Goal: Task Accomplishment & Management: Use online tool/utility

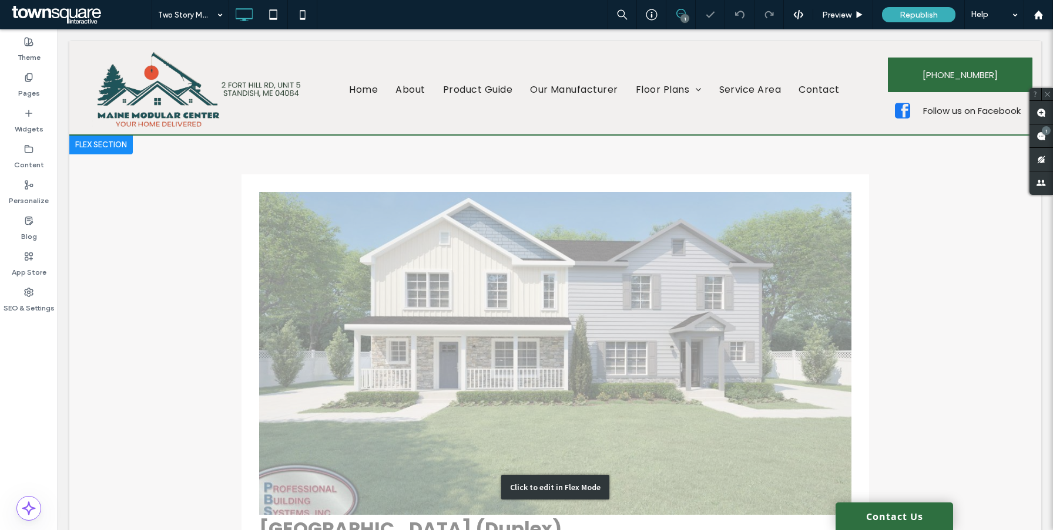
click at [488, 315] on div "Click to edit in Flex Mode" at bounding box center [555, 488] width 972 height 704
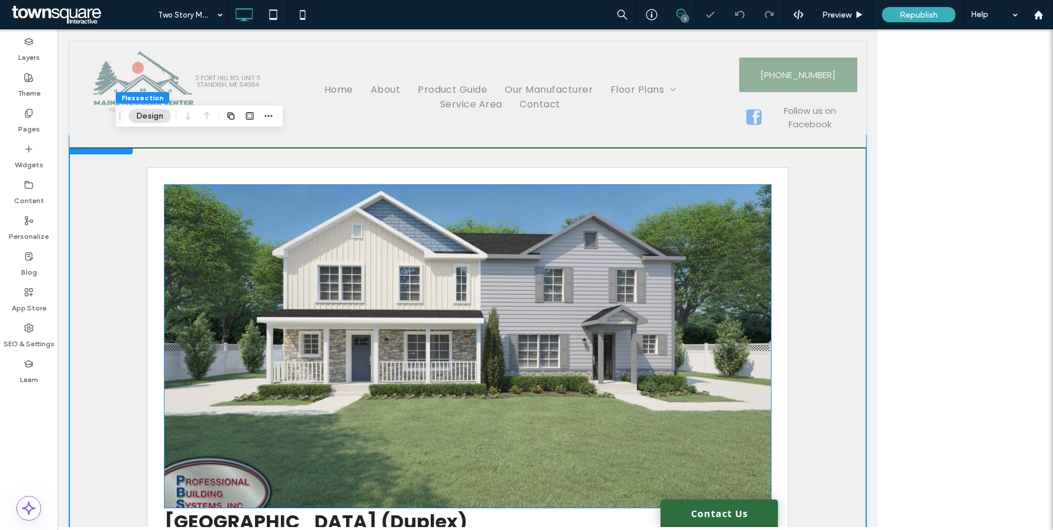
click at [451, 290] on img at bounding box center [467, 346] width 606 height 323
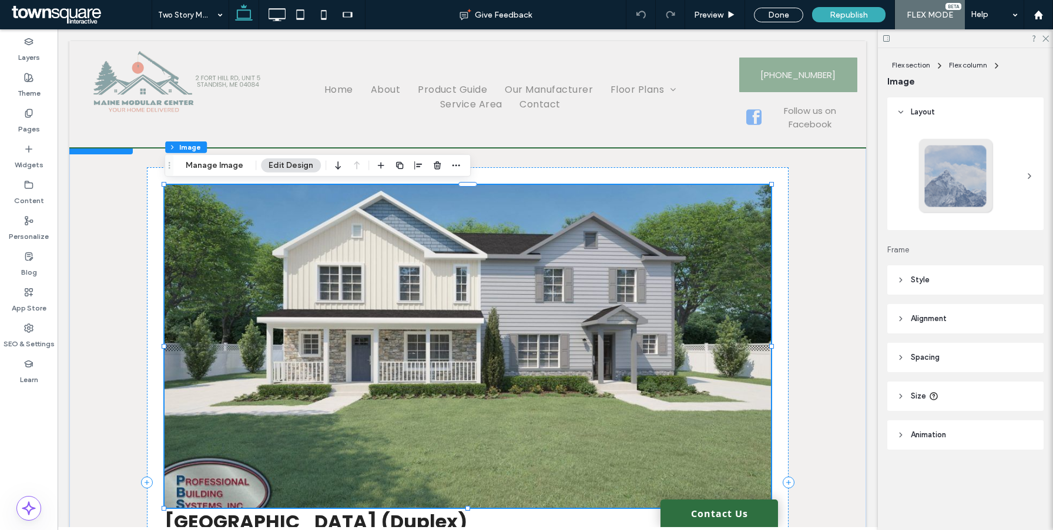
click at [564, 352] on img at bounding box center [467, 346] width 606 height 323
click at [233, 172] on button "Manage Image" at bounding box center [214, 166] width 73 height 14
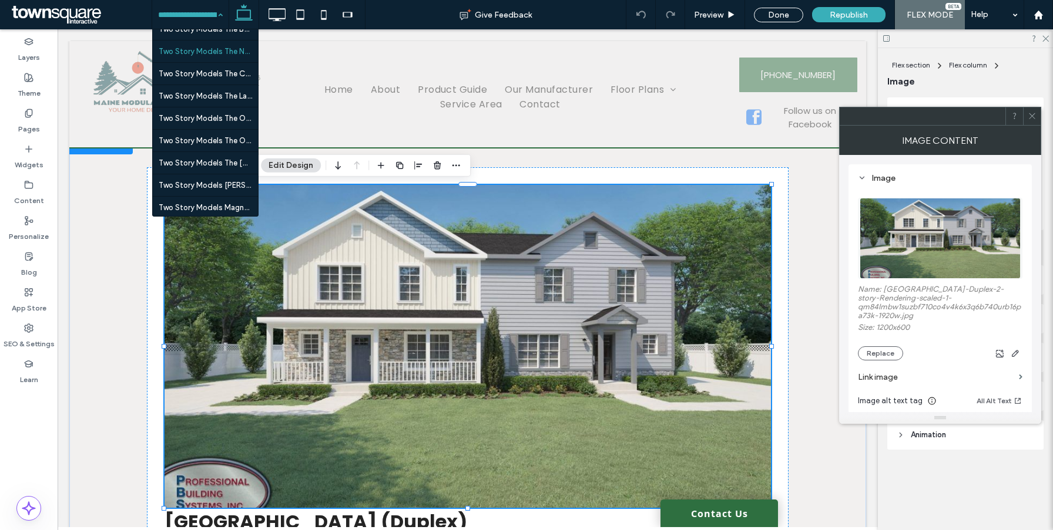
scroll to position [2136, 0]
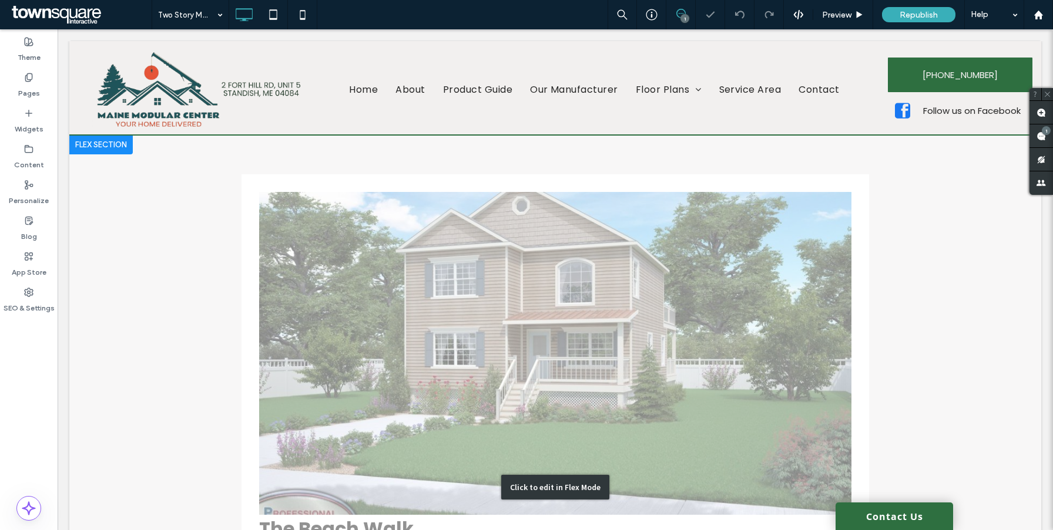
click at [419, 306] on div "Click to edit in Flex Mode" at bounding box center [555, 488] width 972 height 704
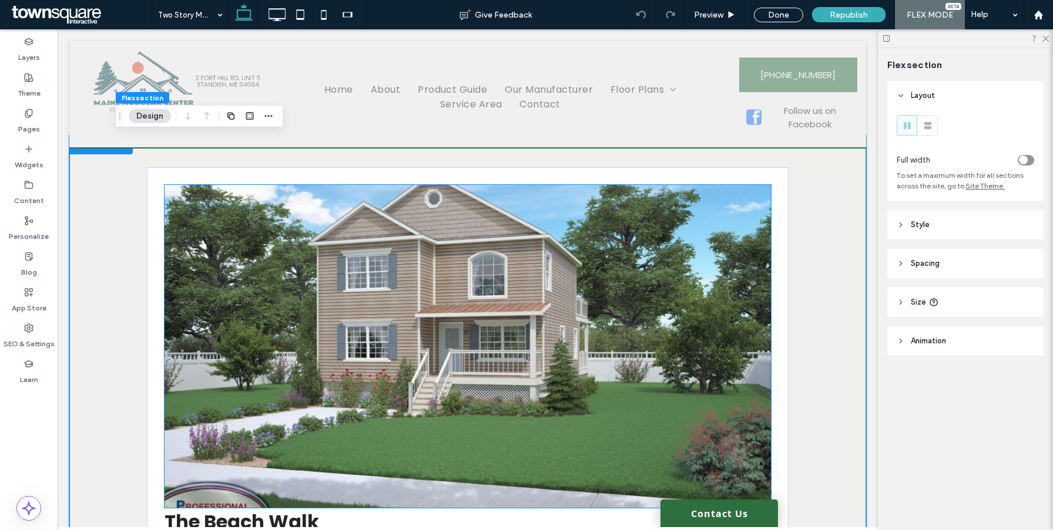
click at [348, 265] on img at bounding box center [467, 346] width 606 height 323
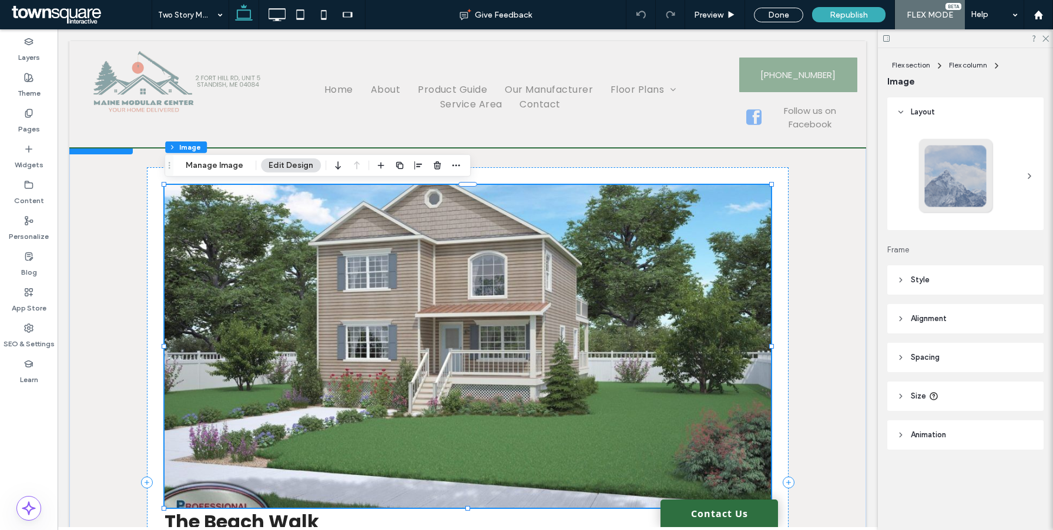
click at [300, 246] on img at bounding box center [467, 346] width 606 height 323
click at [215, 167] on button "Manage Image" at bounding box center [214, 166] width 73 height 14
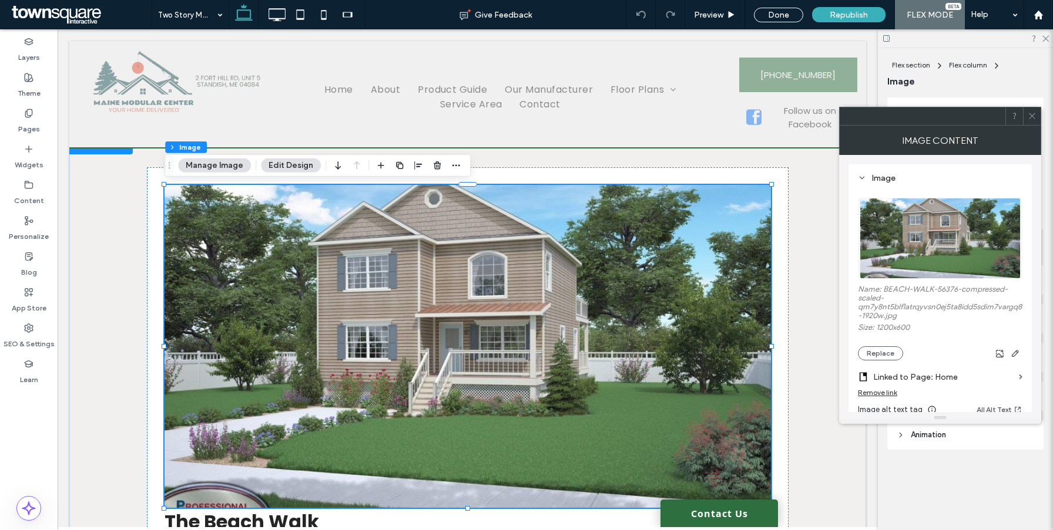
click at [892, 395] on div "Remove link" at bounding box center [877, 392] width 39 height 9
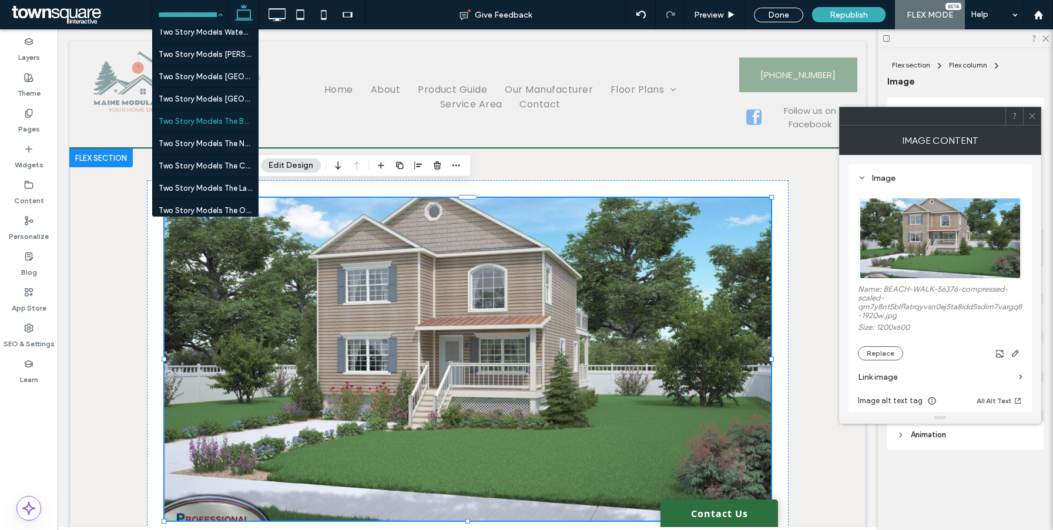
scroll to position [2046, 0]
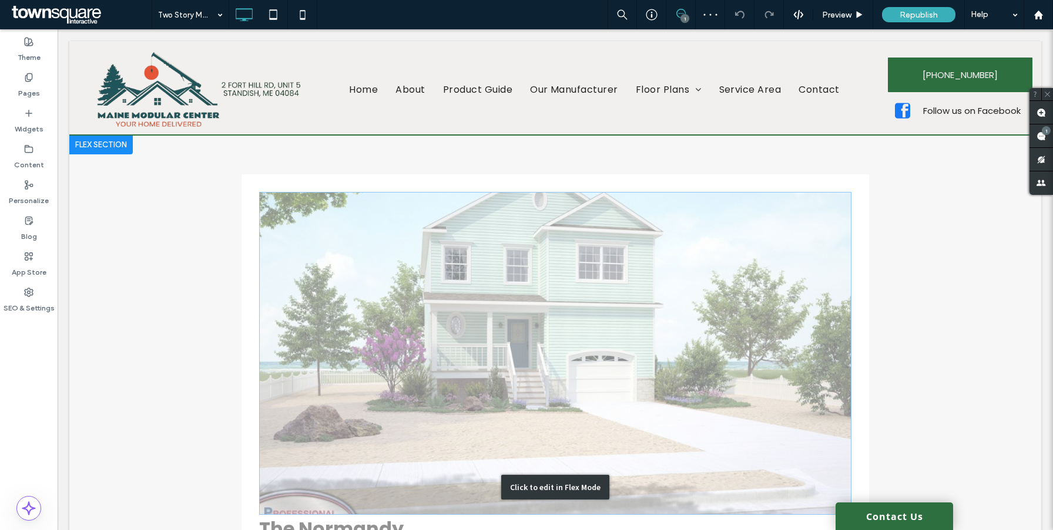
drag, startPoint x: 424, startPoint y: 420, endPoint x: 351, endPoint y: 281, distance: 156.9
click at [424, 420] on div "Click to edit in Flex Mode" at bounding box center [555, 488] width 972 height 704
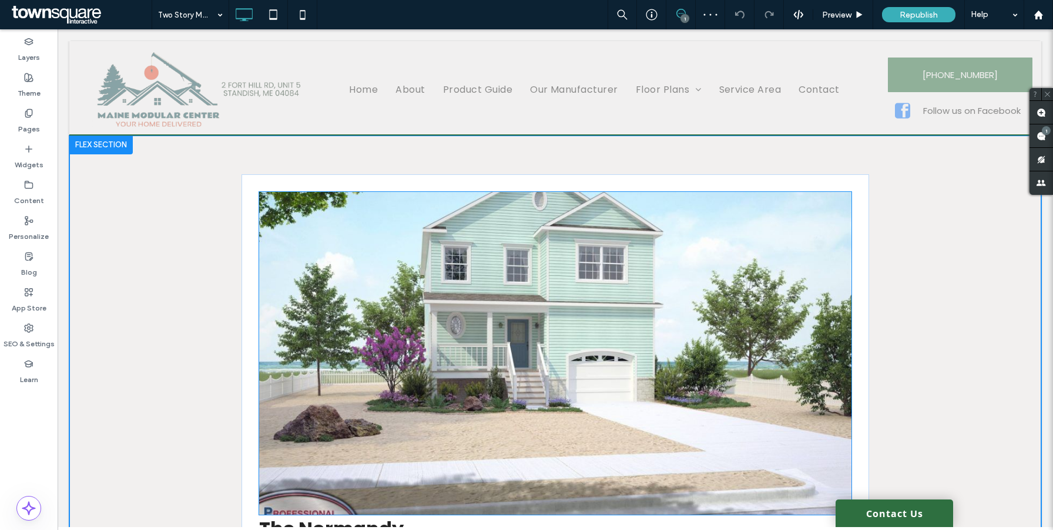
click at [343, 271] on img at bounding box center [555, 353] width 592 height 323
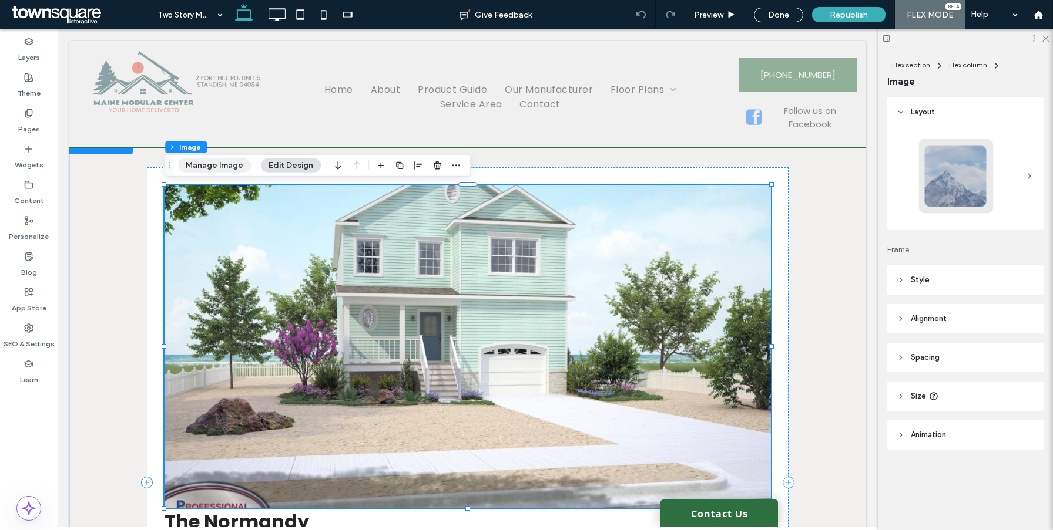
click at [219, 166] on button "Manage Image" at bounding box center [214, 166] width 73 height 14
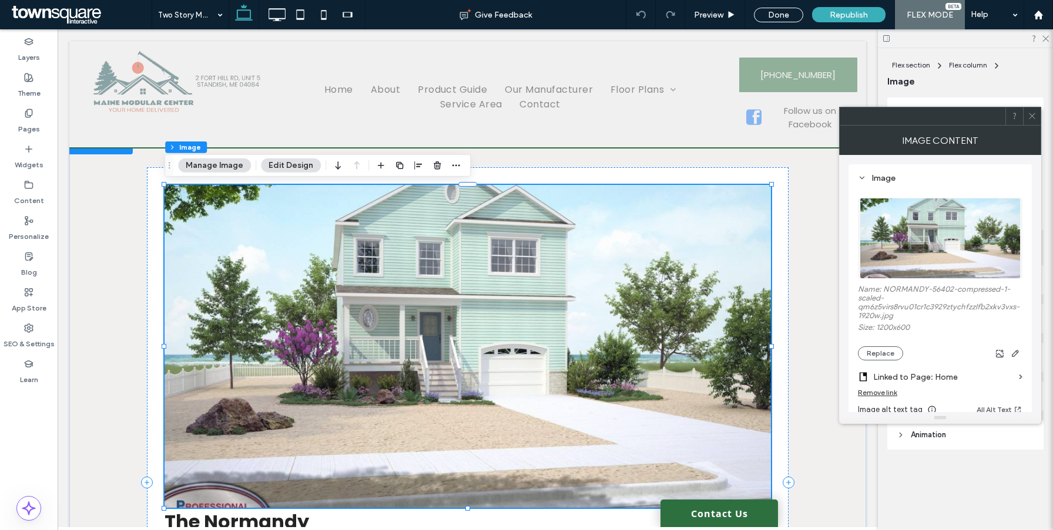
click at [887, 388] on label "Linked to Page: Home" at bounding box center [943, 378] width 141 height 22
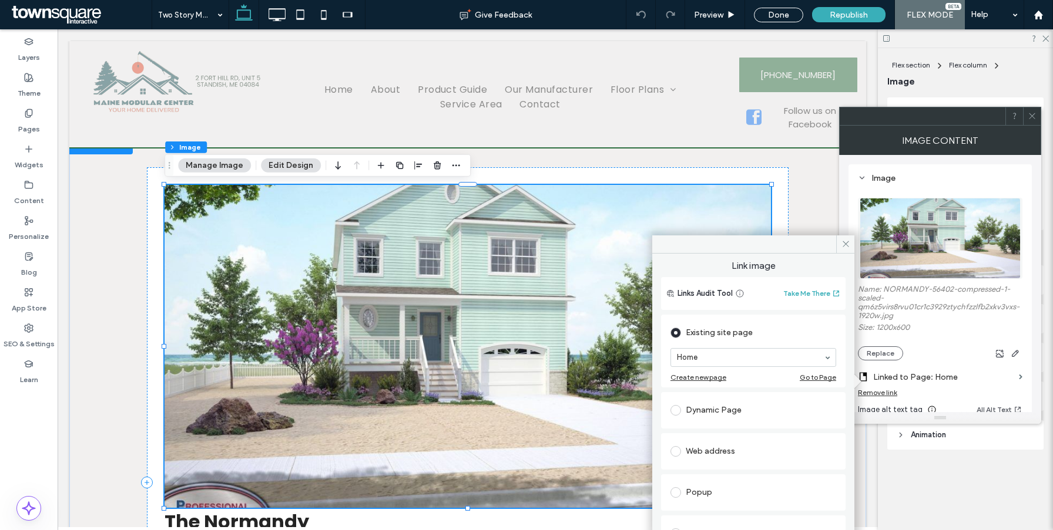
click at [886, 396] on div "Remove link" at bounding box center [877, 392] width 39 height 9
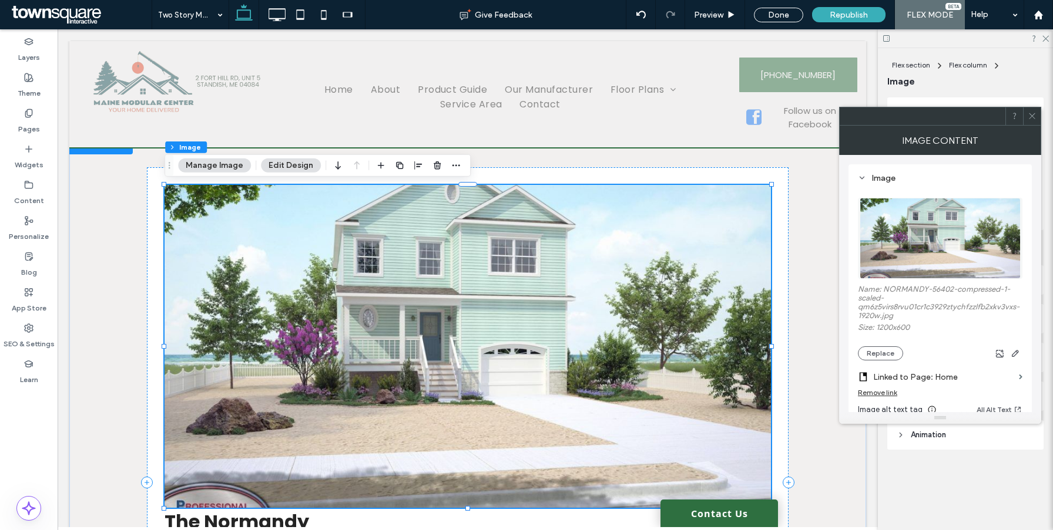
click at [885, 397] on div "Remove link" at bounding box center [877, 392] width 39 height 9
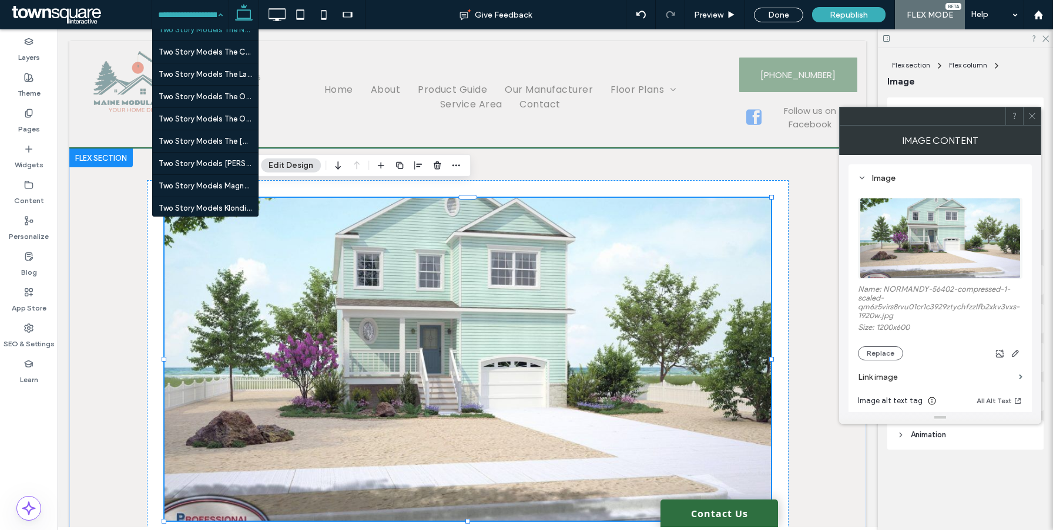
scroll to position [2141, 0]
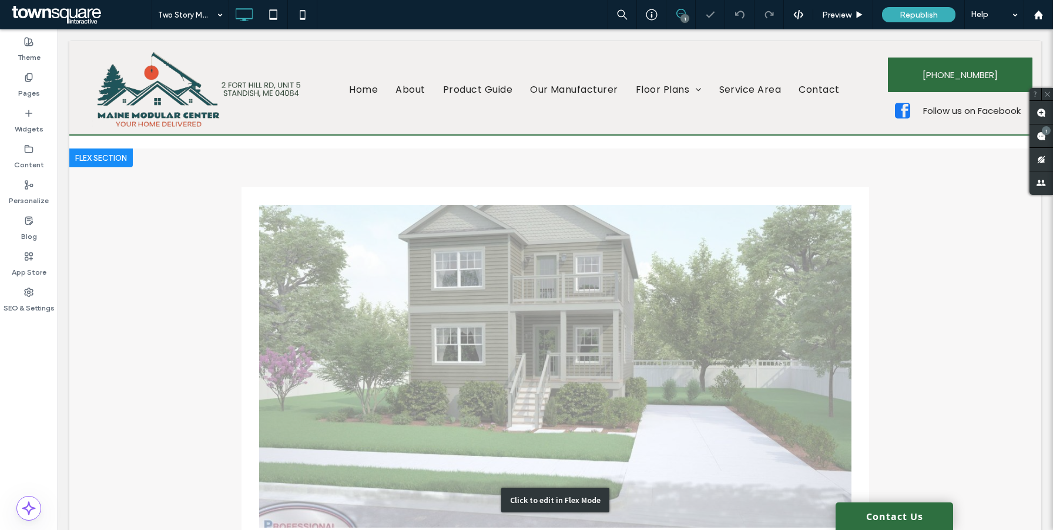
click at [406, 310] on div "Click to edit in Flex Mode" at bounding box center [555, 501] width 972 height 704
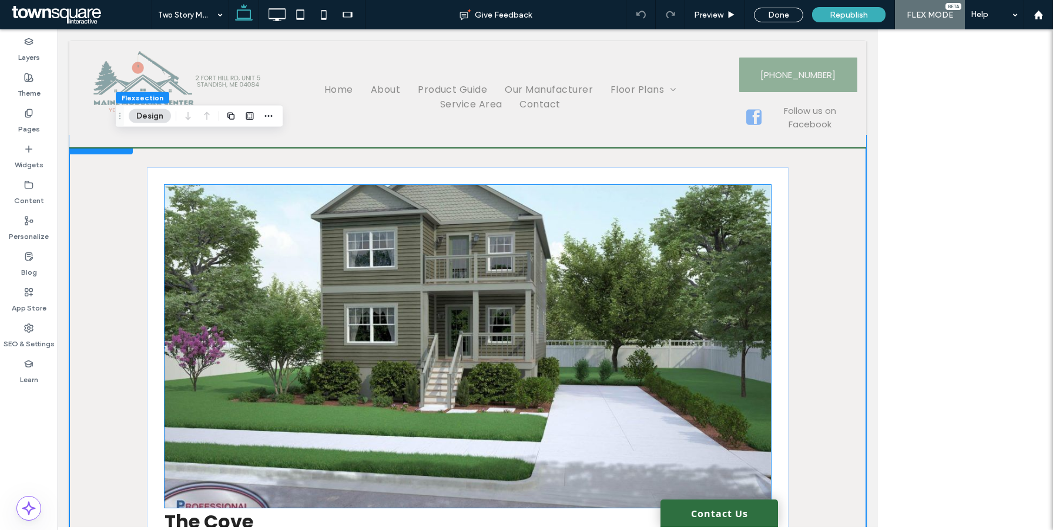
click at [388, 314] on img at bounding box center [467, 346] width 606 height 323
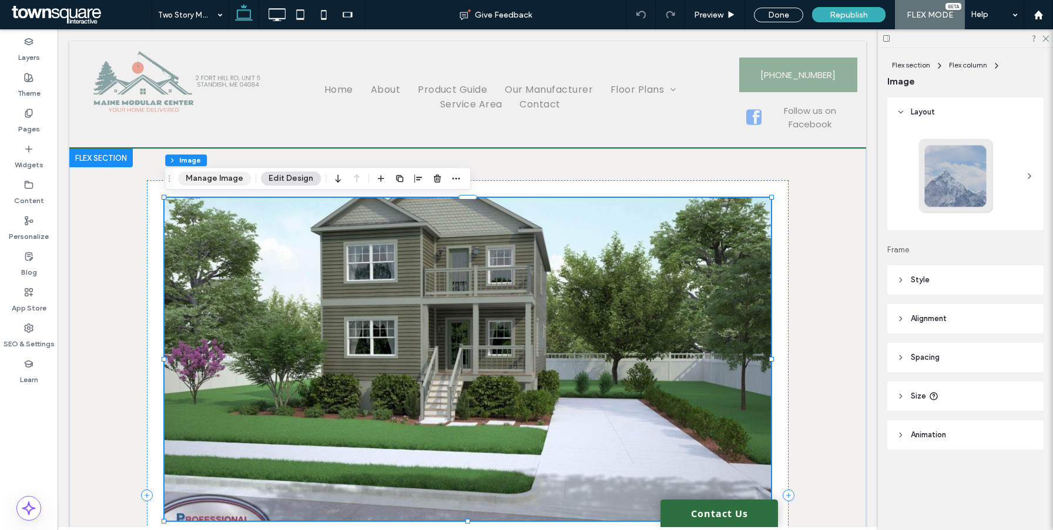
click at [220, 176] on button "Manage Image" at bounding box center [214, 179] width 73 height 14
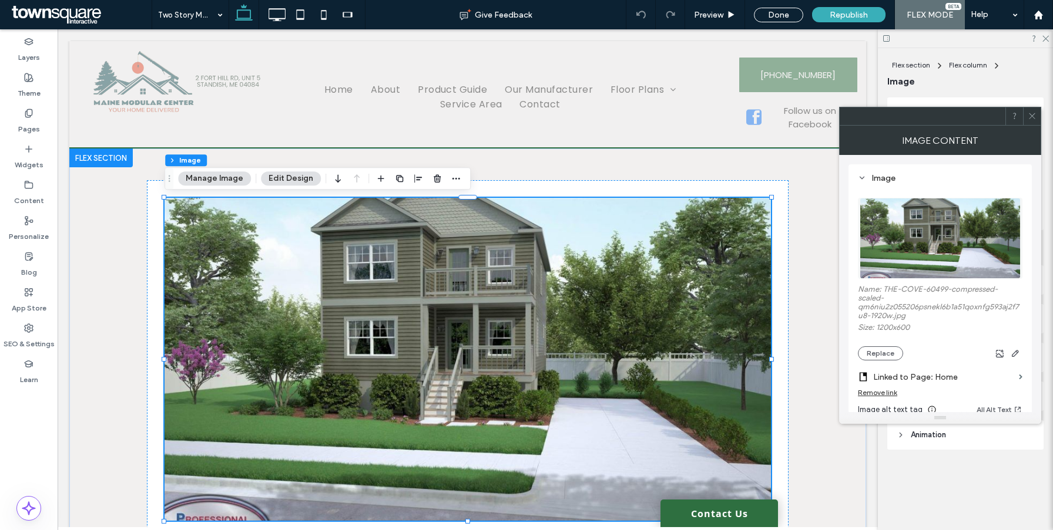
click at [881, 395] on div "Remove link" at bounding box center [877, 392] width 39 height 9
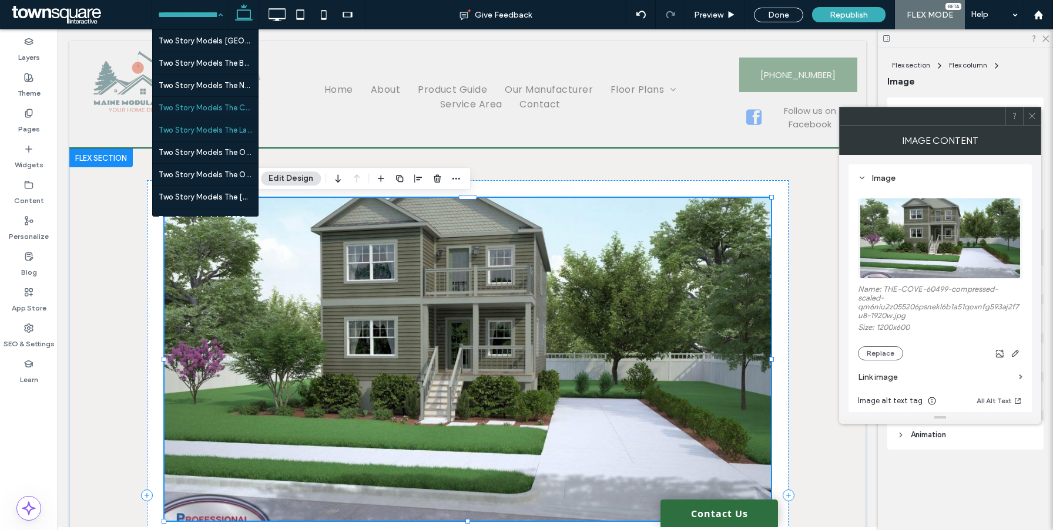
scroll to position [2109, 0]
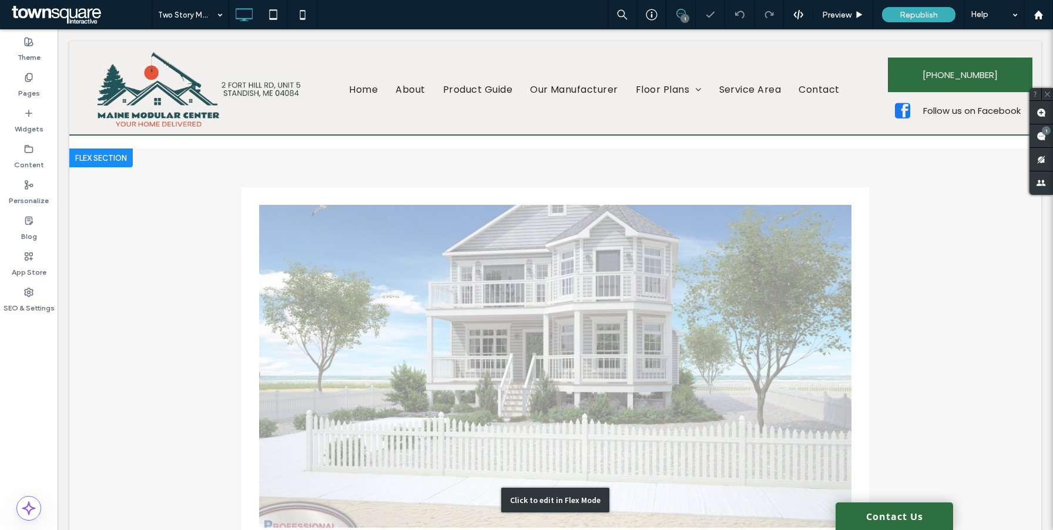
click at [402, 315] on div "Click to edit in Flex Mode" at bounding box center [555, 501] width 972 height 704
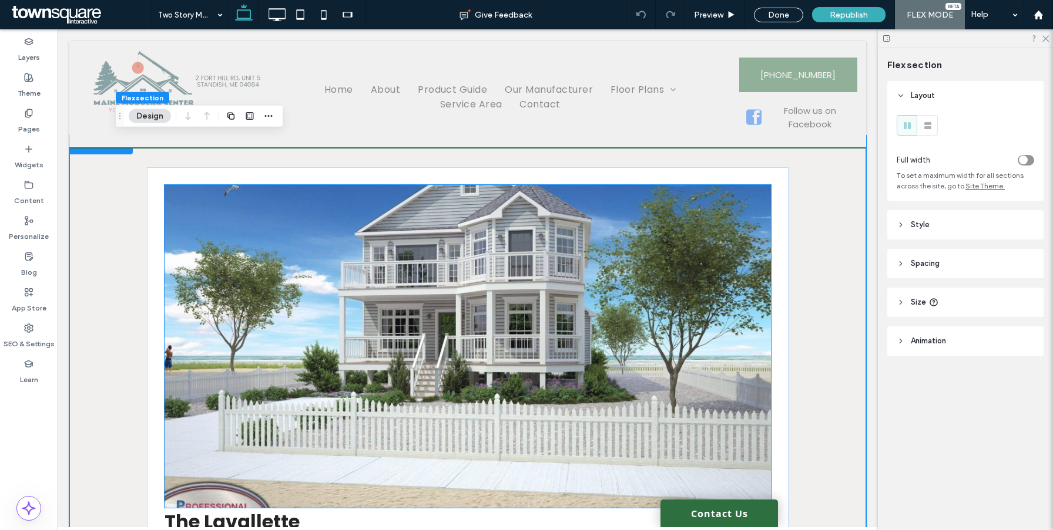
click at [382, 320] on img at bounding box center [467, 346] width 606 height 323
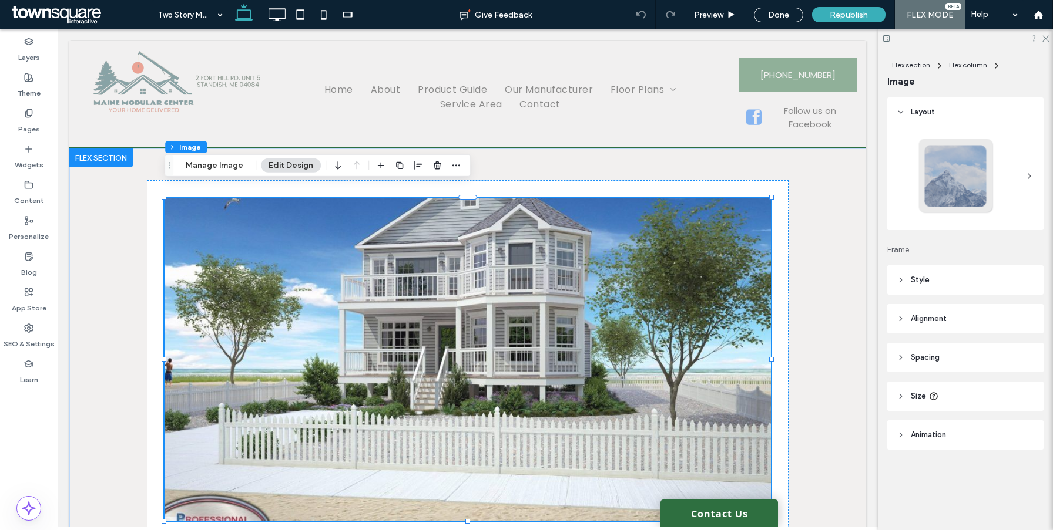
click at [219, 157] on div "Flex section Flex column Image Manage Image Edit Design" at bounding box center [317, 165] width 306 height 22
click at [219, 164] on button "Manage Image" at bounding box center [214, 166] width 73 height 14
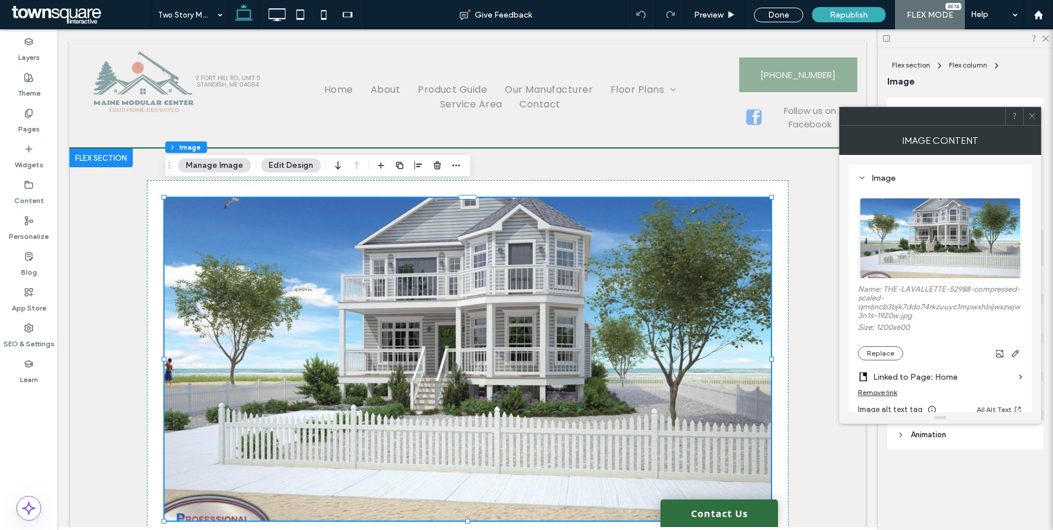
click at [877, 397] on div "Remove link" at bounding box center [877, 392] width 39 height 9
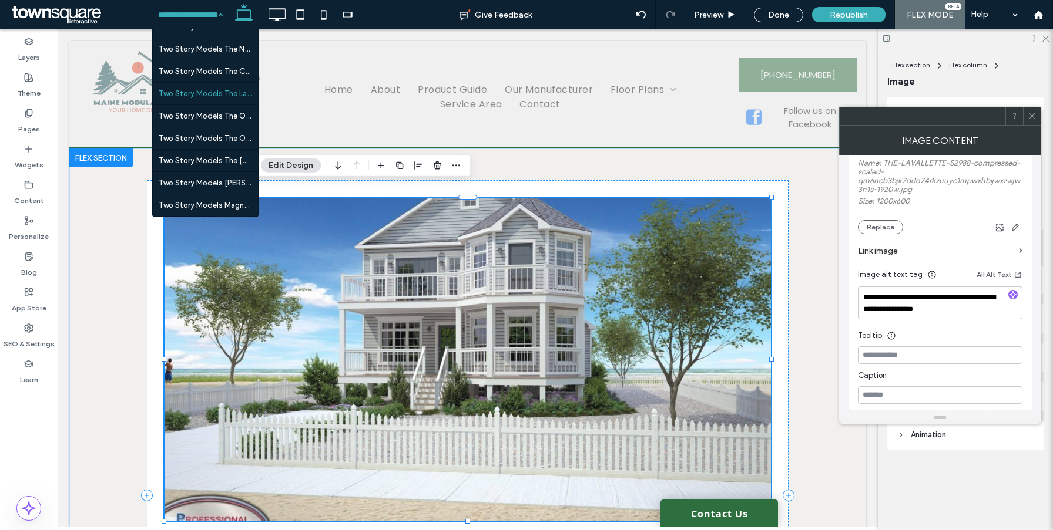
scroll to position [2149, 0]
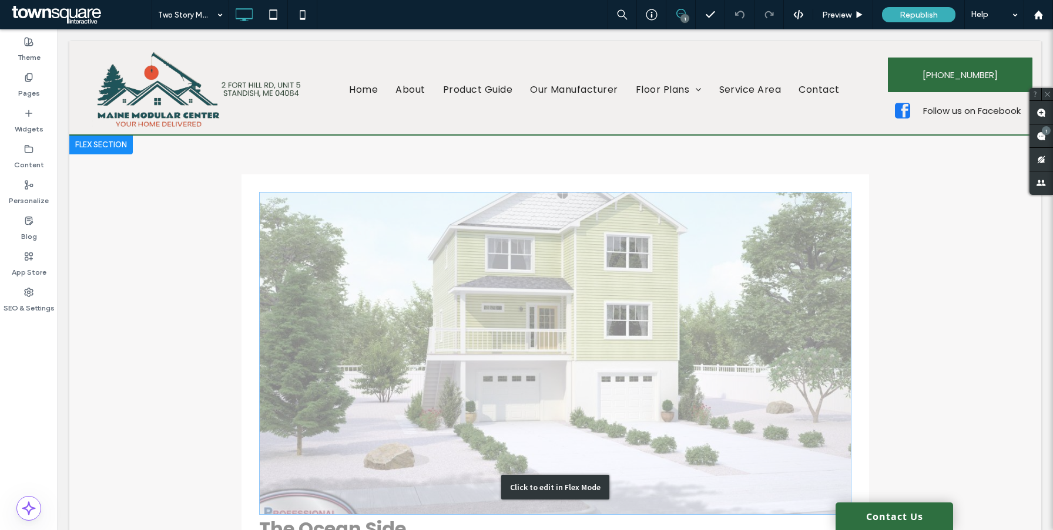
click at [379, 250] on div "Click to edit in Flex Mode" at bounding box center [555, 488] width 972 height 704
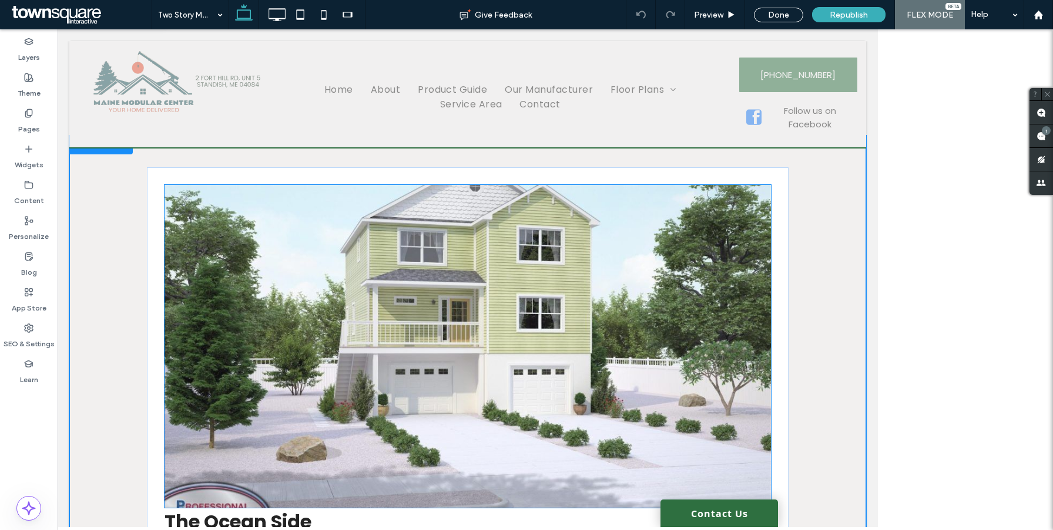
click at [408, 231] on img at bounding box center [467, 346] width 606 height 323
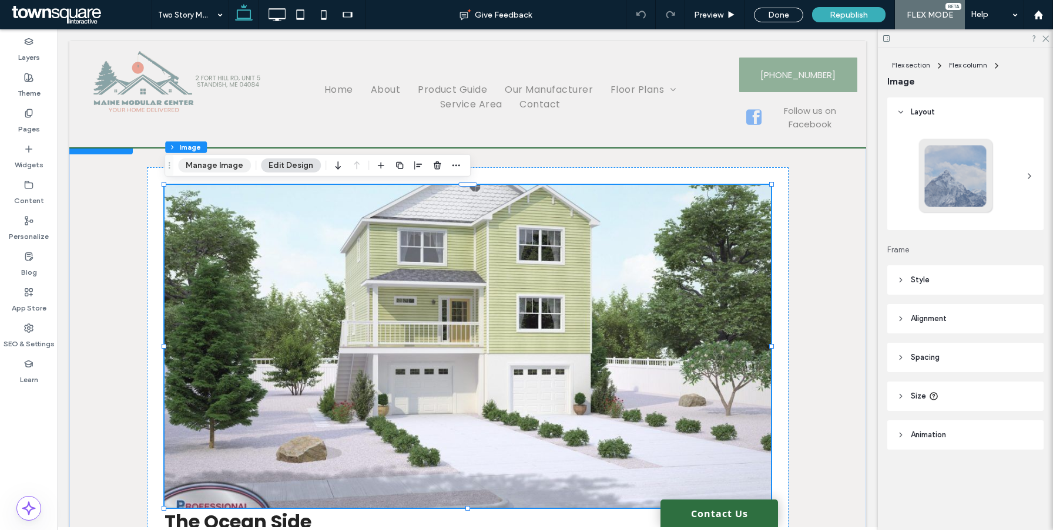
click at [203, 157] on div "Flex section Flex column Image Manage Image Edit Design" at bounding box center [317, 165] width 306 height 22
click at [208, 160] on button "Manage Image" at bounding box center [214, 166] width 73 height 14
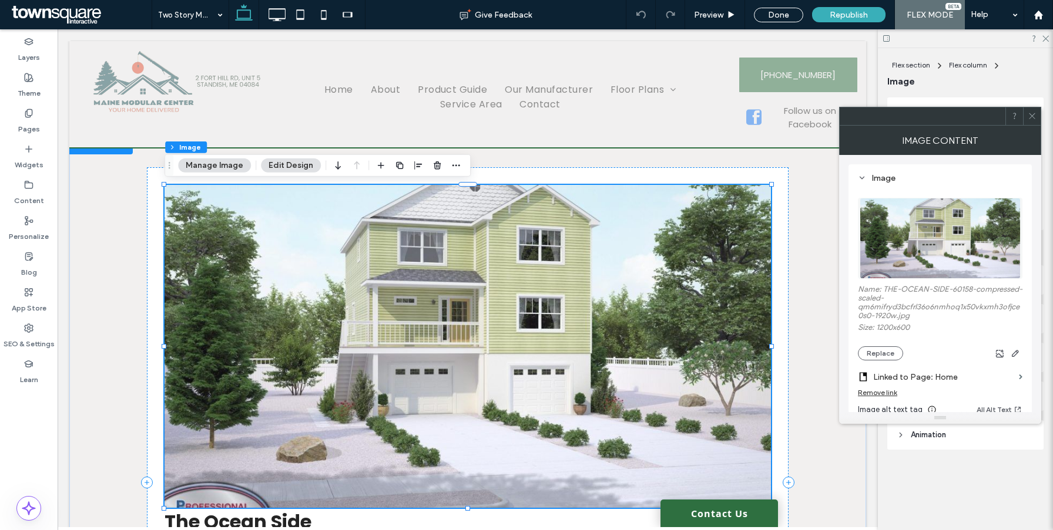
click at [917, 392] on div "Remove link" at bounding box center [940, 395] width 164 height 15
click at [889, 397] on div "Remove link" at bounding box center [877, 392] width 39 height 9
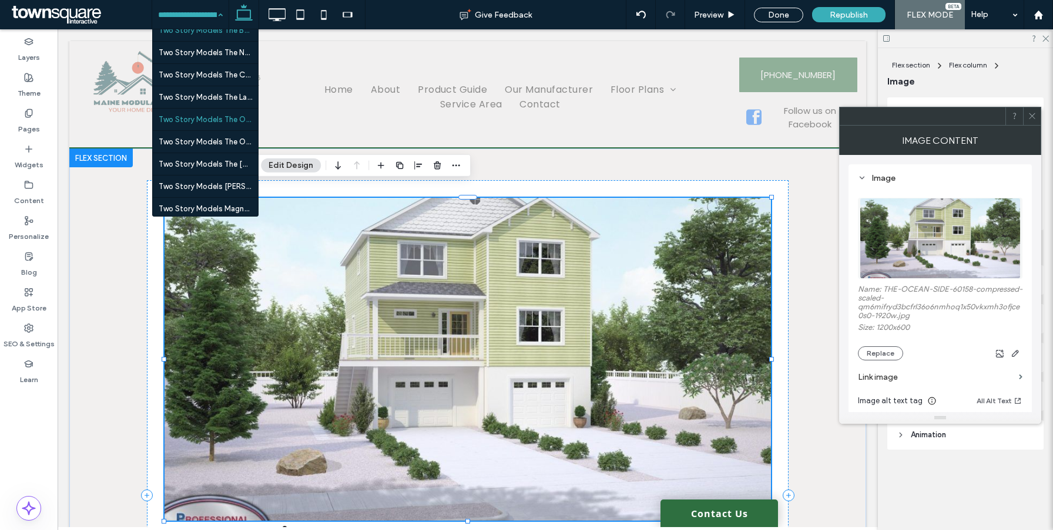
scroll to position [2200, 0]
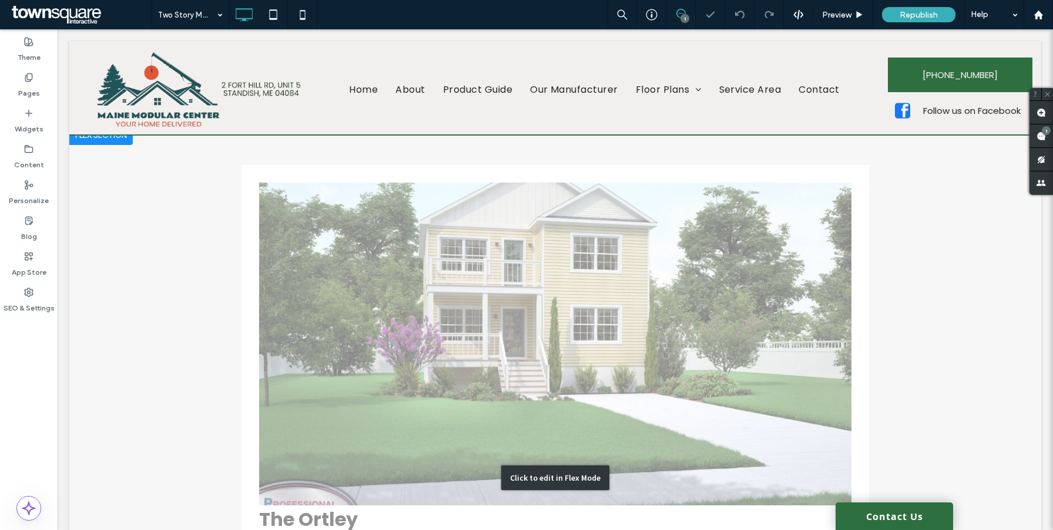
scroll to position [11, 0]
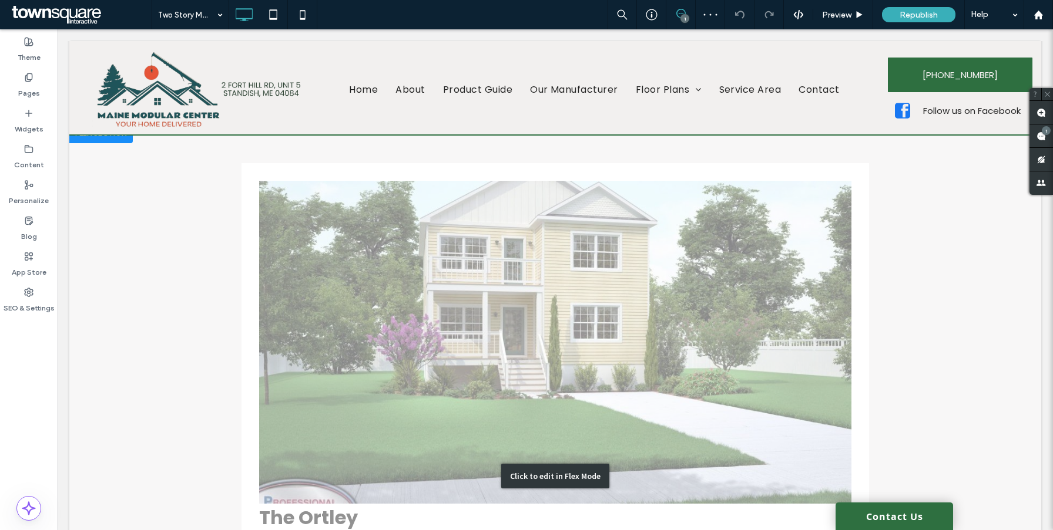
click at [532, 270] on div "Click to edit in Flex Mode" at bounding box center [555, 477] width 972 height 704
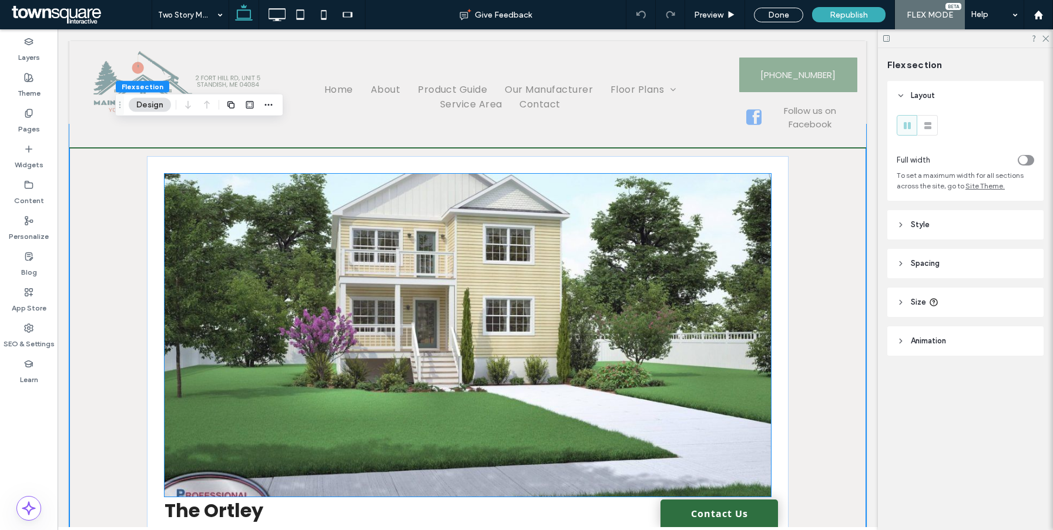
click at [506, 257] on img at bounding box center [467, 335] width 606 height 323
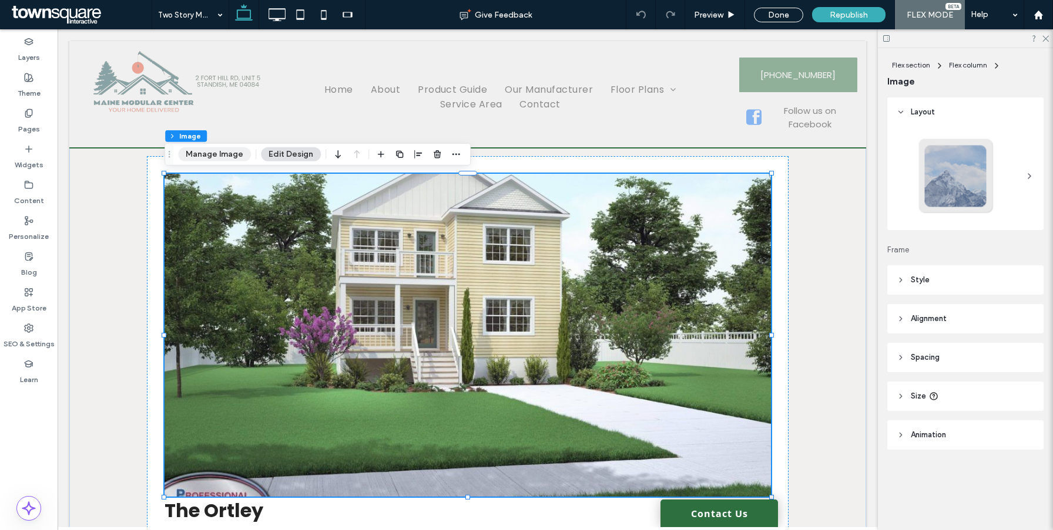
click at [230, 148] on button "Manage Image" at bounding box center [214, 154] width 73 height 14
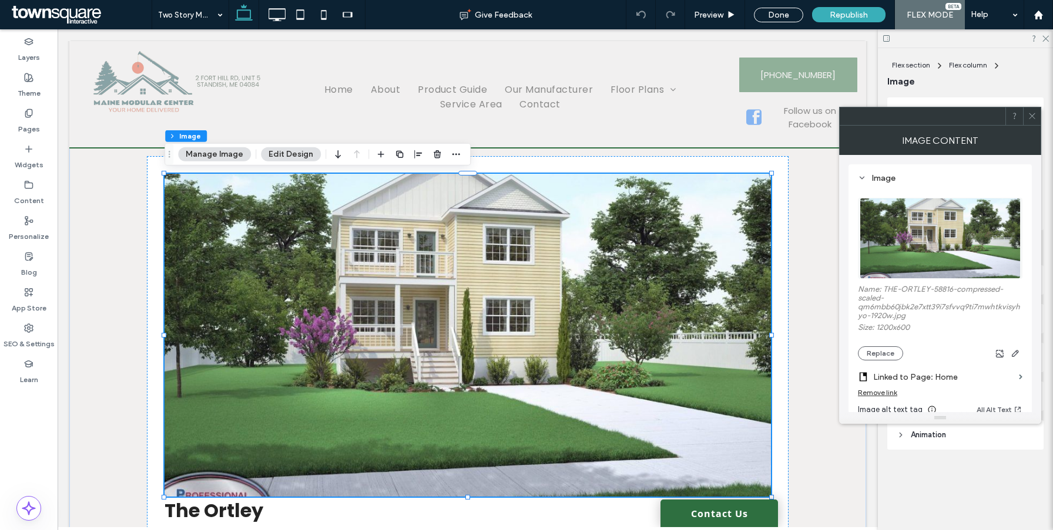
click at [886, 395] on div "Remove link" at bounding box center [877, 392] width 39 height 9
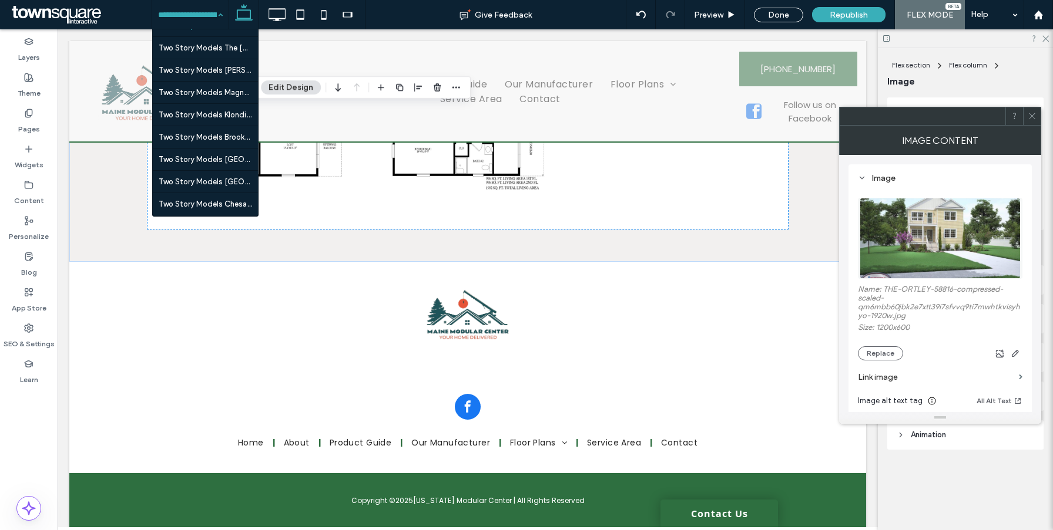
scroll to position [2245, 0]
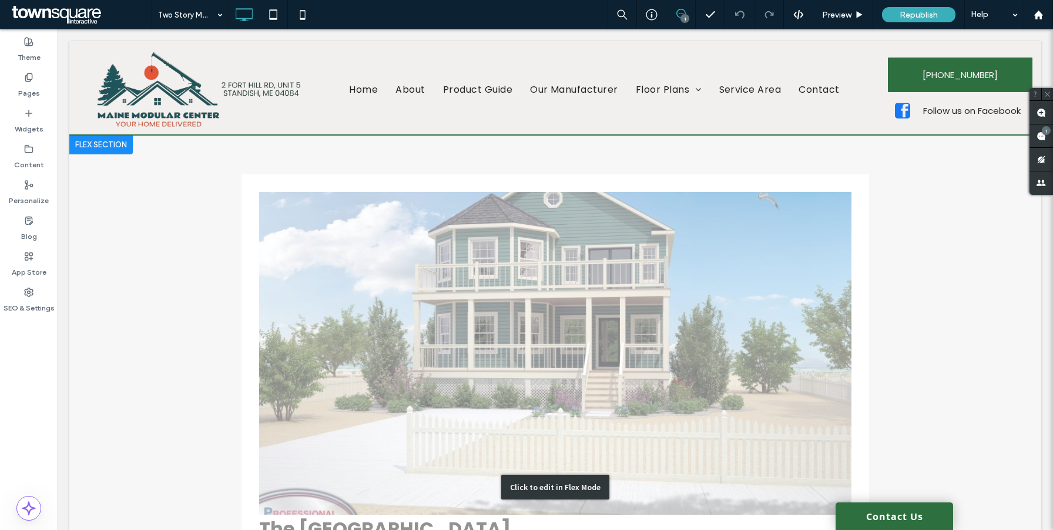
click at [411, 267] on div "Click to edit in Flex Mode" at bounding box center [555, 488] width 972 height 704
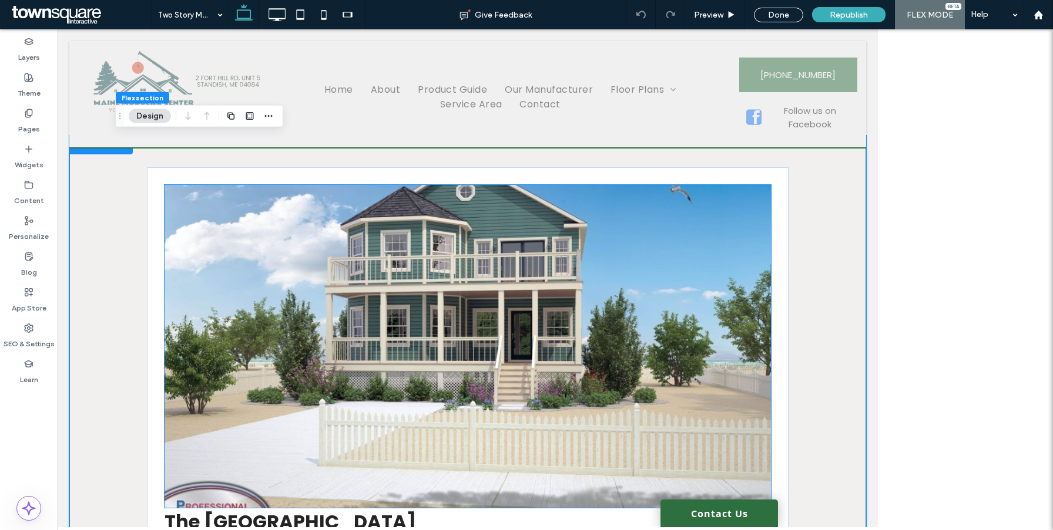
click at [382, 257] on img at bounding box center [467, 346] width 606 height 323
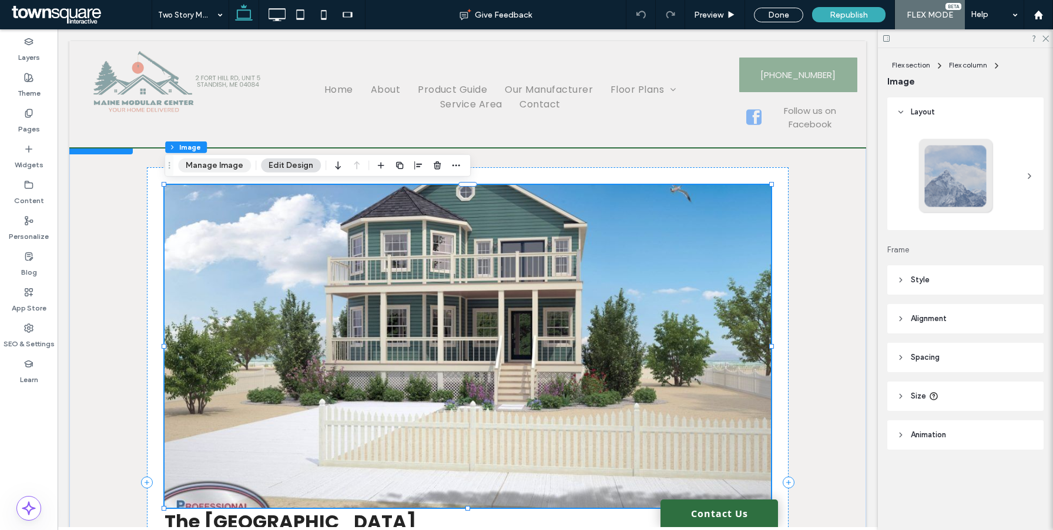
click at [221, 165] on button "Manage Image" at bounding box center [214, 166] width 73 height 14
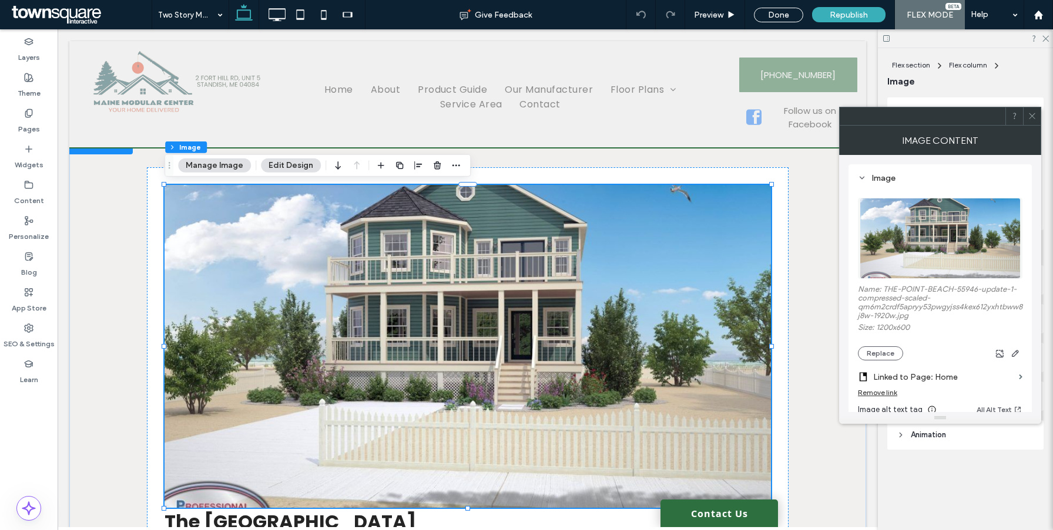
click at [889, 397] on div "Remove link" at bounding box center [877, 392] width 39 height 9
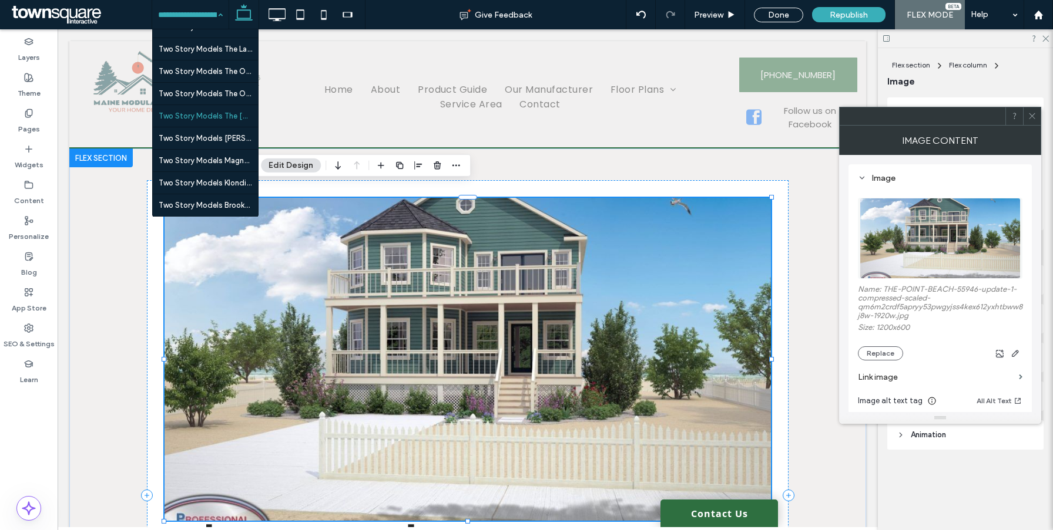
scroll to position [2230, 0]
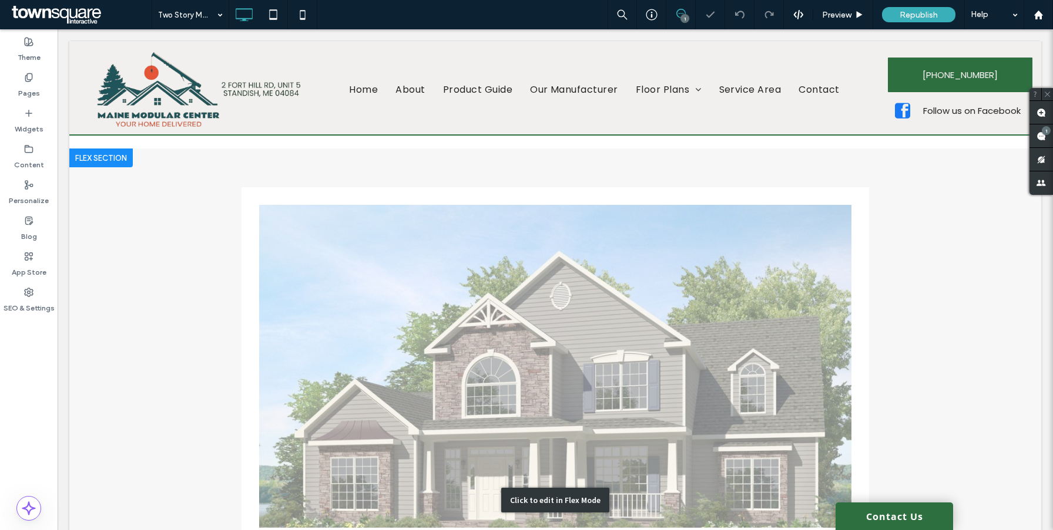
click at [379, 265] on div "Click to edit in Flex Mode" at bounding box center [555, 501] width 972 height 704
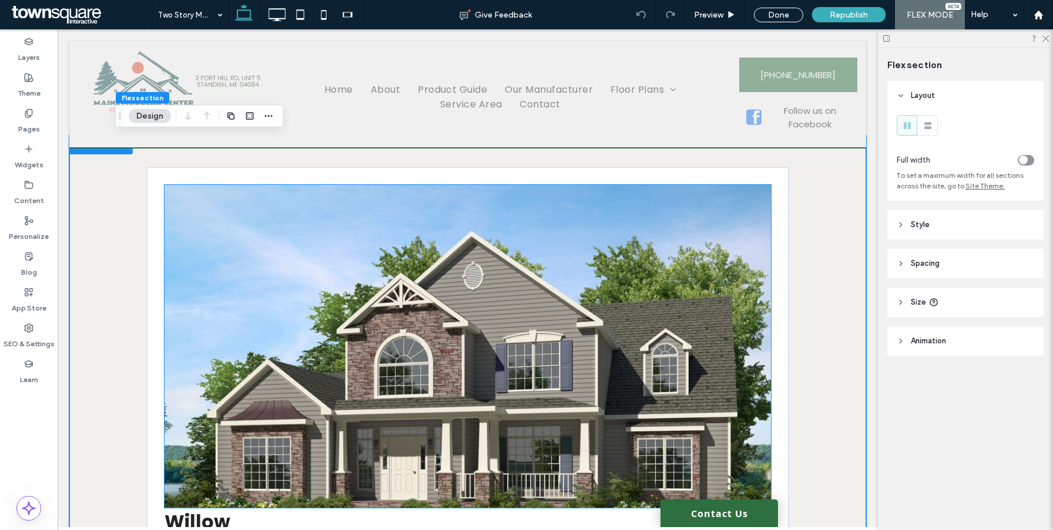
click at [345, 258] on img at bounding box center [467, 346] width 606 height 323
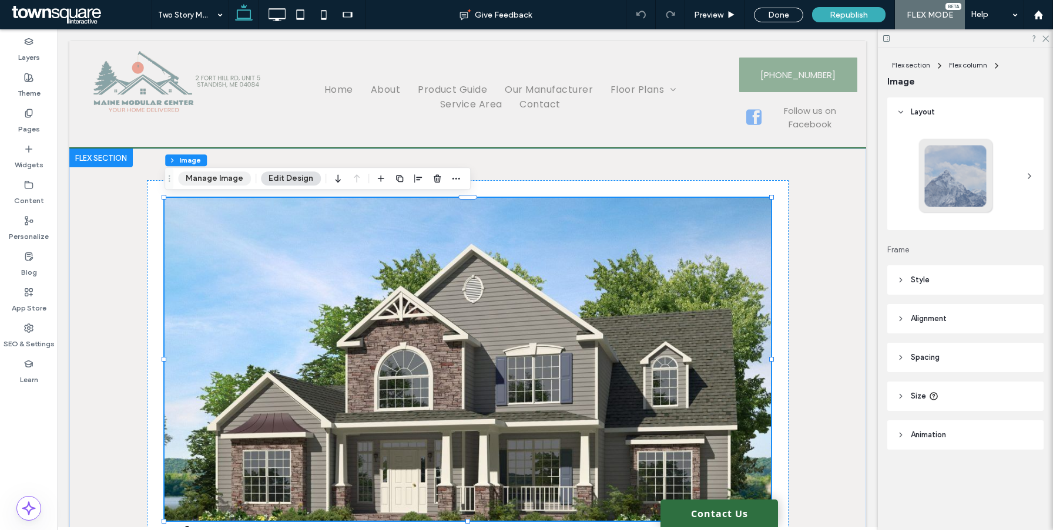
drag, startPoint x: 217, startPoint y: 179, endPoint x: 644, endPoint y: 238, distance: 430.7
click at [217, 179] on button "Manage Image" at bounding box center [214, 179] width 73 height 14
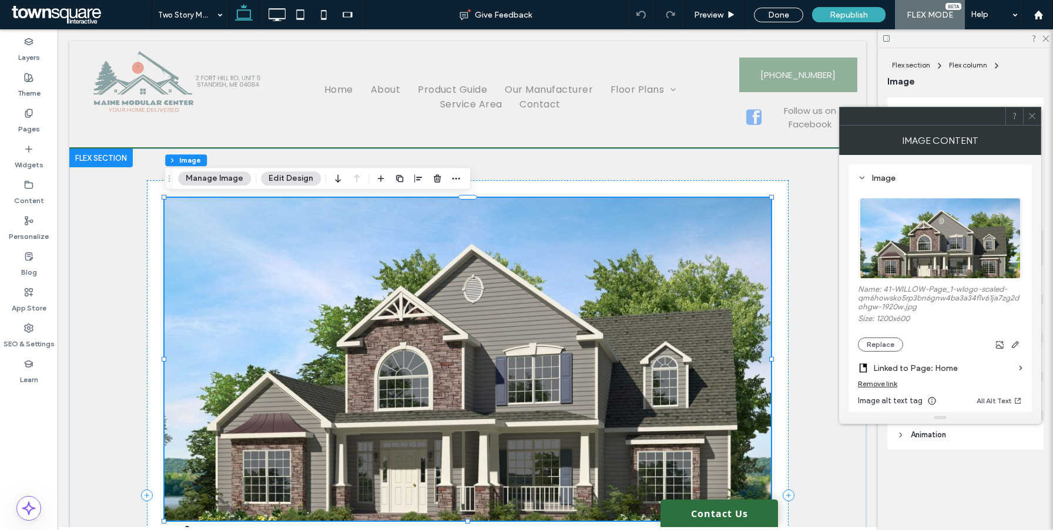
click at [875, 385] on div "Remove link" at bounding box center [877, 383] width 39 height 9
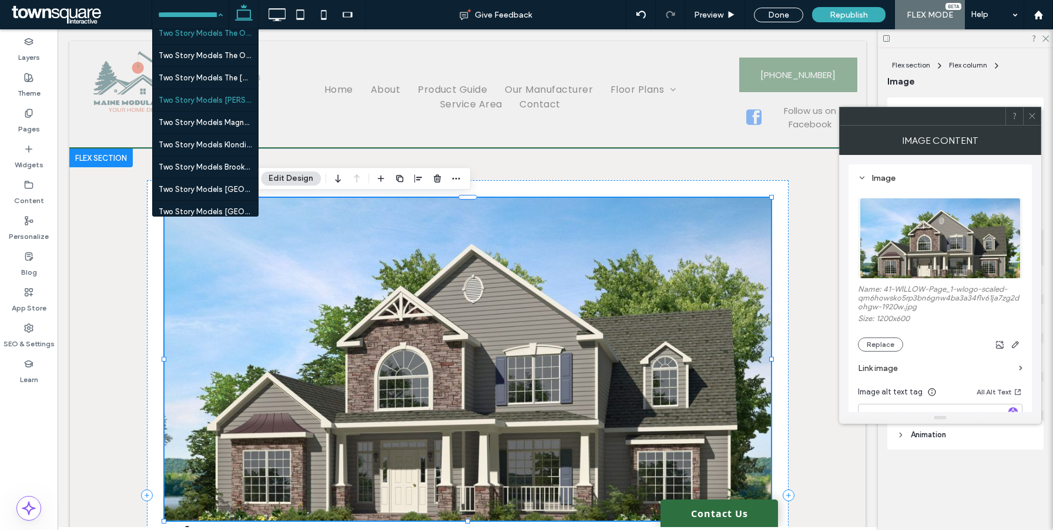
scroll to position [2237, 0]
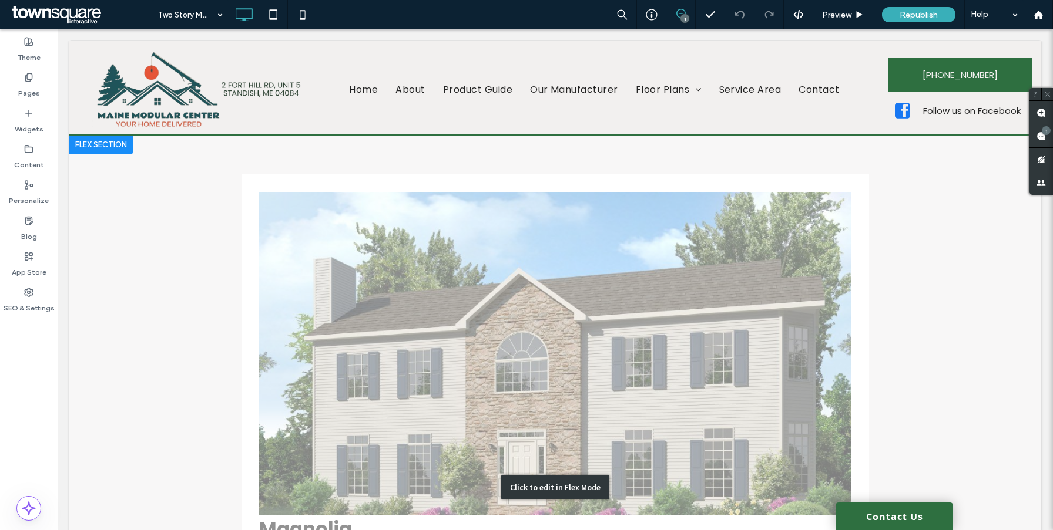
click at [281, 144] on div "Click to edit in Flex Mode" at bounding box center [555, 488] width 972 height 704
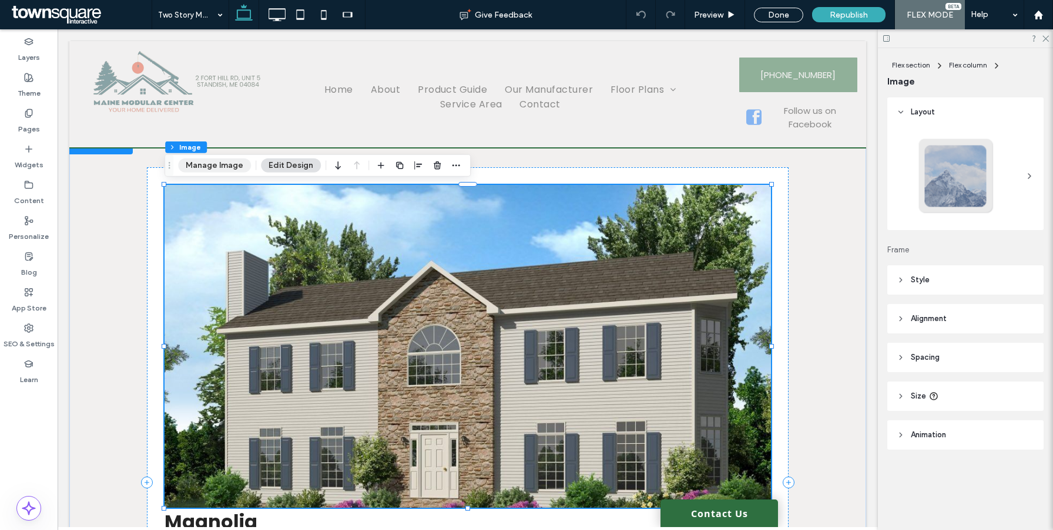
click at [230, 159] on button "Manage Image" at bounding box center [214, 166] width 73 height 14
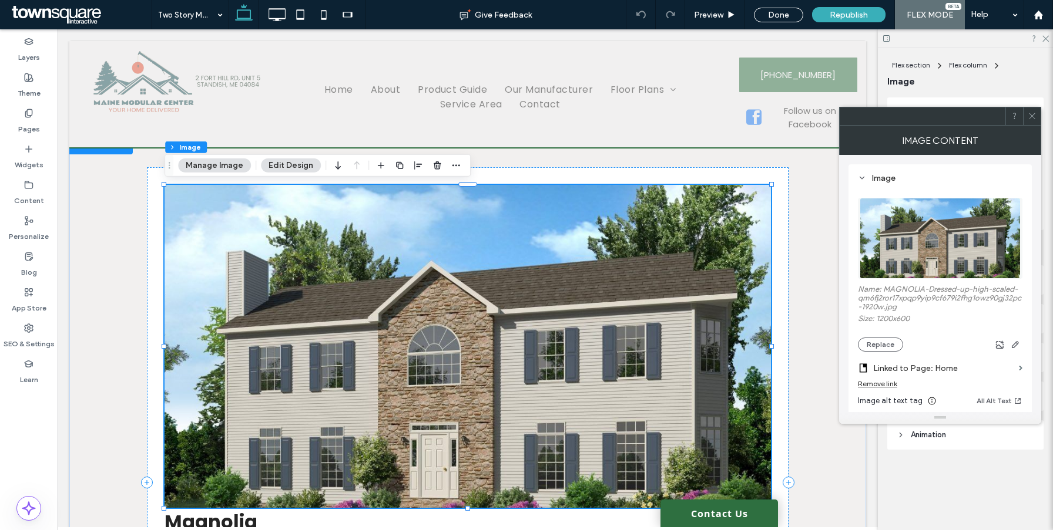
click at [885, 388] on div "Remove link" at bounding box center [877, 383] width 39 height 9
click at [885, 379] on section "Linked to Page: Home" at bounding box center [940, 366] width 164 height 28
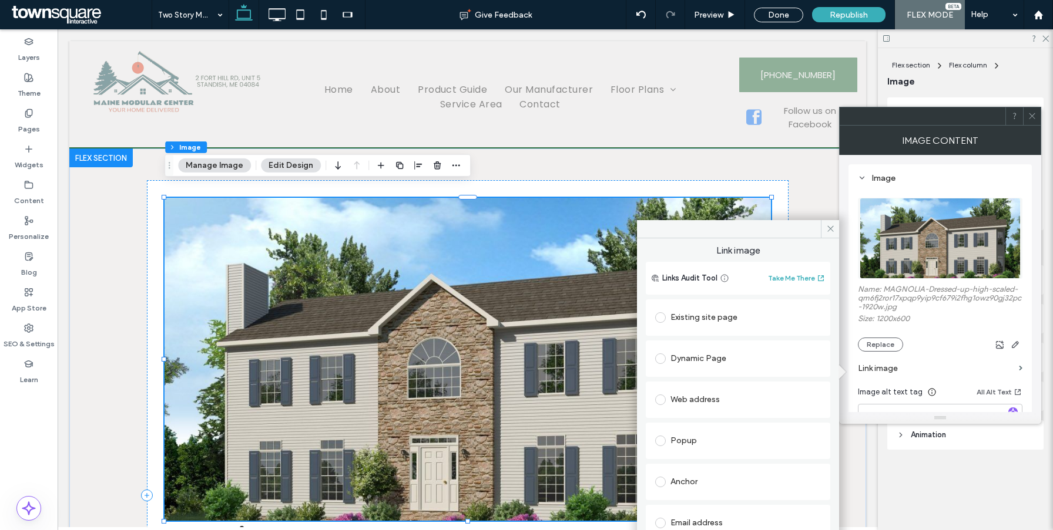
click at [920, 401] on div "Image alt text tag All Alt Text" at bounding box center [940, 394] width 164 height 19
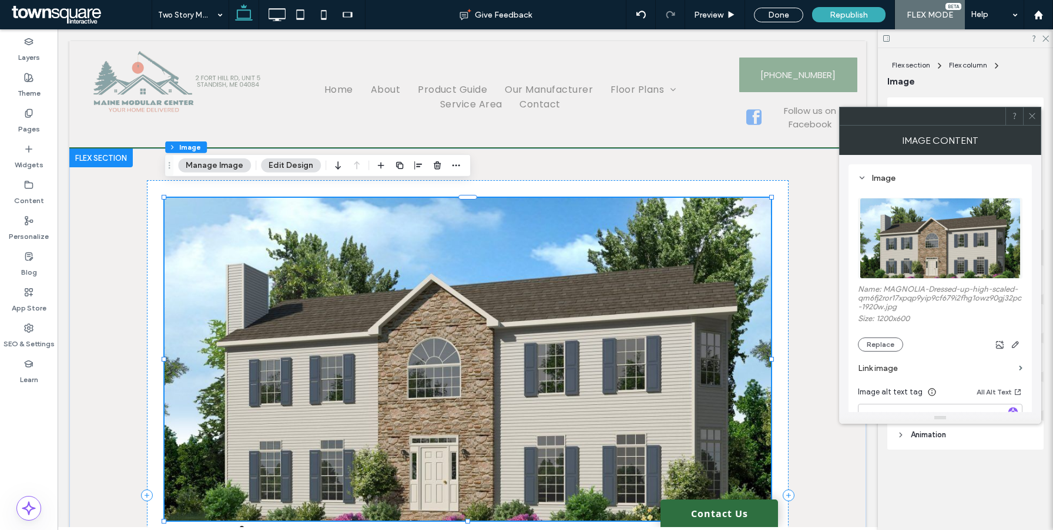
click at [899, 366] on label "Link image" at bounding box center [936, 369] width 156 height 22
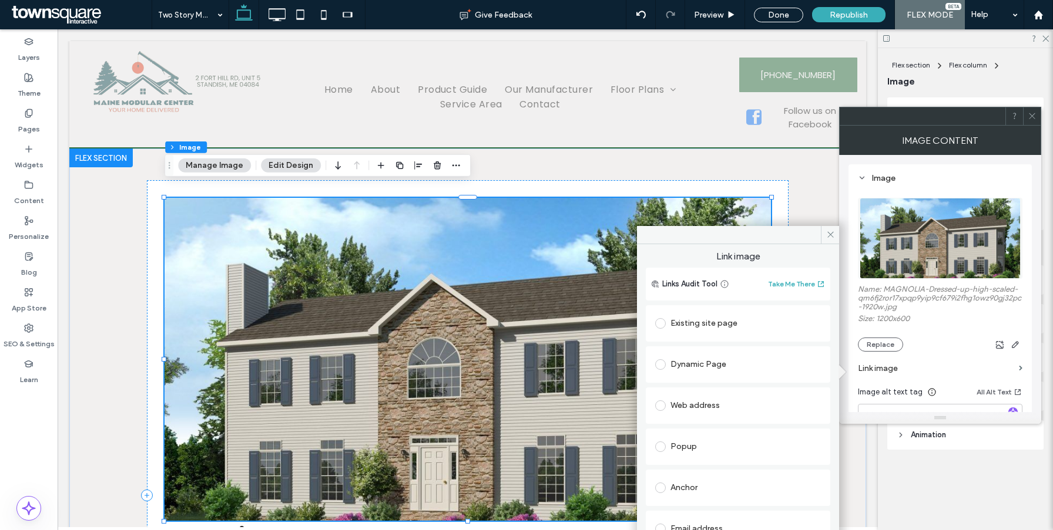
click at [895, 393] on span "Image alt text tag" at bounding box center [890, 393] width 65 height 12
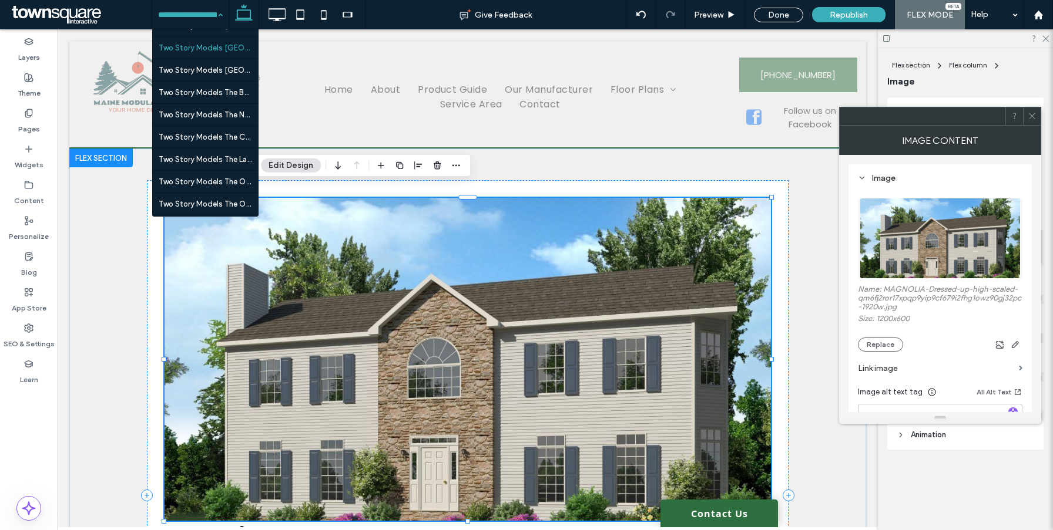
scroll to position [2111, 0]
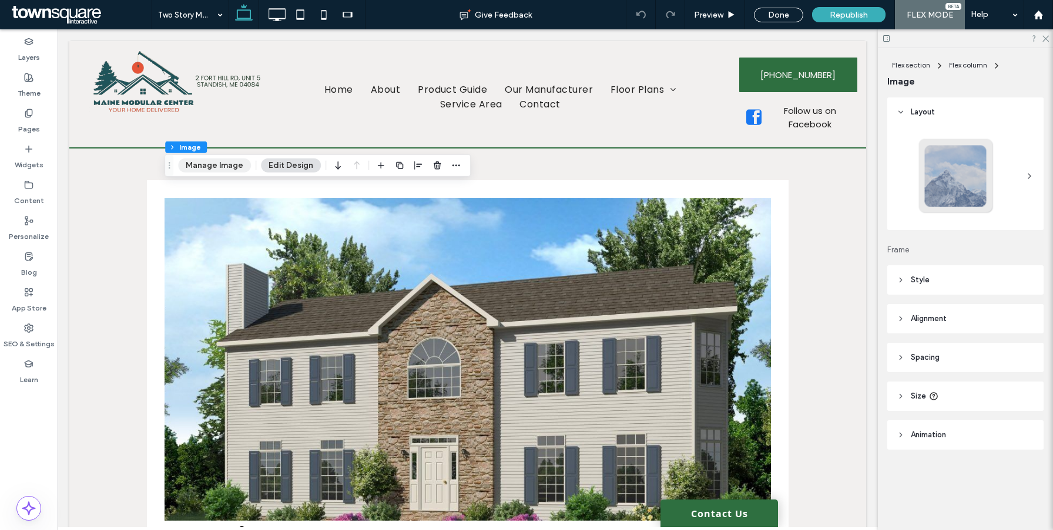
click at [227, 161] on button "Manage Image" at bounding box center [214, 166] width 73 height 14
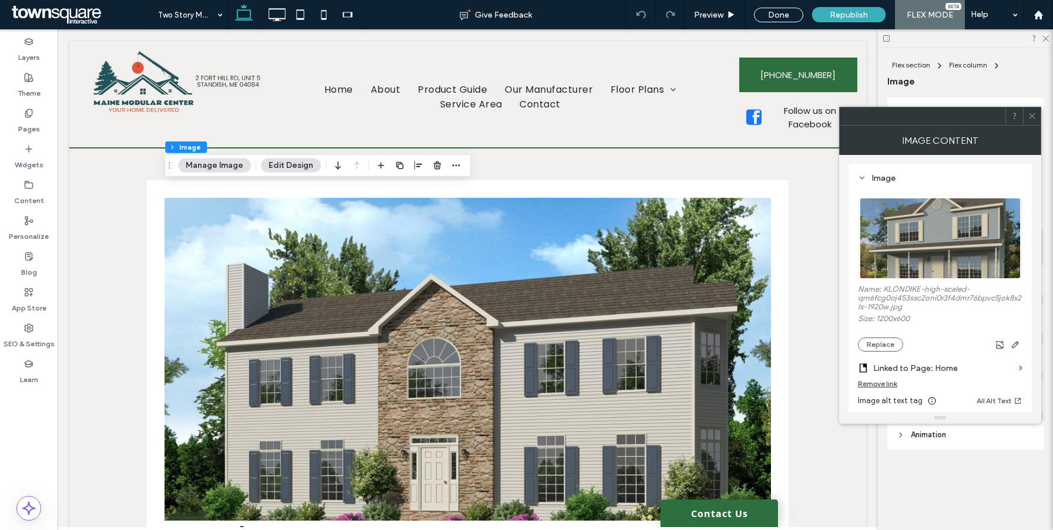
click at [865, 382] on div "Remove link" at bounding box center [877, 383] width 39 height 9
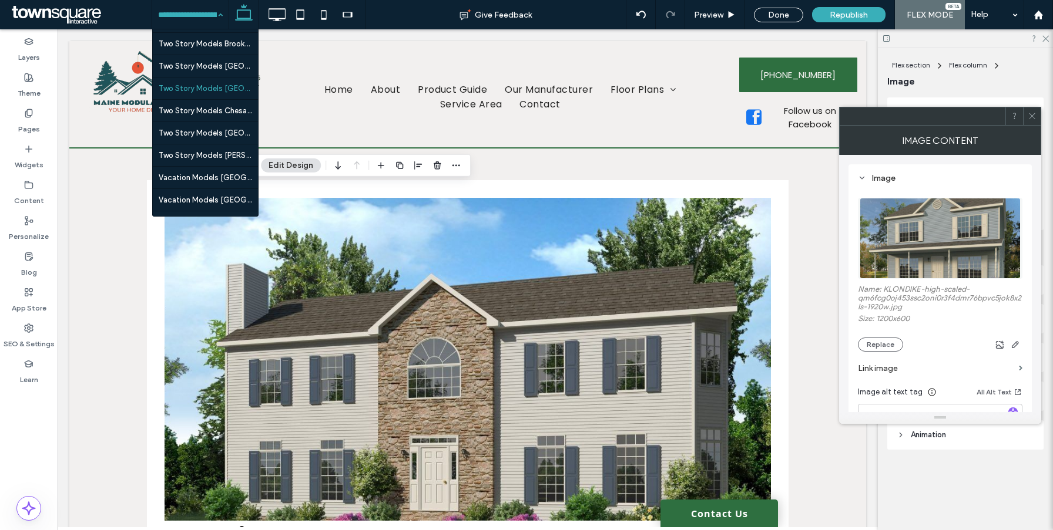
scroll to position [2341, 0]
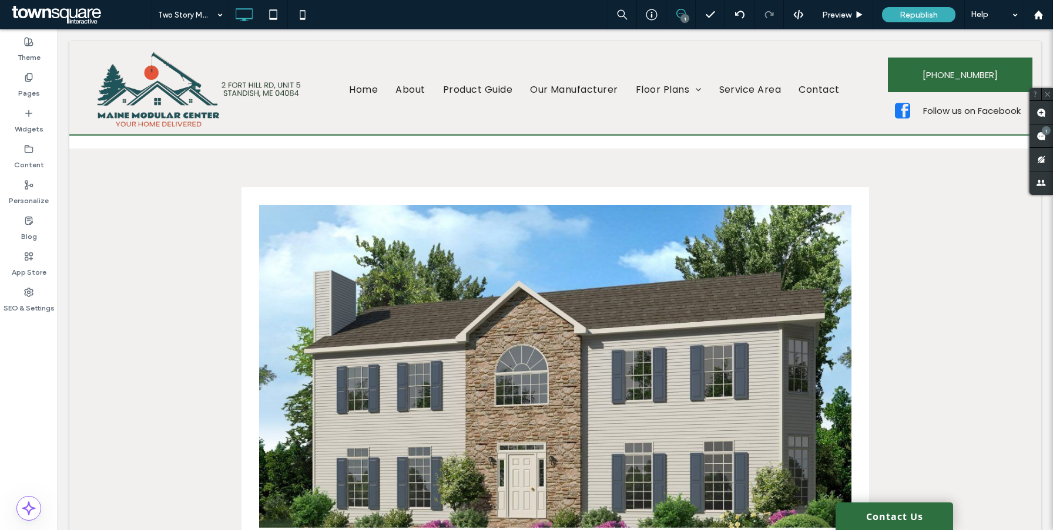
click at [201, 109] on div at bounding box center [526, 265] width 1053 height 530
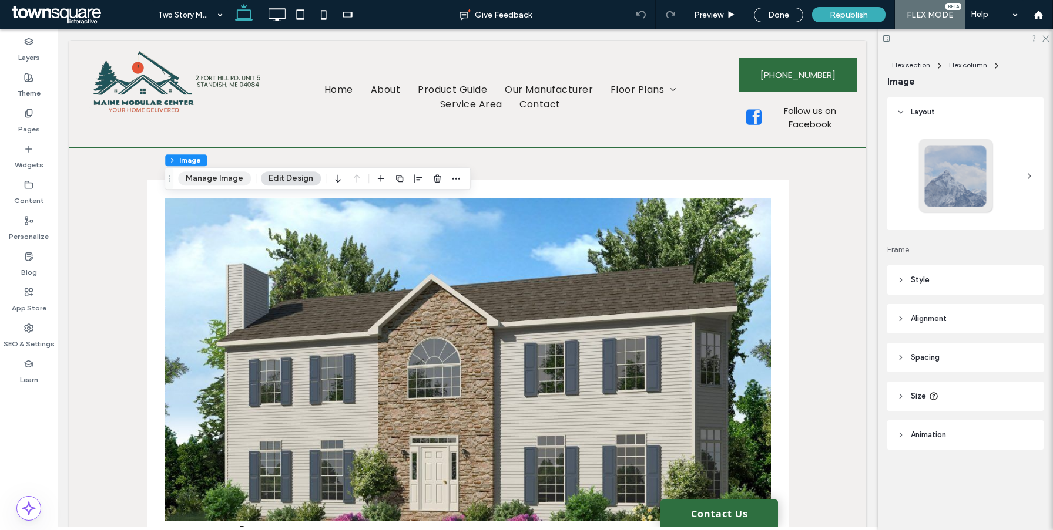
click at [234, 172] on button "Manage Image" at bounding box center [214, 179] width 73 height 14
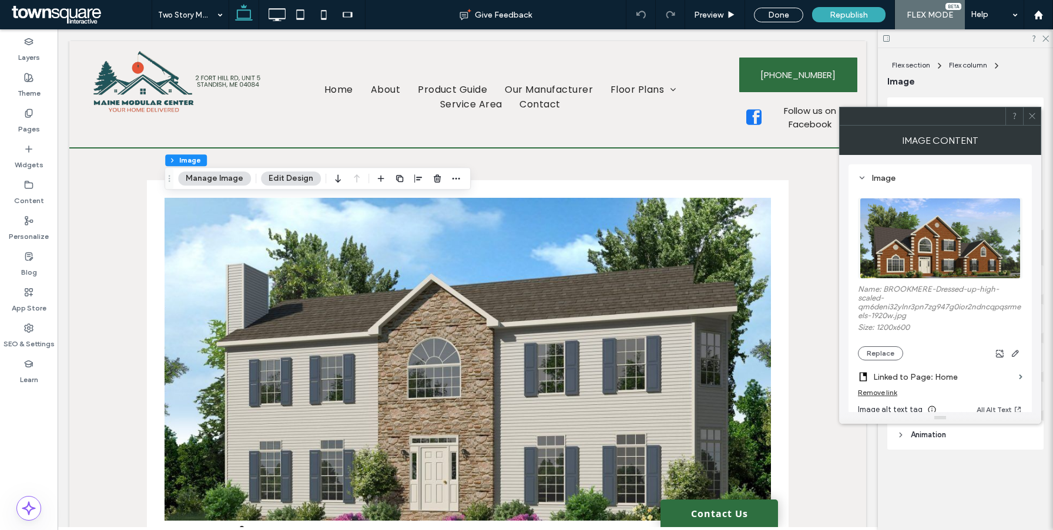
click at [870, 394] on div "Remove link" at bounding box center [877, 392] width 39 height 9
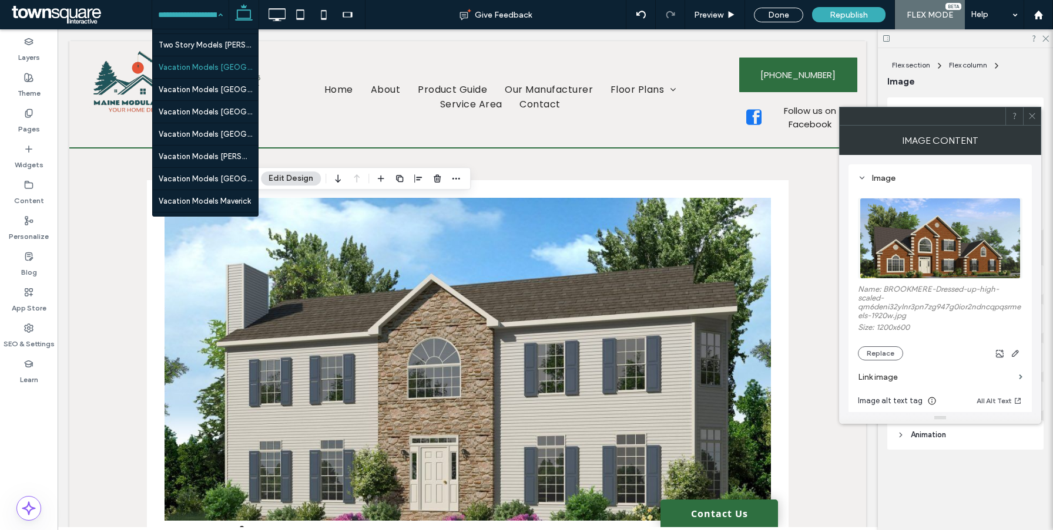
scroll to position [2320, 0]
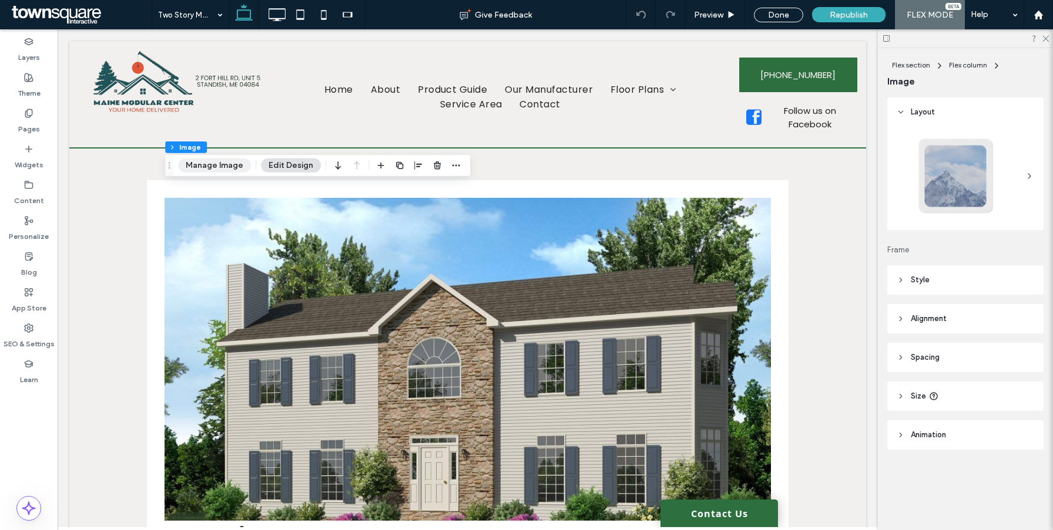
click at [223, 170] on button "Manage Image" at bounding box center [214, 166] width 73 height 14
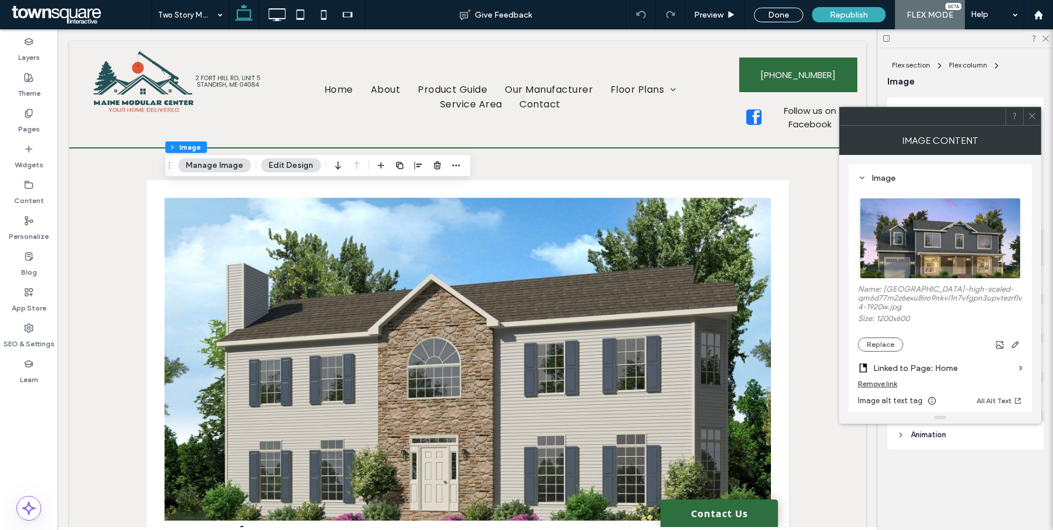
click at [879, 378] on label "Linked to Page: Home" at bounding box center [943, 369] width 141 height 22
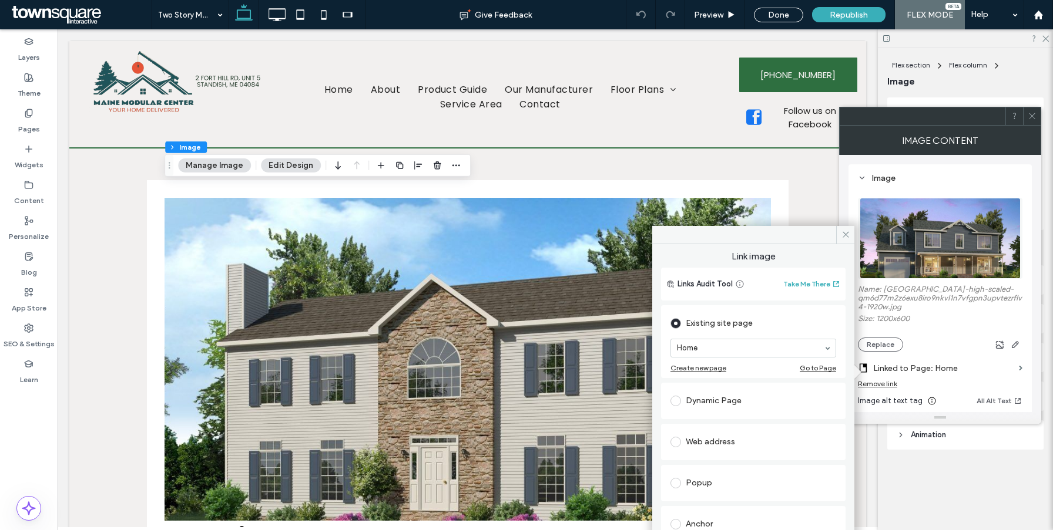
click at [879, 385] on div "Remove link" at bounding box center [877, 383] width 39 height 9
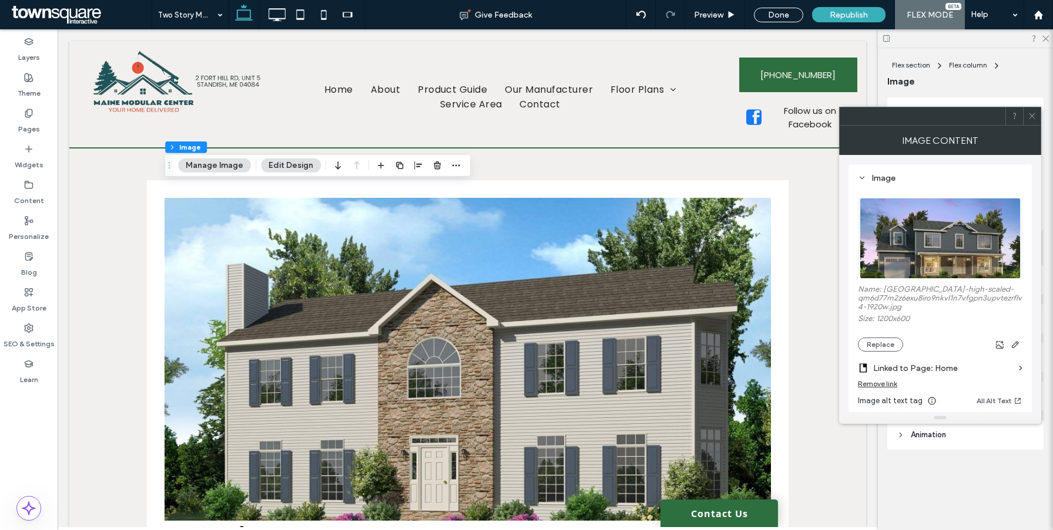
click at [867, 385] on div "Remove link" at bounding box center [877, 383] width 39 height 9
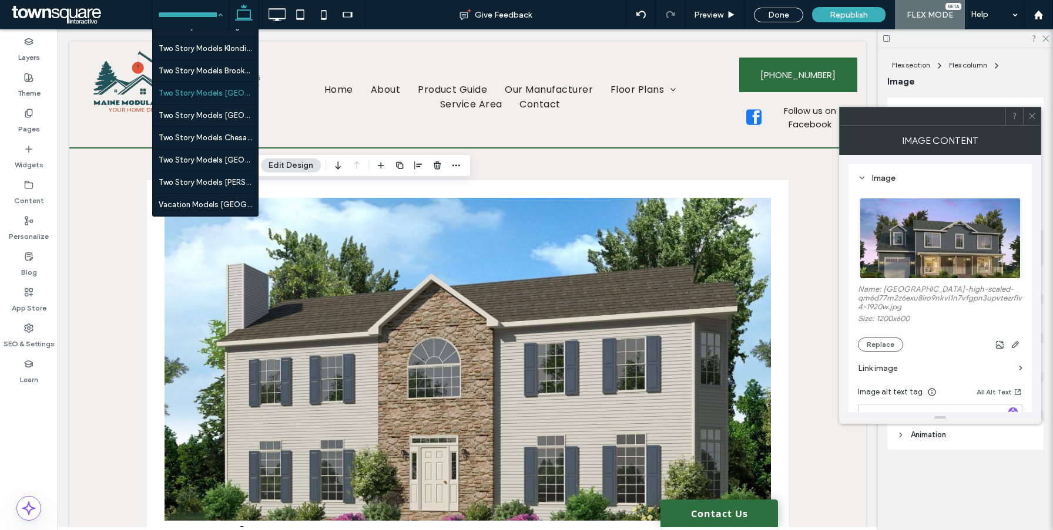
scroll to position [2359, 0]
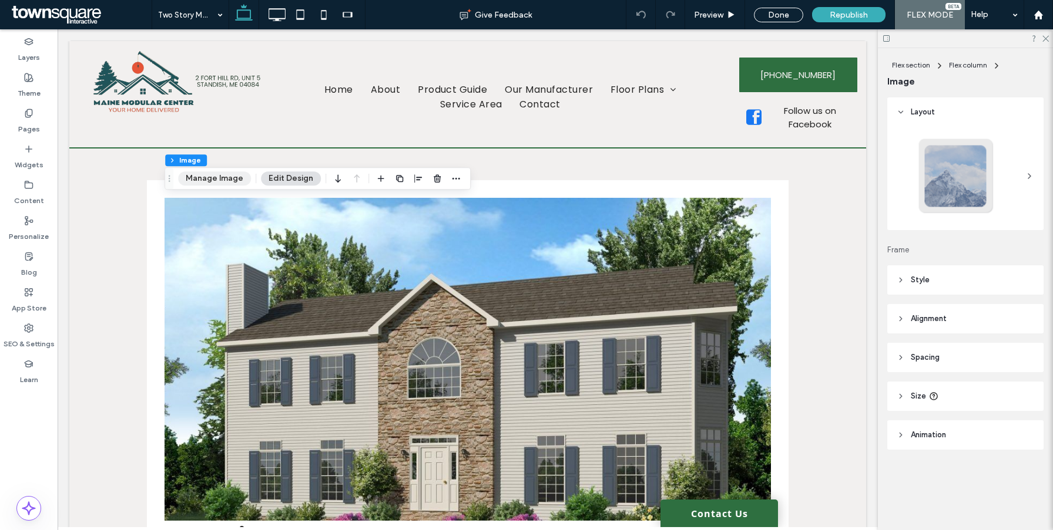
click at [203, 182] on button "Manage Image" at bounding box center [214, 179] width 73 height 14
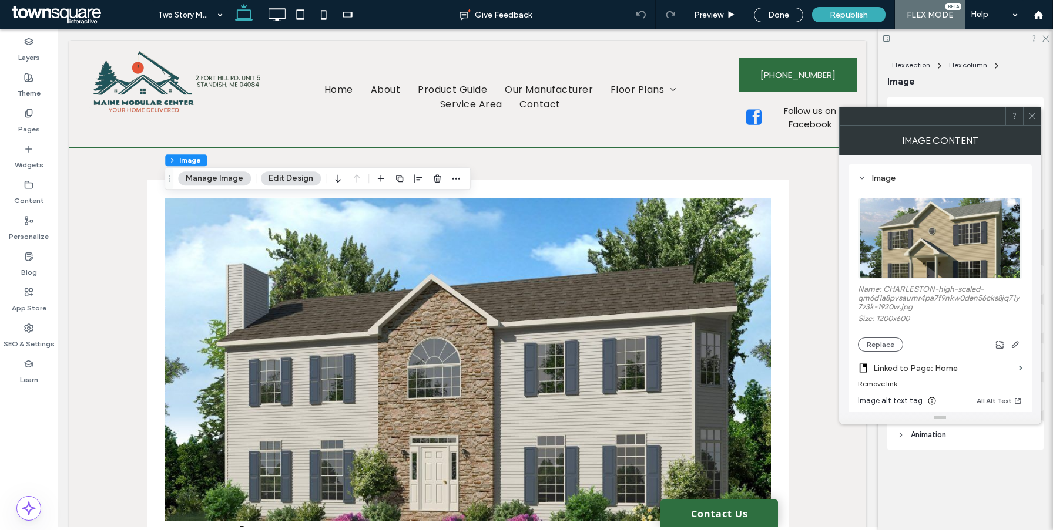
click at [879, 388] on div "Remove link" at bounding box center [877, 383] width 39 height 9
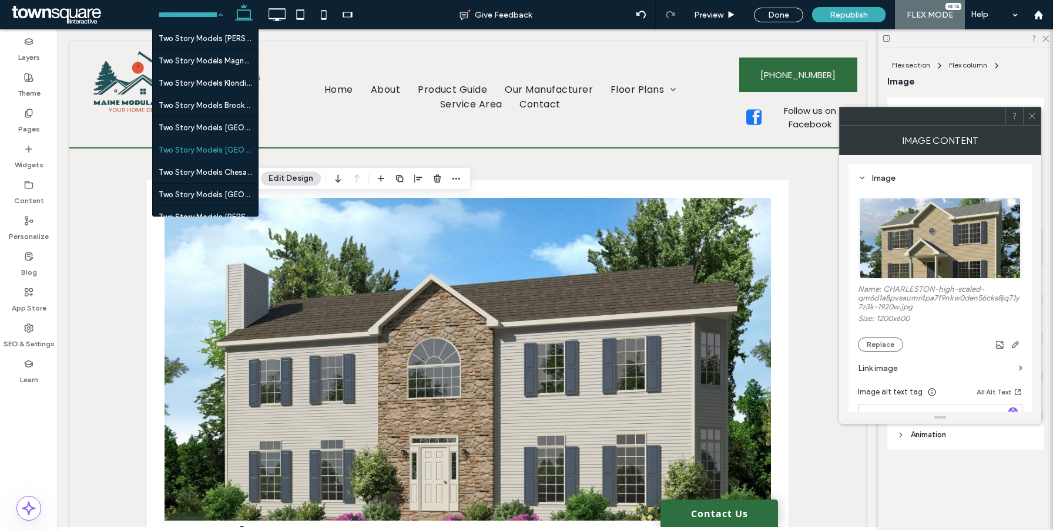
scroll to position [2356, 0]
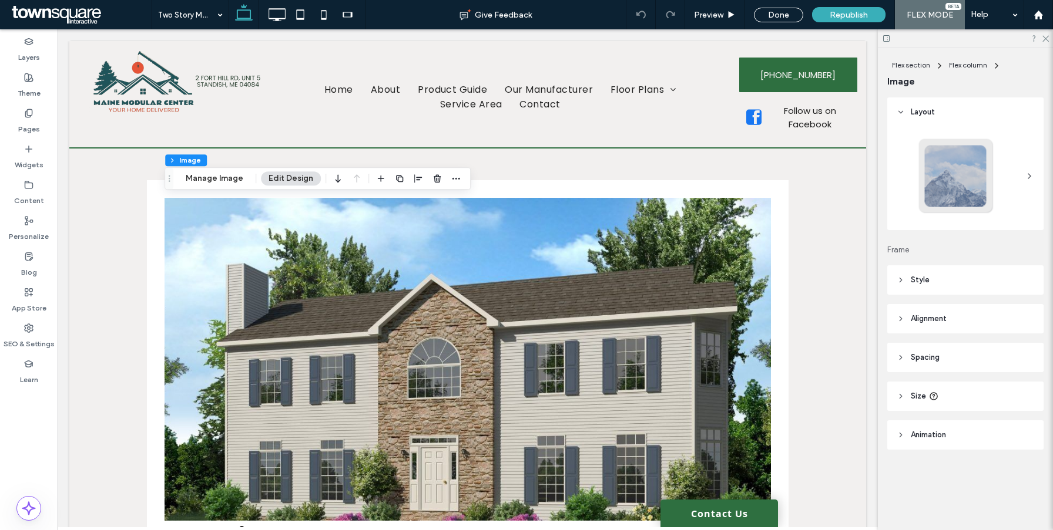
click at [223, 186] on div "Flex section Flex column Image Manage Image Edit Design" at bounding box center [317, 178] width 306 height 22
click at [223, 185] on button "Manage Image" at bounding box center [214, 179] width 73 height 14
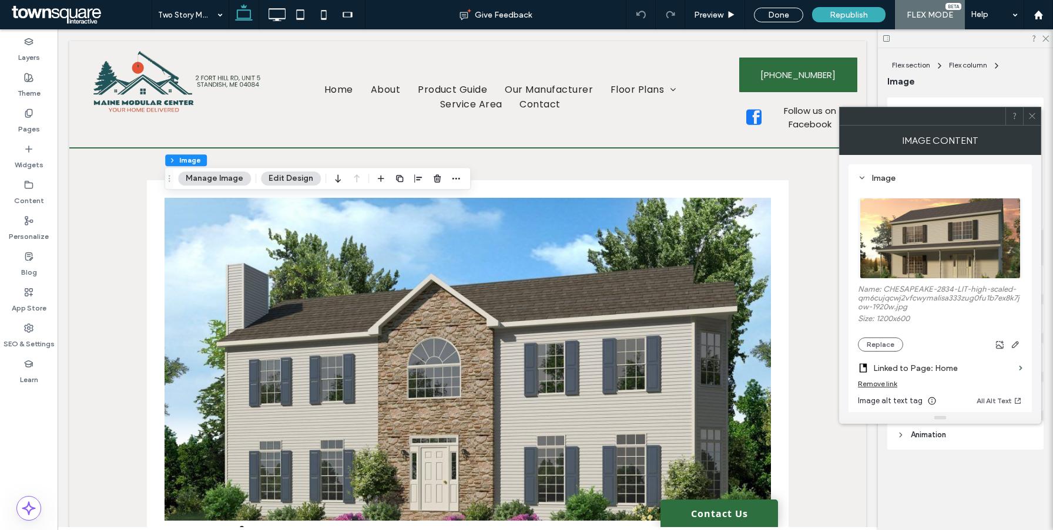
click at [883, 388] on div "Remove link" at bounding box center [877, 383] width 39 height 9
drag, startPoint x: 160, startPoint y: 15, endPoint x: 160, endPoint y: 22, distance: 7.6
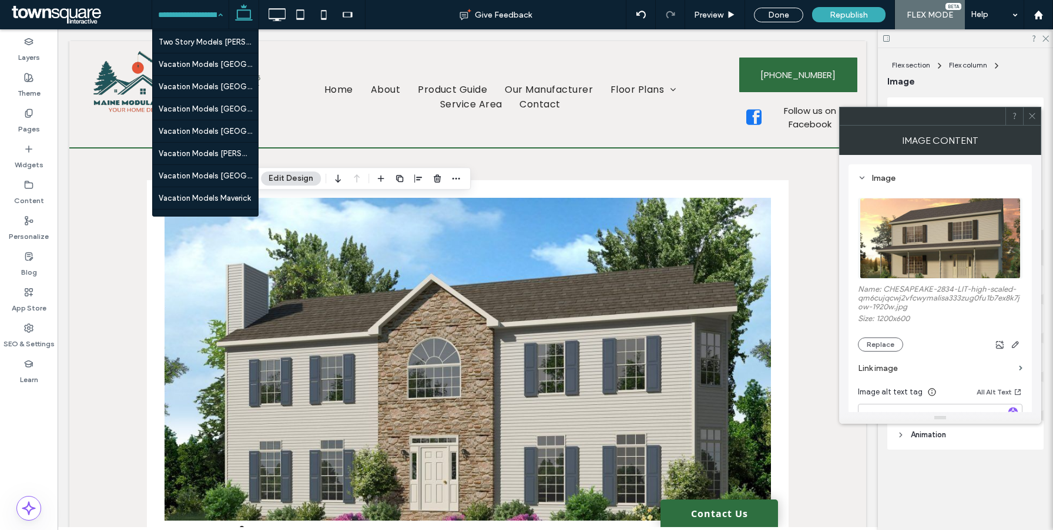
scroll to position [2444, 0]
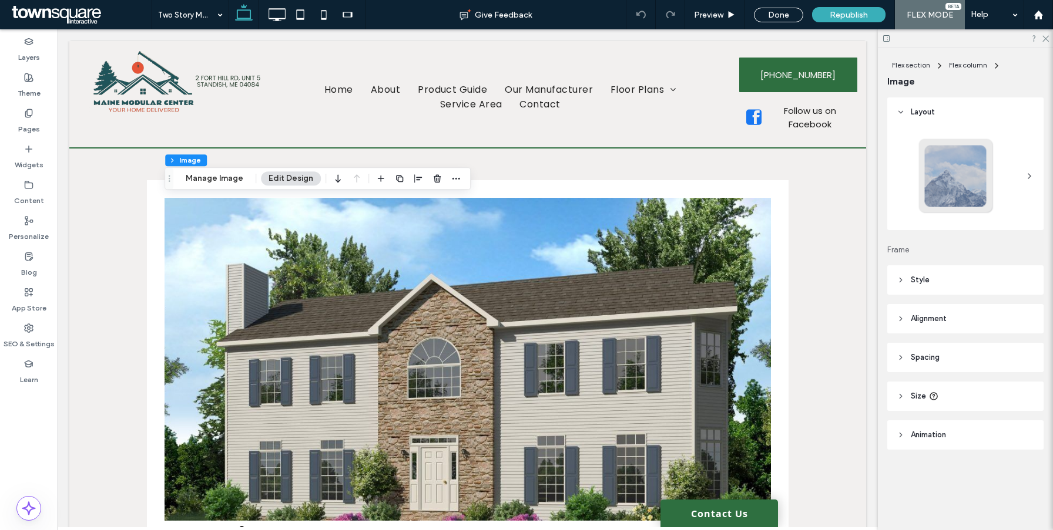
click at [227, 169] on div "Flex section Flex column Image Manage Image Edit Design" at bounding box center [317, 178] width 306 height 22
click at [227, 174] on button "Manage Image" at bounding box center [214, 179] width 73 height 14
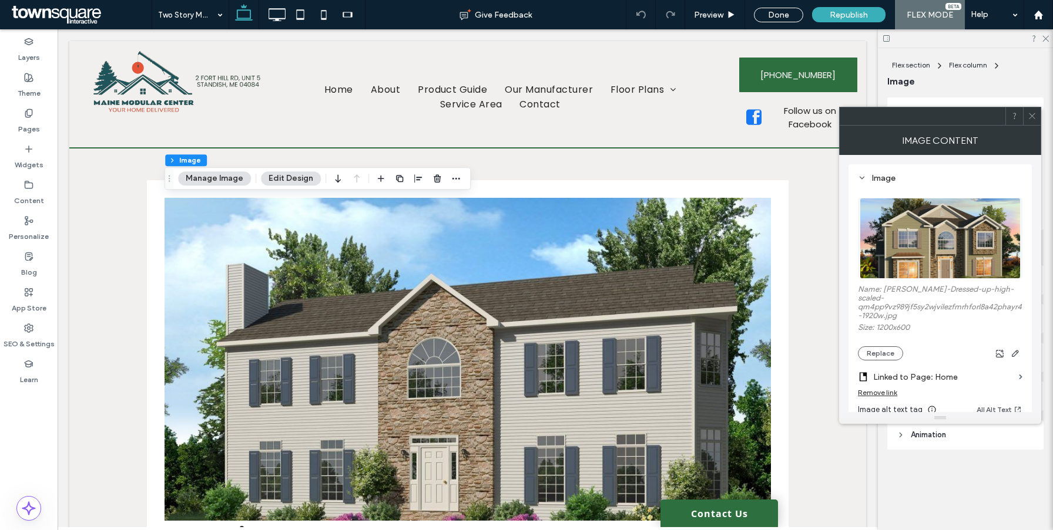
click at [881, 397] on div "Remove link" at bounding box center [877, 392] width 39 height 9
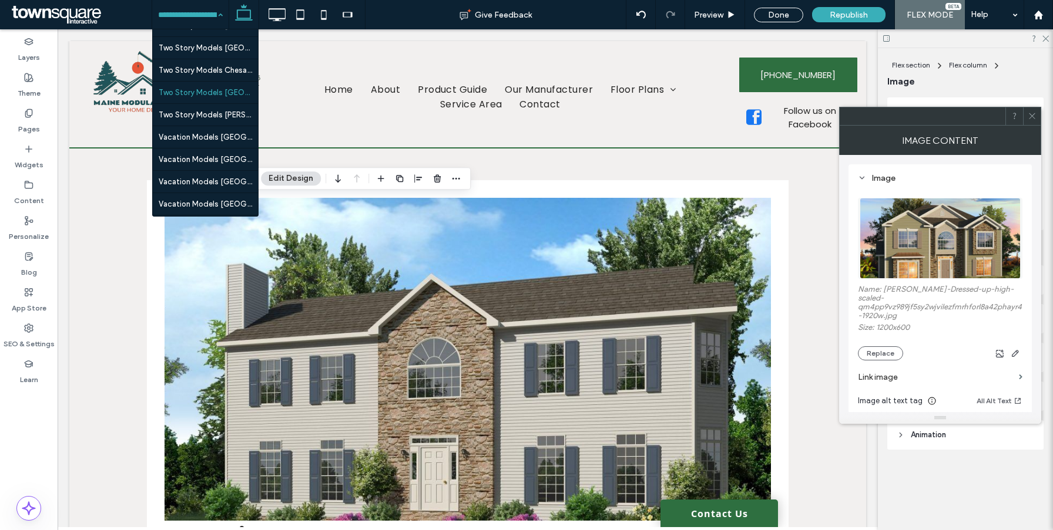
scroll to position [2417, 0]
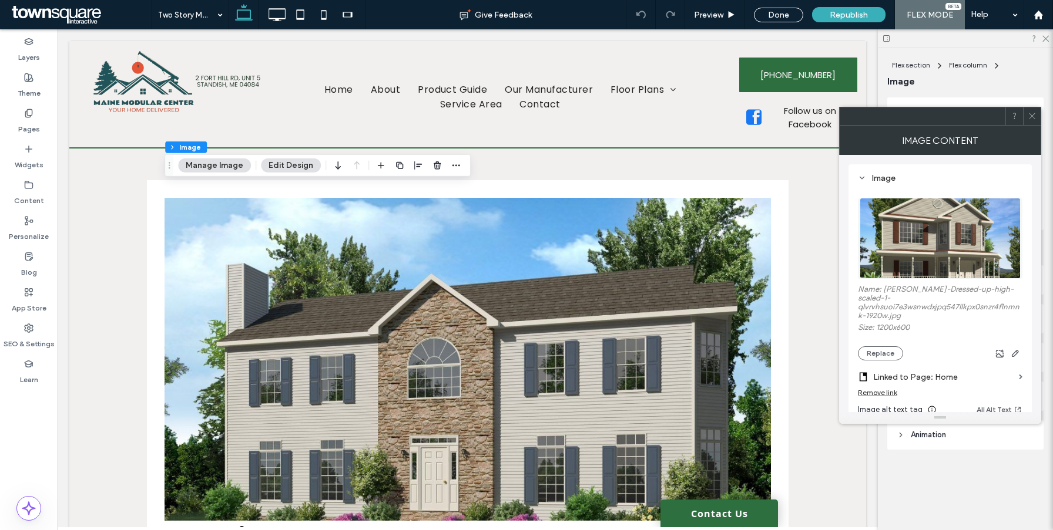
click at [219, 167] on button "Manage Image" at bounding box center [214, 166] width 73 height 14
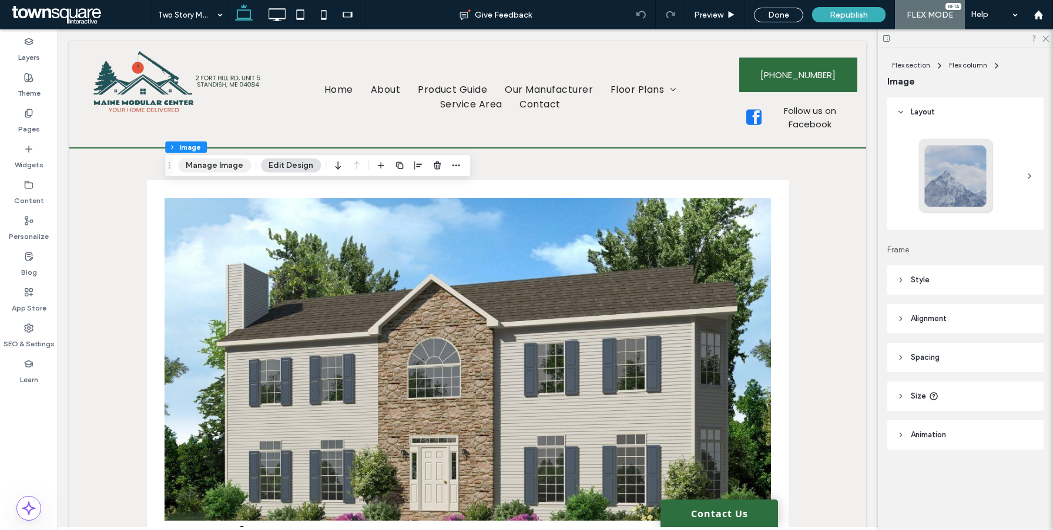
click at [239, 170] on button "Manage Image" at bounding box center [214, 166] width 73 height 14
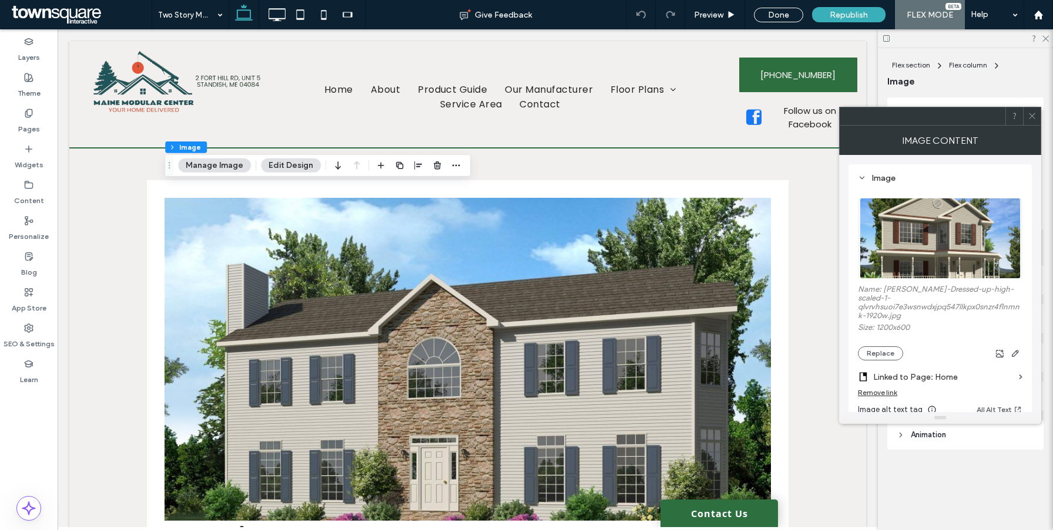
click at [878, 388] on div "Remove link" at bounding box center [877, 392] width 39 height 9
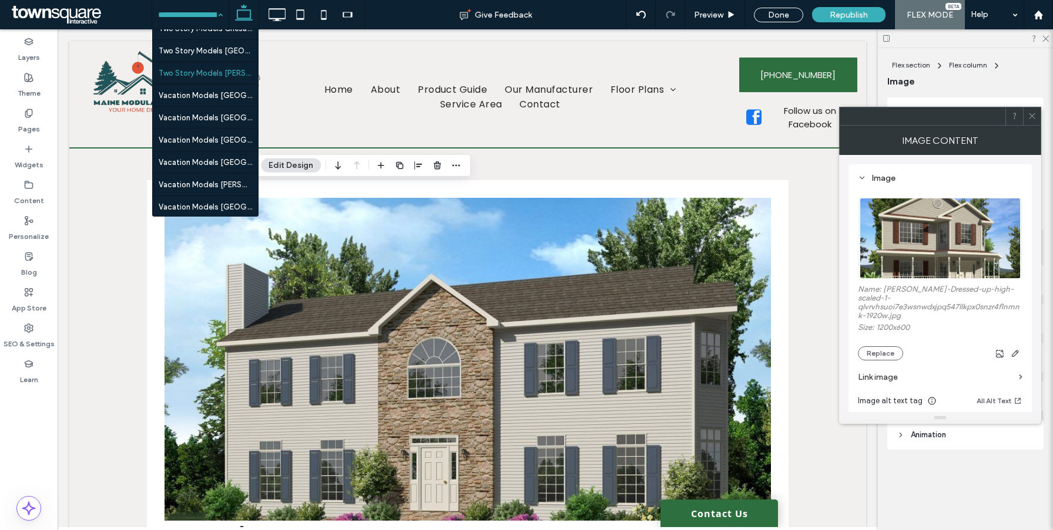
scroll to position [2424, 0]
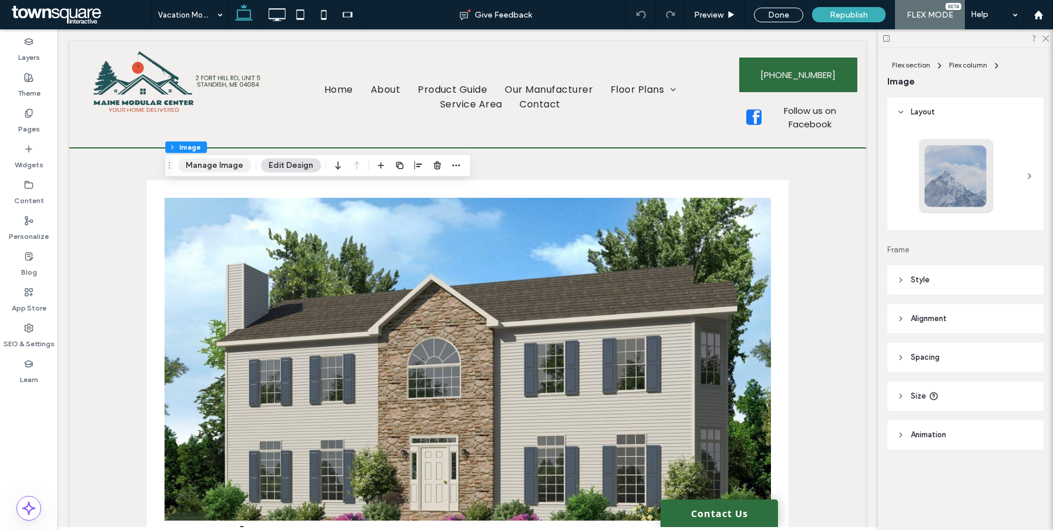
click at [227, 166] on button "Manage Image" at bounding box center [214, 166] width 73 height 14
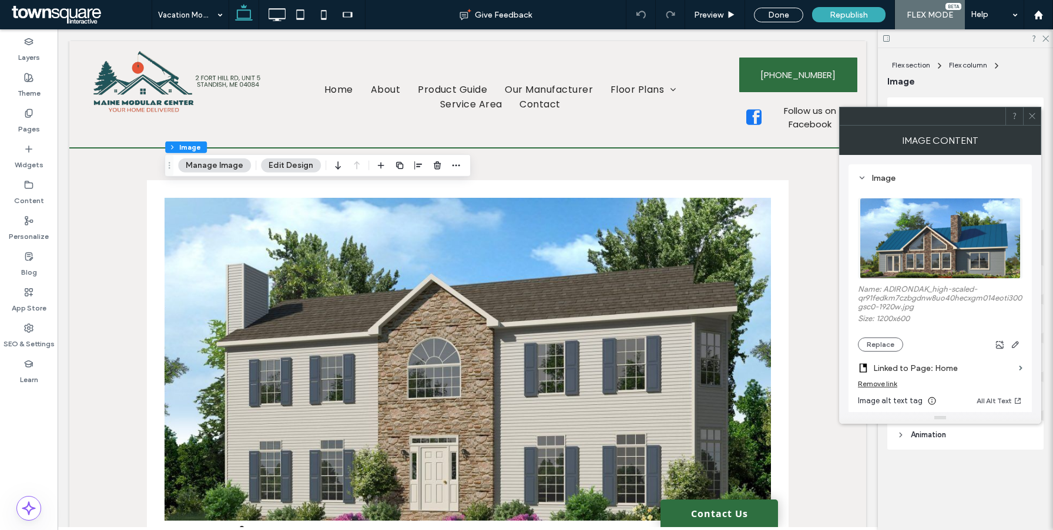
click at [883, 382] on div "Remove link" at bounding box center [877, 383] width 39 height 9
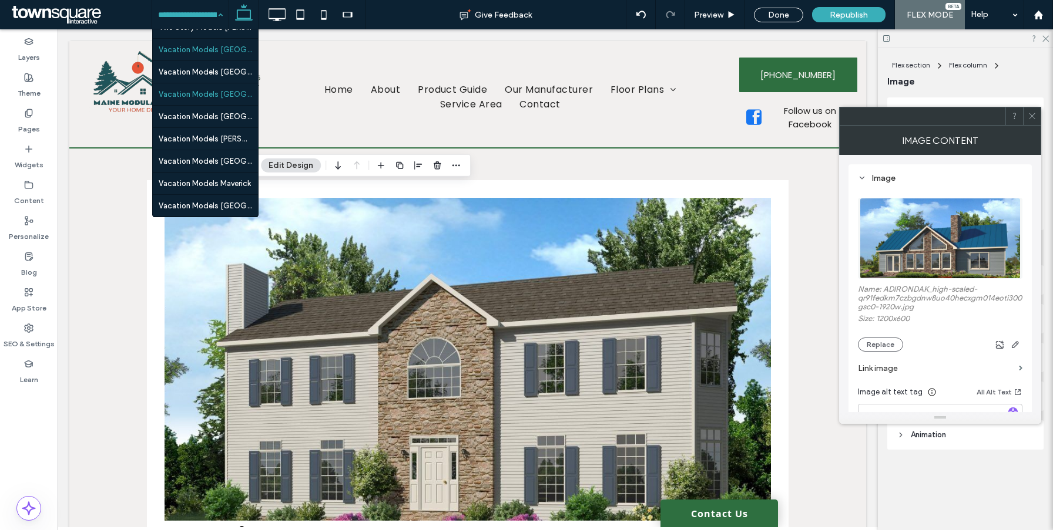
scroll to position [2478, 0]
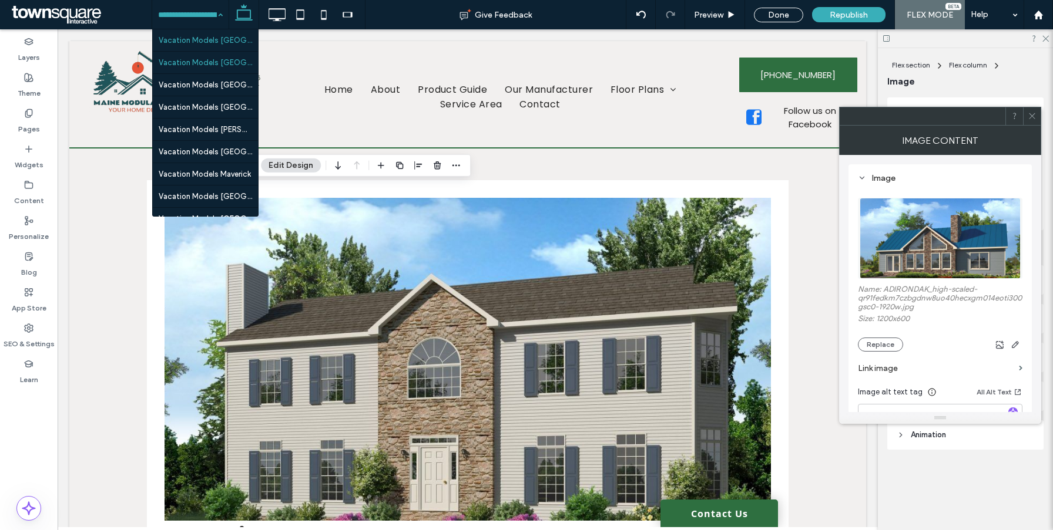
drag, startPoint x: 184, startPoint y: 131, endPoint x: 258, endPoint y: 318, distance: 201.5
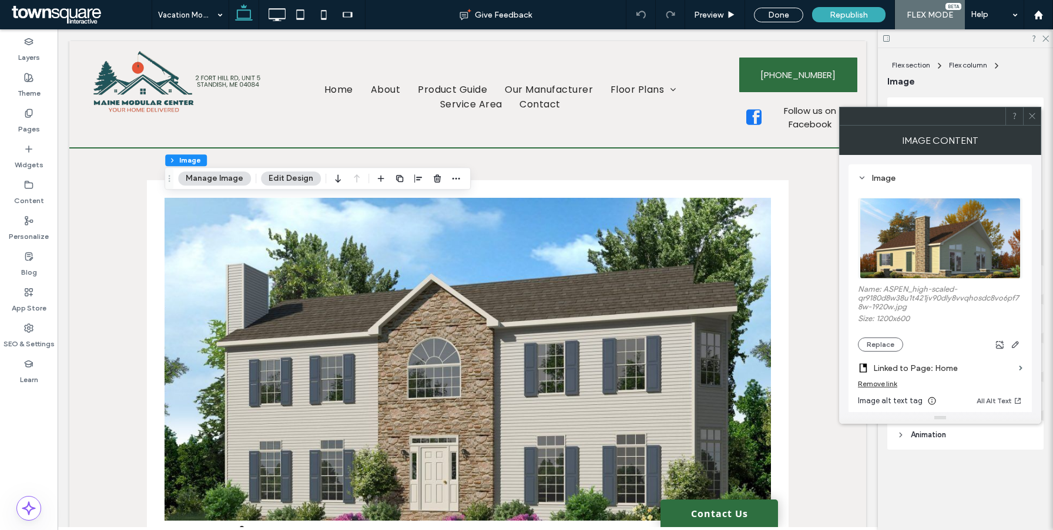
click at [222, 176] on button "Manage Image" at bounding box center [214, 179] width 73 height 14
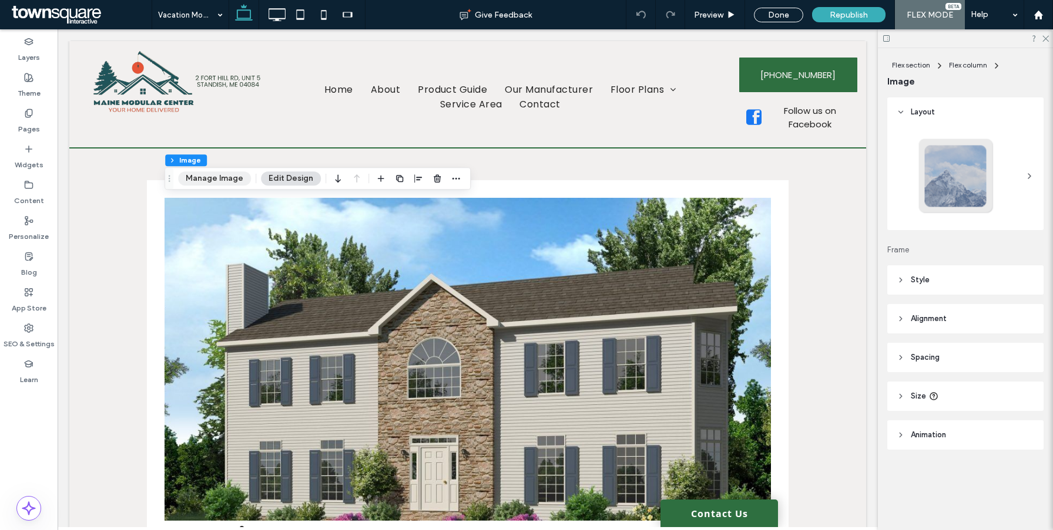
click at [222, 176] on button "Manage Image" at bounding box center [214, 179] width 73 height 14
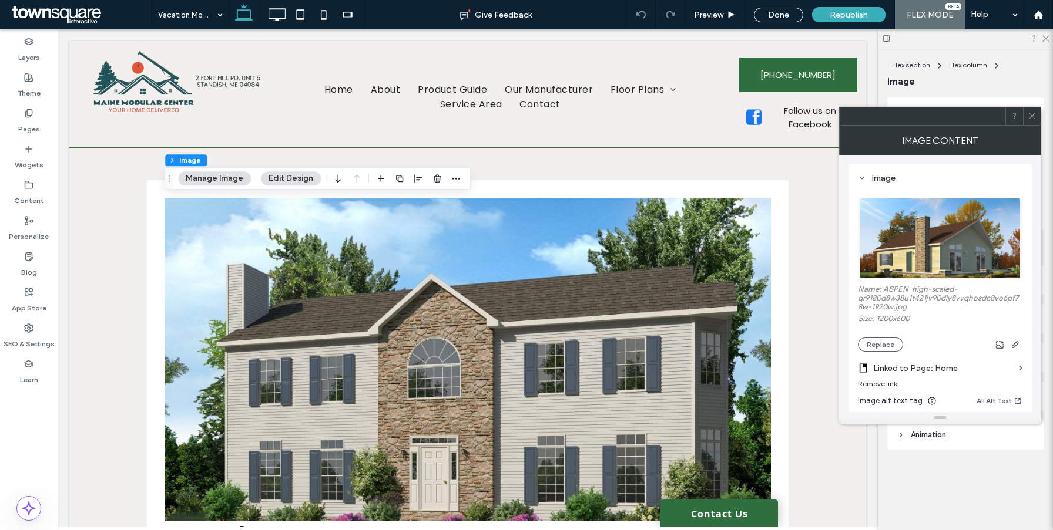
click at [873, 387] on div "Remove link" at bounding box center [877, 383] width 39 height 9
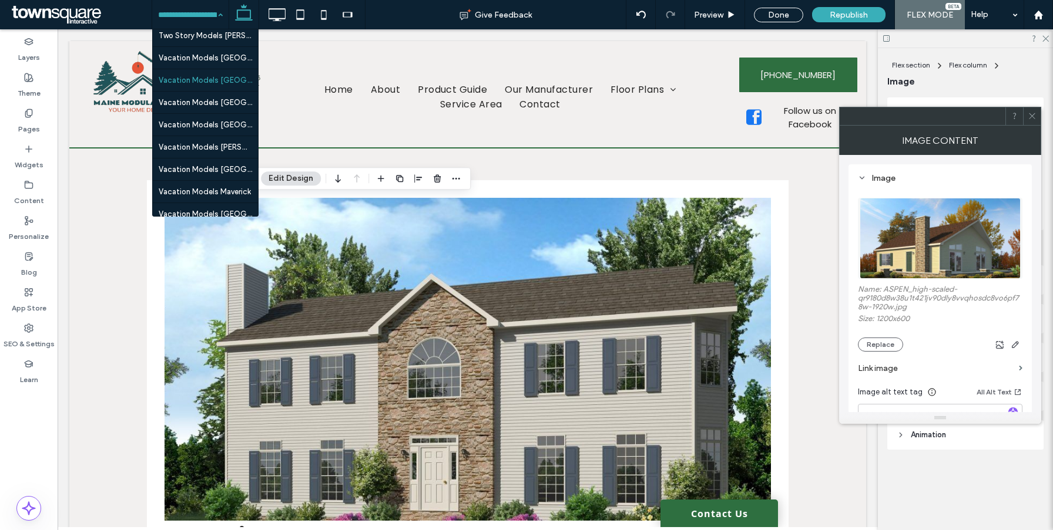
scroll to position [2510, 0]
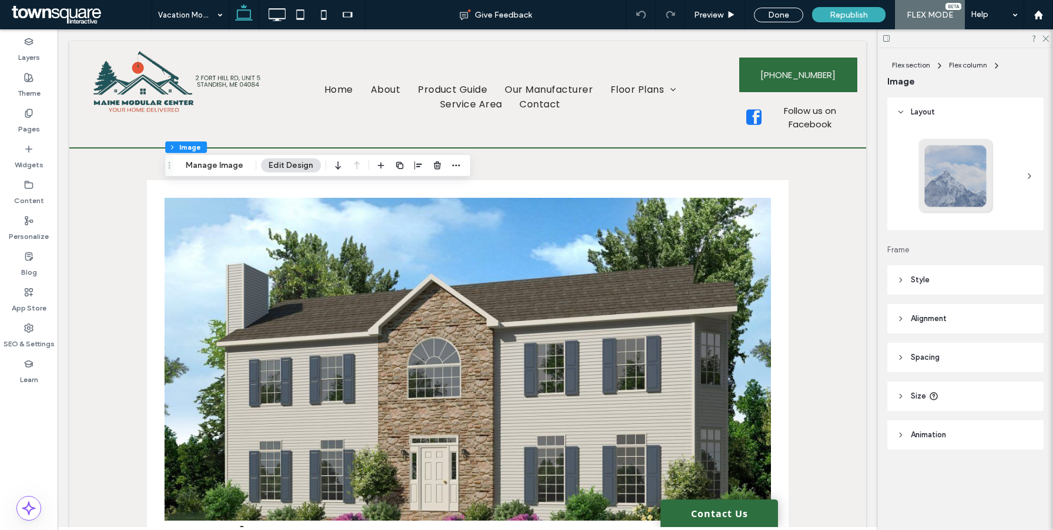
drag, startPoint x: 230, startPoint y: 161, endPoint x: 323, endPoint y: 164, distance: 93.4
click at [230, 161] on button "Manage Image" at bounding box center [214, 166] width 73 height 14
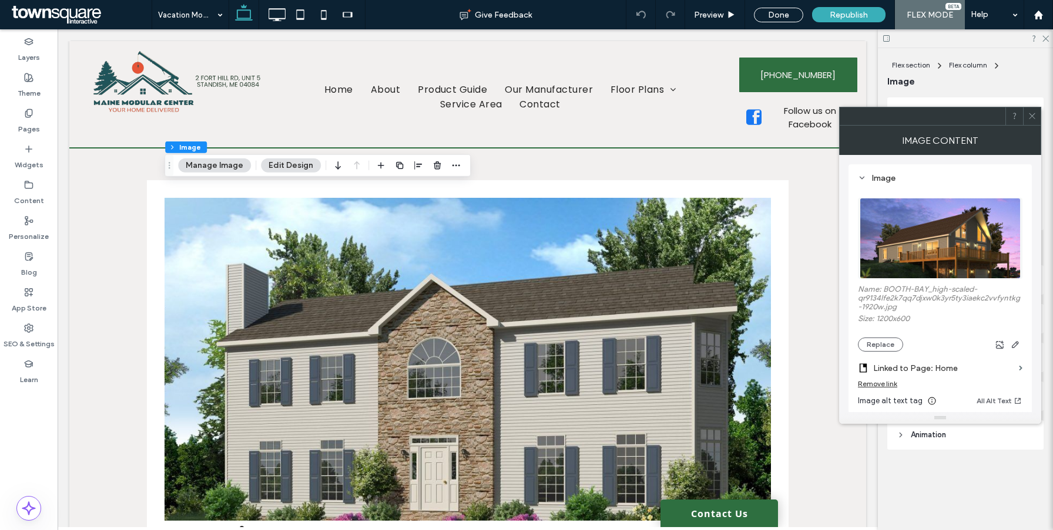
click at [876, 386] on div "Remove link" at bounding box center [877, 383] width 39 height 9
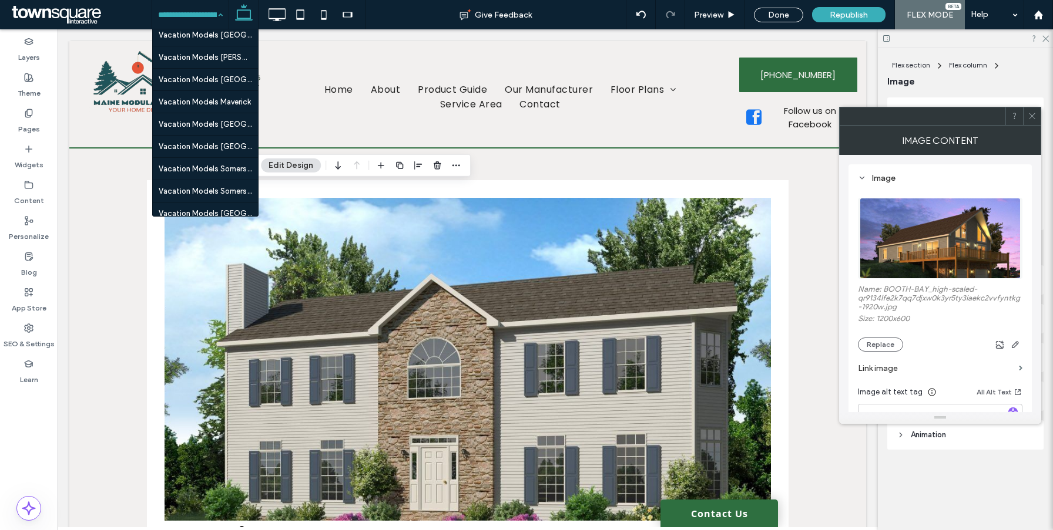
scroll to position [2532, 0]
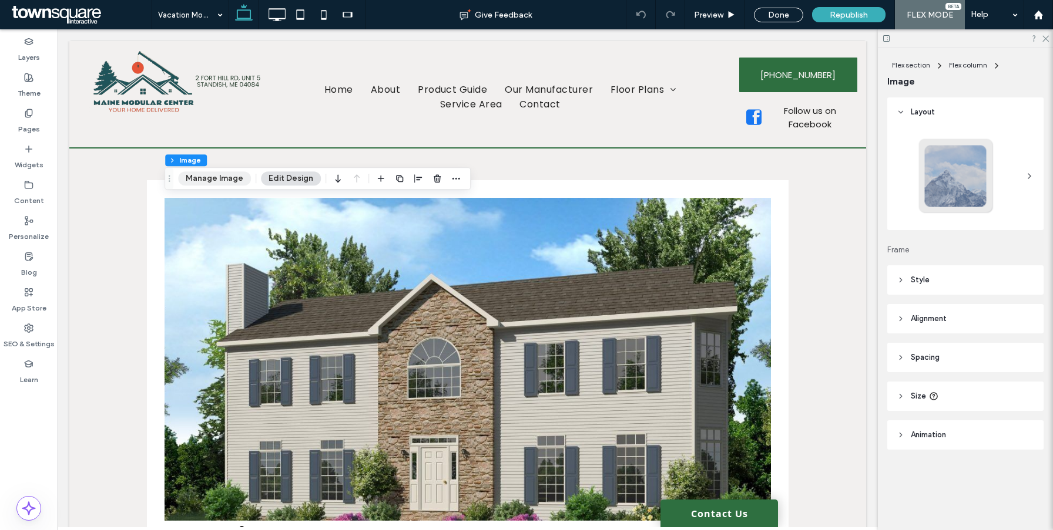
click at [227, 183] on button "Manage Image" at bounding box center [214, 179] width 73 height 14
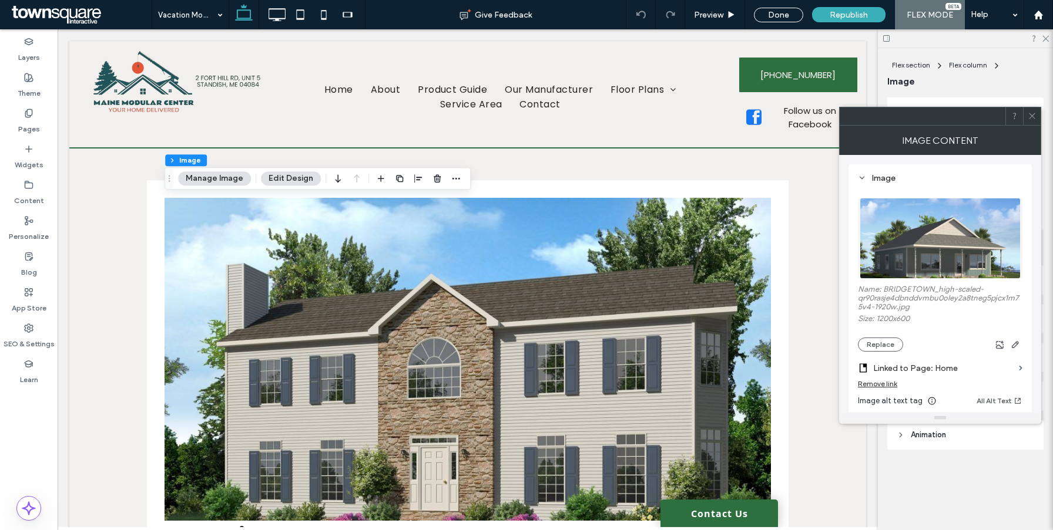
click at [879, 386] on div "Remove link" at bounding box center [877, 383] width 39 height 9
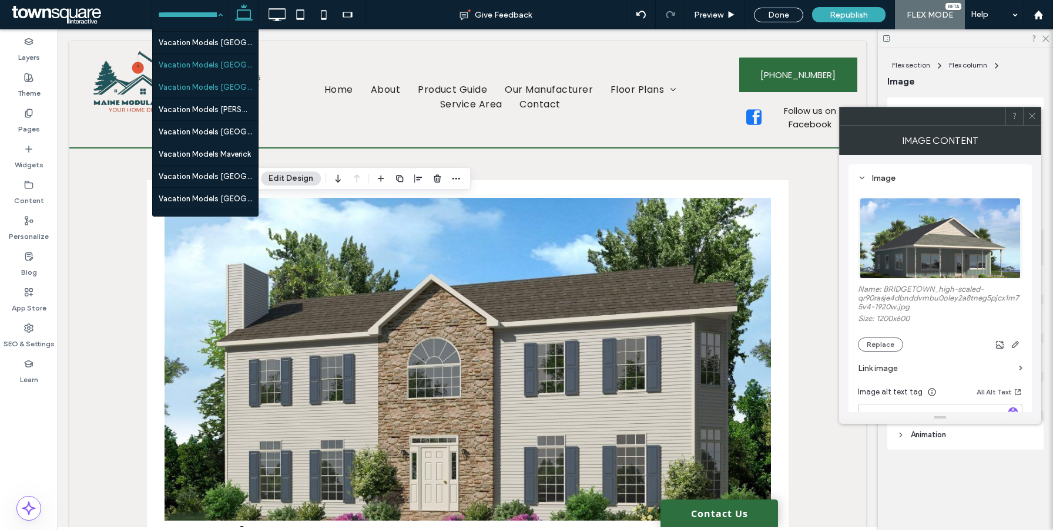
scroll to position [2514, 0]
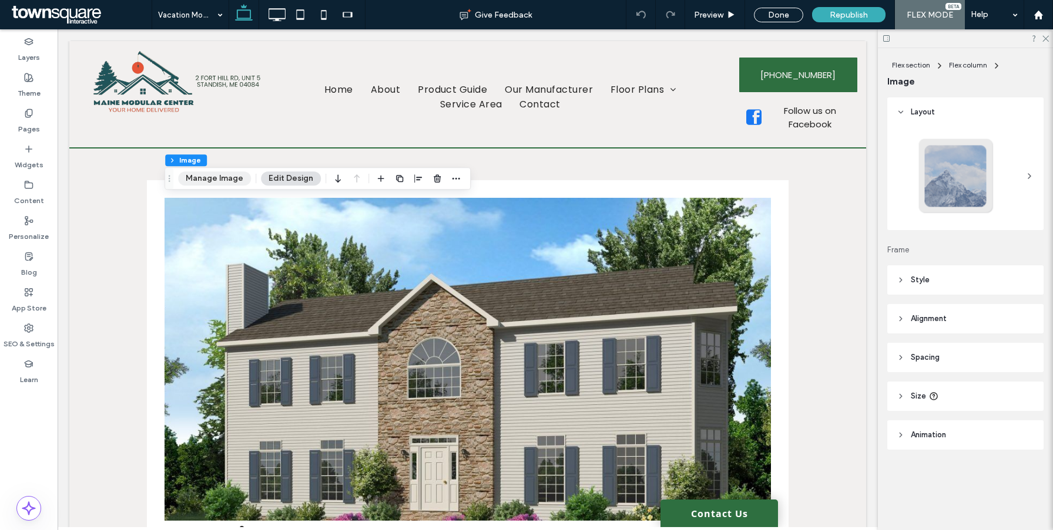
click at [231, 183] on button "Manage Image" at bounding box center [214, 179] width 73 height 14
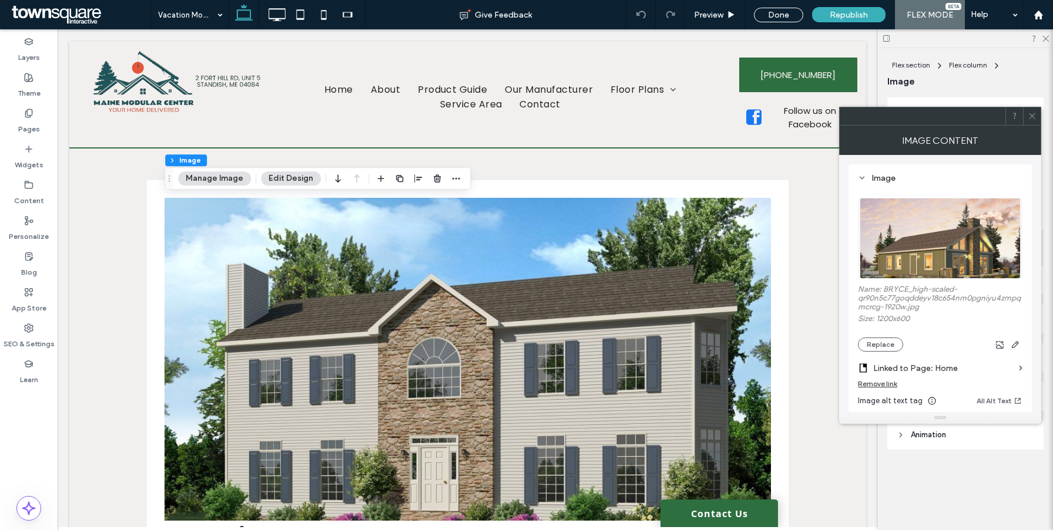
click at [867, 381] on div "Remove link" at bounding box center [877, 383] width 39 height 9
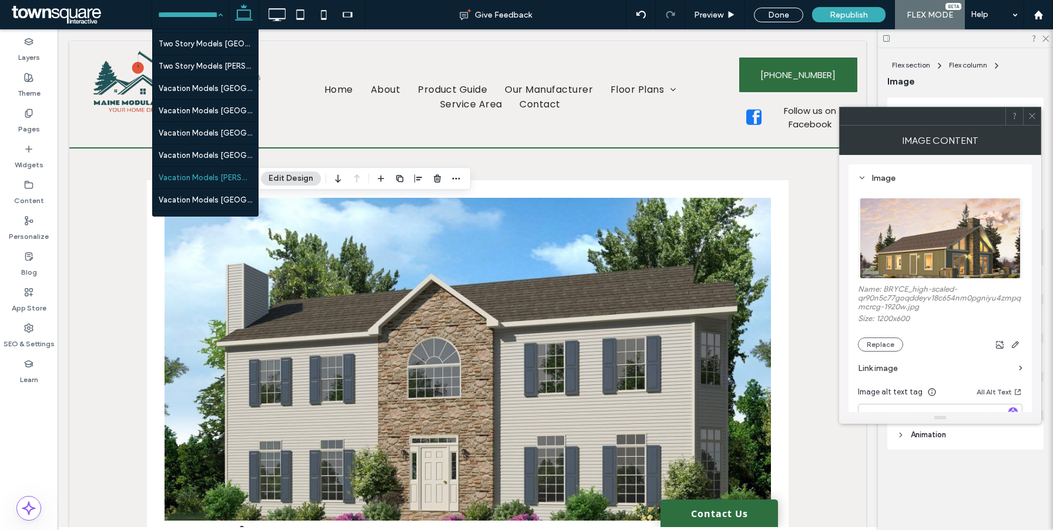
scroll to position [2528, 0]
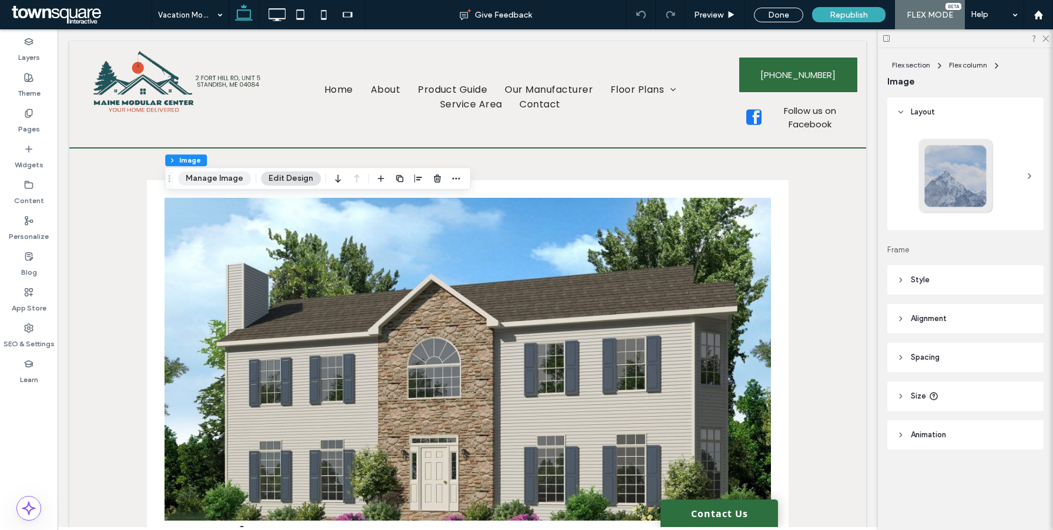
click at [238, 179] on button "Manage Image" at bounding box center [214, 179] width 73 height 14
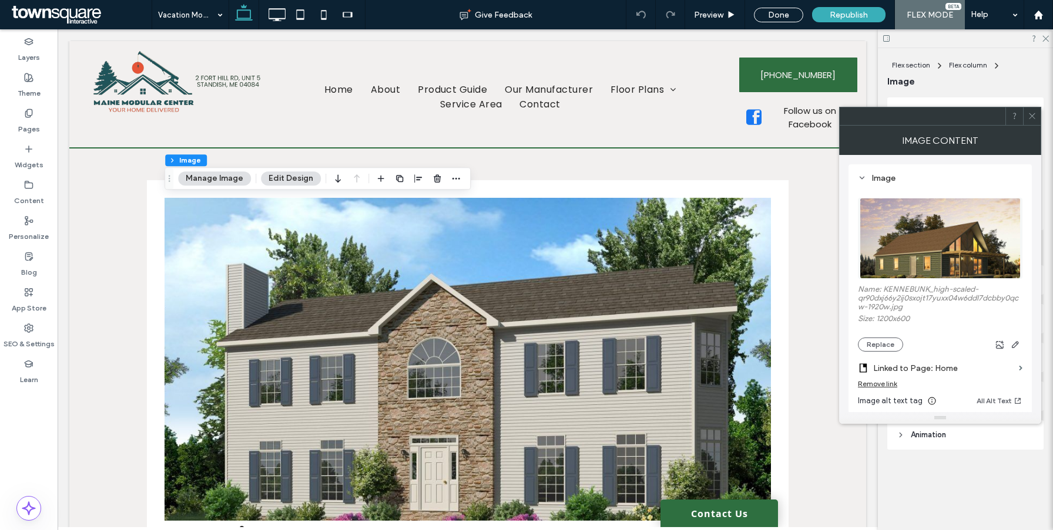
click at [874, 390] on div "Remove link" at bounding box center [940, 386] width 164 height 15
click at [877, 388] on div "Remove link" at bounding box center [877, 383] width 39 height 9
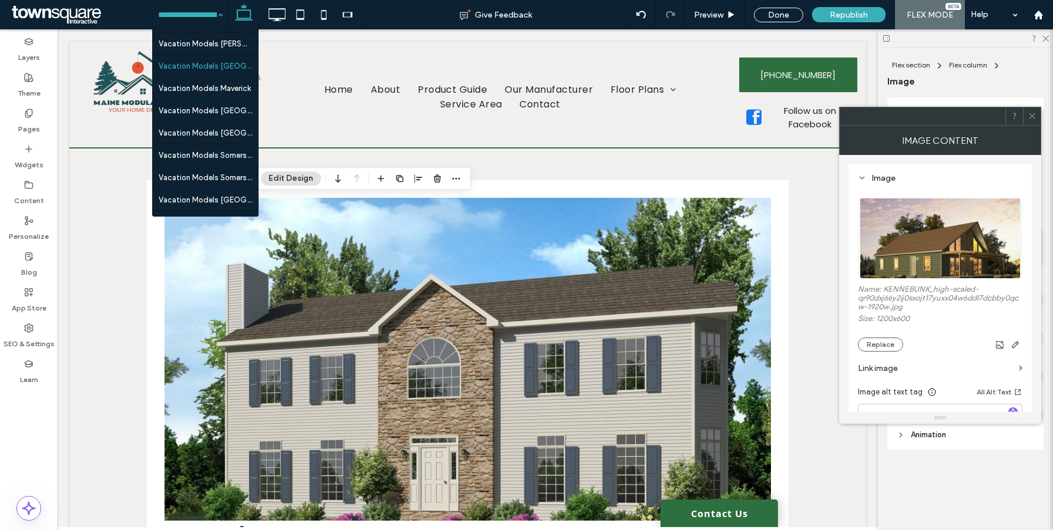
scroll to position [2602, 0]
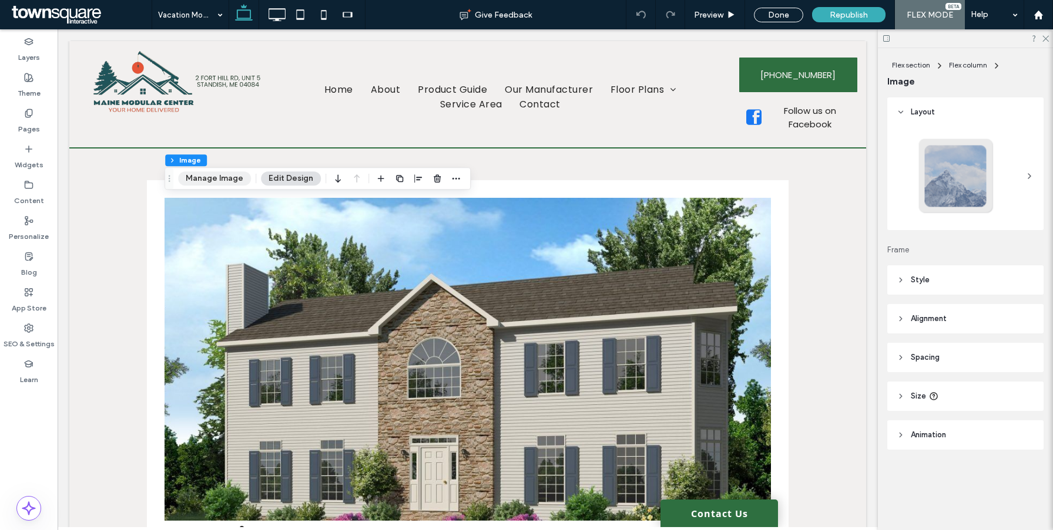
click at [237, 186] on button "Manage Image" at bounding box center [214, 179] width 73 height 14
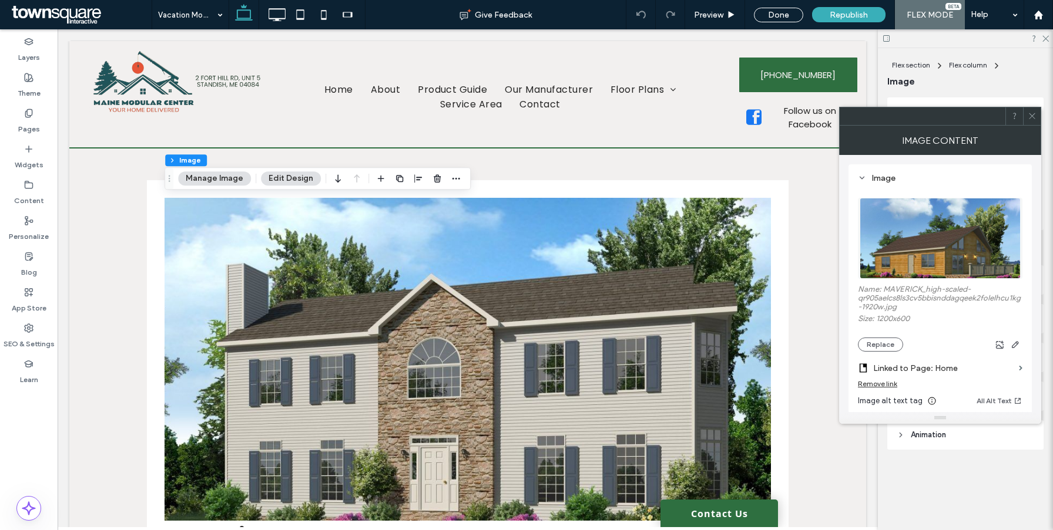
click at [883, 386] on div "Remove link" at bounding box center [877, 383] width 39 height 9
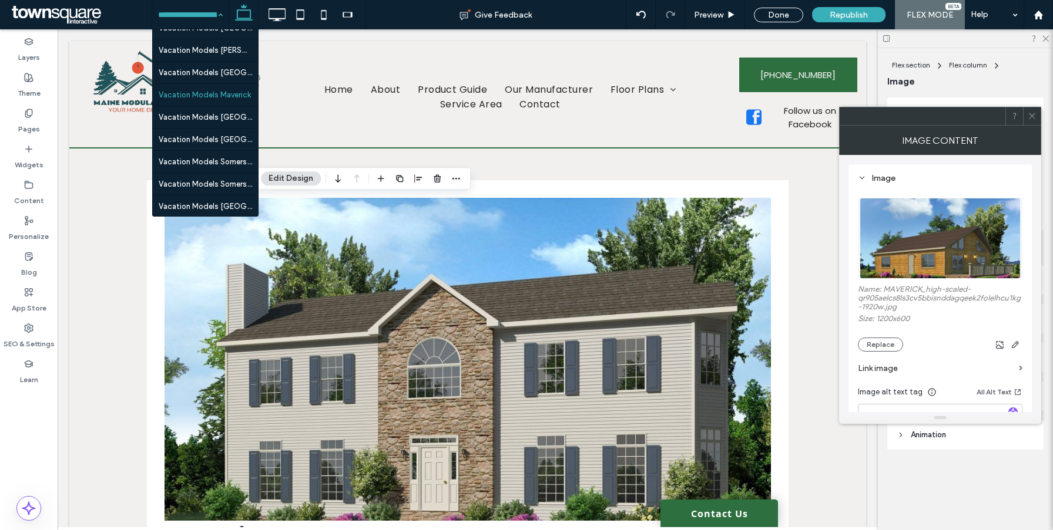
scroll to position [2568, 0]
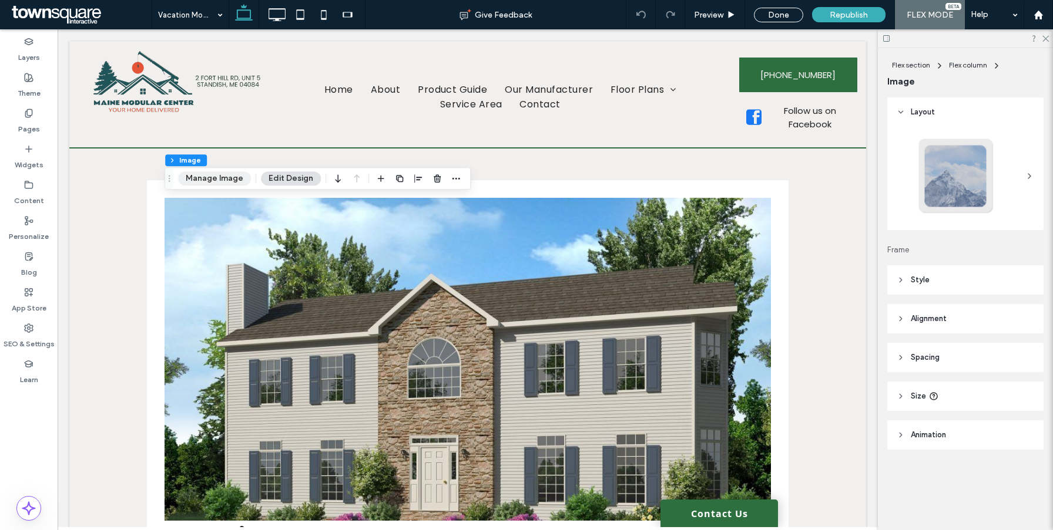
click at [212, 180] on button "Manage Image" at bounding box center [214, 179] width 73 height 14
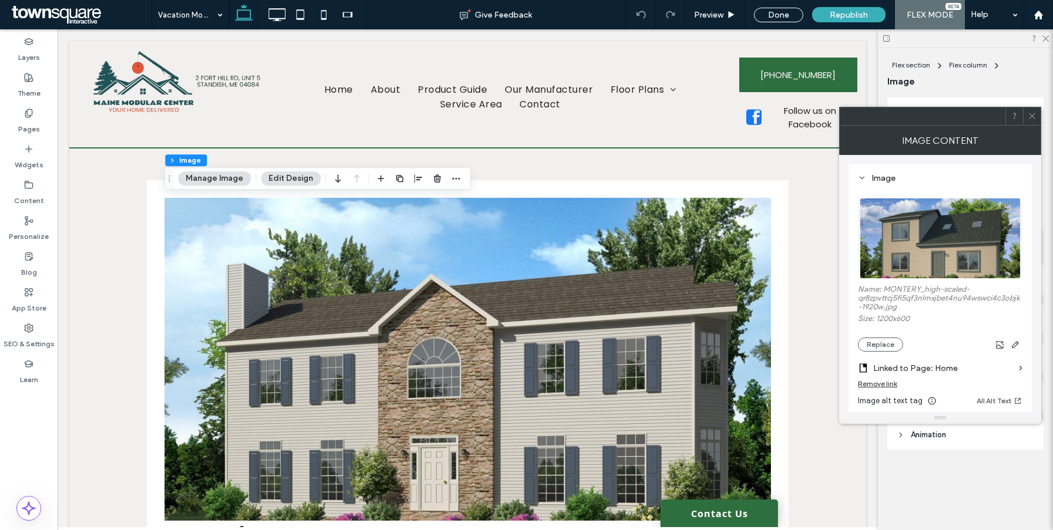
click at [868, 388] on div "Remove link" at bounding box center [877, 383] width 39 height 9
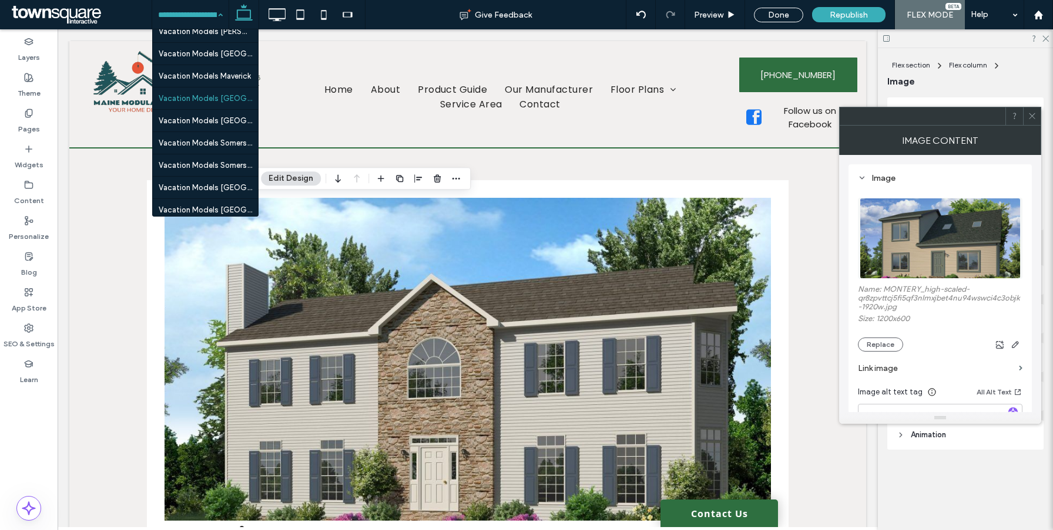
scroll to position [2593, 0]
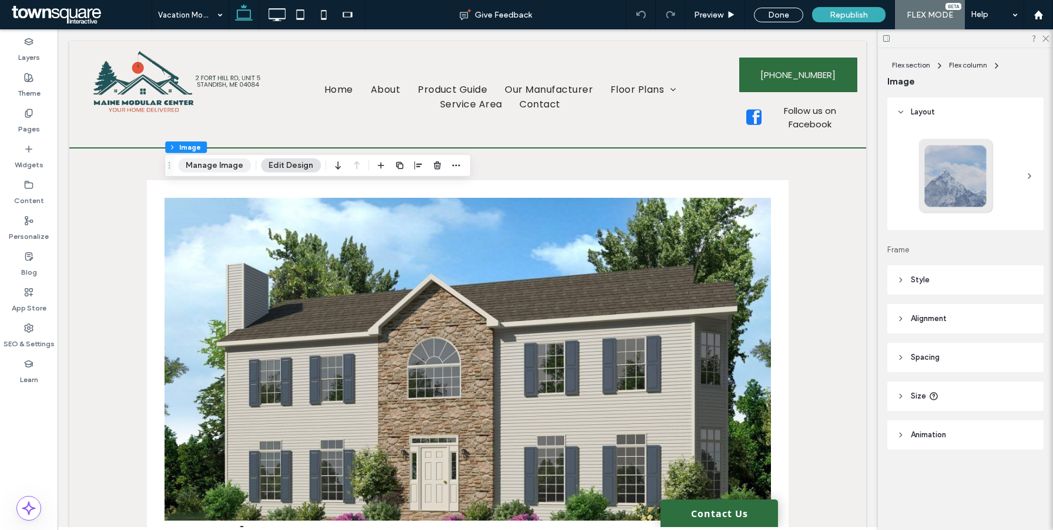
click at [220, 160] on button "Manage Image" at bounding box center [214, 166] width 73 height 14
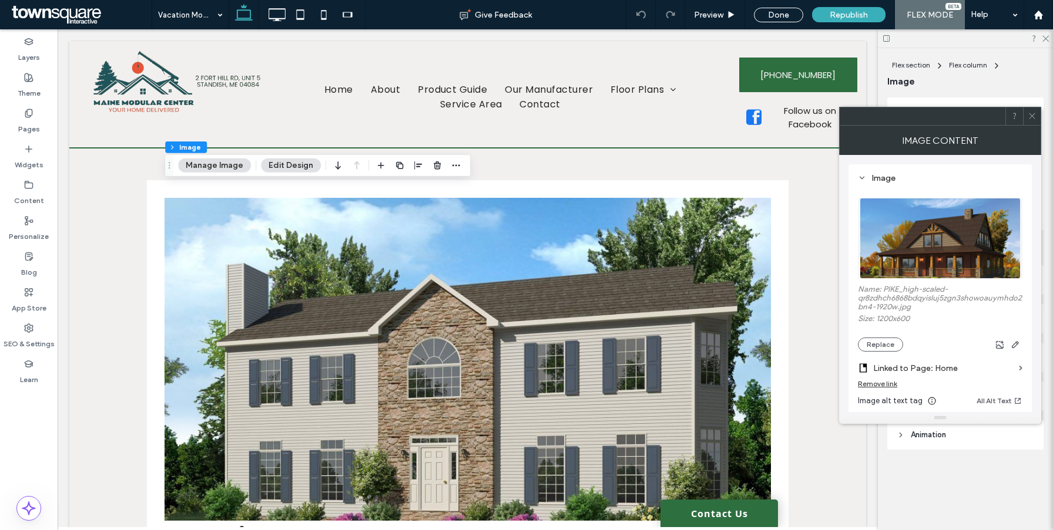
click at [876, 385] on div "Remove link" at bounding box center [877, 383] width 39 height 9
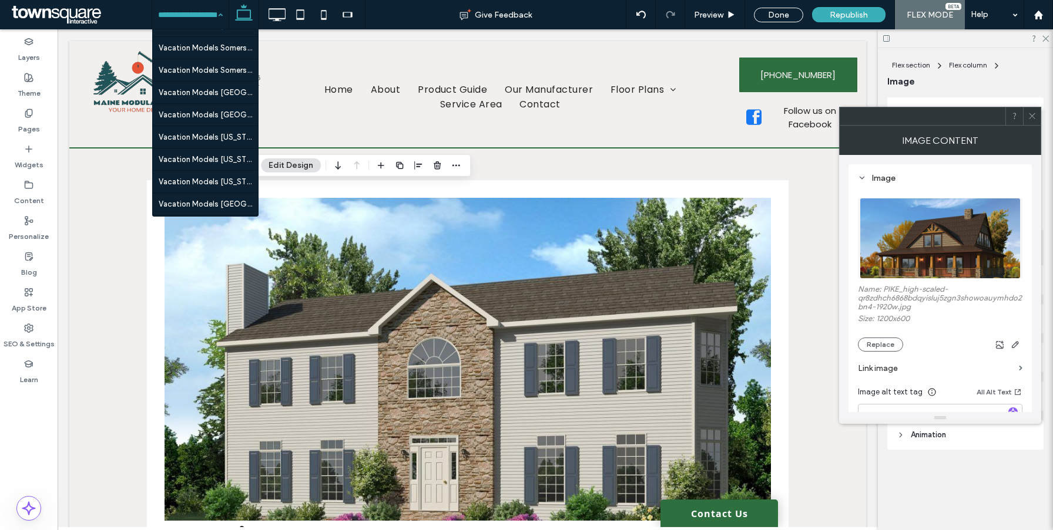
scroll to position [2682, 0]
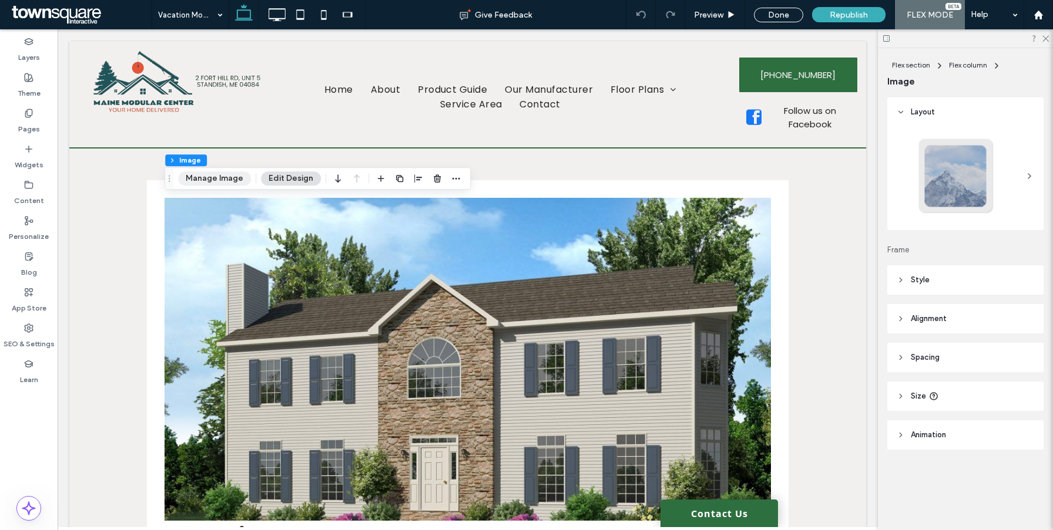
click at [240, 176] on button "Manage Image" at bounding box center [214, 179] width 73 height 14
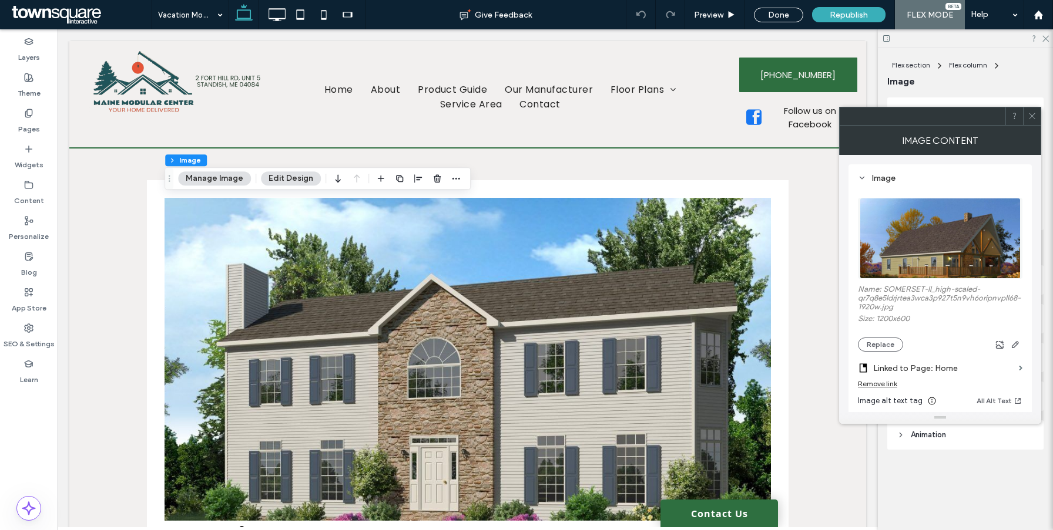
click at [885, 383] on div "Remove link" at bounding box center [877, 383] width 39 height 9
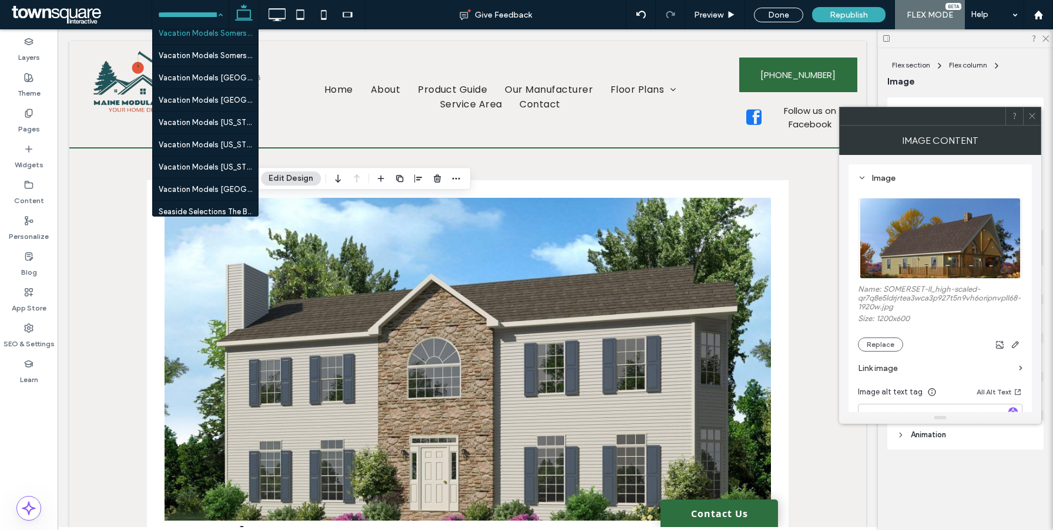
scroll to position [2695, 0]
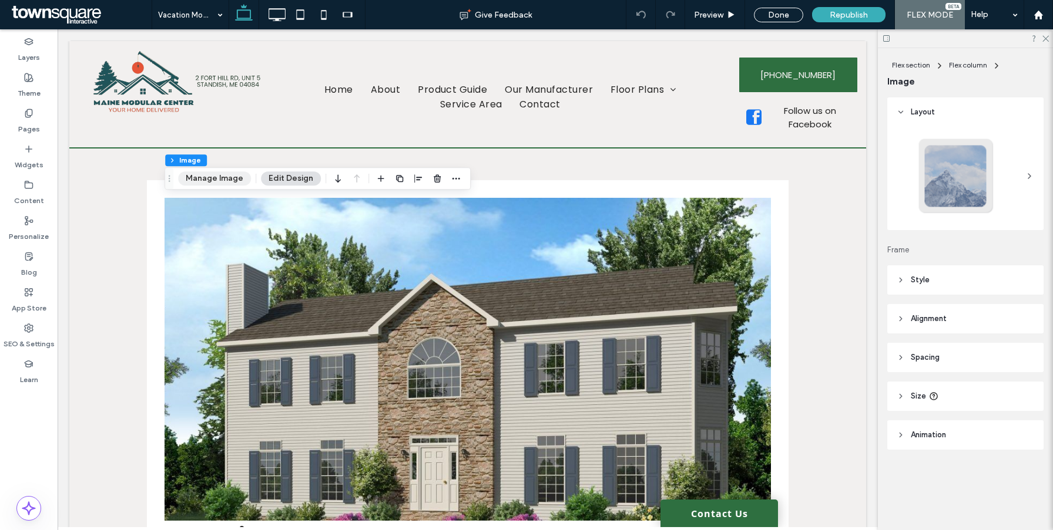
click at [214, 184] on button "Manage Image" at bounding box center [214, 179] width 73 height 14
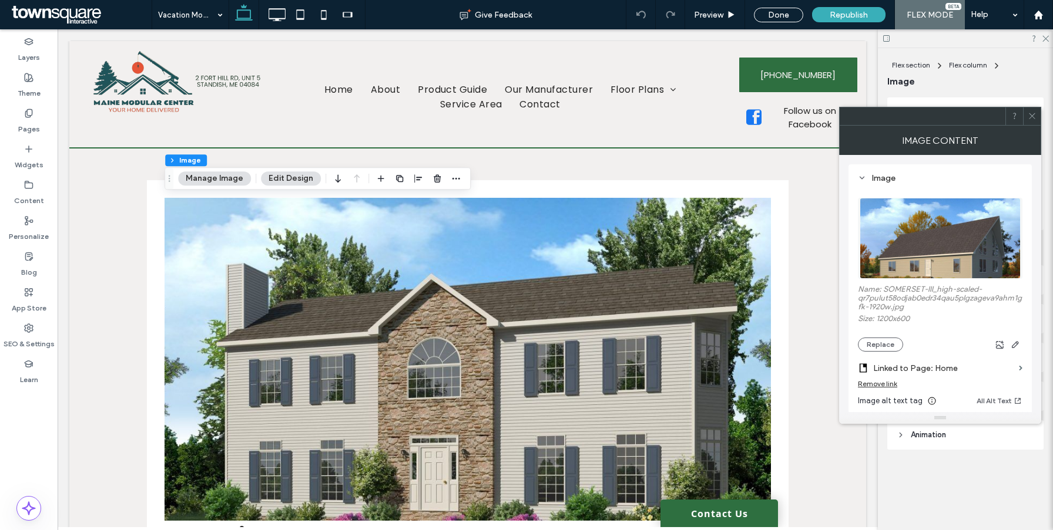
click at [878, 386] on div "Remove link" at bounding box center [877, 383] width 39 height 9
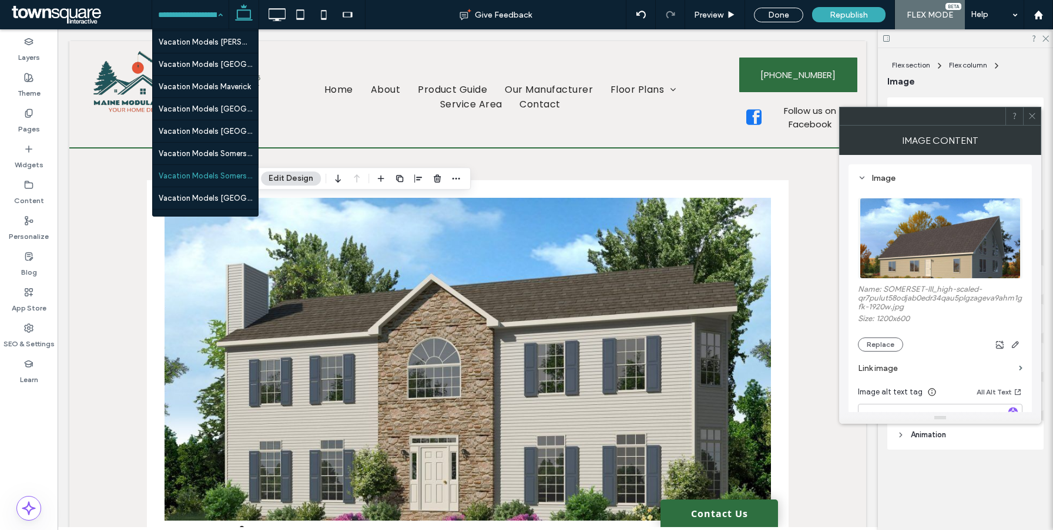
scroll to position [2693, 0]
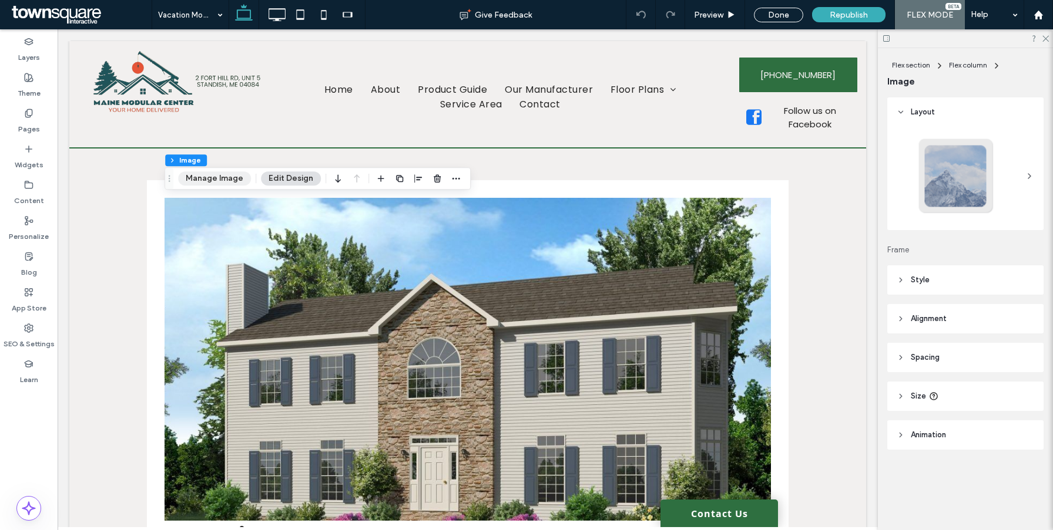
click at [210, 183] on button "Manage Image" at bounding box center [214, 179] width 73 height 14
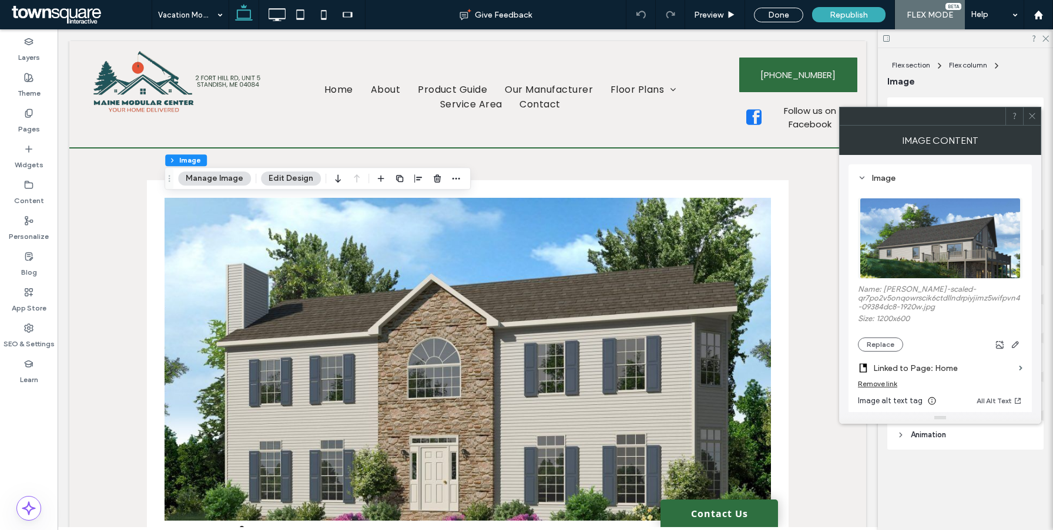
click at [873, 386] on div "Remove link" at bounding box center [877, 383] width 39 height 9
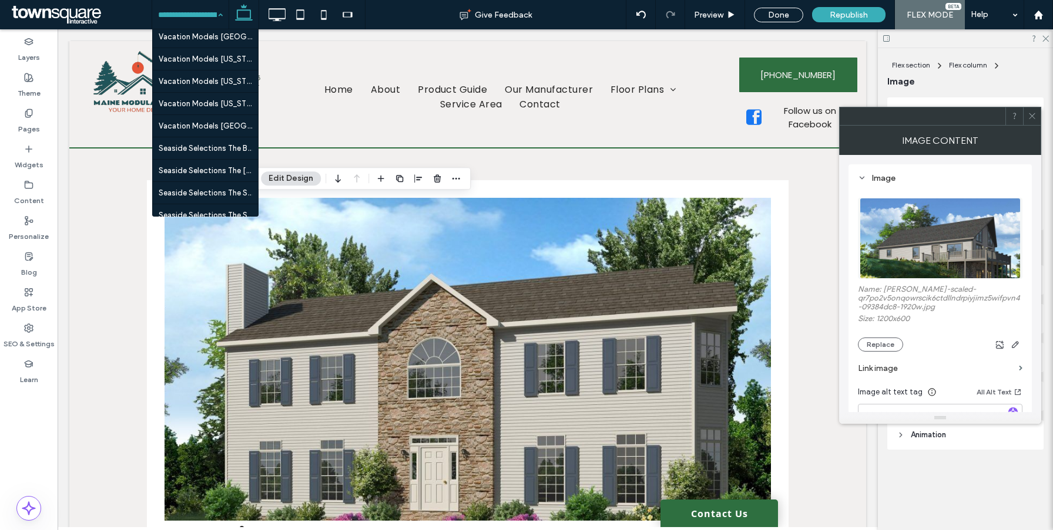
scroll to position [2727, 0]
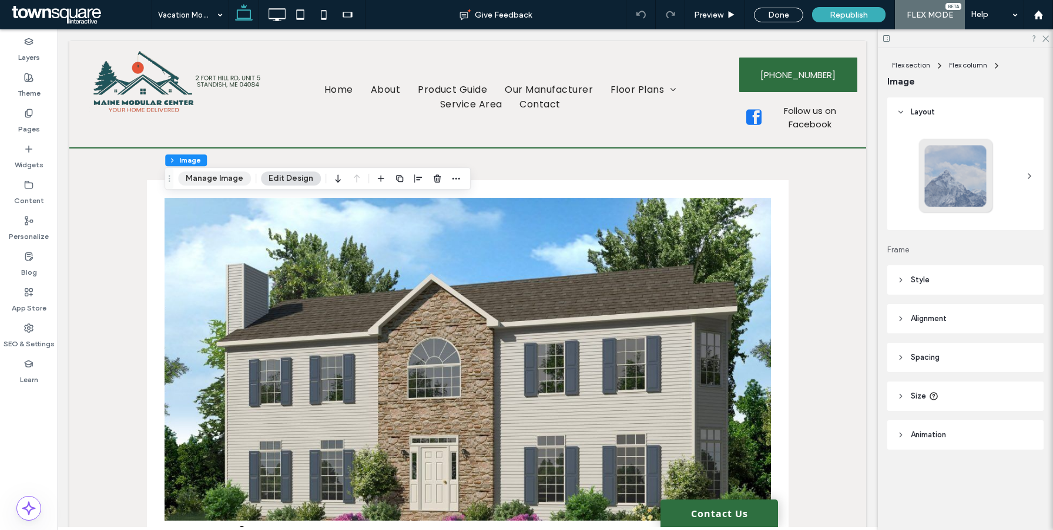
click at [213, 179] on button "Manage Image" at bounding box center [214, 179] width 73 height 14
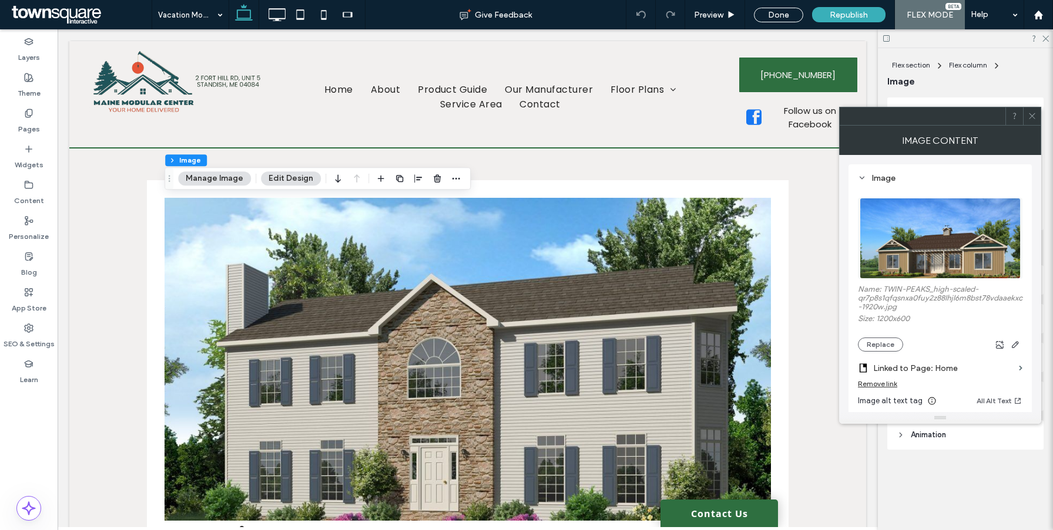
click at [872, 388] on div "Remove link" at bounding box center [877, 383] width 39 height 9
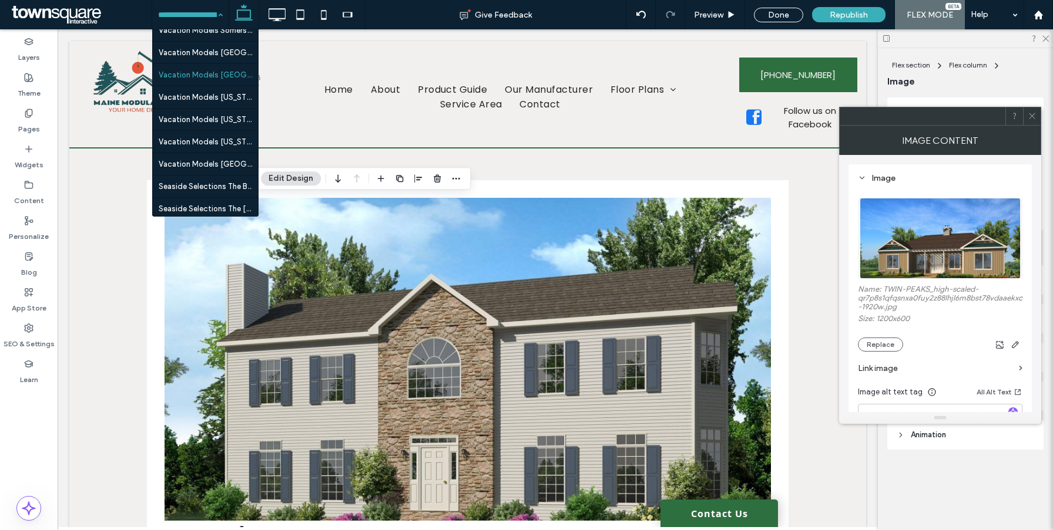
scroll to position [2737, 0]
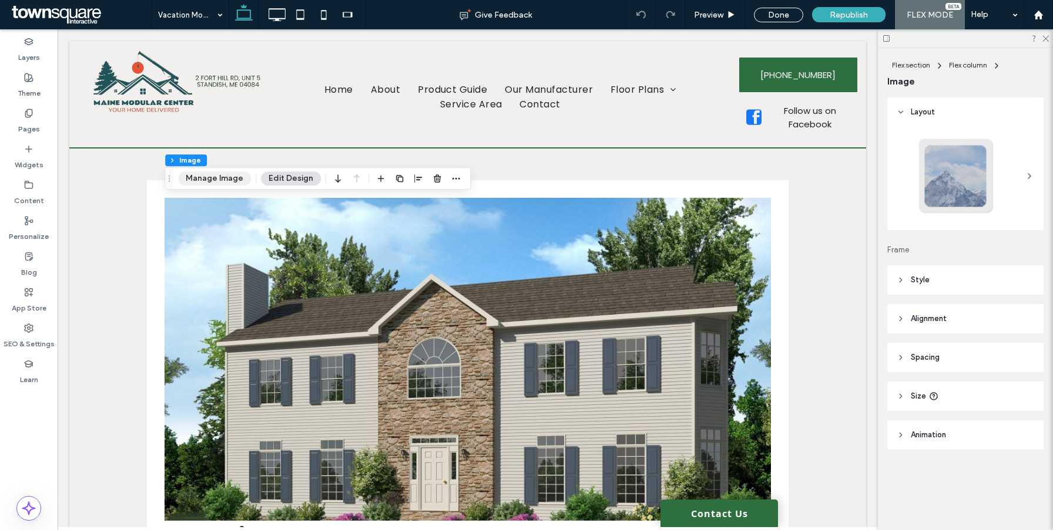
click at [232, 181] on button "Manage Image" at bounding box center [214, 179] width 73 height 14
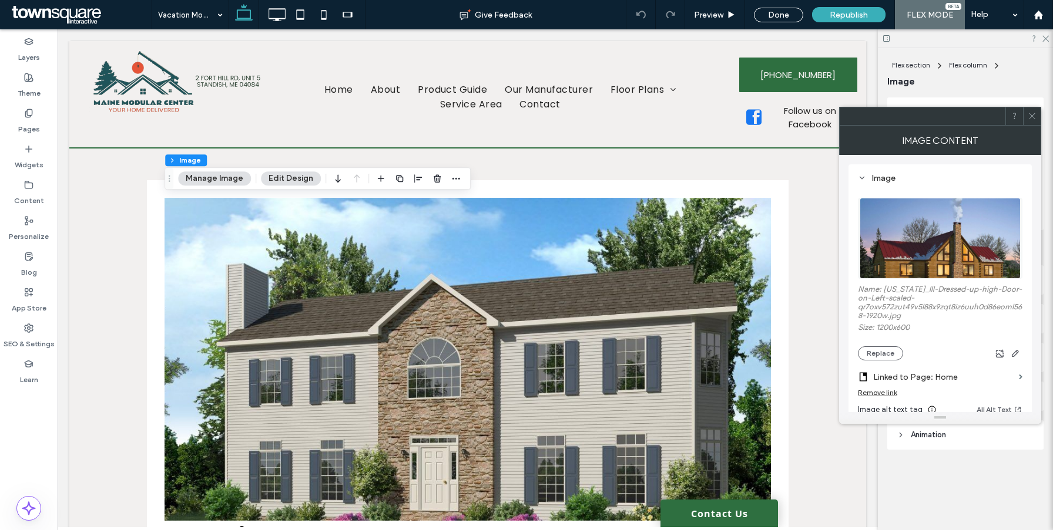
click at [890, 400] on div "Remove link" at bounding box center [940, 395] width 164 height 15
click at [886, 397] on div "Remove link" at bounding box center [877, 392] width 39 height 9
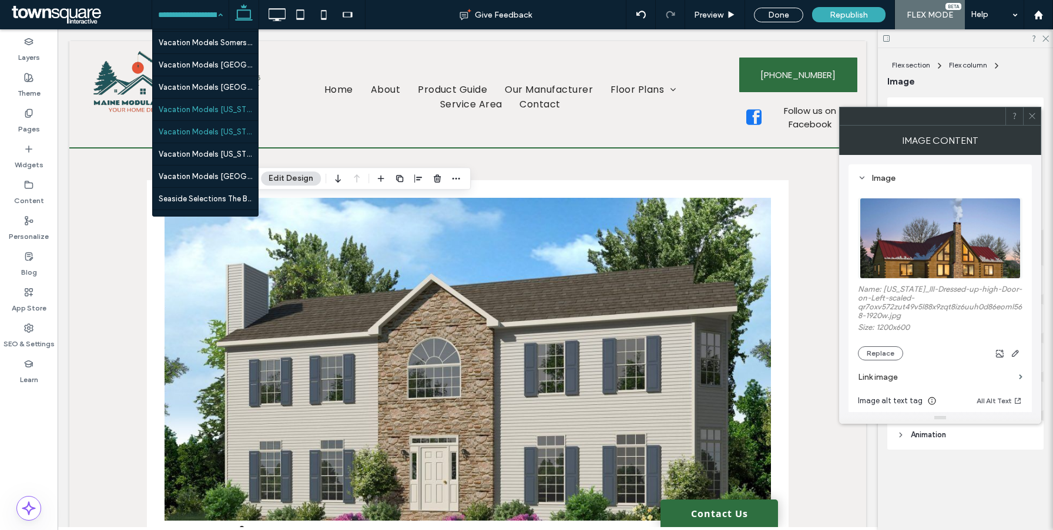
scroll to position [2744, 0]
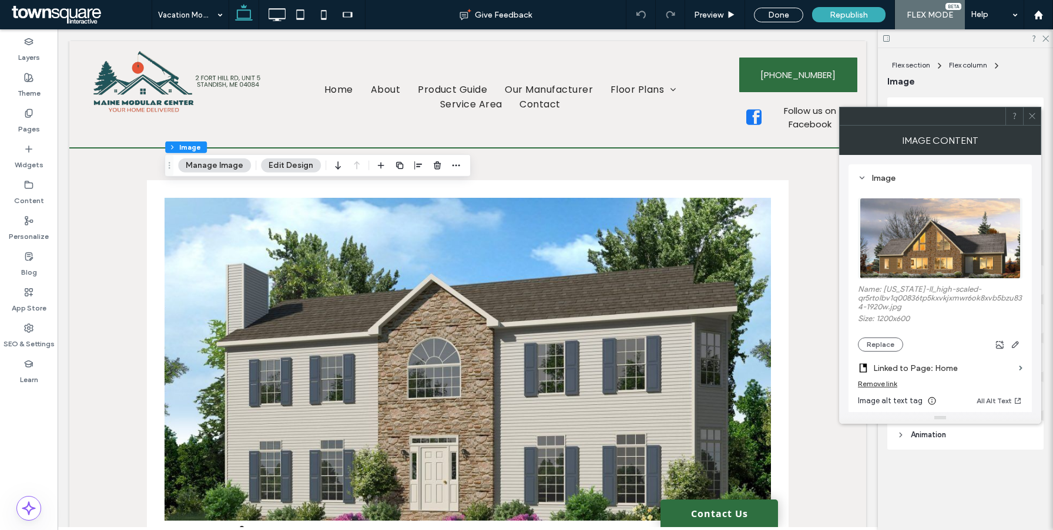
click at [881, 384] on div "Remove link" at bounding box center [877, 383] width 39 height 9
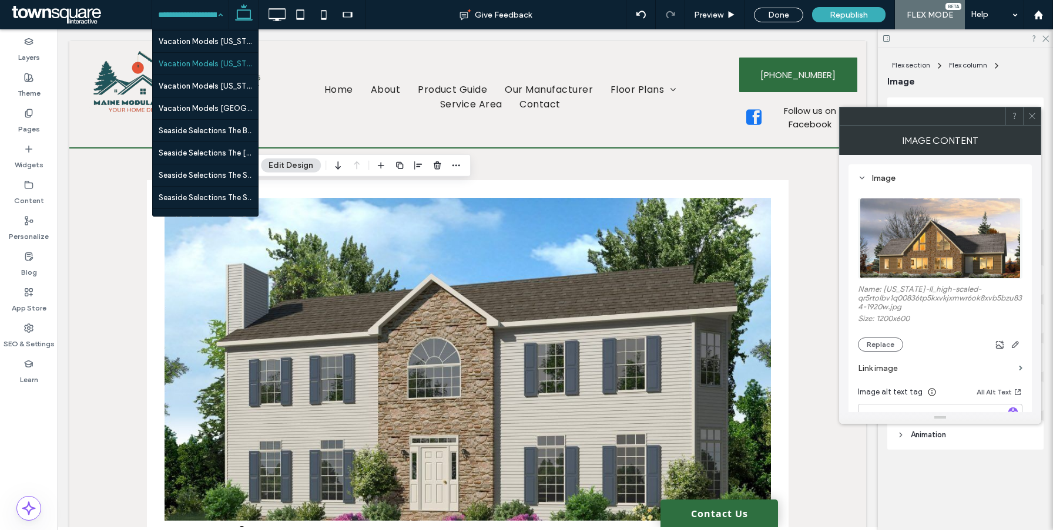
scroll to position [2779, 0]
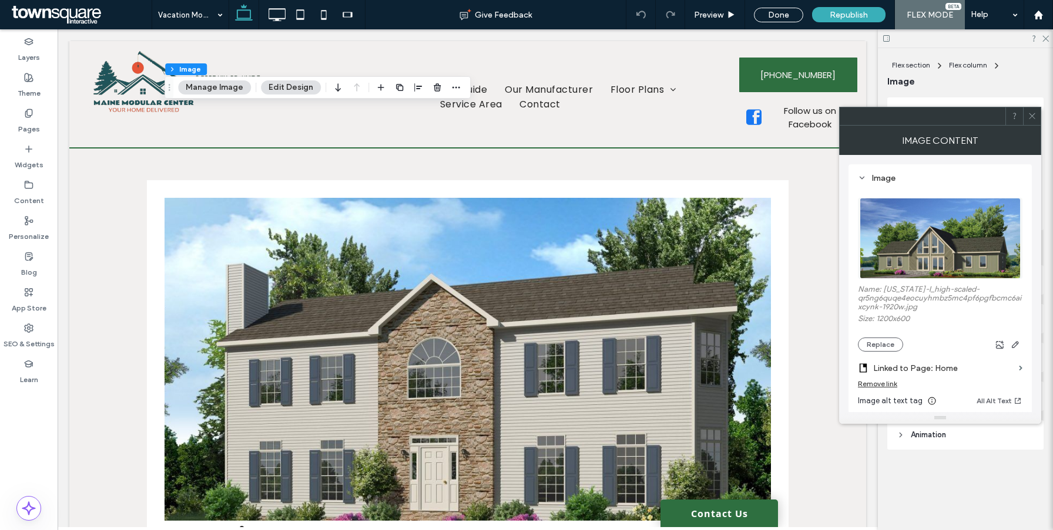
click at [223, 87] on button "Manage Image" at bounding box center [214, 87] width 73 height 14
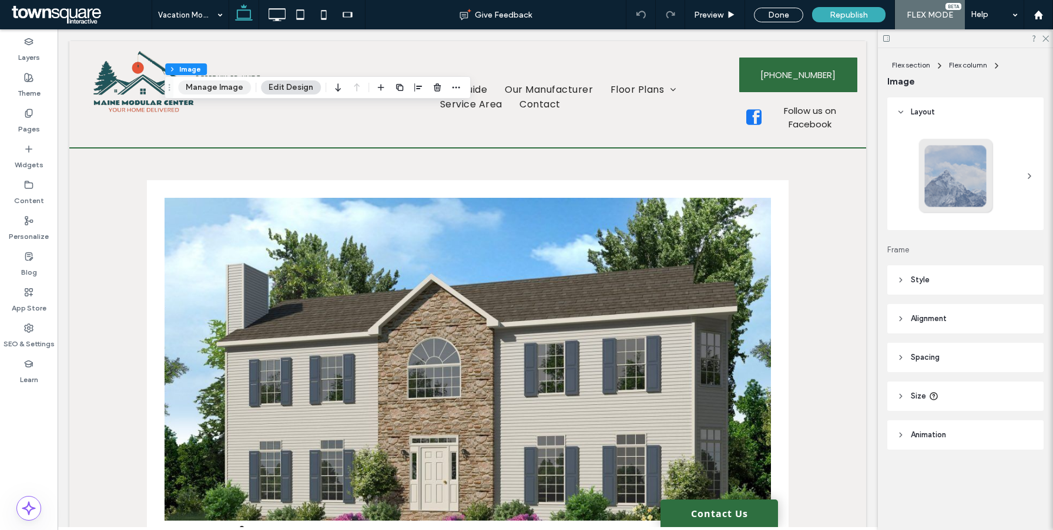
click at [223, 87] on button "Manage Image" at bounding box center [214, 87] width 73 height 14
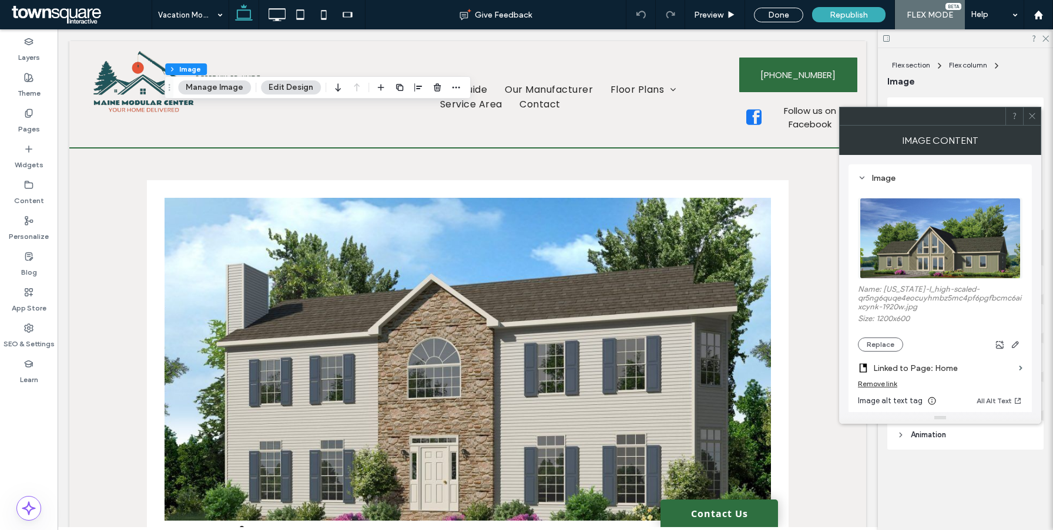
click at [889, 385] on div "Remove link" at bounding box center [877, 383] width 39 height 9
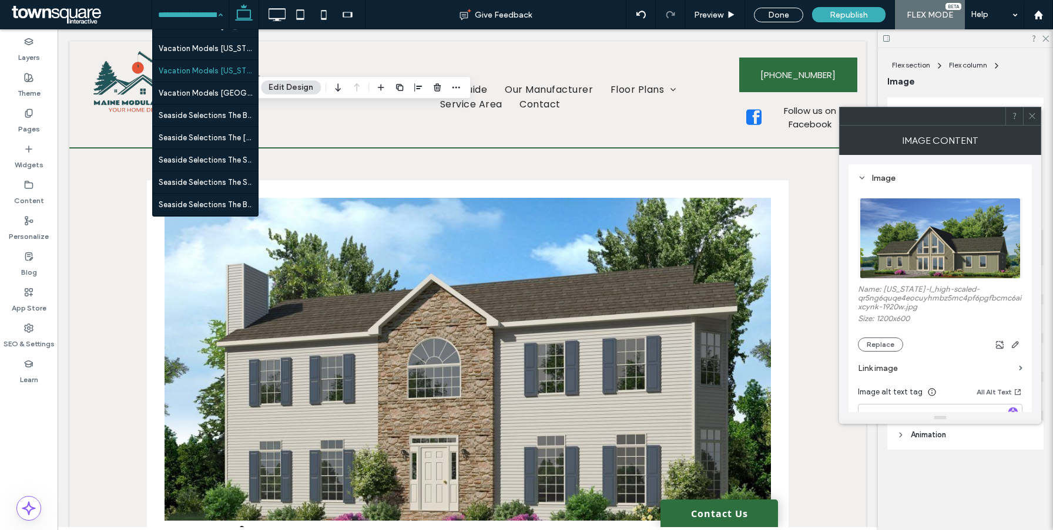
scroll to position [2823, 0]
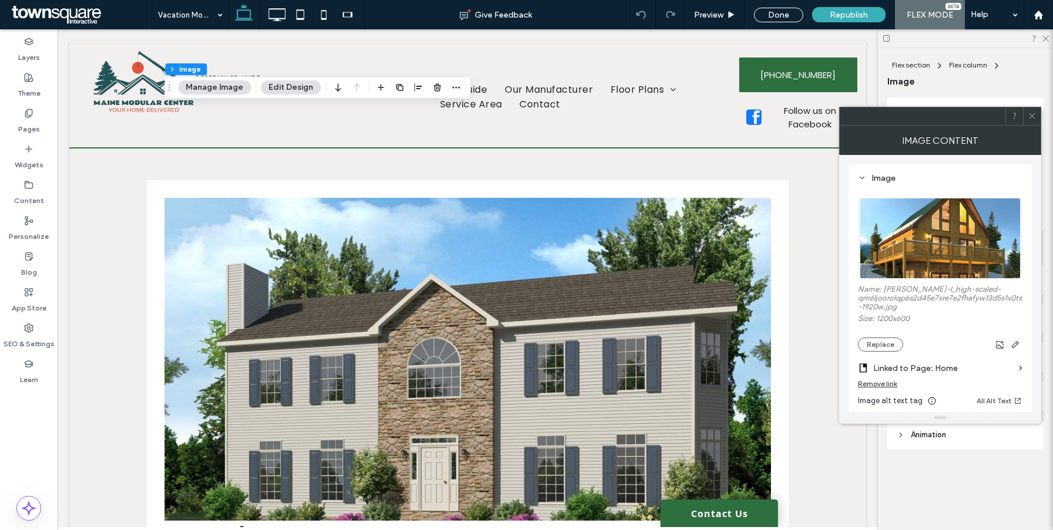
click at [885, 388] on div "Remove link" at bounding box center [877, 383] width 39 height 9
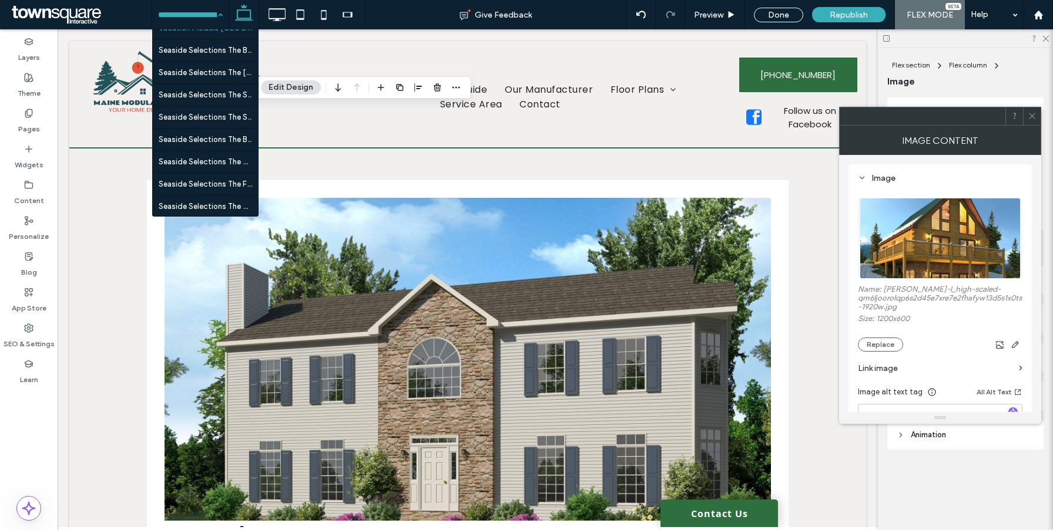
scroll to position [2839, 0]
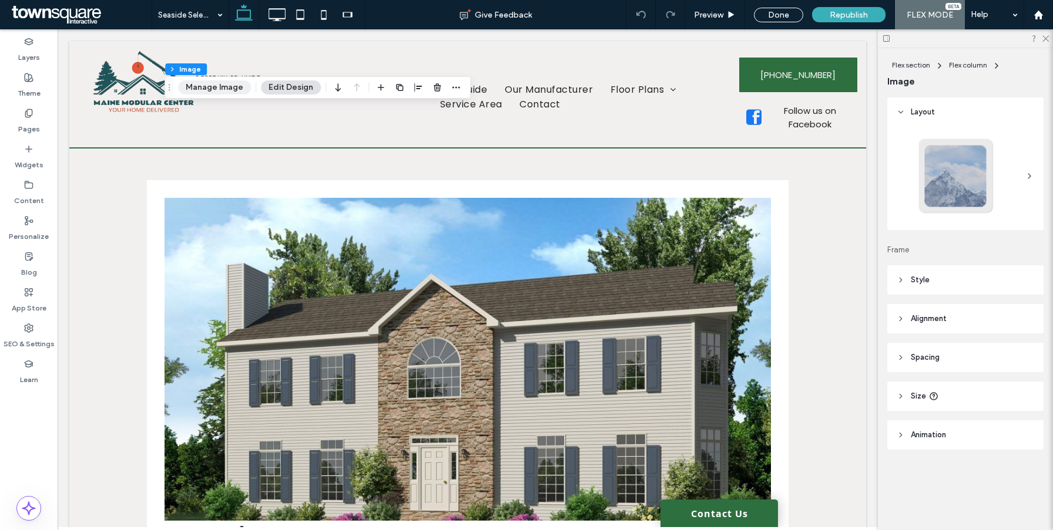
click at [220, 93] on button "Manage Image" at bounding box center [214, 87] width 73 height 14
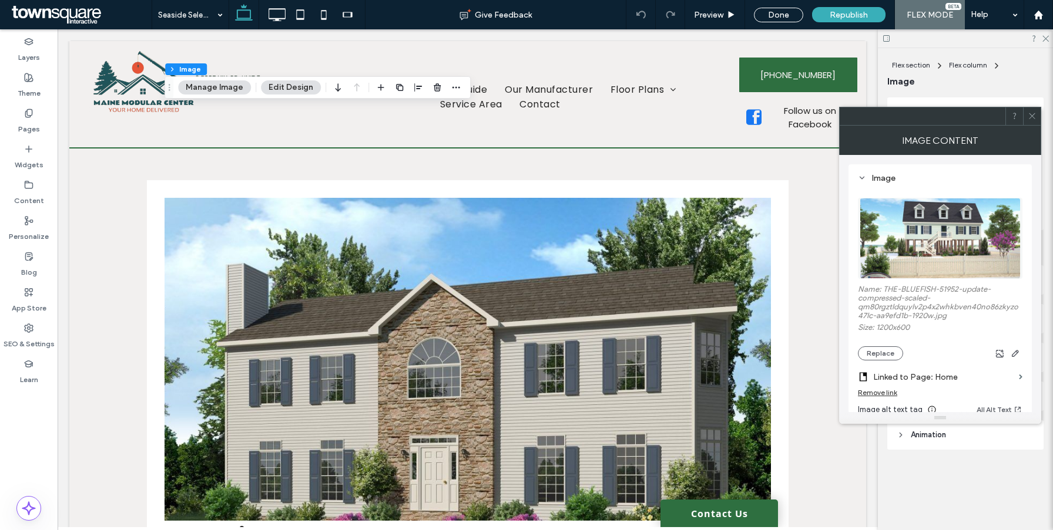
click at [867, 400] on div "Remove link" at bounding box center [940, 395] width 164 height 15
click at [871, 399] on div "Remove link" at bounding box center [940, 395] width 164 height 15
click at [881, 394] on div "Remove link" at bounding box center [877, 392] width 39 height 9
click at [851, 15] on span "Republish" at bounding box center [848, 15] width 38 height 10
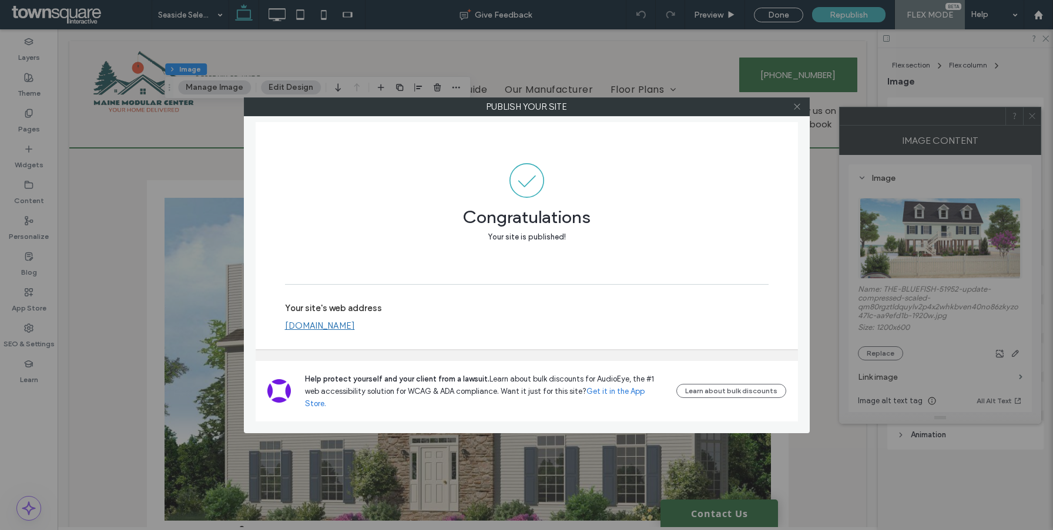
click at [798, 105] on use at bounding box center [797, 107] width 6 height 6
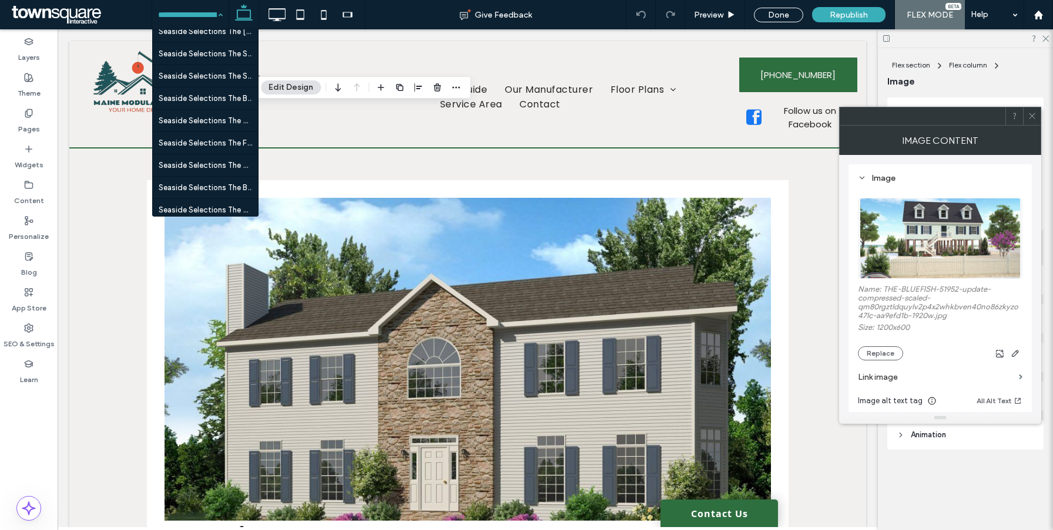
scroll to position [2880, 0]
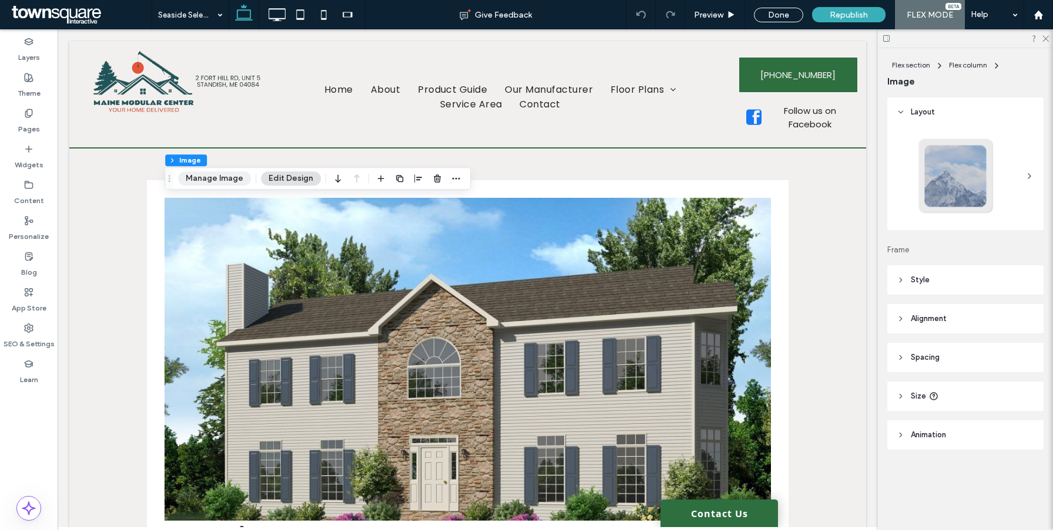
click at [216, 176] on button "Manage Image" at bounding box center [214, 179] width 73 height 14
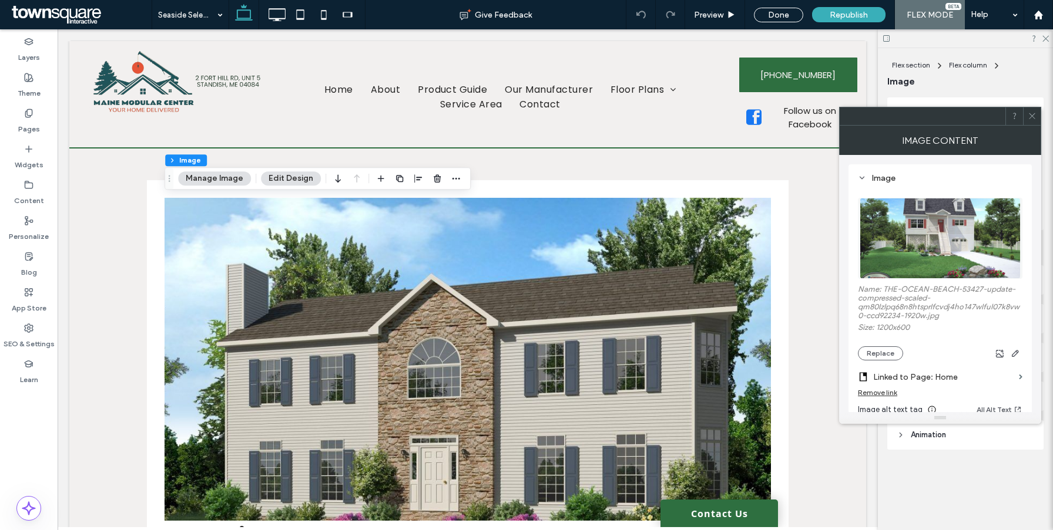
click at [873, 394] on div "Remove link" at bounding box center [877, 392] width 39 height 9
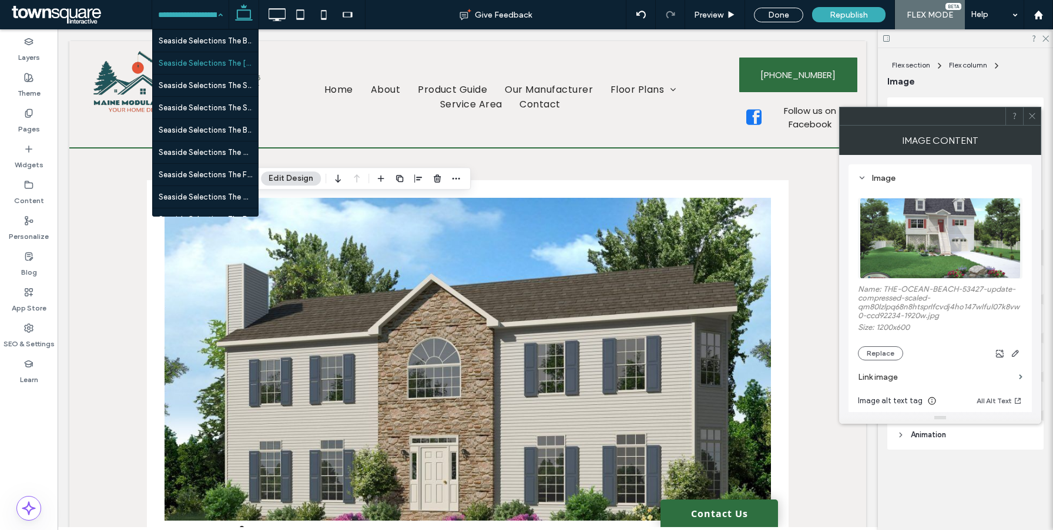
scroll to position [2868, 0]
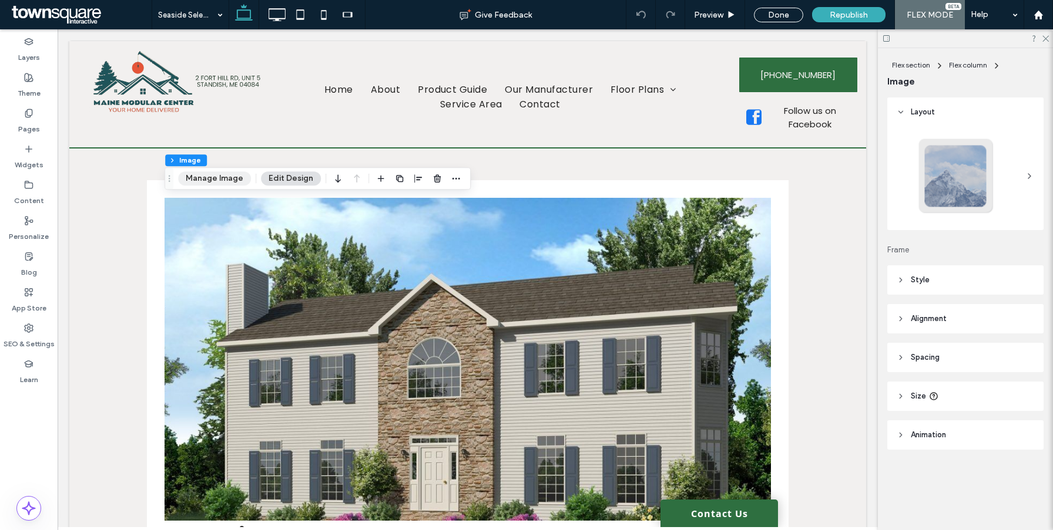
click at [208, 179] on button "Manage Image" at bounding box center [214, 179] width 73 height 14
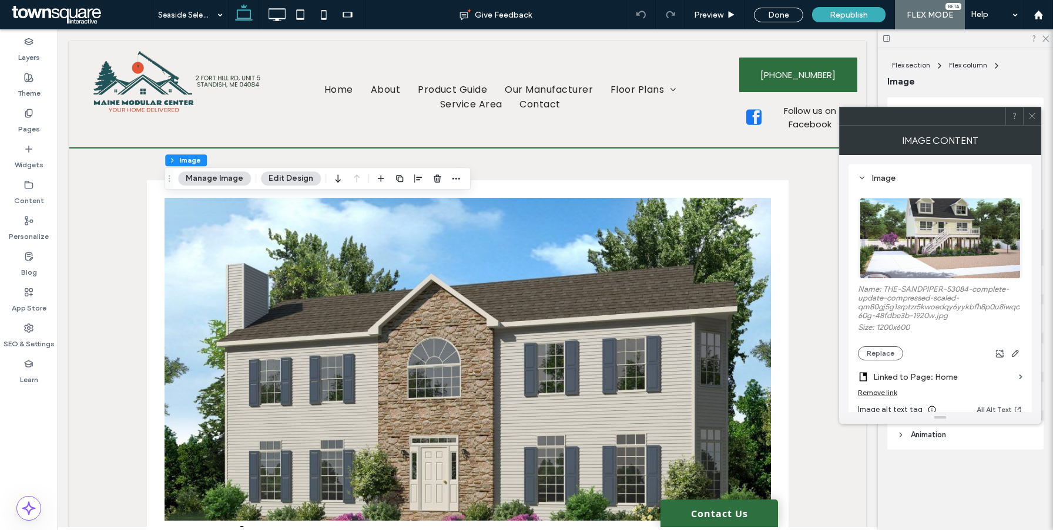
click at [880, 396] on div "Remove link" at bounding box center [877, 392] width 39 height 9
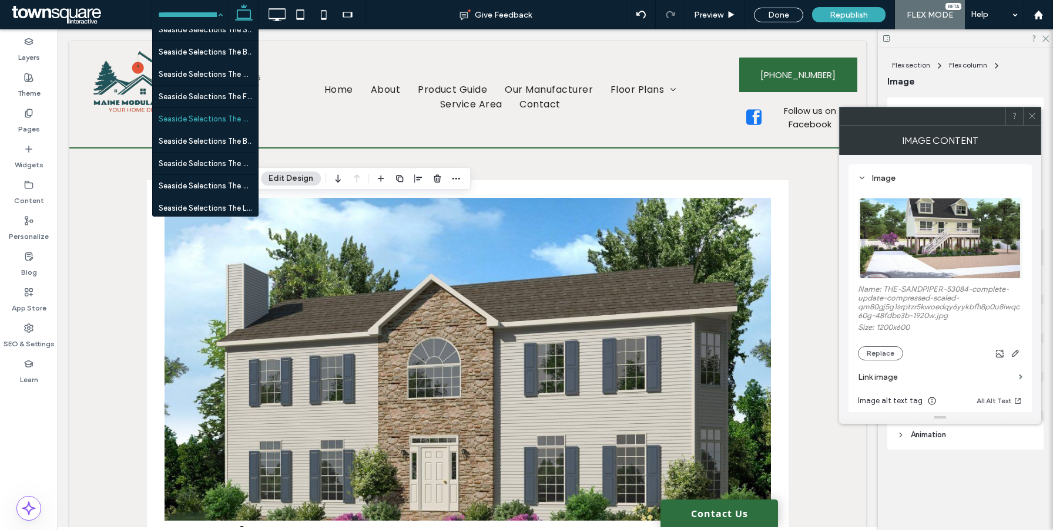
scroll to position [2917, 0]
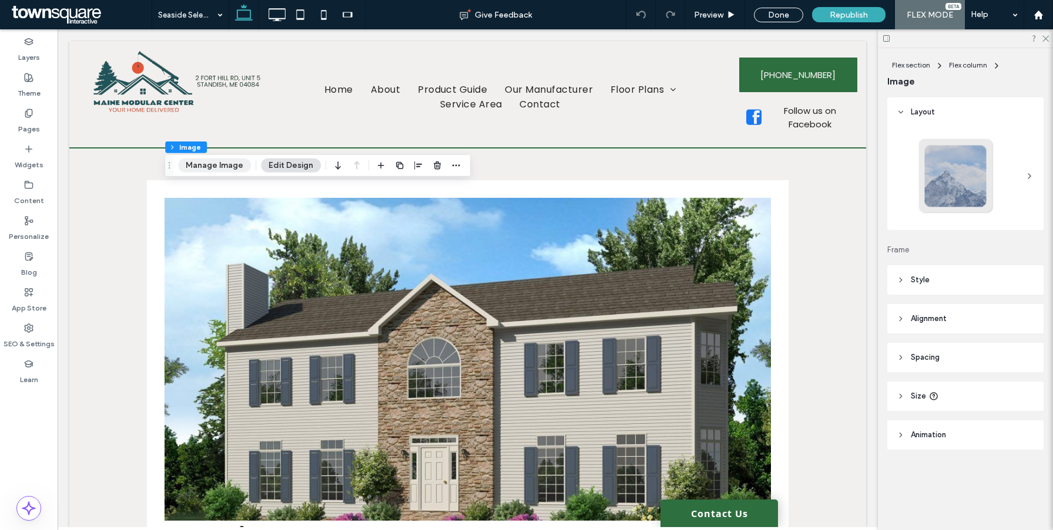
click at [216, 166] on button "Manage Image" at bounding box center [214, 166] width 73 height 14
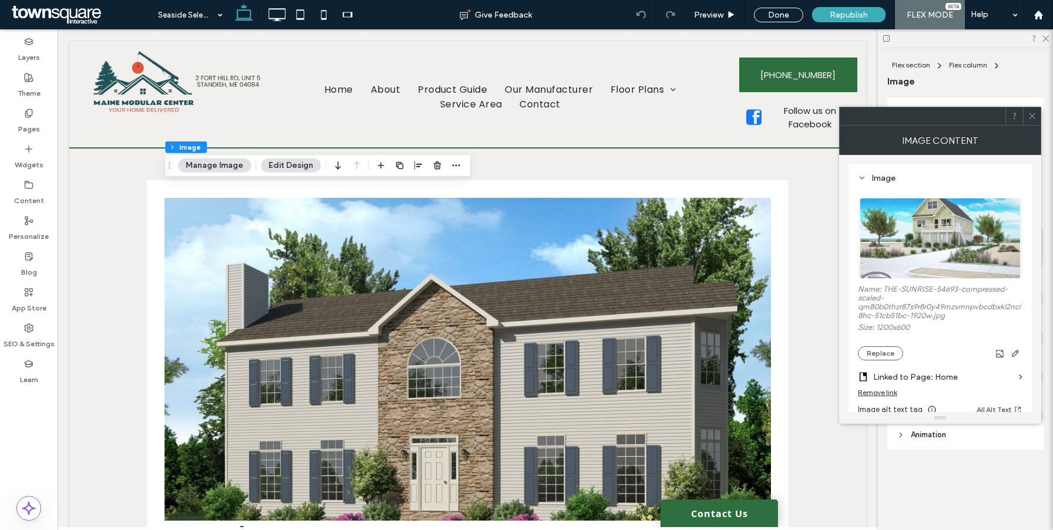
click at [872, 396] on div "Remove link" at bounding box center [877, 392] width 39 height 9
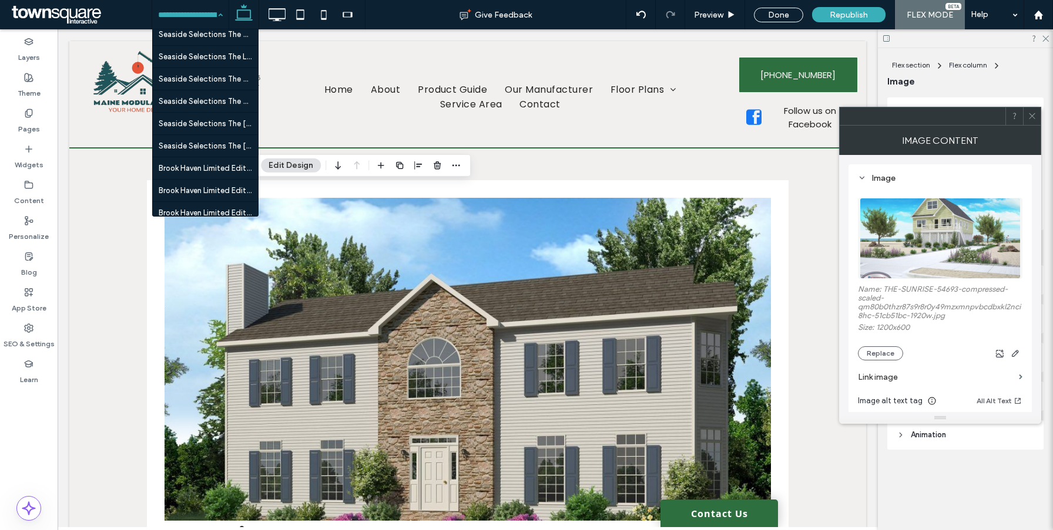
scroll to position [2942, 0]
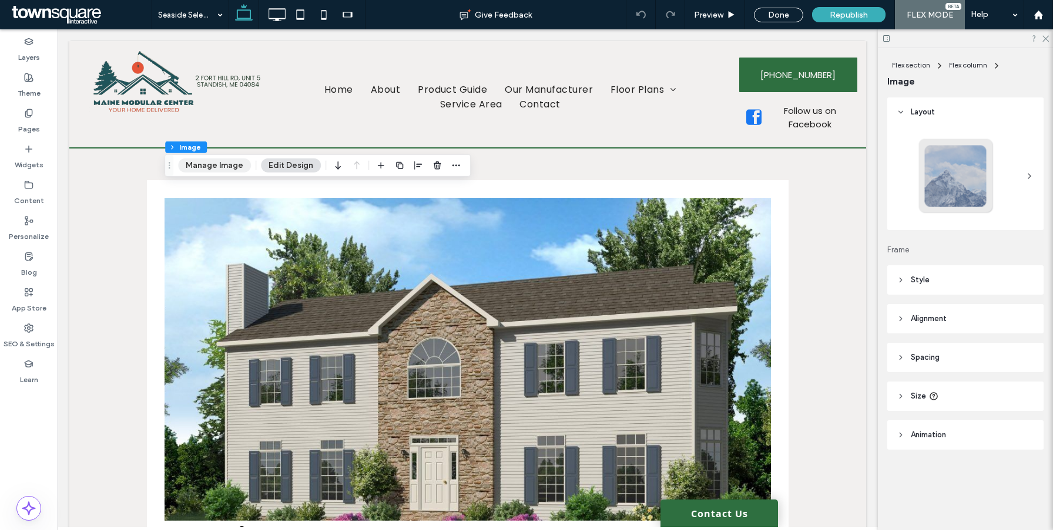
click at [221, 164] on button "Manage Image" at bounding box center [214, 166] width 73 height 14
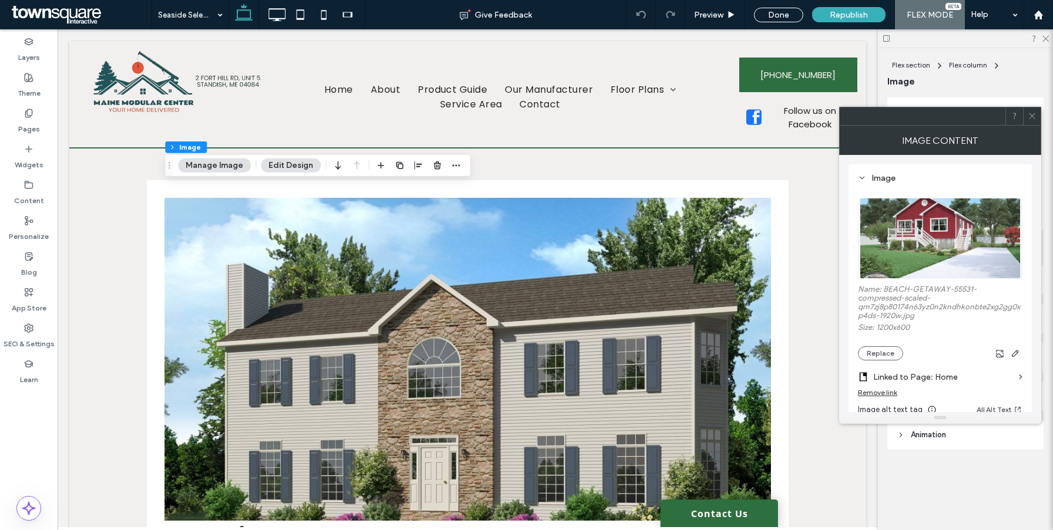
click at [885, 403] on div "Remove link" at bounding box center [940, 395] width 164 height 15
click at [882, 397] on div "Remove link" at bounding box center [877, 392] width 39 height 9
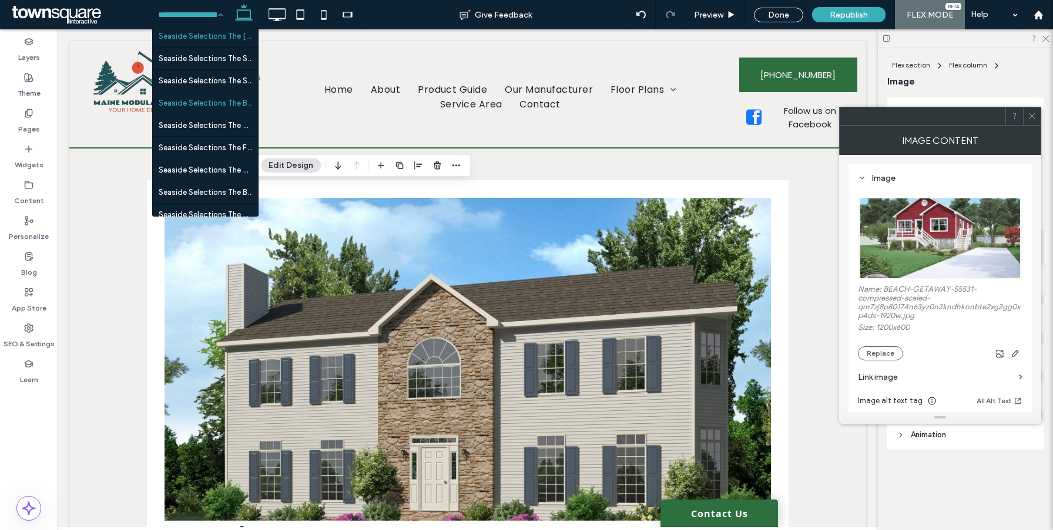
scroll to position [2934, 0]
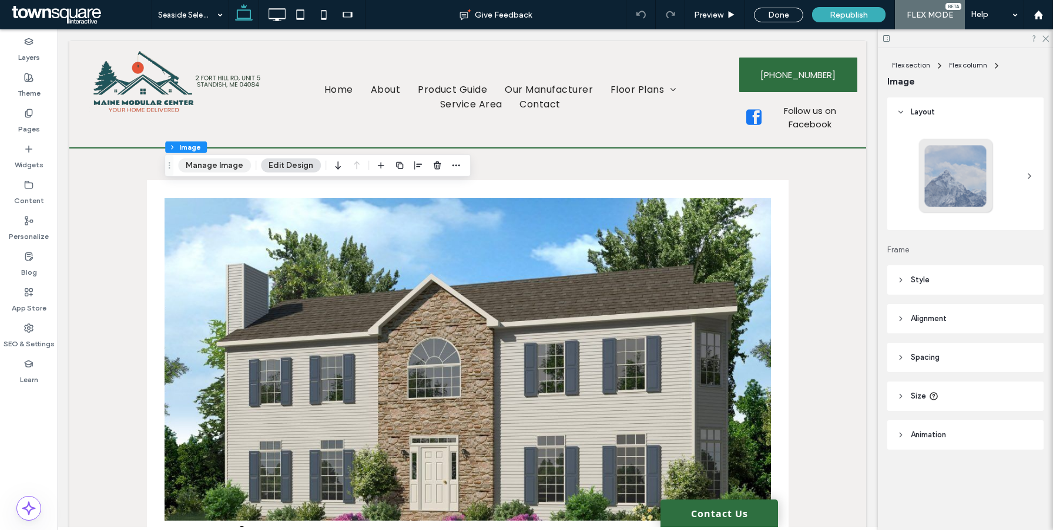
click at [219, 166] on button "Manage Image" at bounding box center [214, 166] width 73 height 14
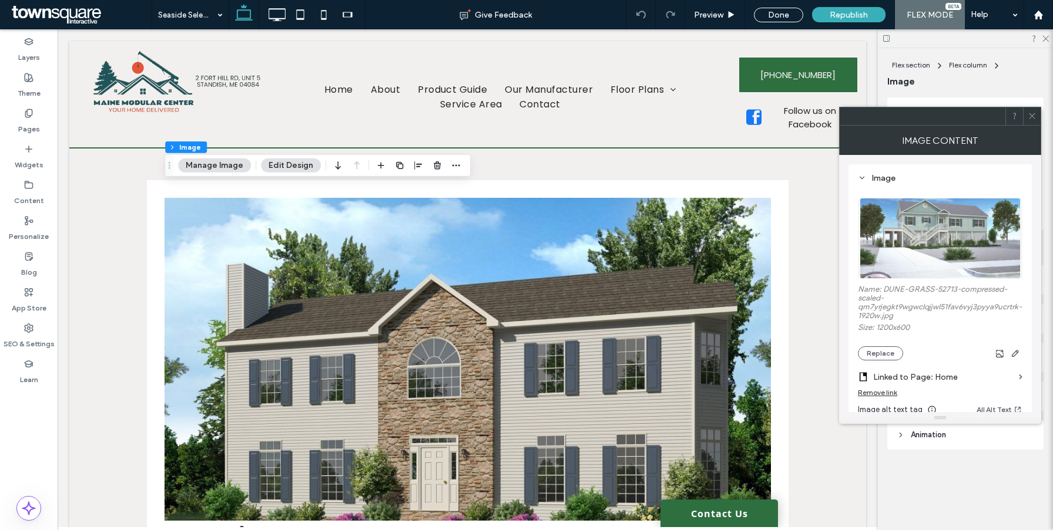
click at [865, 393] on div "Remove link" at bounding box center [877, 392] width 39 height 9
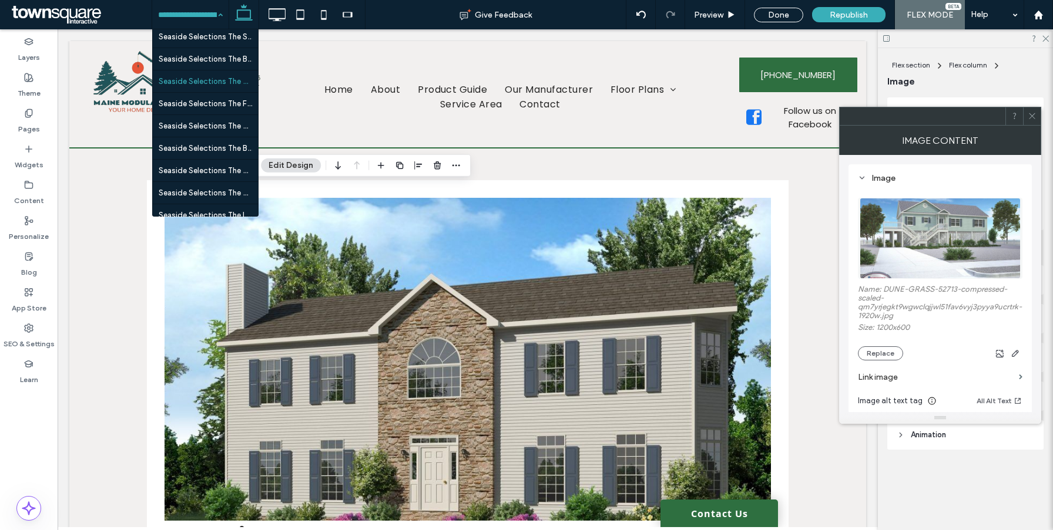
scroll to position [2934, 0]
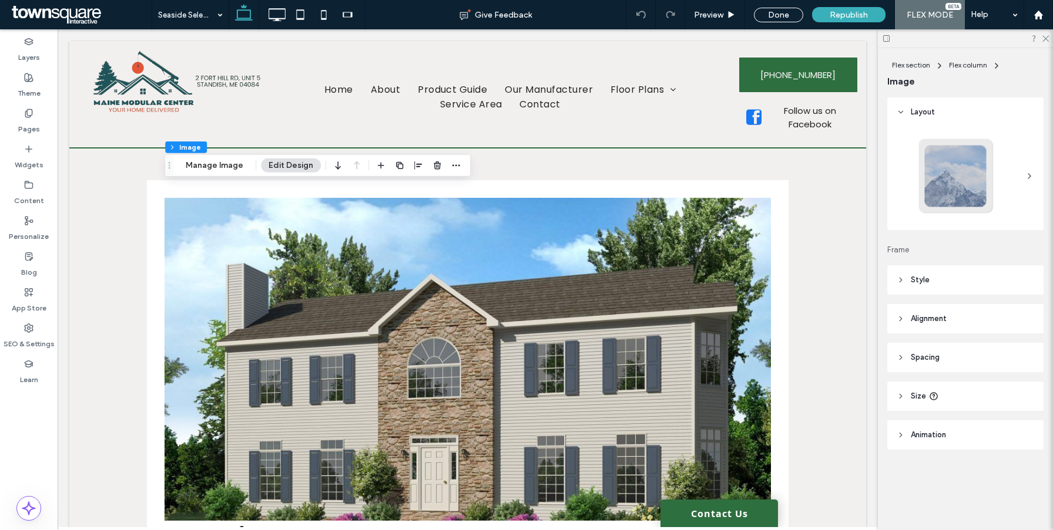
click at [198, 156] on div "Flex section Flex column Image Manage Image Edit Design" at bounding box center [317, 165] width 306 height 22
click at [198, 162] on button "Manage Image" at bounding box center [214, 166] width 73 height 14
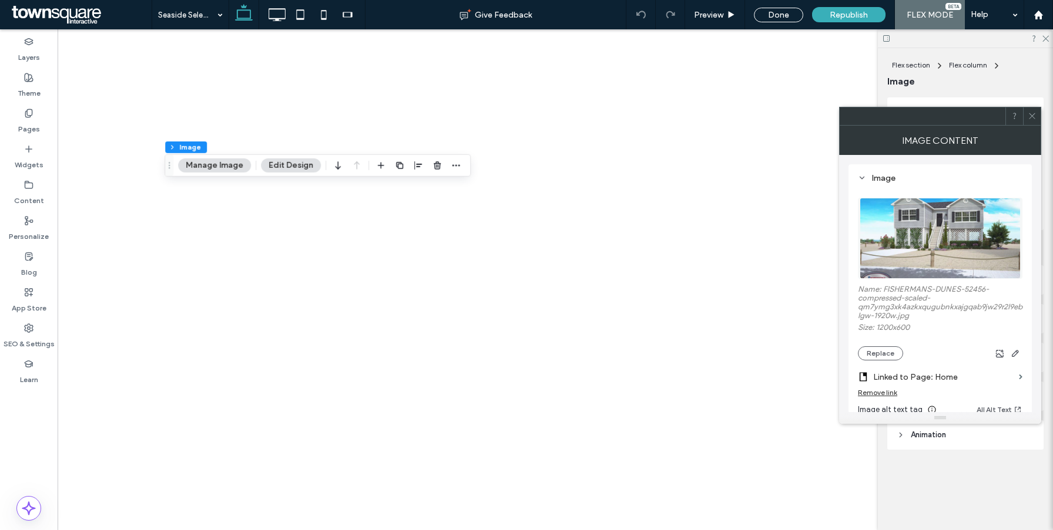
click at [884, 397] on div "Remove link" at bounding box center [877, 392] width 39 height 9
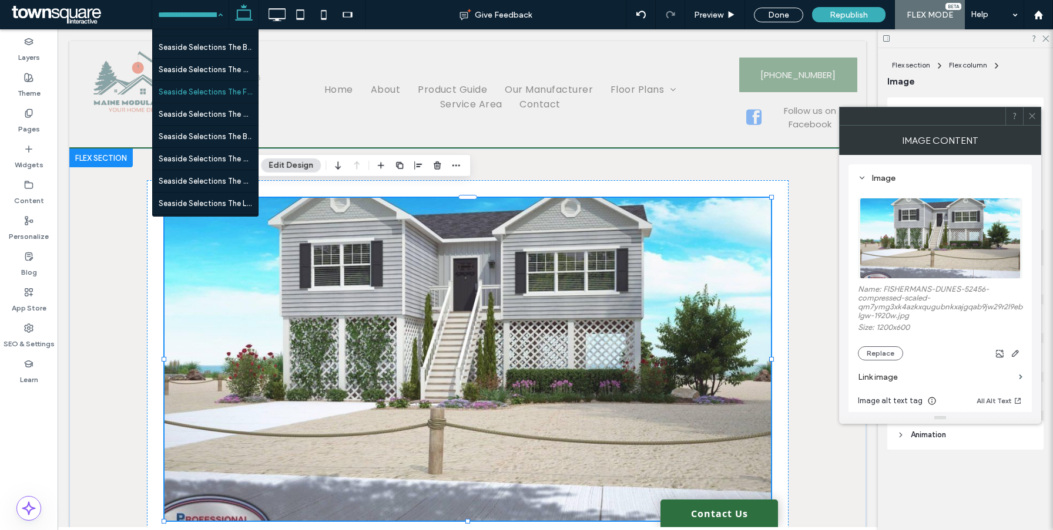
scroll to position [2951, 0]
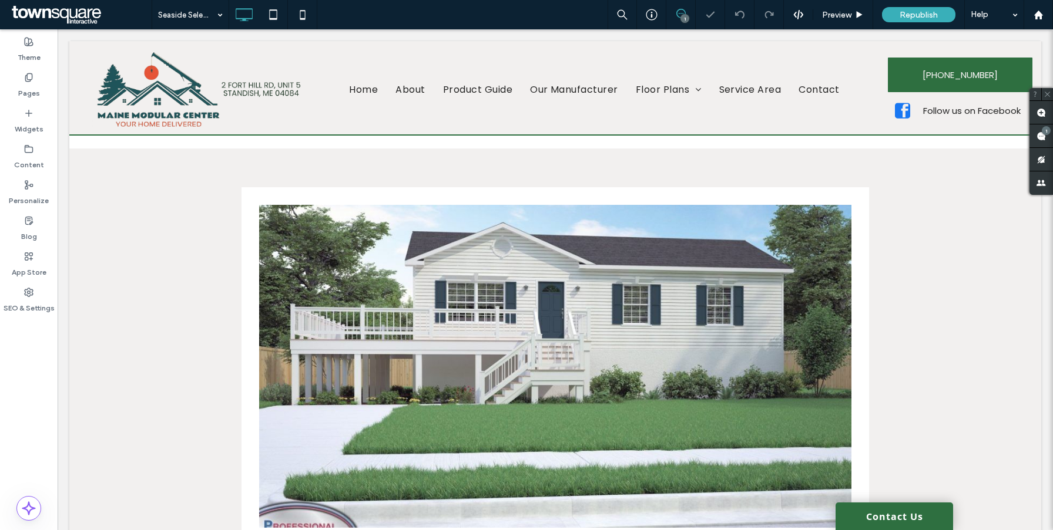
click at [377, 321] on div "Click to edit in Flex Mode" at bounding box center [555, 504] width 972 height 710
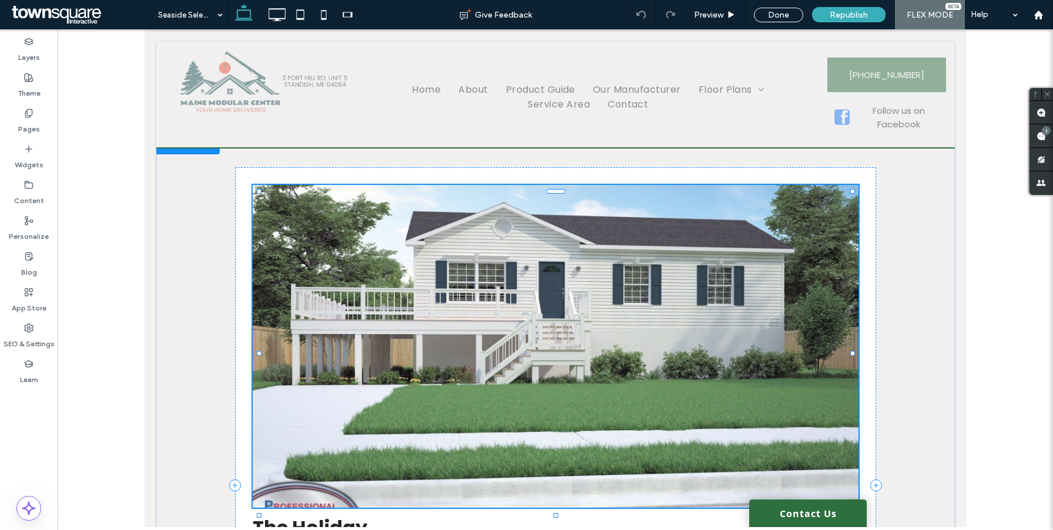
click at [375, 276] on div at bounding box center [555, 346] width 606 height 323
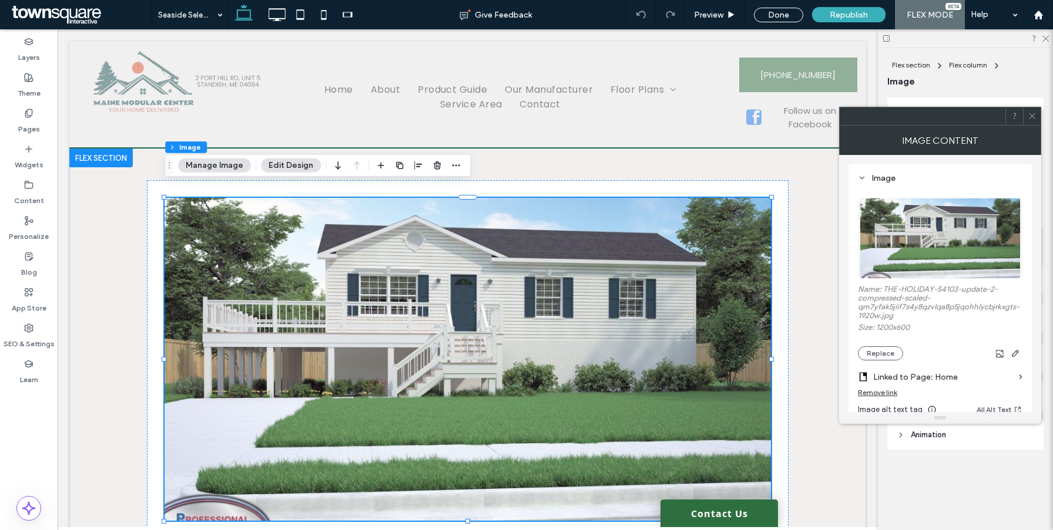
click at [883, 394] on div "Remove link" at bounding box center [877, 392] width 39 height 9
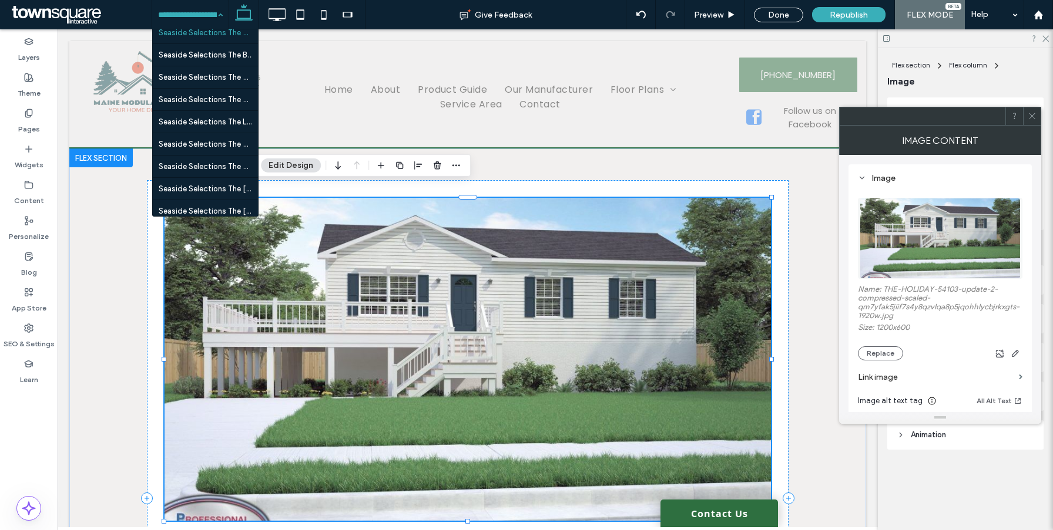
scroll to position [3018, 0]
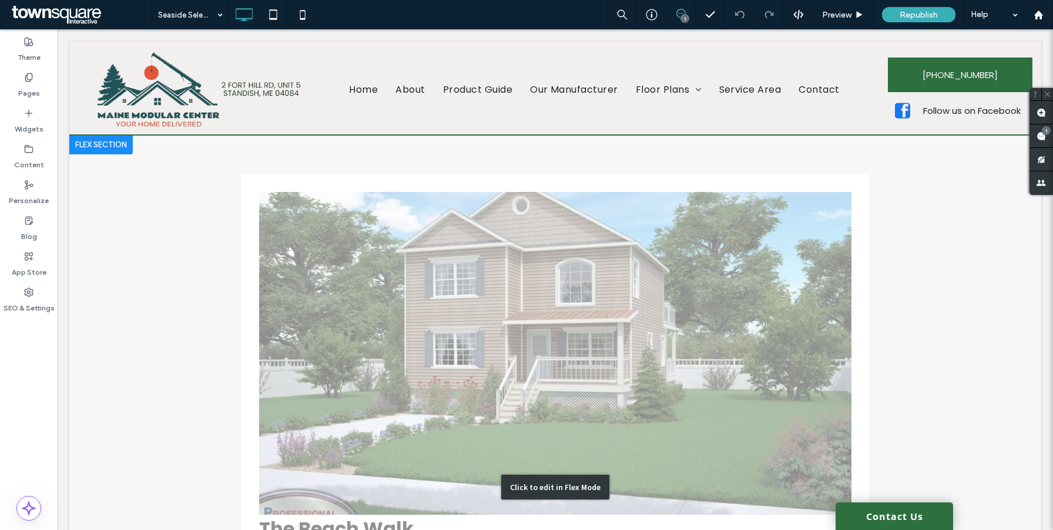
click at [411, 234] on div "Click to edit in Flex Mode" at bounding box center [555, 488] width 972 height 704
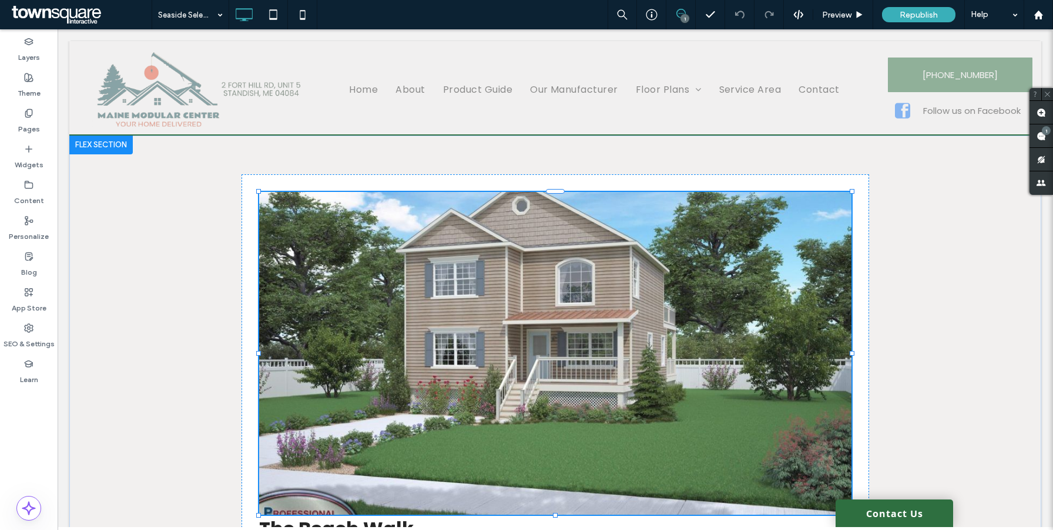
click at [388, 230] on div at bounding box center [555, 353] width 592 height 323
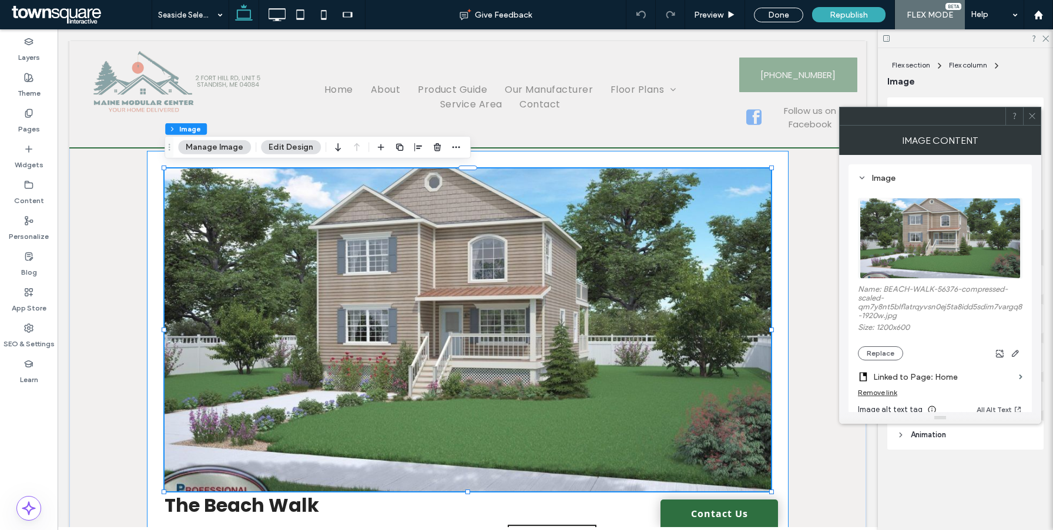
scroll to position [17, 0]
click at [883, 395] on div "Remove link" at bounding box center [877, 392] width 39 height 9
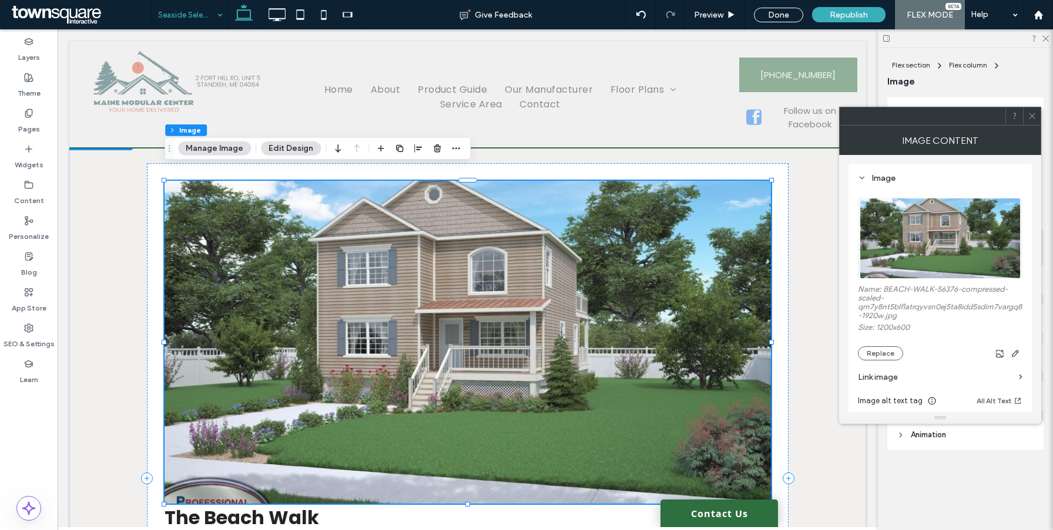
drag, startPoint x: 167, startPoint y: 15, endPoint x: 171, endPoint y: 21, distance: 6.4
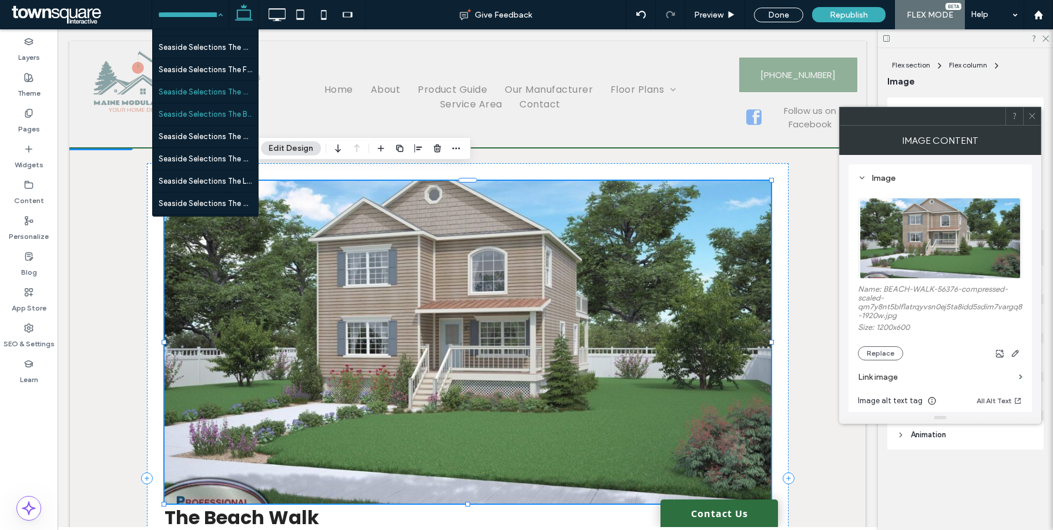
scroll to position [3022, 0]
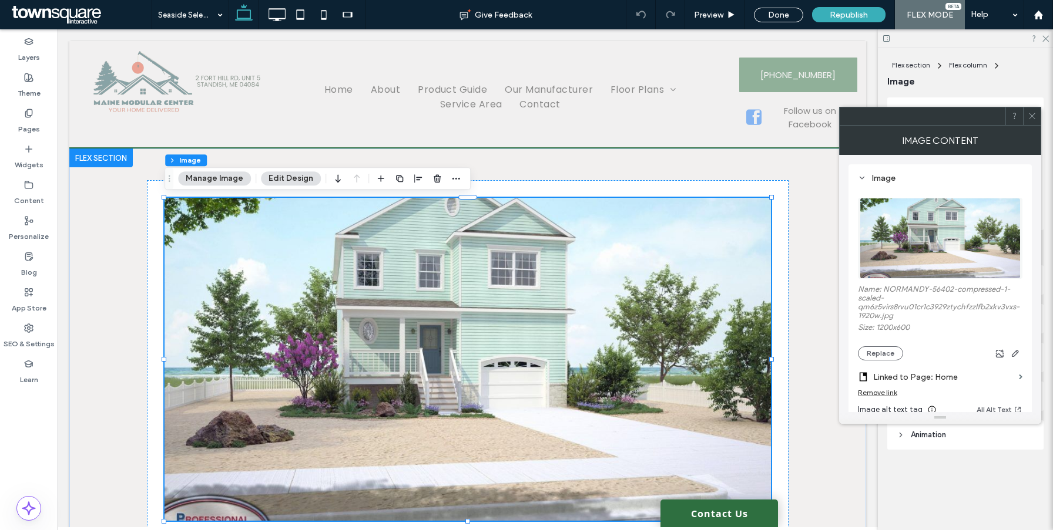
click at [221, 185] on button "Manage Image" at bounding box center [214, 179] width 73 height 14
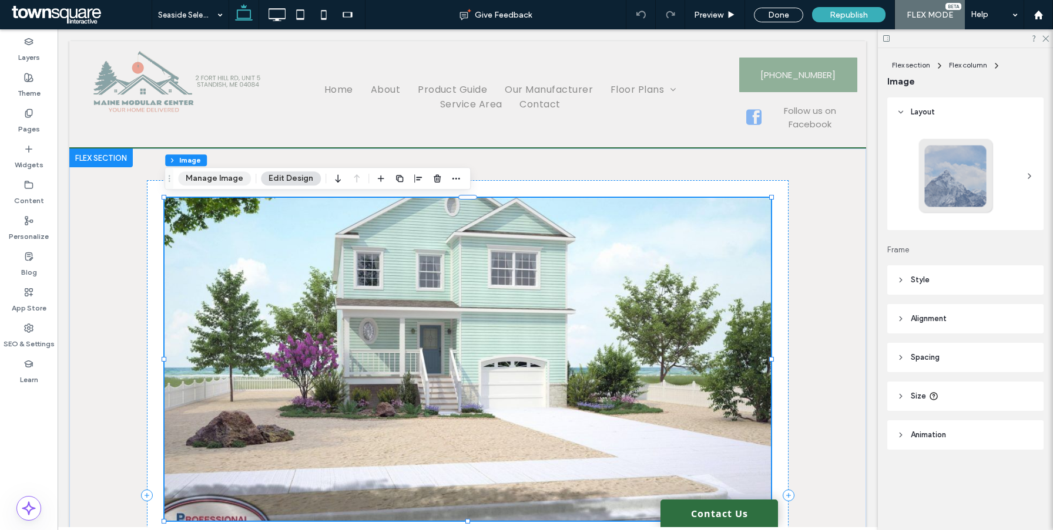
click at [213, 173] on button "Manage Image" at bounding box center [214, 179] width 73 height 14
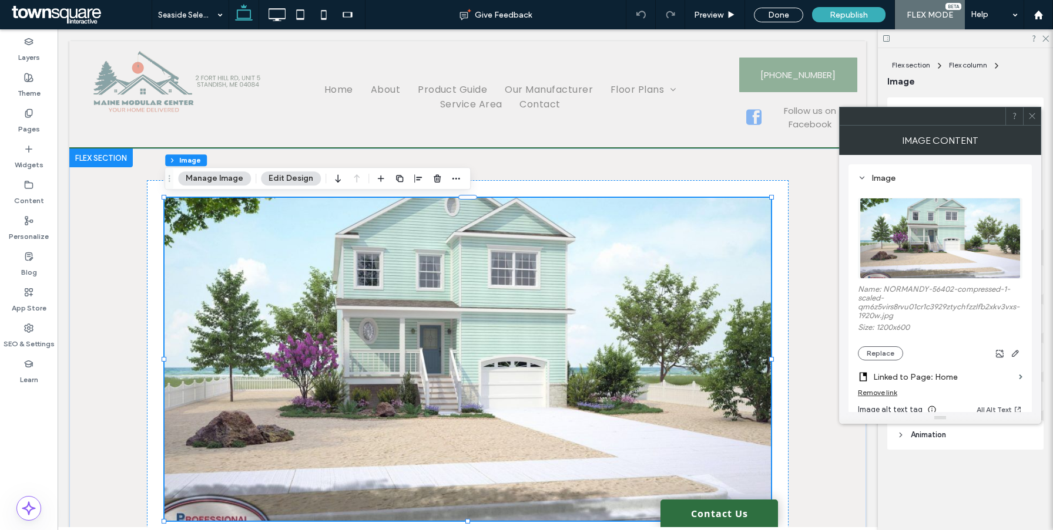
click at [887, 394] on div "Remove link" at bounding box center [877, 392] width 39 height 9
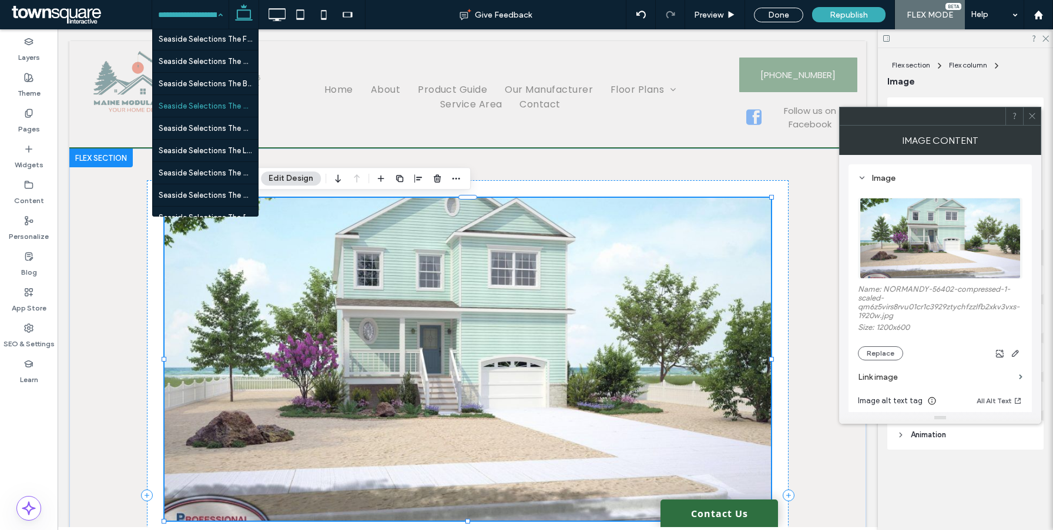
scroll to position [3027, 0]
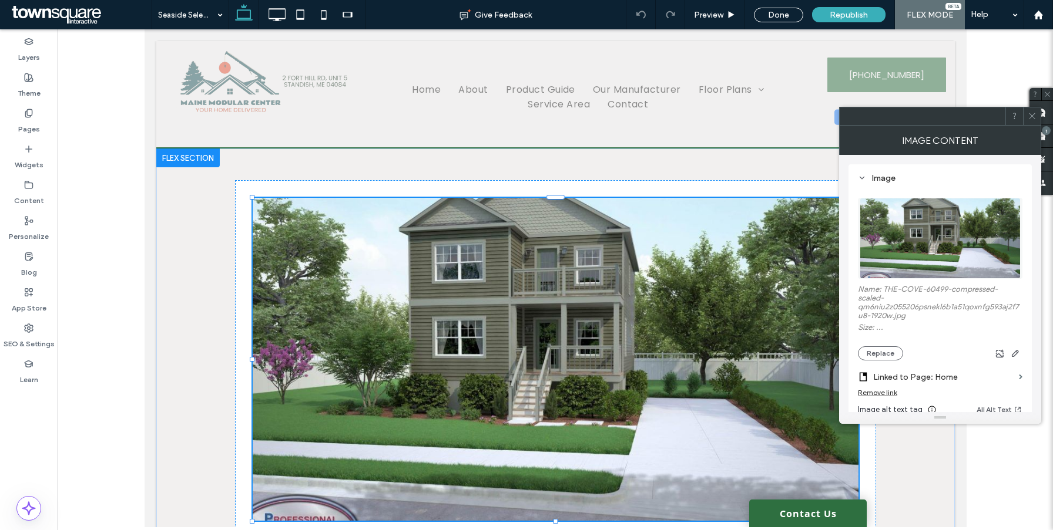
click at [431, 261] on div at bounding box center [555, 359] width 606 height 323
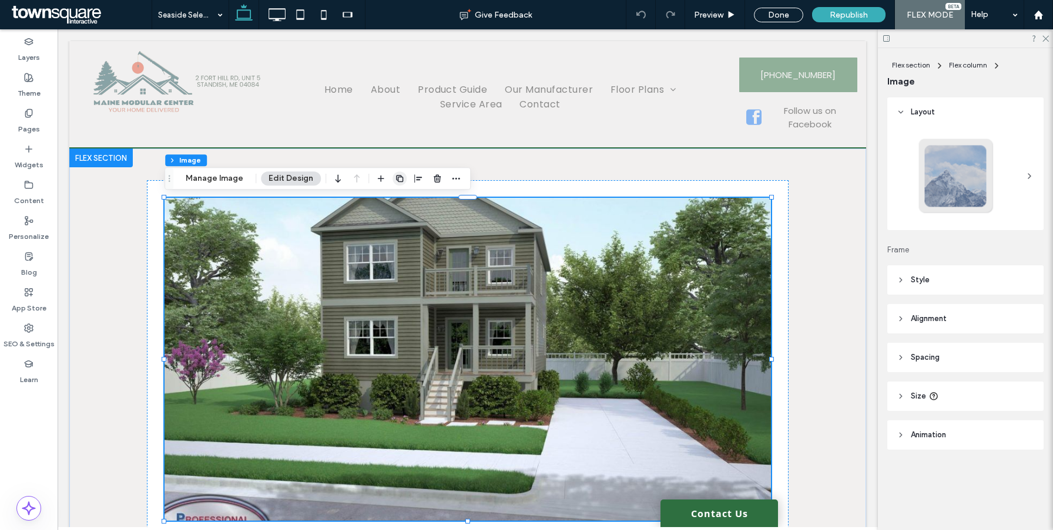
drag, startPoint x: 225, startPoint y: 183, endPoint x: 400, endPoint y: 184, distance: 175.1
click at [225, 183] on button "Manage Image" at bounding box center [214, 179] width 73 height 14
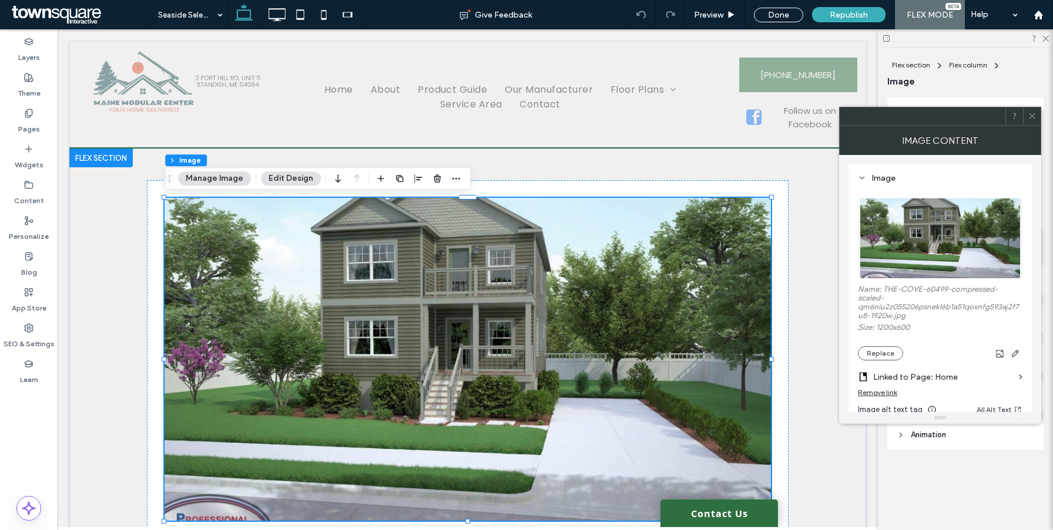
click at [882, 401] on div "Remove link" at bounding box center [940, 395] width 164 height 15
click at [882, 397] on div "Remove link" at bounding box center [877, 392] width 39 height 9
drag, startPoint x: 178, startPoint y: 12, endPoint x: 179, endPoint y: 21, distance: 8.8
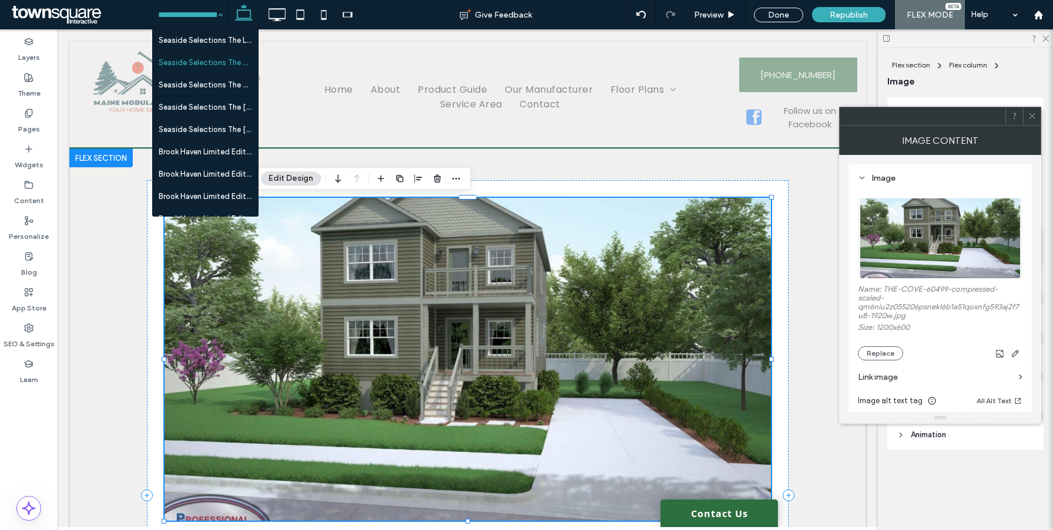
scroll to position [3110, 0]
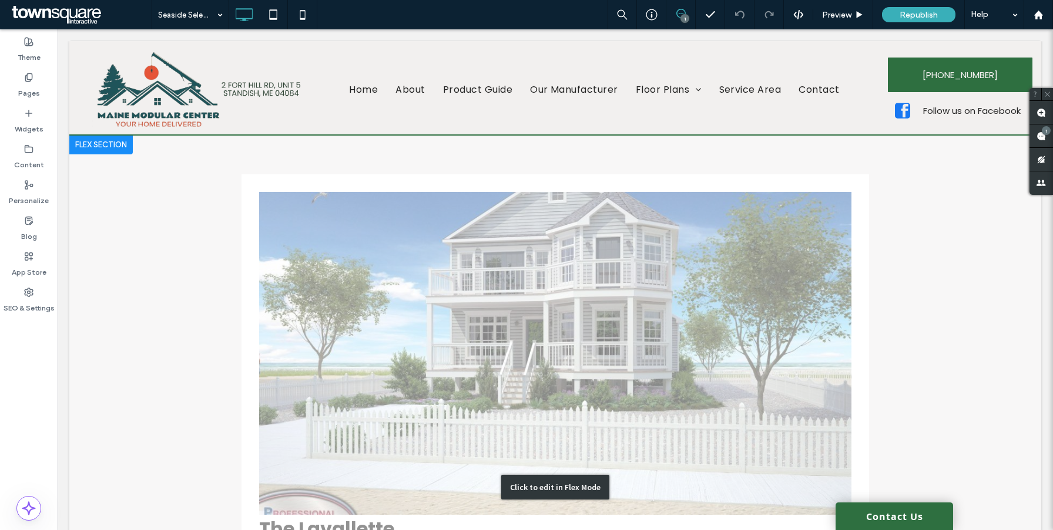
click at [662, 204] on div "Click to edit in Flex Mode" at bounding box center [555, 488] width 972 height 704
click at [509, 279] on img at bounding box center [555, 353] width 592 height 323
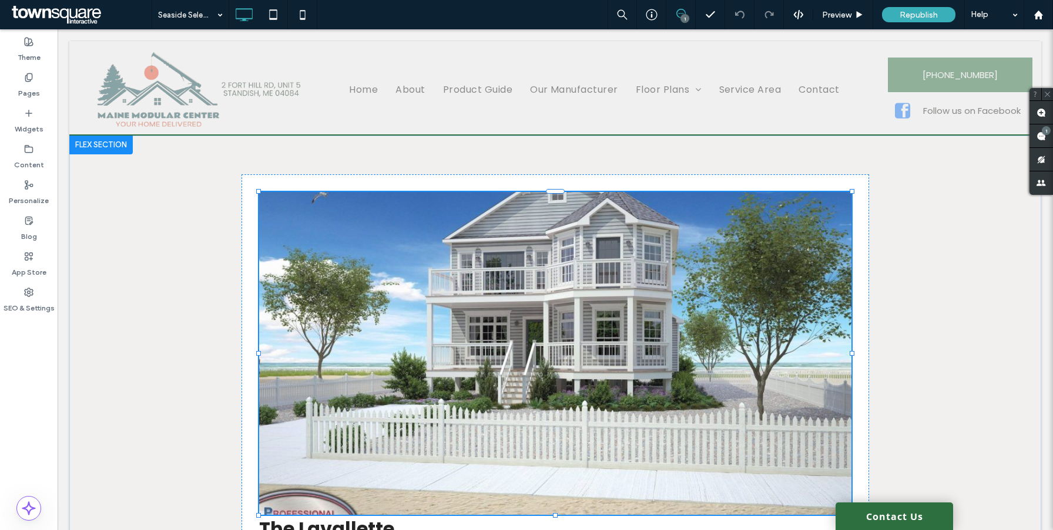
click at [509, 280] on img at bounding box center [555, 353] width 592 height 323
click at [462, 269] on div at bounding box center [555, 353] width 592 height 323
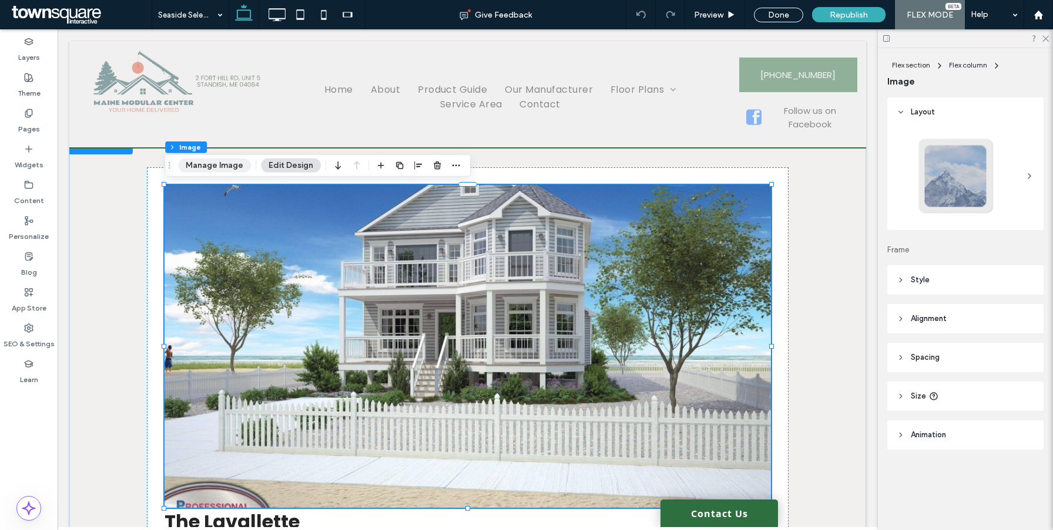
click at [226, 161] on button "Manage Image" at bounding box center [214, 166] width 73 height 14
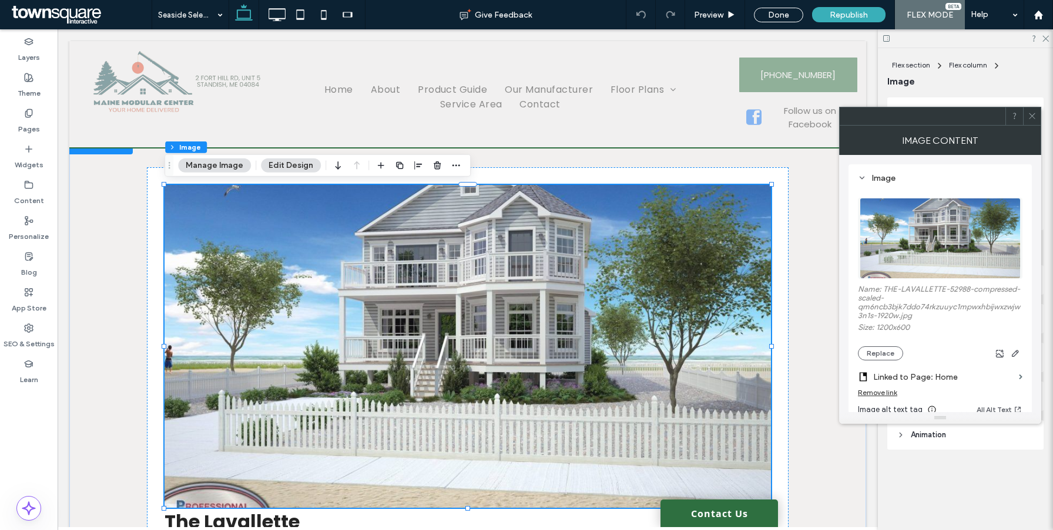
click at [882, 388] on label "Linked to Page: Home" at bounding box center [943, 378] width 141 height 22
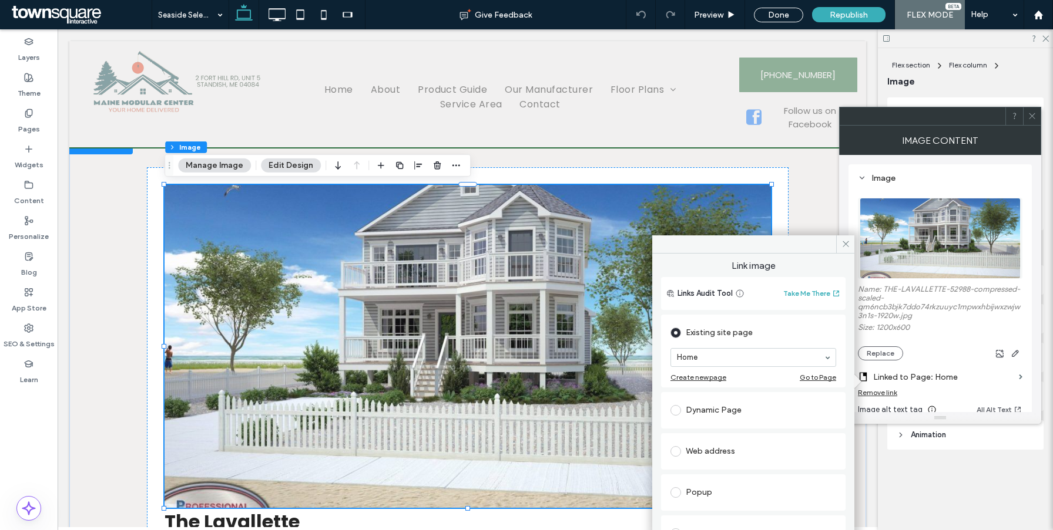
click at [882, 393] on div "Remove link" at bounding box center [877, 392] width 39 height 9
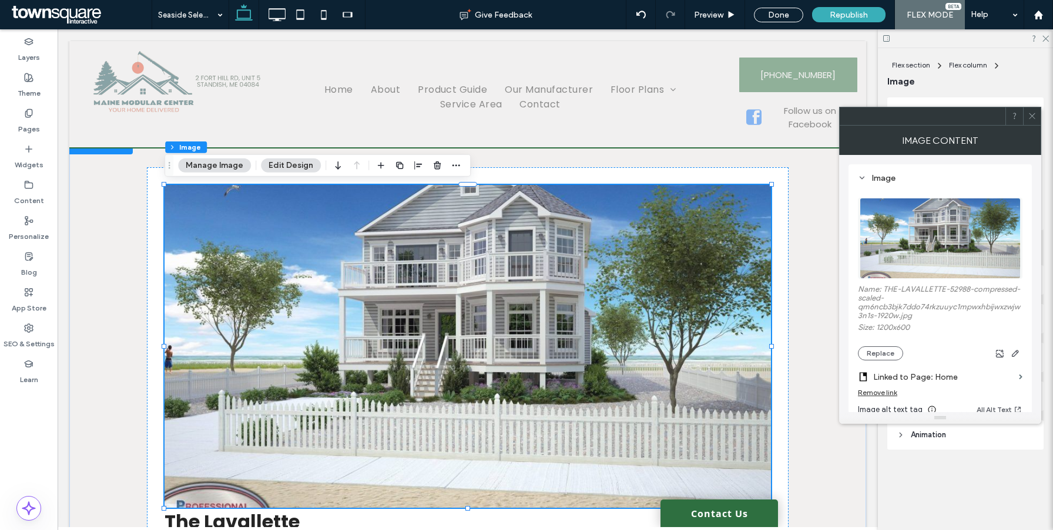
click at [880, 395] on div "Remove link" at bounding box center [877, 392] width 39 height 9
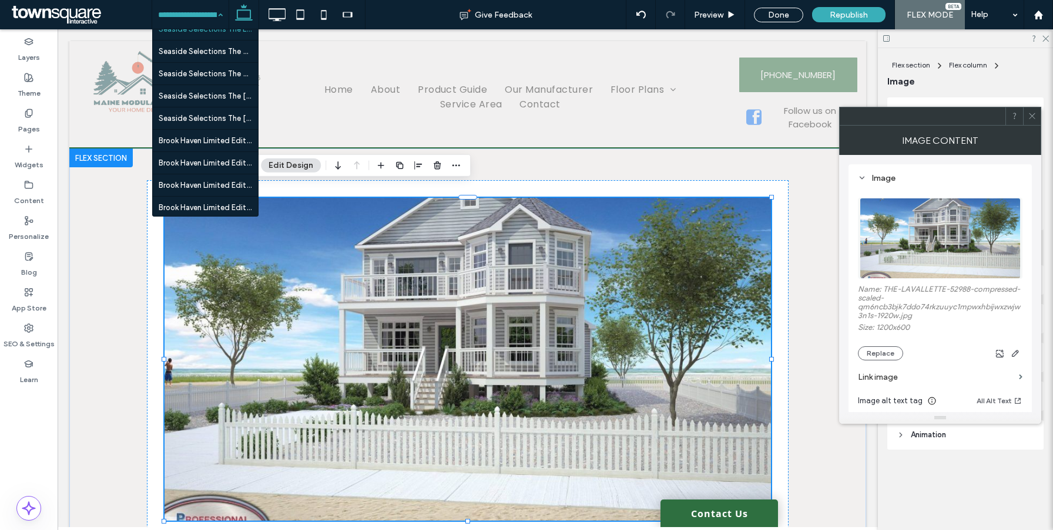
scroll to position [3095, 0]
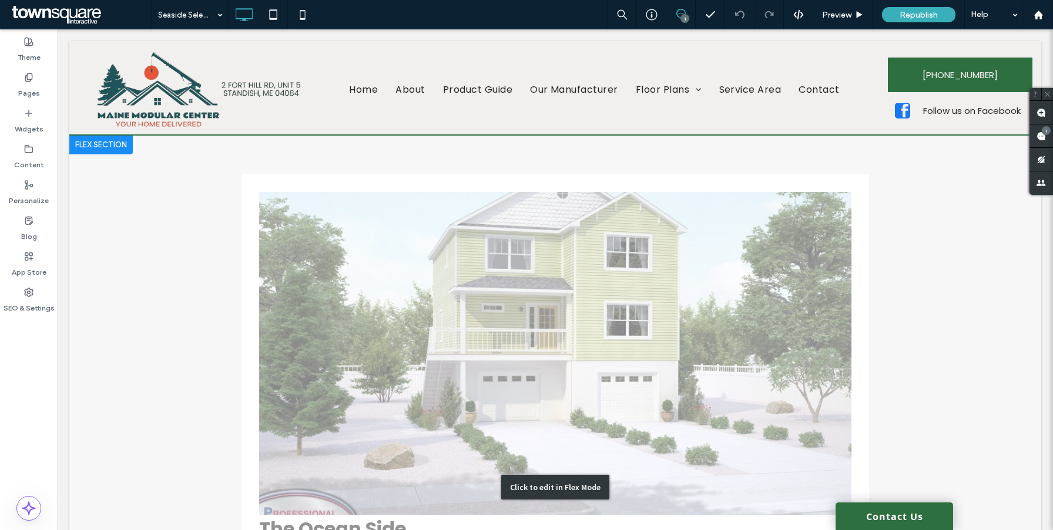
click at [476, 297] on div "Click to edit in Flex Mode" at bounding box center [555, 488] width 972 height 704
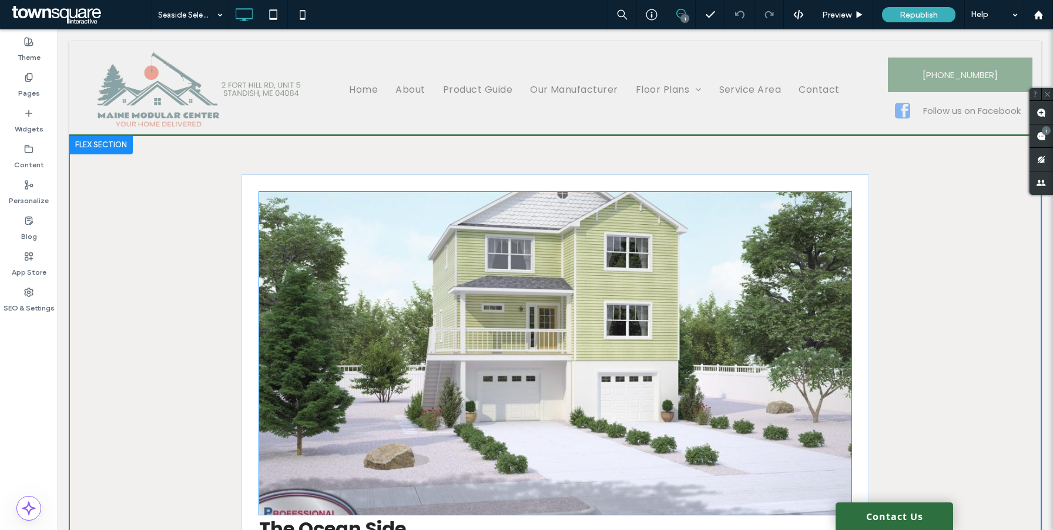
click at [401, 228] on img at bounding box center [555, 353] width 592 height 323
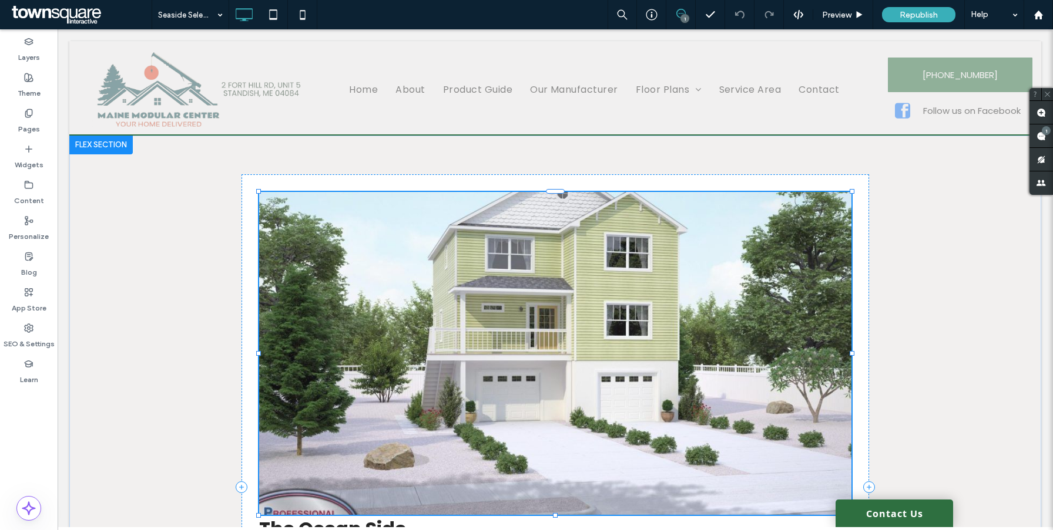
click at [314, 230] on img at bounding box center [555, 353] width 592 height 323
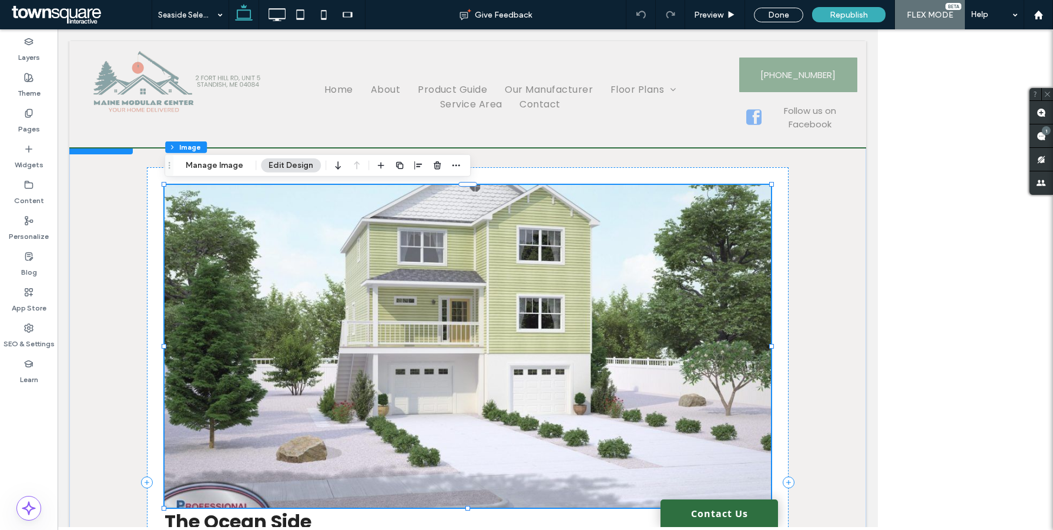
click at [402, 231] on div at bounding box center [467, 346] width 606 height 323
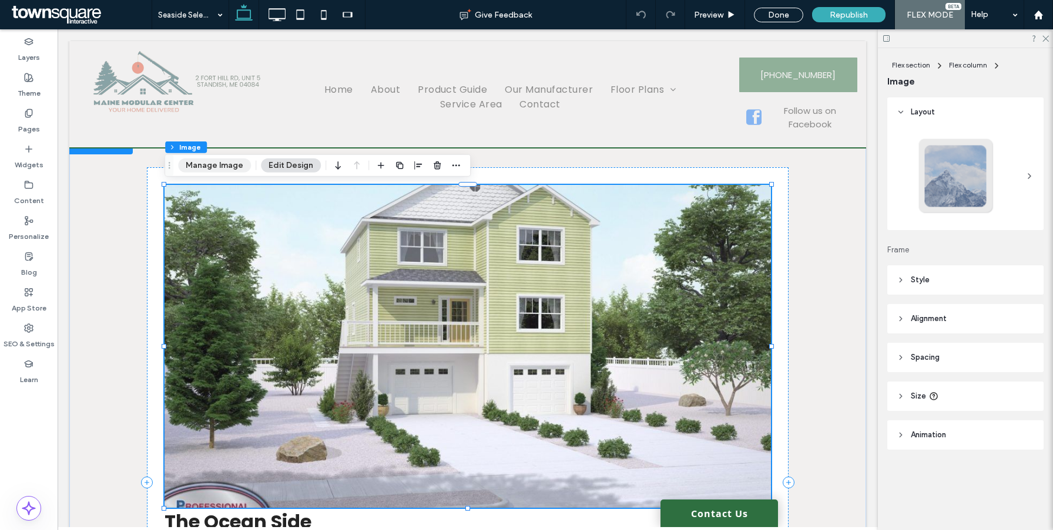
drag, startPoint x: 224, startPoint y: 160, endPoint x: 241, endPoint y: 160, distance: 17.0
click at [224, 160] on button "Manage Image" at bounding box center [214, 166] width 73 height 14
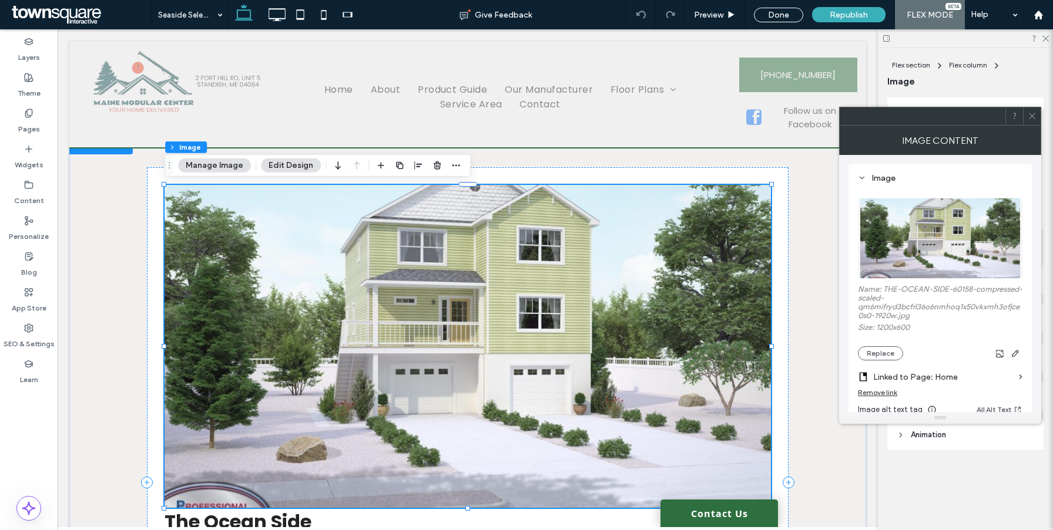
click at [889, 397] on div "Remove link" at bounding box center [877, 392] width 39 height 9
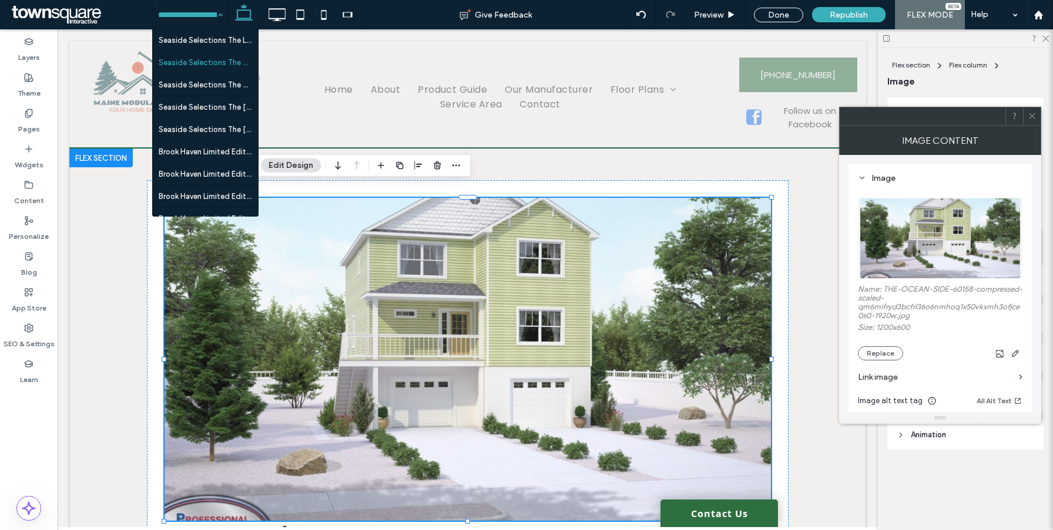
scroll to position [3133, 0]
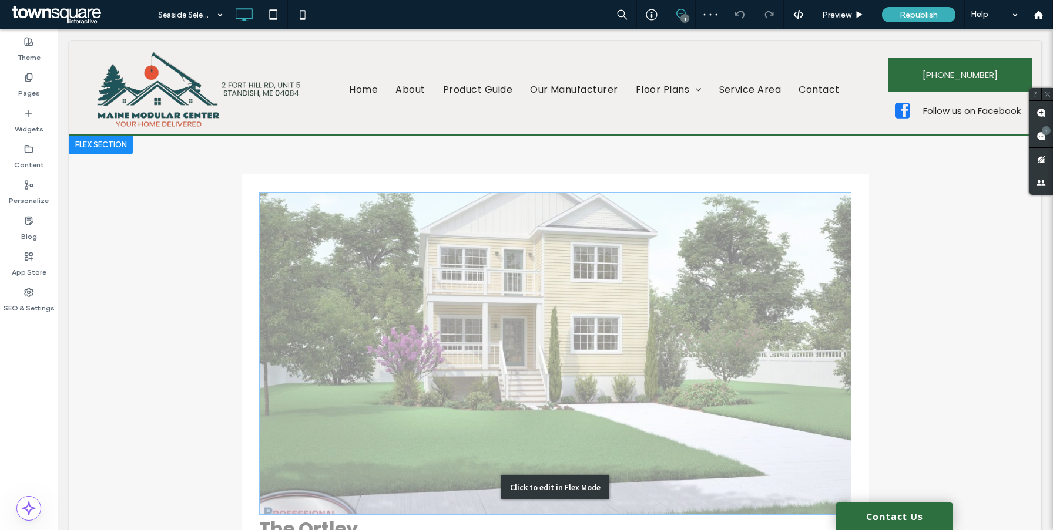
drag, startPoint x: 515, startPoint y: 358, endPoint x: 416, endPoint y: 287, distance: 120.8
click at [515, 358] on div "Click to edit in Flex Mode" at bounding box center [555, 488] width 972 height 704
click at [515, 358] on img at bounding box center [555, 353] width 592 height 323
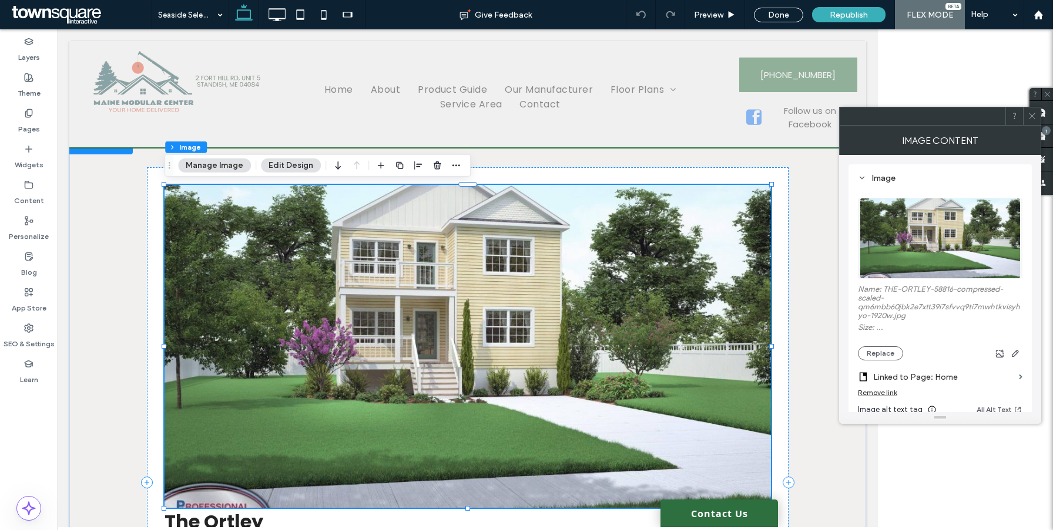
click at [383, 280] on div at bounding box center [467, 346] width 606 height 323
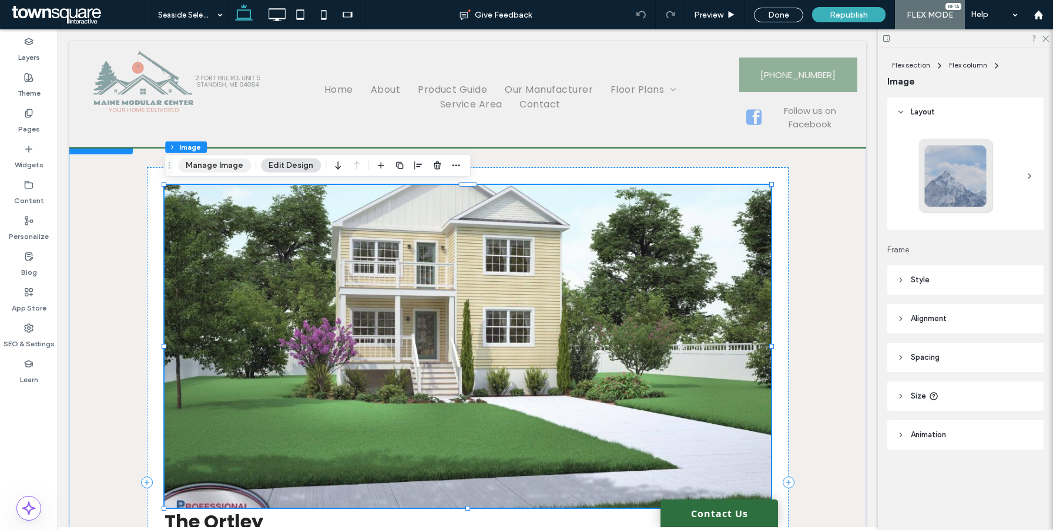
drag, startPoint x: 206, startPoint y: 162, endPoint x: 494, endPoint y: 212, distance: 292.8
click at [206, 162] on button "Manage Image" at bounding box center [214, 166] width 73 height 14
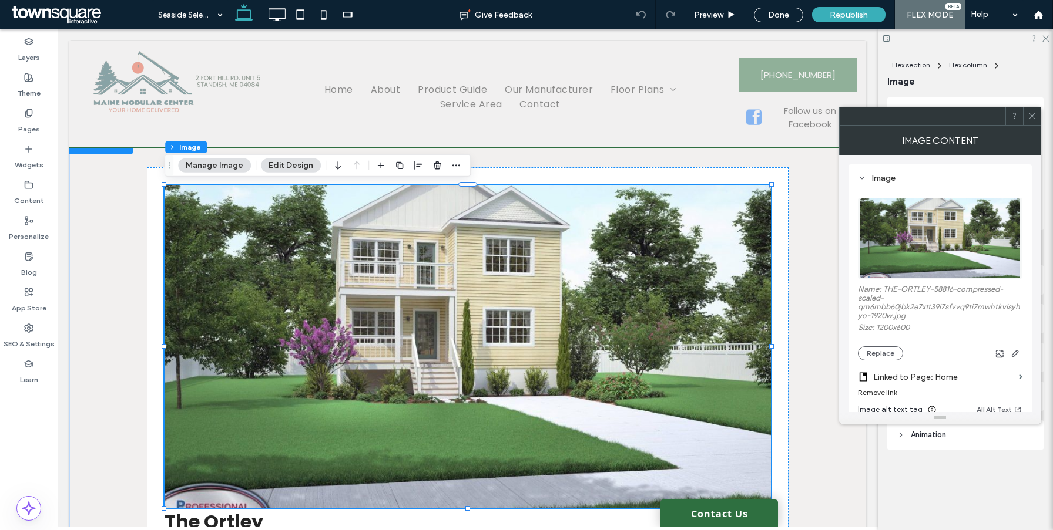
click at [875, 403] on div "Remove link" at bounding box center [940, 395] width 164 height 15
click at [875, 397] on div "Remove link" at bounding box center [877, 392] width 39 height 9
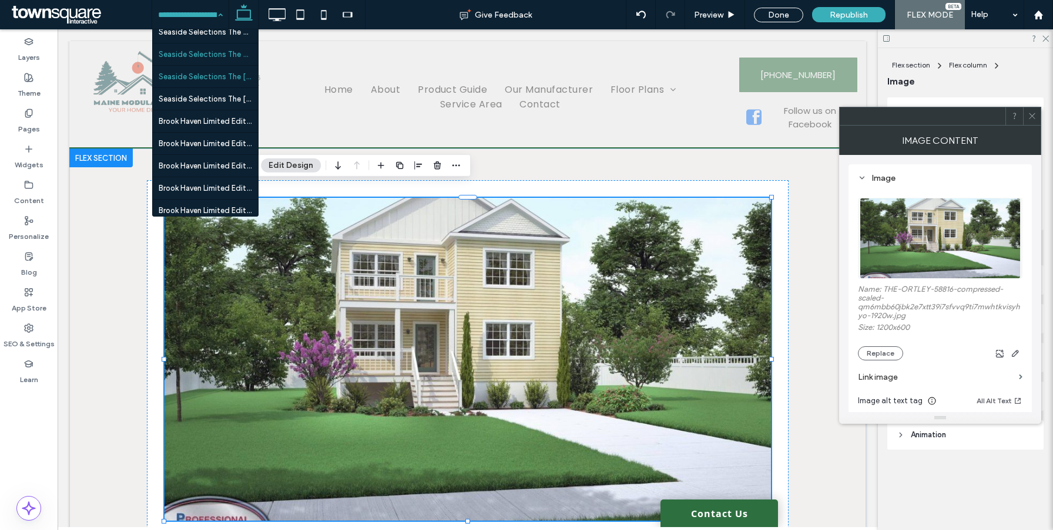
scroll to position [3167, 0]
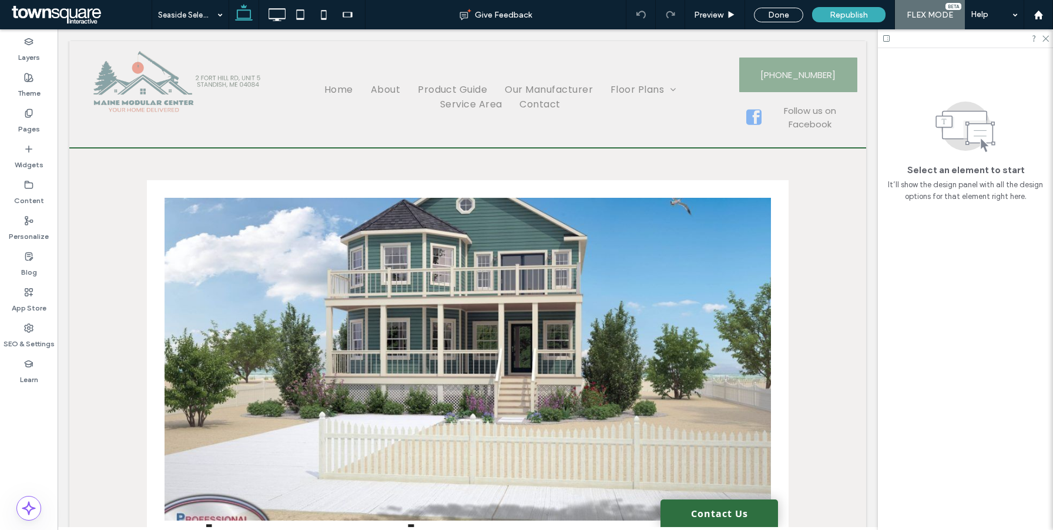
click at [315, 260] on div "Click to edit in Flex Mode" at bounding box center [467, 496] width 797 height 695
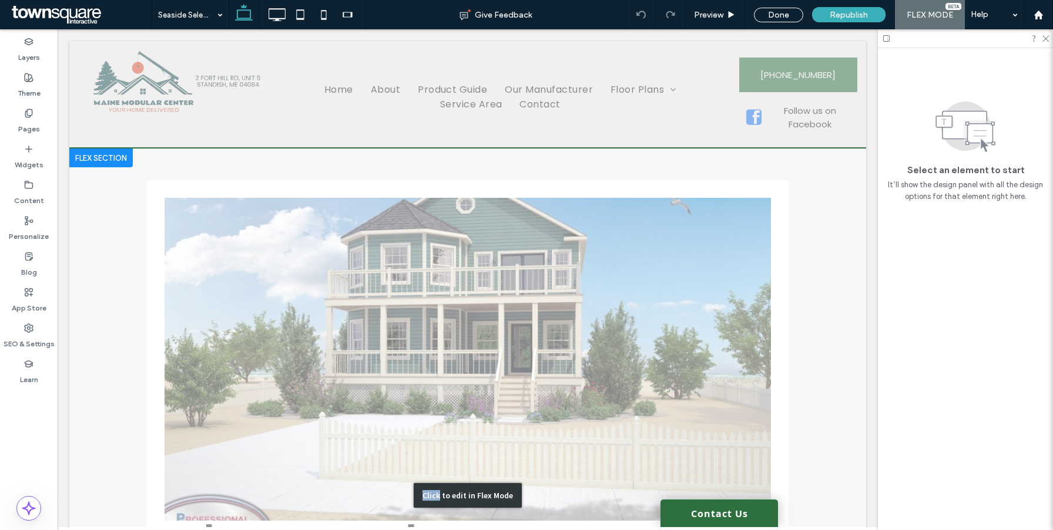
click at [296, 249] on div "Click to edit in Flex Mode" at bounding box center [467, 496] width 797 height 695
click at [287, 246] on div "Click to edit in Flex Mode" at bounding box center [467, 496] width 797 height 695
click at [268, 240] on div "Click to edit in Flex Mode" at bounding box center [467, 496] width 797 height 695
click at [267, 240] on div "Click to edit in Flex Mode" at bounding box center [467, 496] width 797 height 695
click at [269, 262] on img at bounding box center [467, 359] width 606 height 323
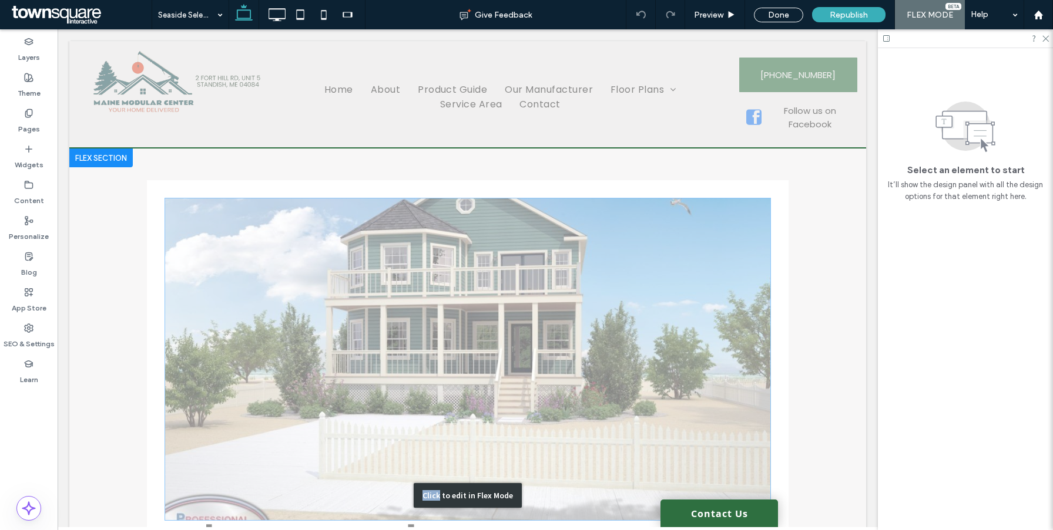
click at [275, 266] on img at bounding box center [467, 359] width 606 height 323
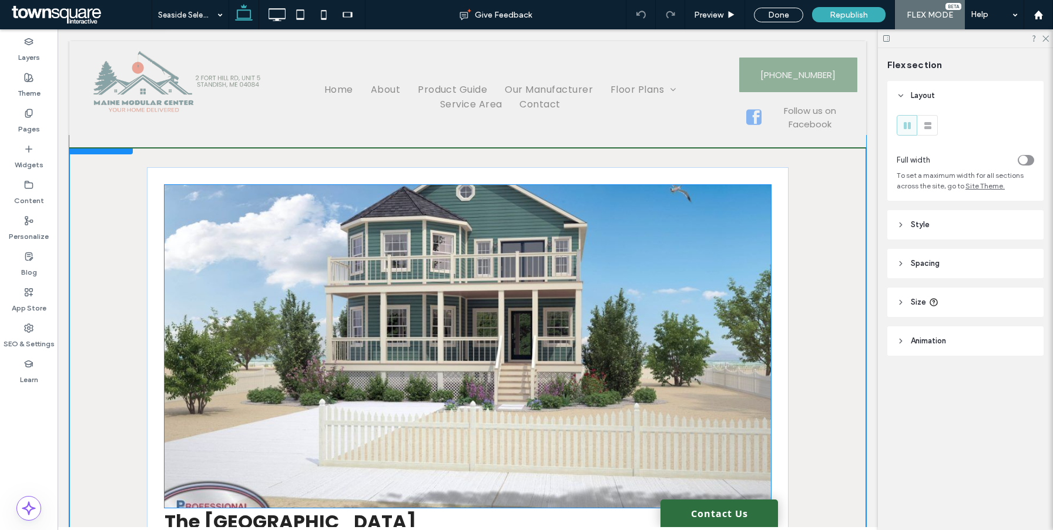
click at [332, 308] on div at bounding box center [467, 346] width 606 height 323
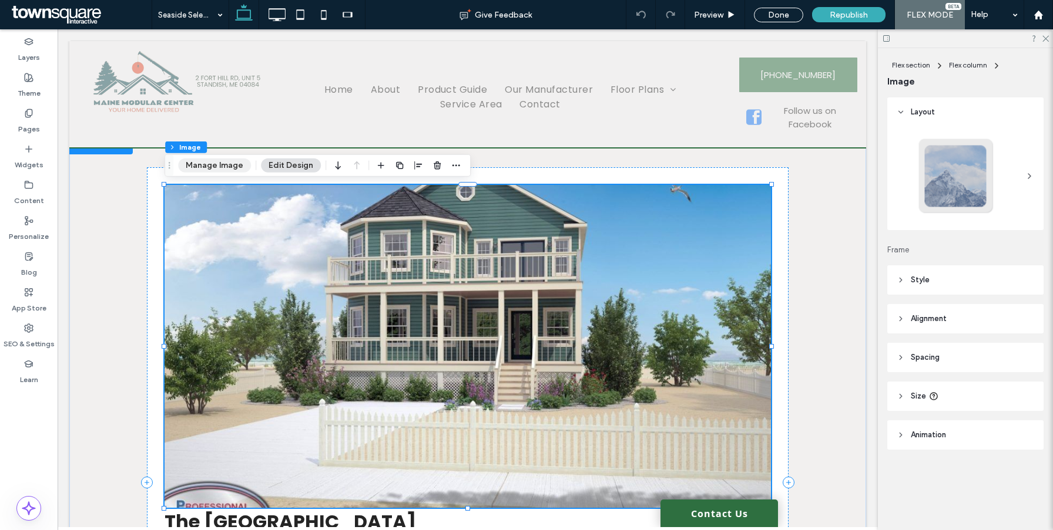
click at [209, 159] on button "Manage Image" at bounding box center [214, 166] width 73 height 14
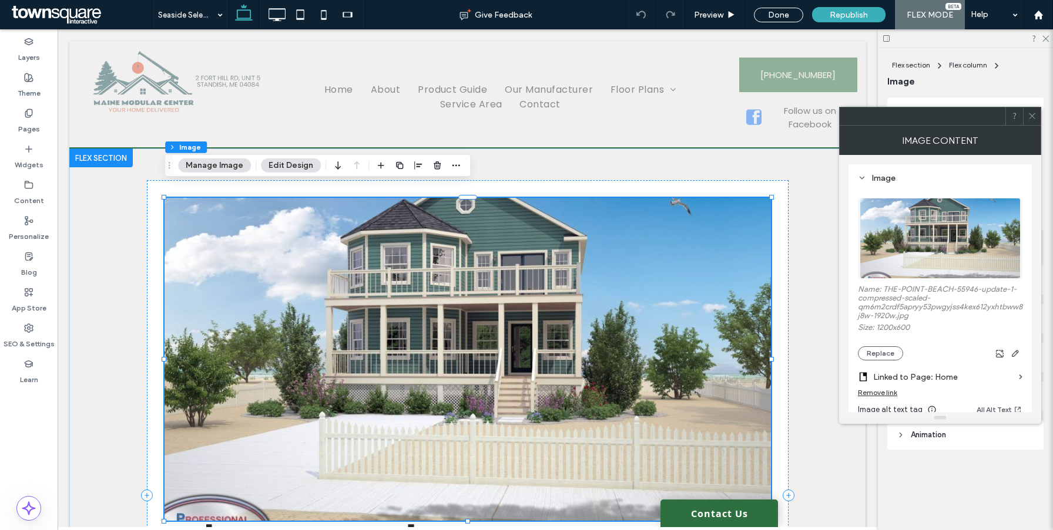
click at [888, 394] on div "Remove link" at bounding box center [877, 392] width 39 height 9
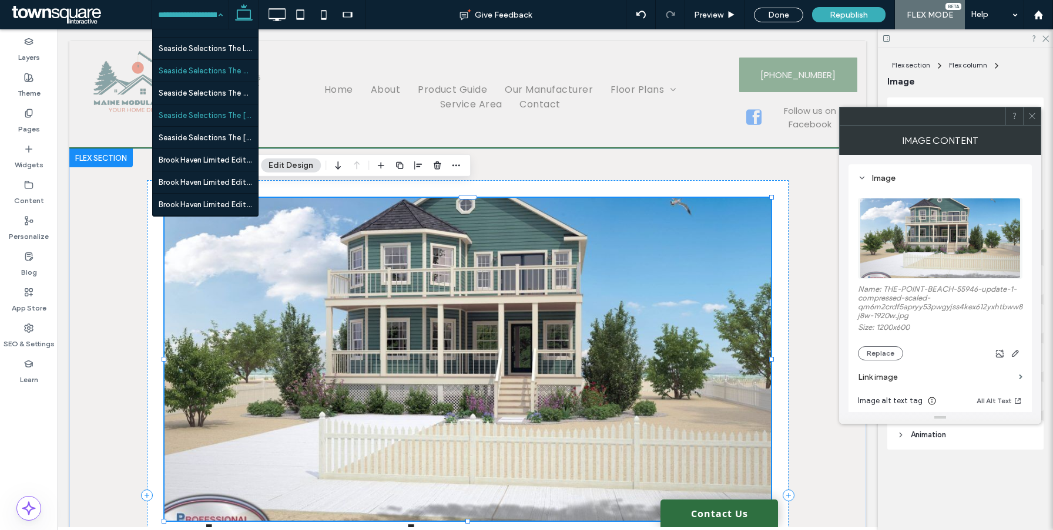
scroll to position [3147, 0]
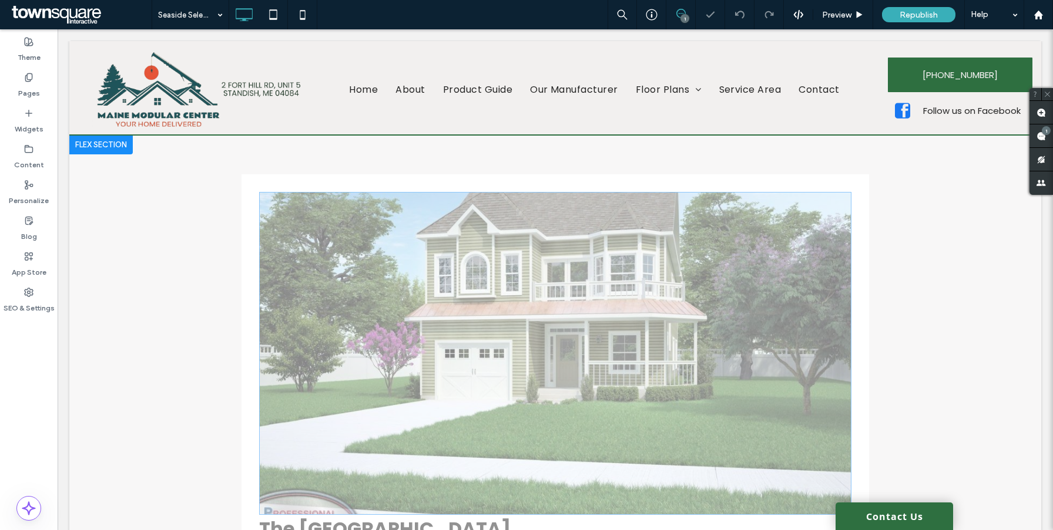
click at [425, 277] on img at bounding box center [555, 353] width 592 height 323
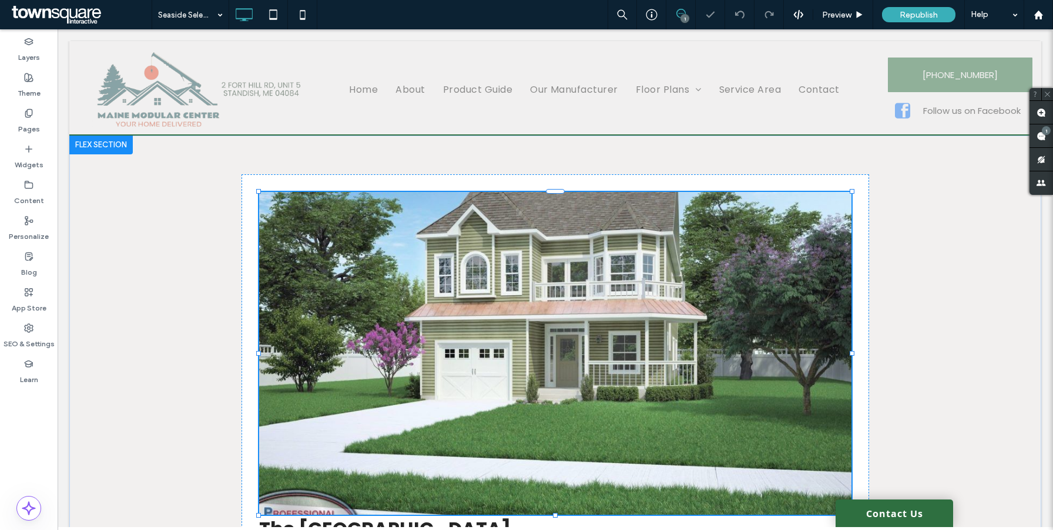
click at [339, 277] on img at bounding box center [555, 353] width 592 height 323
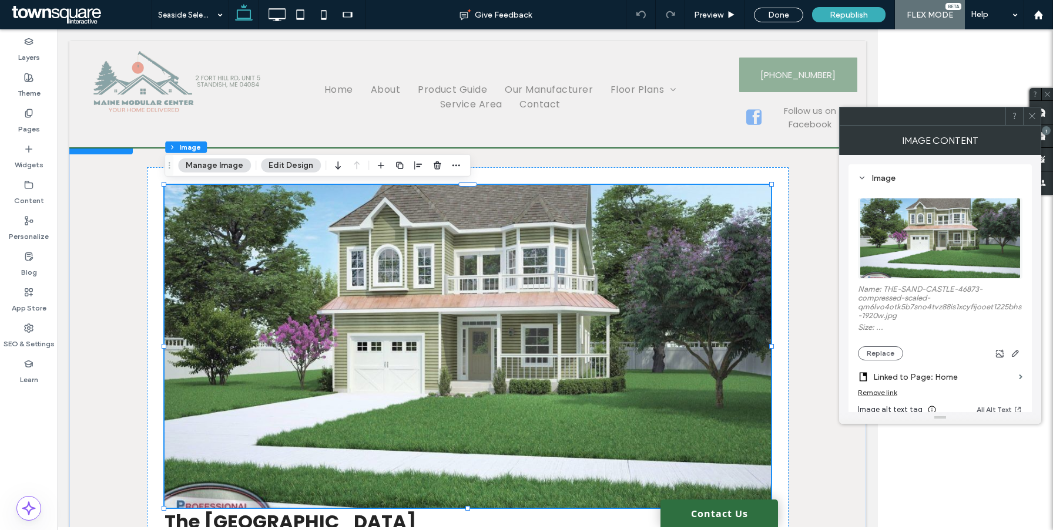
click at [389, 261] on div at bounding box center [467, 346] width 606 height 323
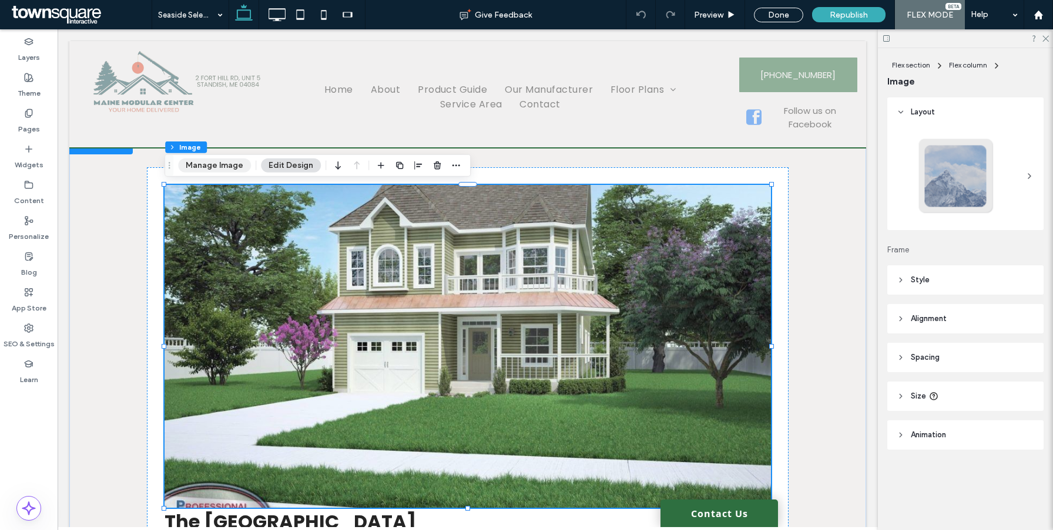
click at [189, 162] on button "Manage Image" at bounding box center [214, 166] width 73 height 14
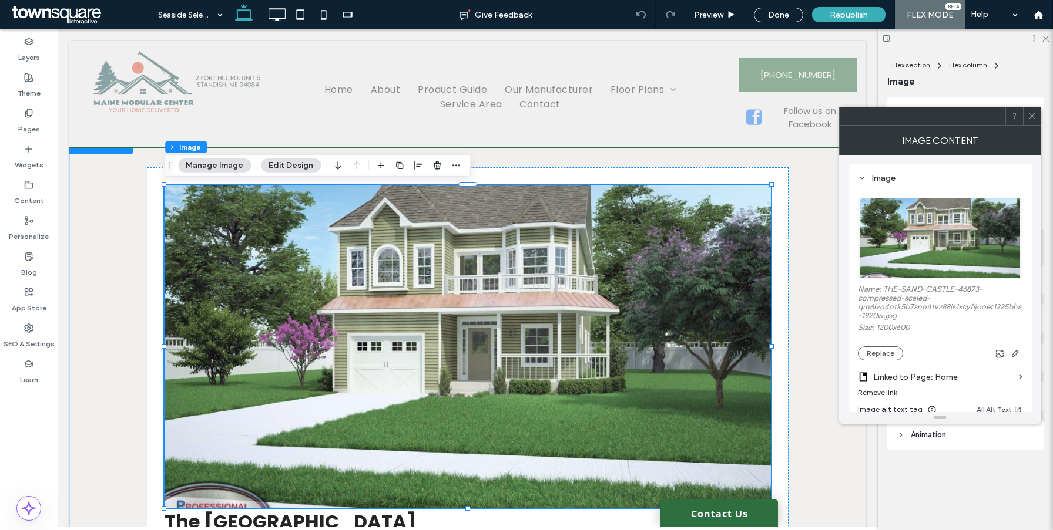
click at [878, 395] on div "Remove link" at bounding box center [877, 392] width 39 height 9
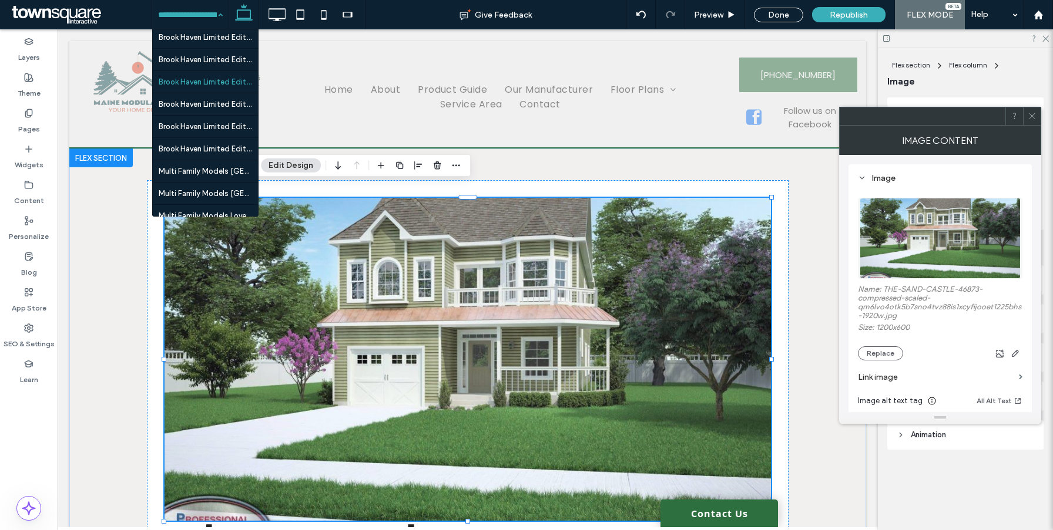
scroll to position [3223, 0]
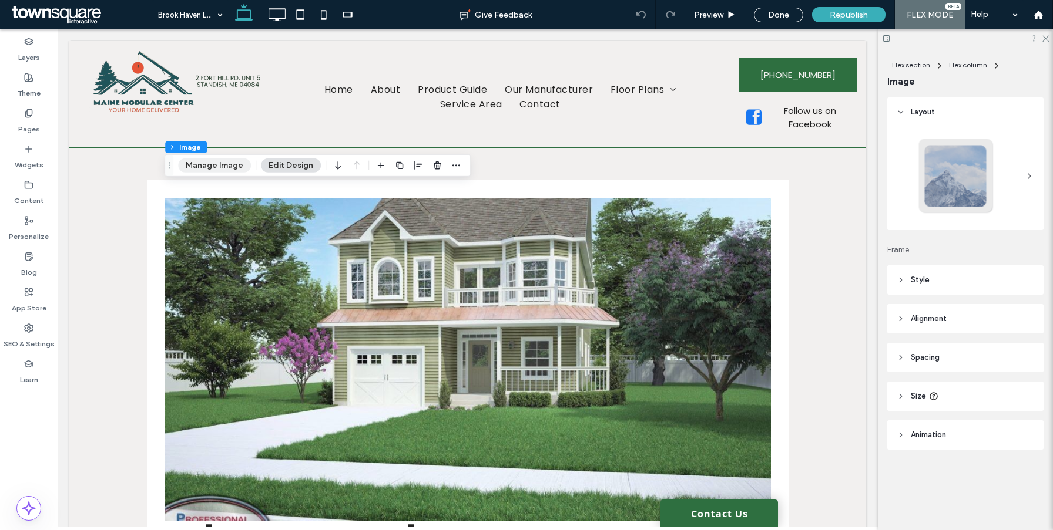
click at [212, 169] on button "Manage Image" at bounding box center [214, 166] width 73 height 14
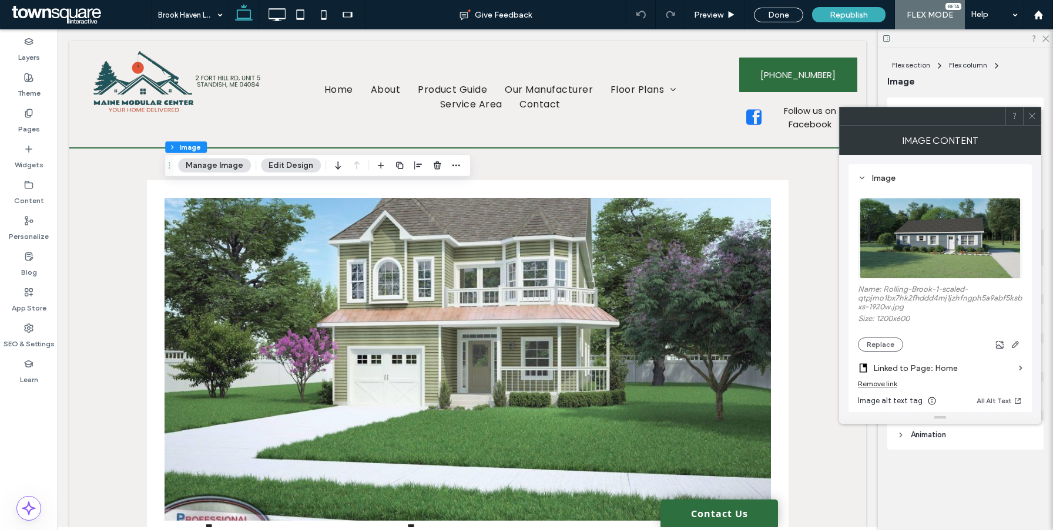
click at [876, 388] on div "Remove link" at bounding box center [877, 383] width 39 height 9
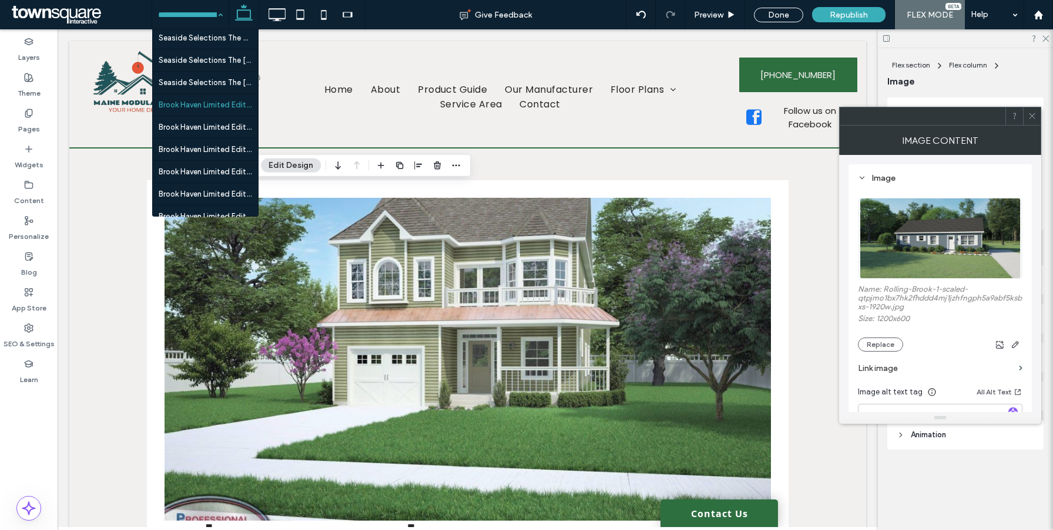
scroll to position [3257, 0]
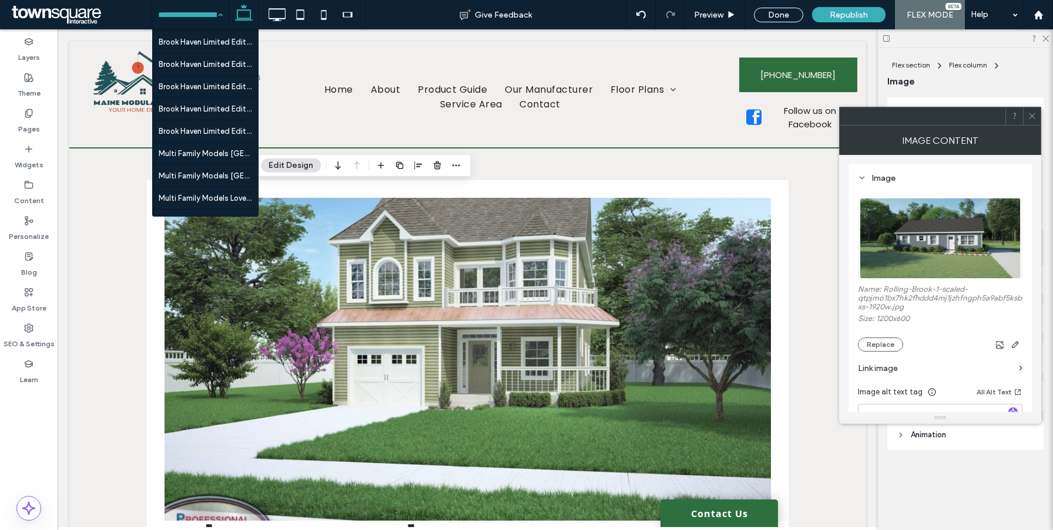
drag, startPoint x: 206, startPoint y: 112, endPoint x: 330, endPoint y: 214, distance: 160.3
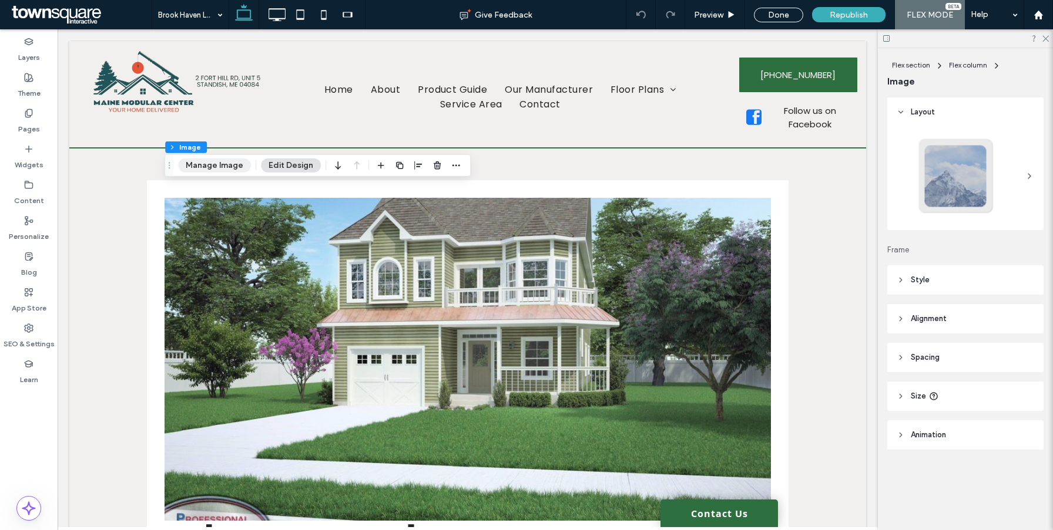
click at [208, 160] on button "Manage Image" at bounding box center [214, 166] width 73 height 14
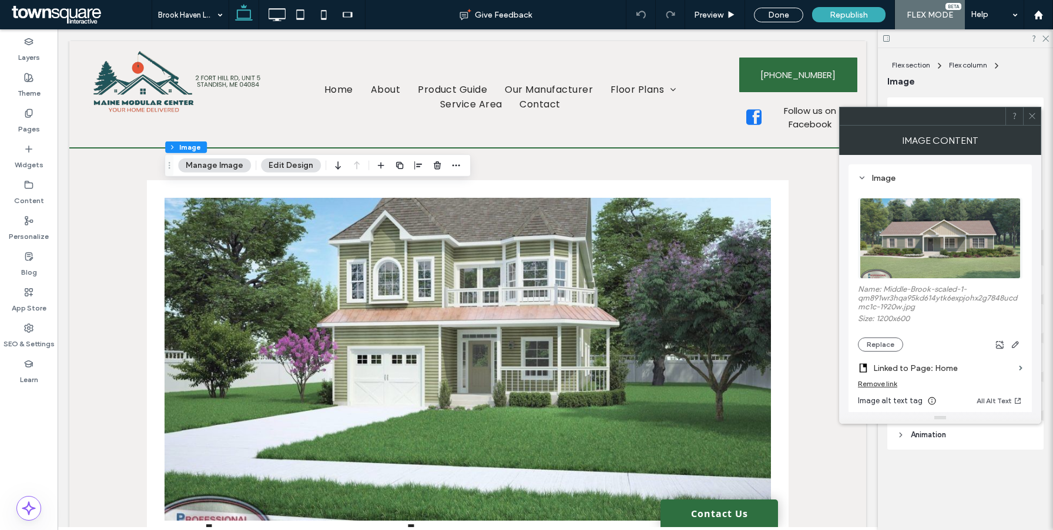
click at [869, 388] on div "Remove link" at bounding box center [877, 383] width 39 height 9
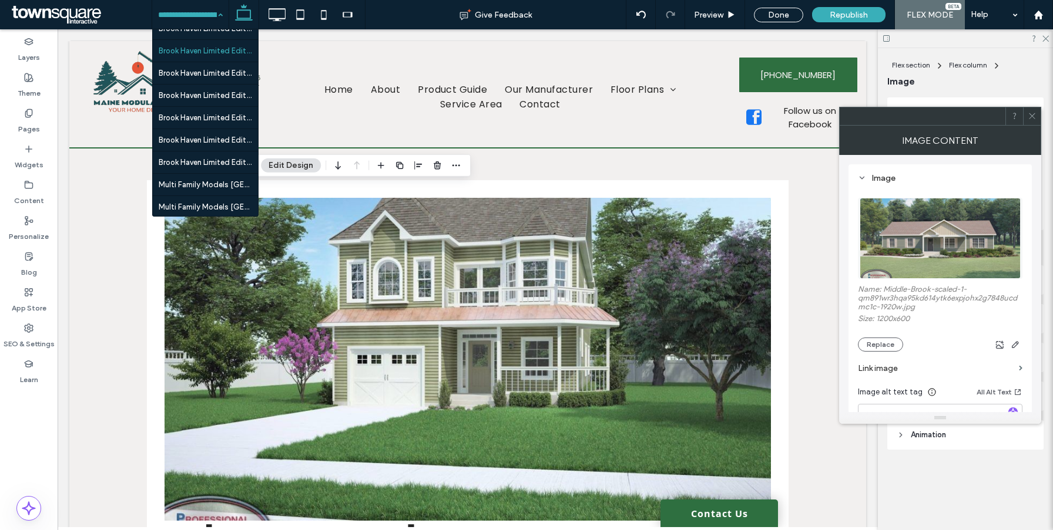
scroll to position [3301, 0]
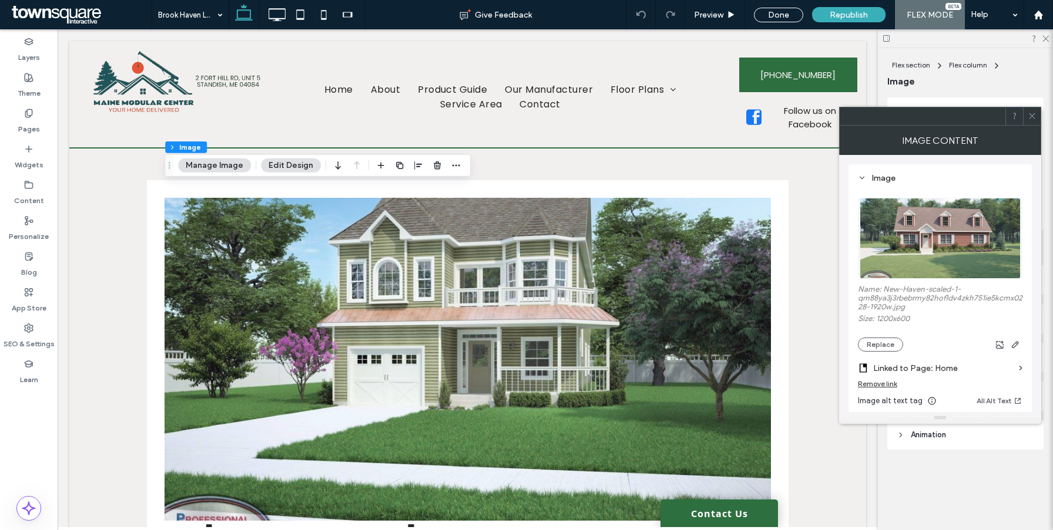
click at [876, 387] on div "Remove link" at bounding box center [877, 383] width 39 height 9
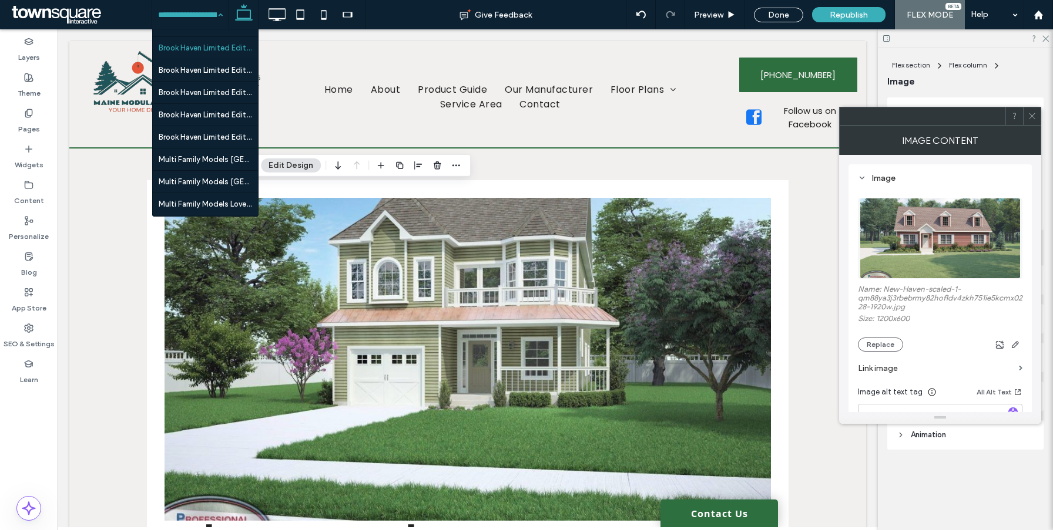
scroll to position [3267, 0]
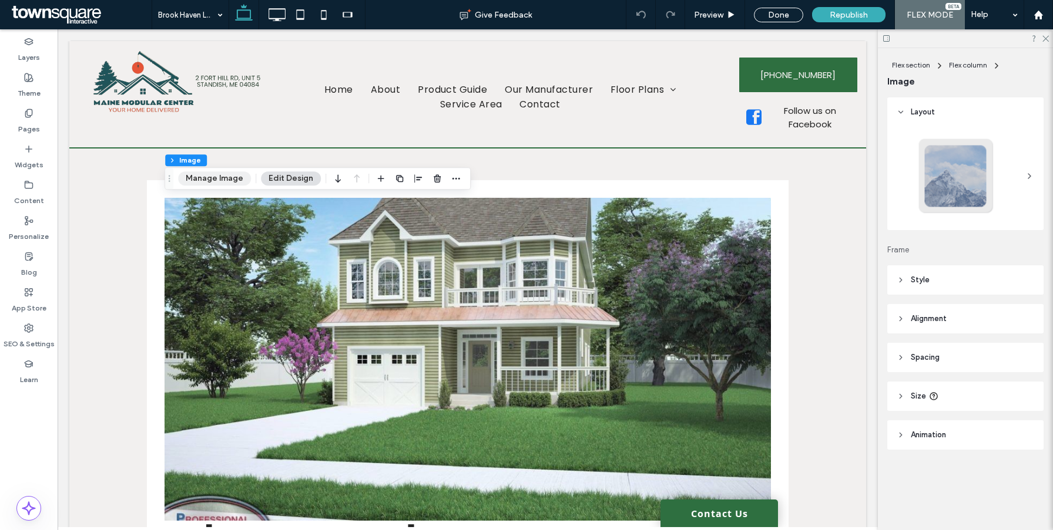
click at [237, 176] on button "Manage Image" at bounding box center [214, 179] width 73 height 14
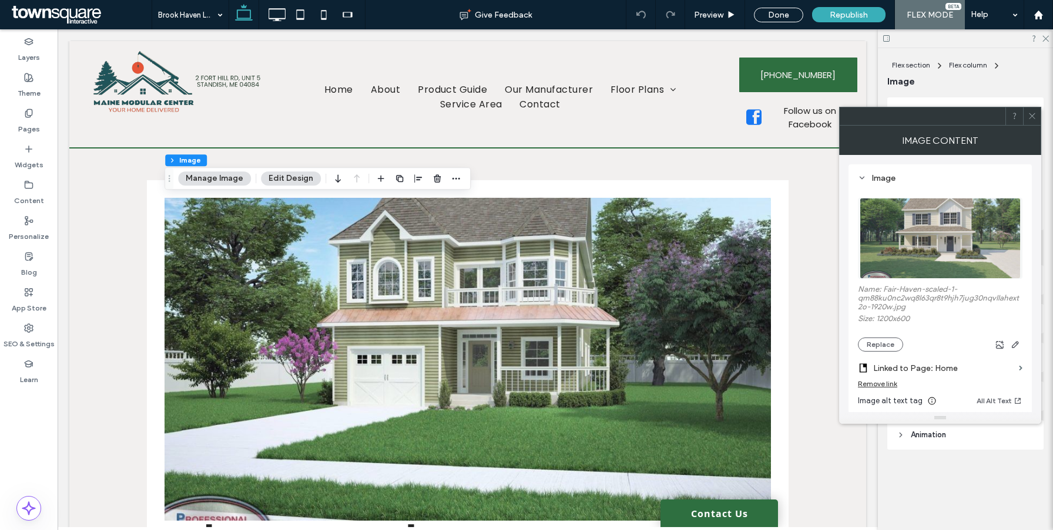
click at [886, 387] on div "Remove link" at bounding box center [877, 383] width 39 height 9
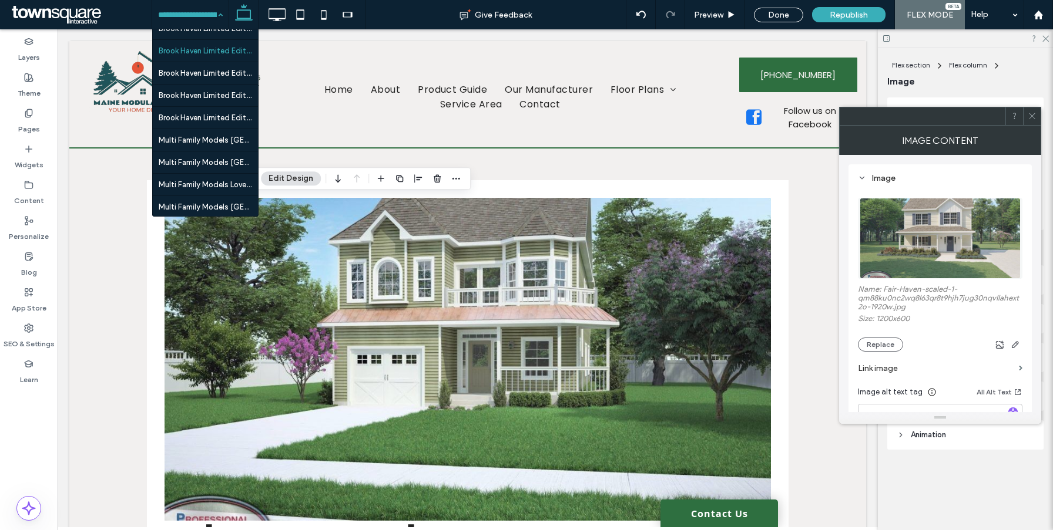
scroll to position [3298, 0]
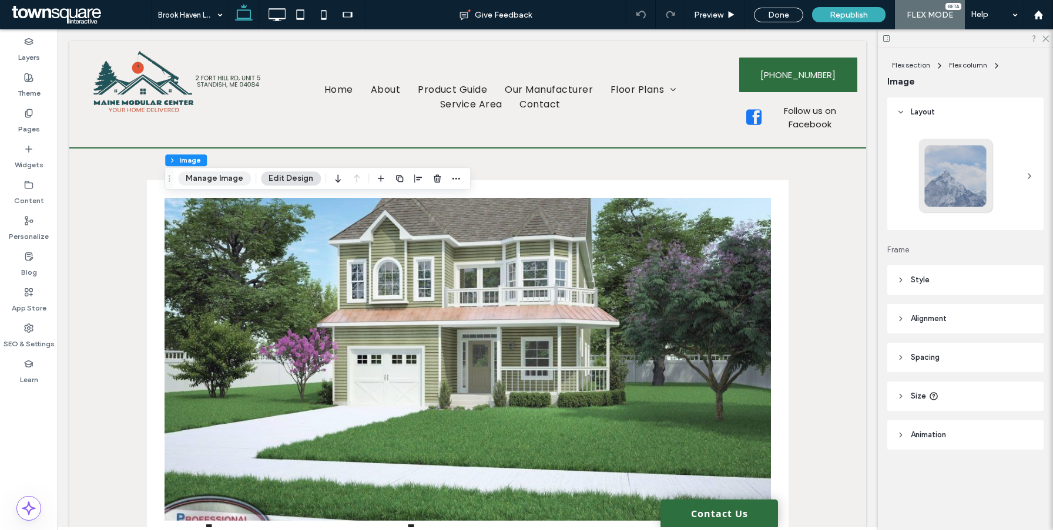
click at [235, 182] on button "Manage Image" at bounding box center [214, 179] width 73 height 14
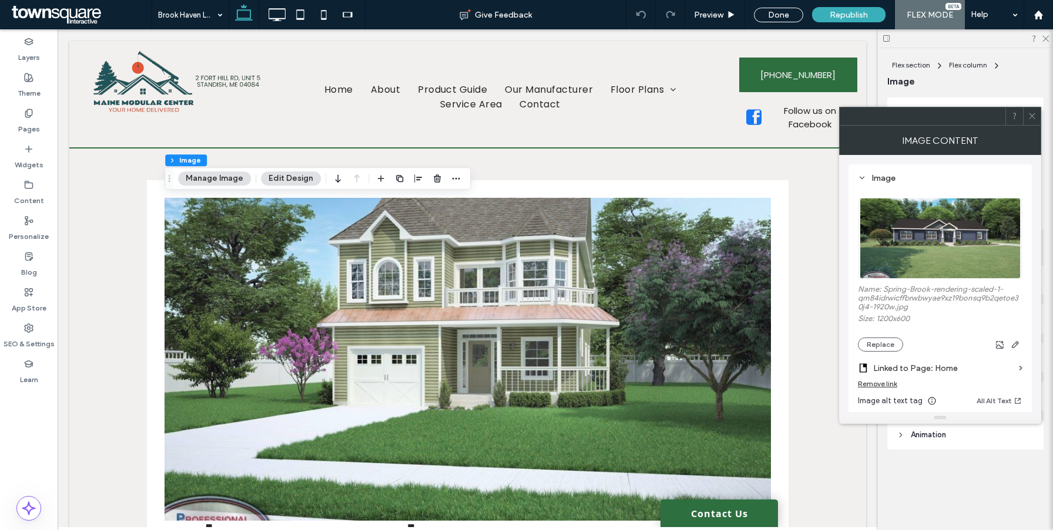
click at [877, 392] on div "Remove link" at bounding box center [940, 386] width 164 height 15
click at [879, 387] on div "Remove link" at bounding box center [877, 383] width 39 height 9
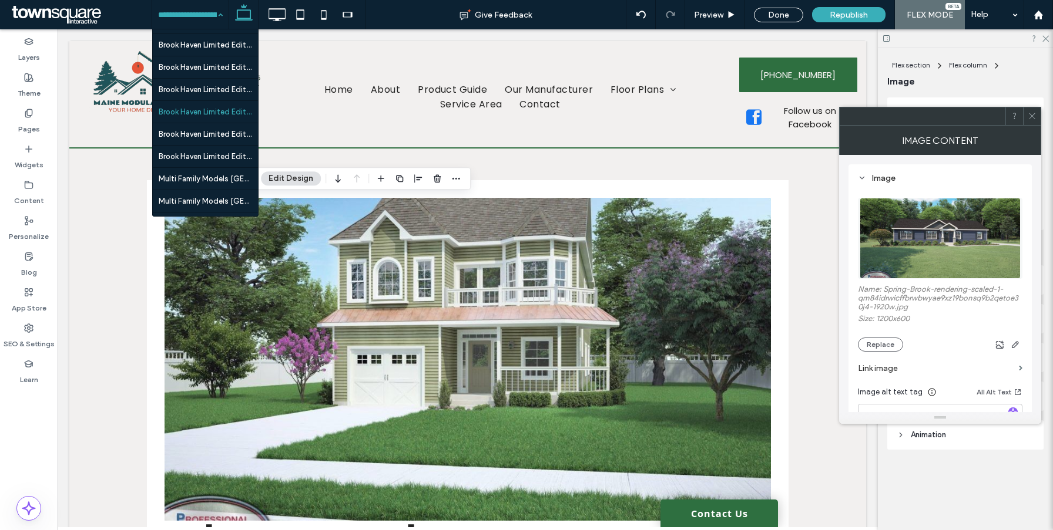
scroll to position [3283, 0]
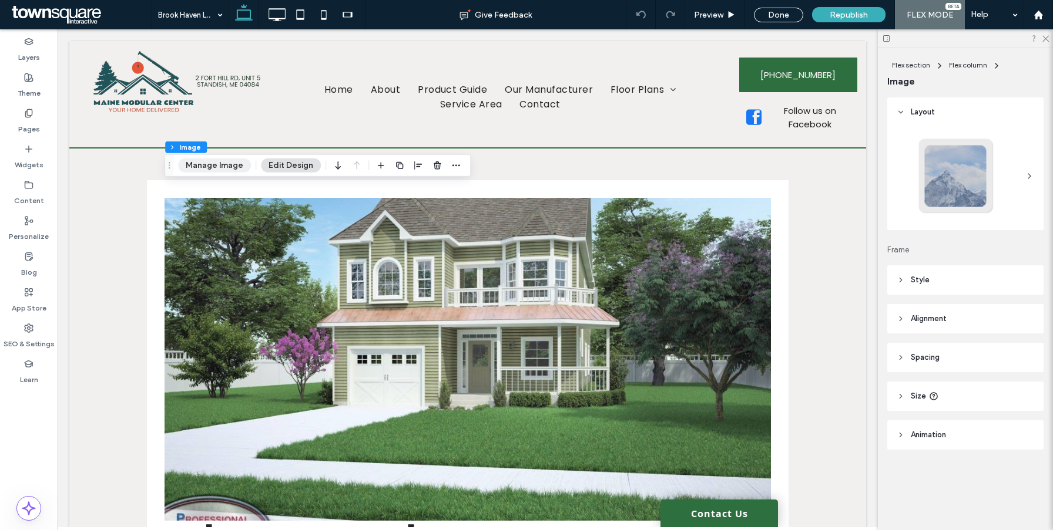
click at [233, 170] on button "Manage Image" at bounding box center [214, 166] width 73 height 14
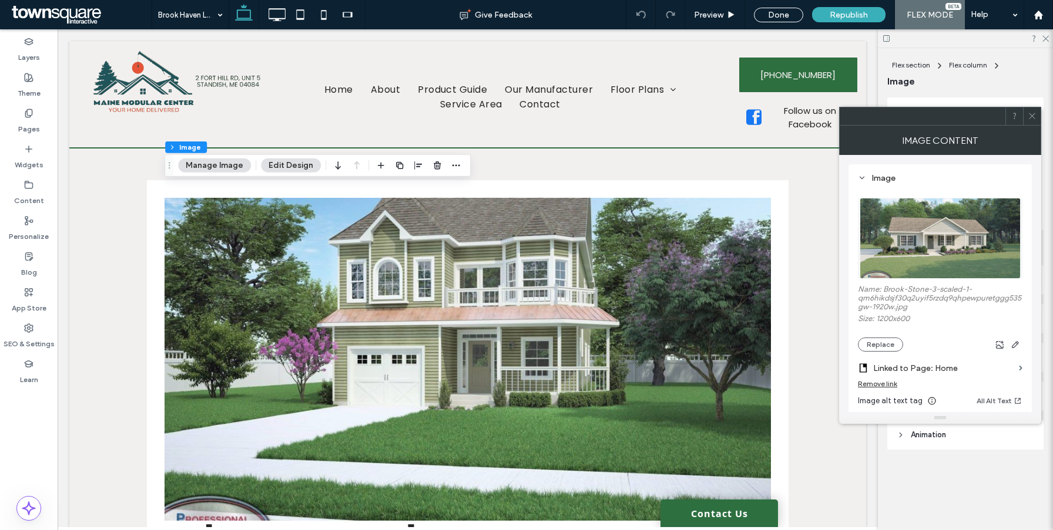
click at [883, 388] on div "Remove link" at bounding box center [877, 383] width 39 height 9
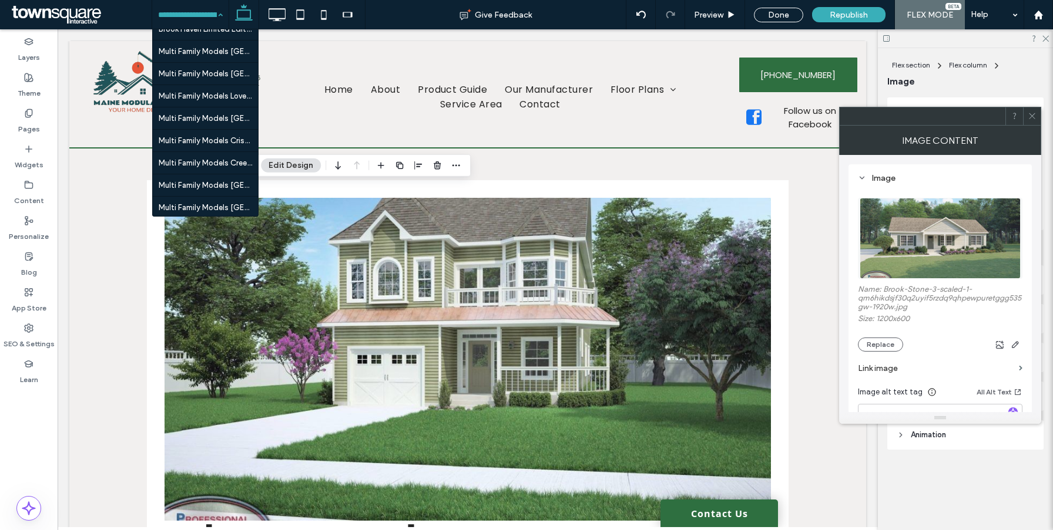
scroll to position [3385, 0]
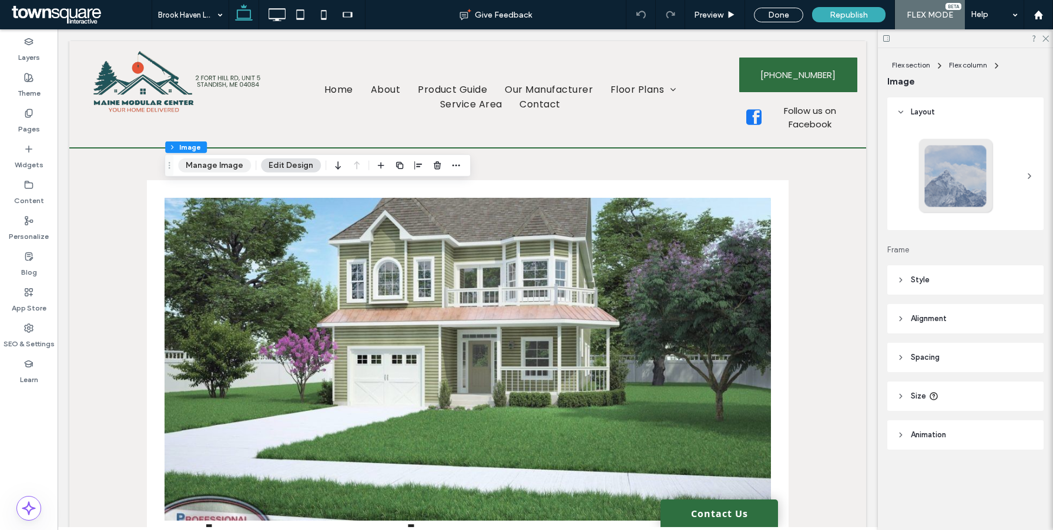
click at [231, 164] on button "Manage Image" at bounding box center [214, 166] width 73 height 14
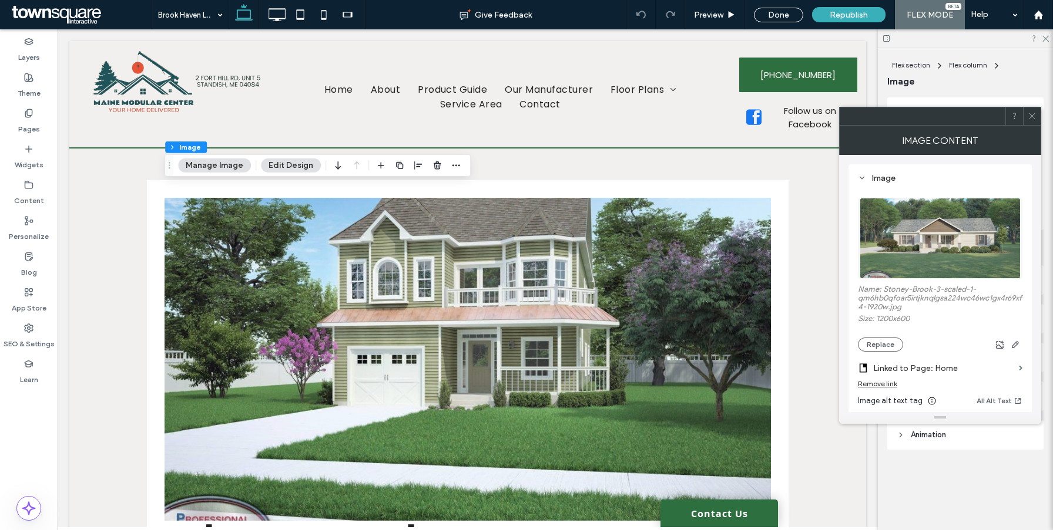
click at [885, 387] on div "Remove link" at bounding box center [877, 383] width 39 height 9
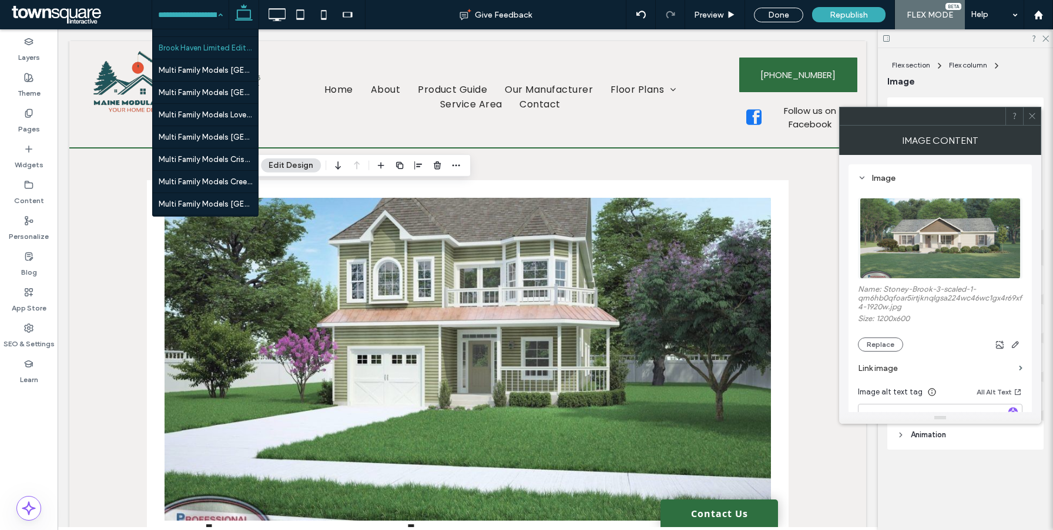
scroll to position [3400, 0]
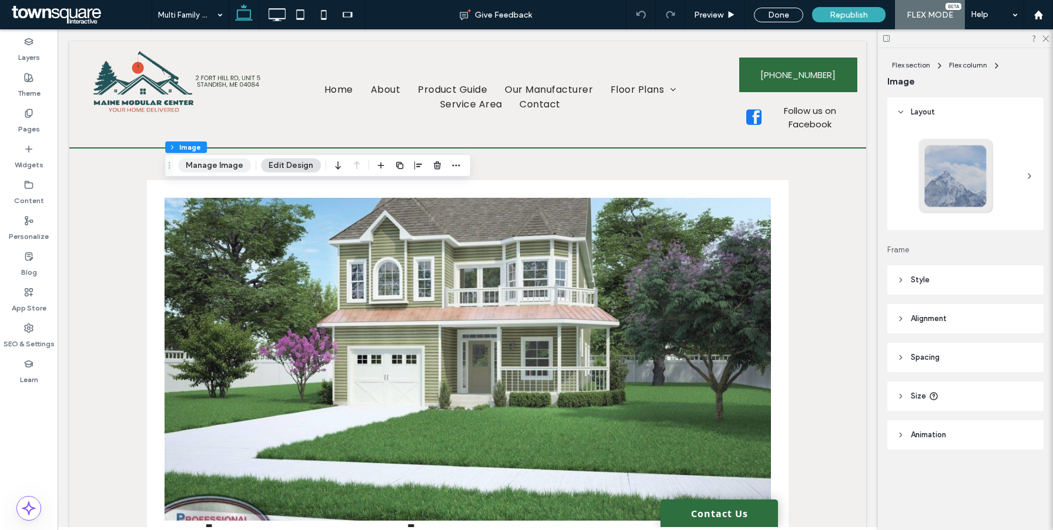
click at [229, 161] on button "Manage Image" at bounding box center [214, 166] width 73 height 14
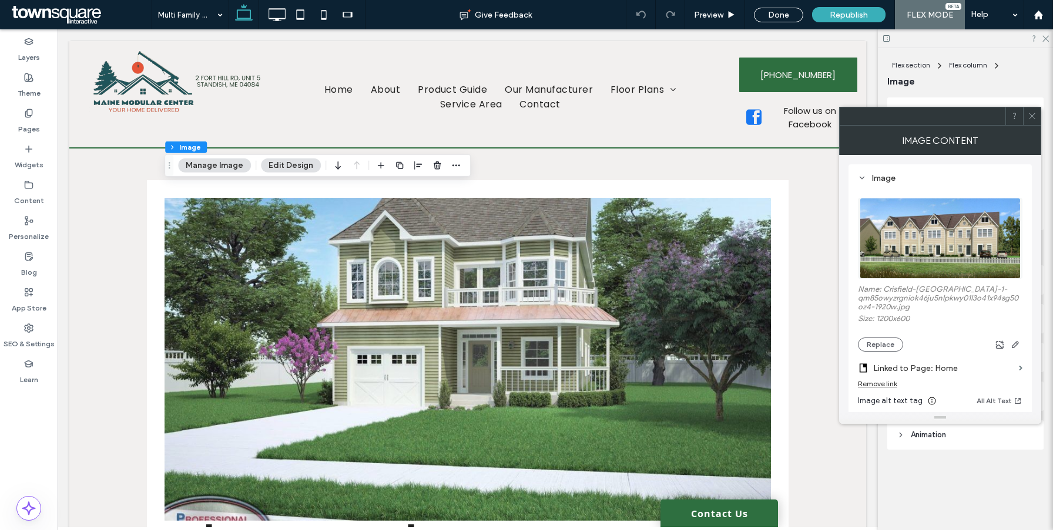
click at [872, 384] on div "Remove link" at bounding box center [877, 383] width 39 height 9
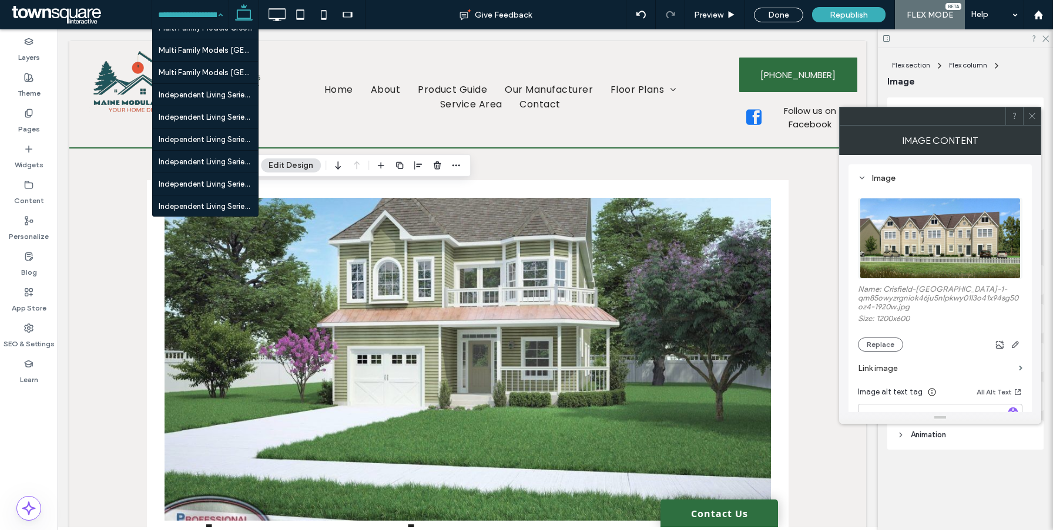
scroll to position [3399, 0]
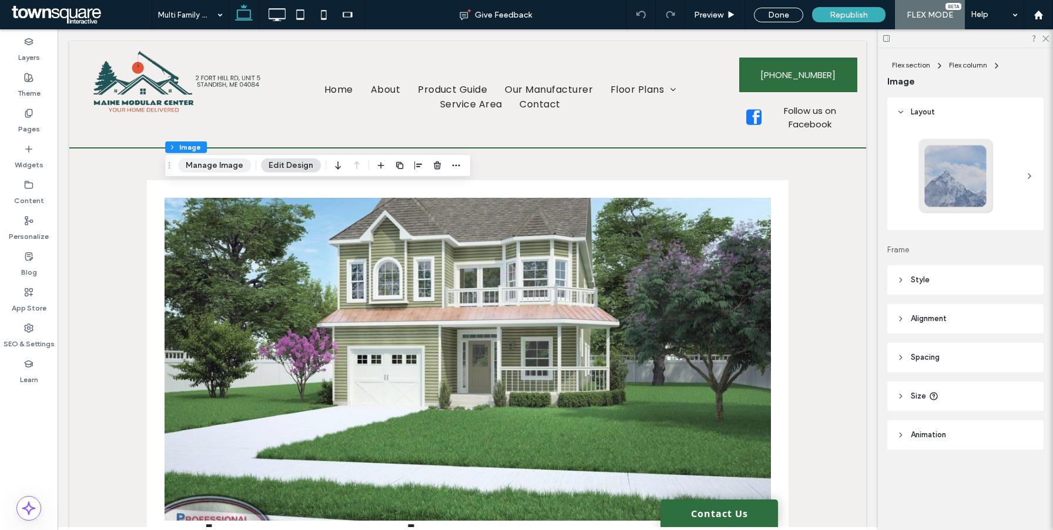
click at [215, 165] on button "Manage Image" at bounding box center [214, 166] width 73 height 14
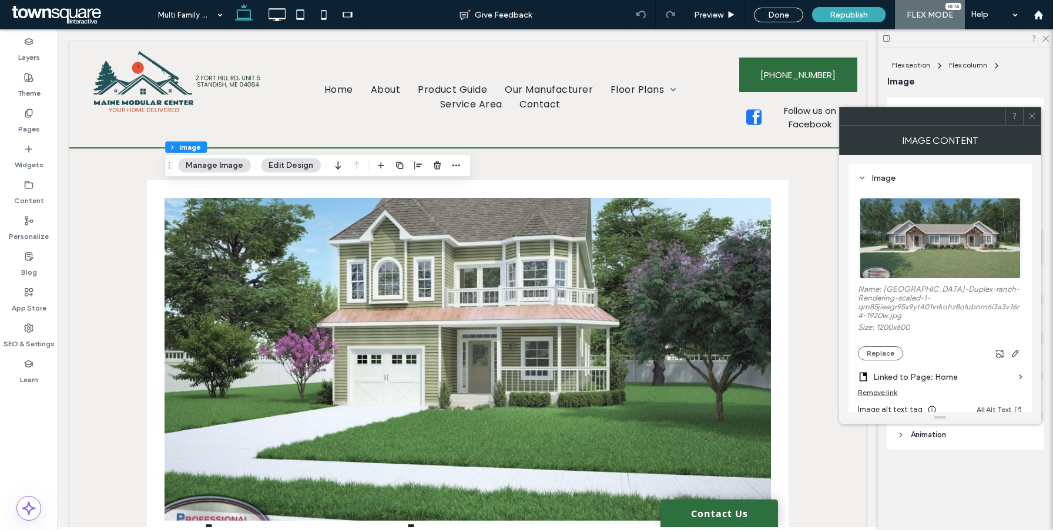
click at [912, 251] on img at bounding box center [939, 238] width 161 height 81
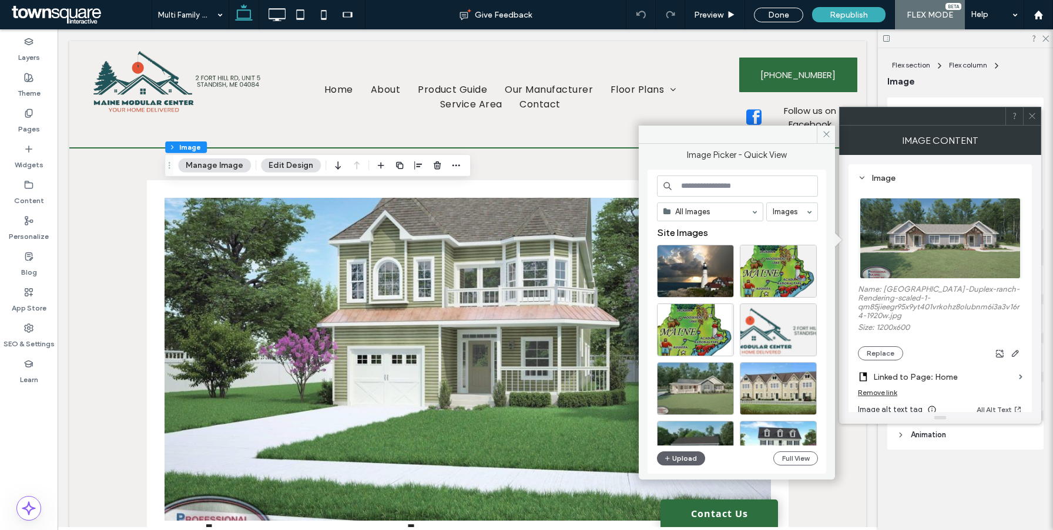
click at [885, 394] on div "Remove link" at bounding box center [877, 392] width 39 height 9
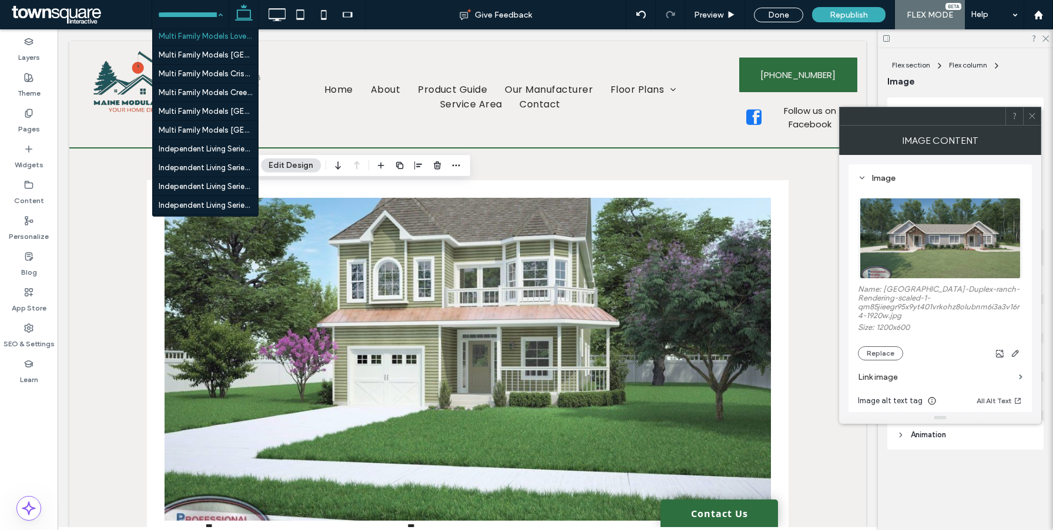
scroll to position [2894, 0]
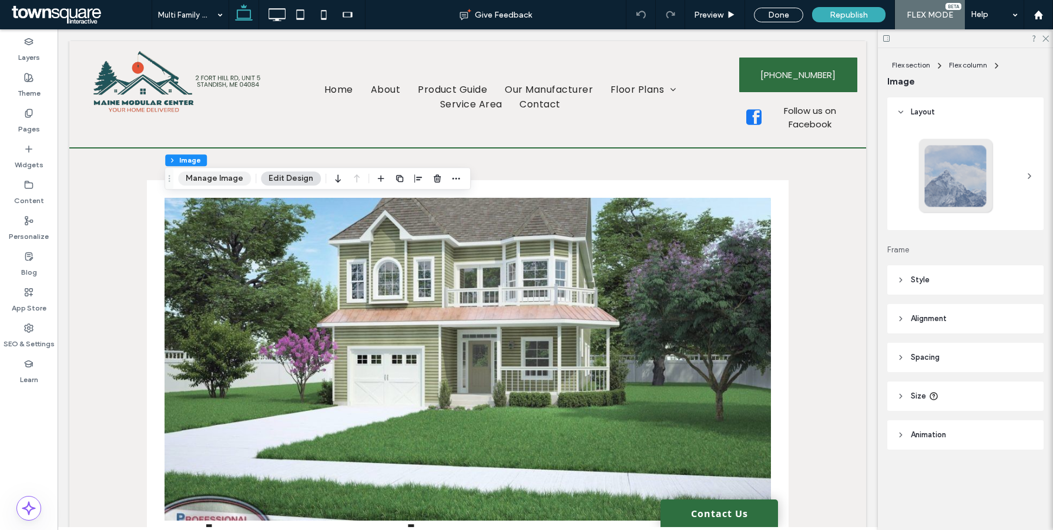
click at [240, 180] on button "Manage Image" at bounding box center [214, 179] width 73 height 14
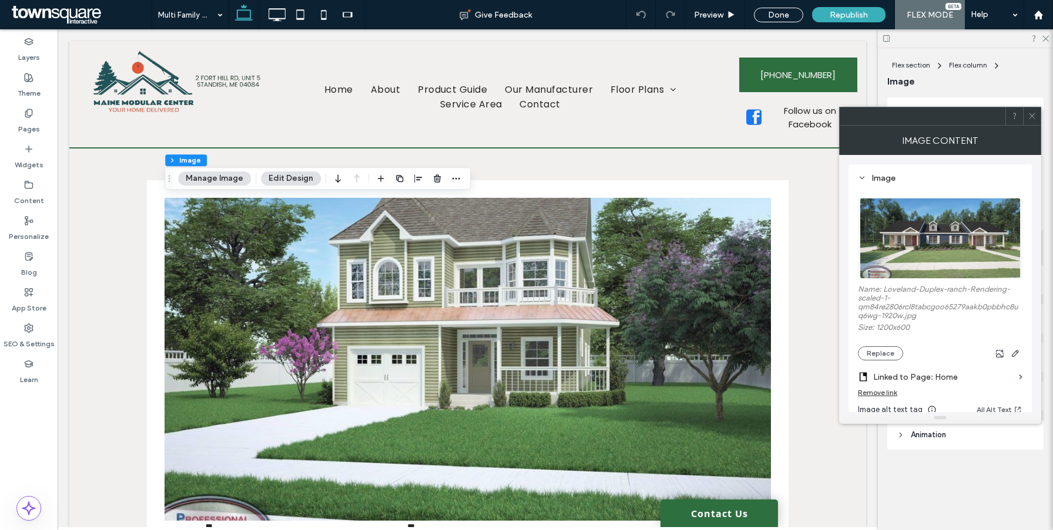
click at [871, 395] on div "Remove link" at bounding box center [877, 392] width 39 height 9
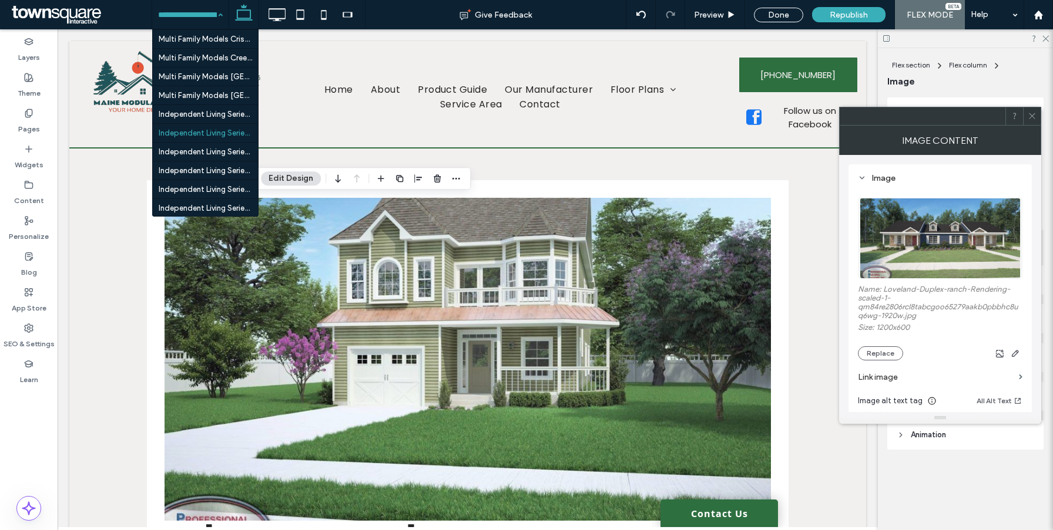
scroll to position [2900, 0]
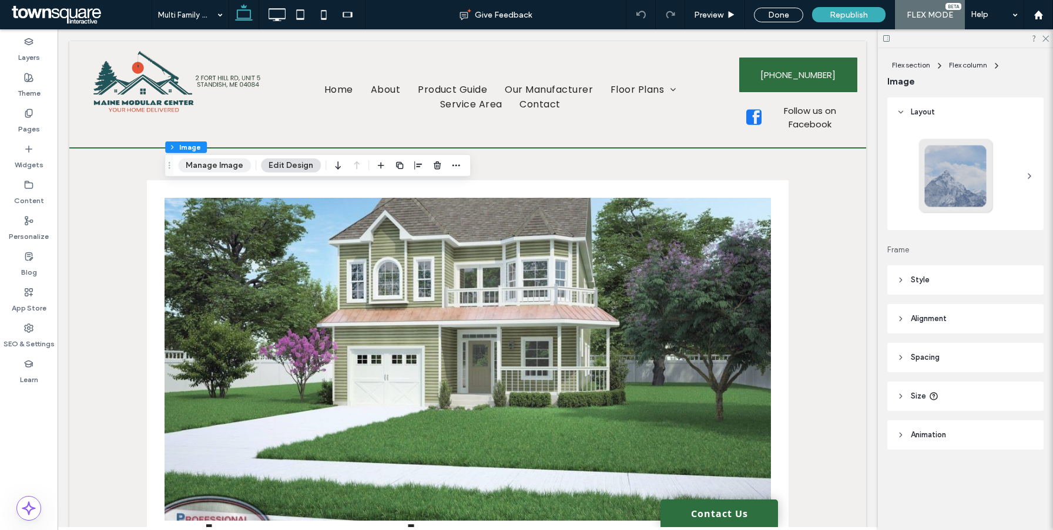
click at [183, 166] on button "Manage Image" at bounding box center [214, 166] width 73 height 14
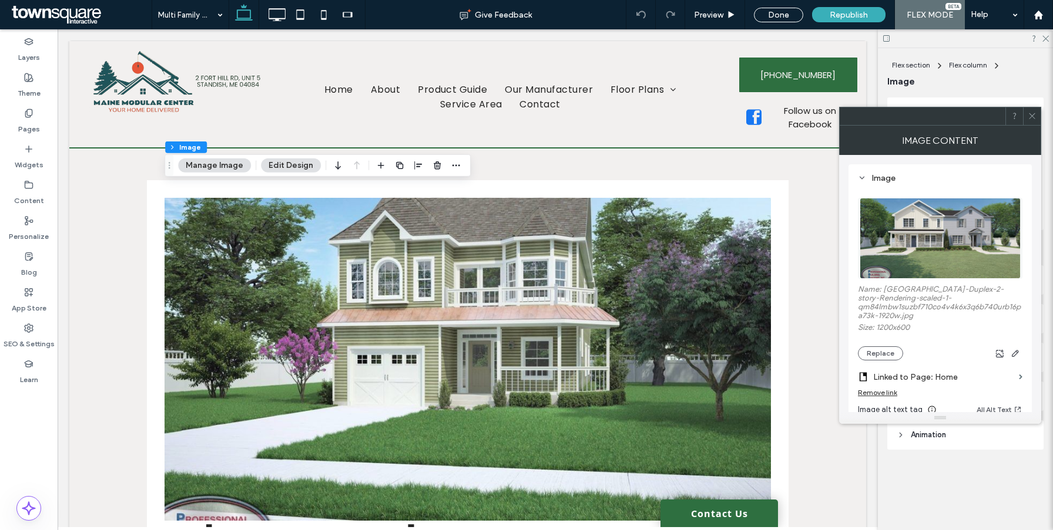
click at [876, 395] on div "Remove link" at bounding box center [877, 392] width 39 height 9
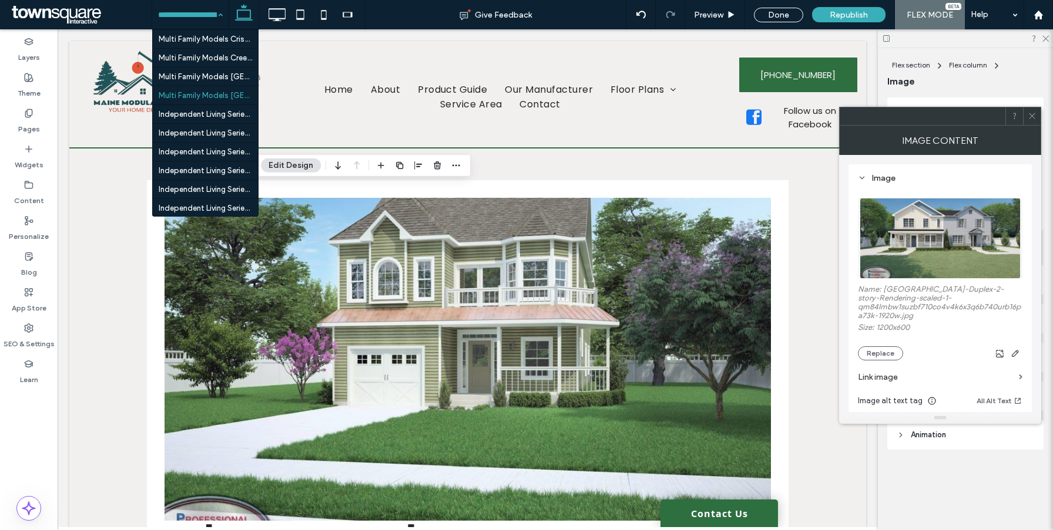
scroll to position [2951, 0]
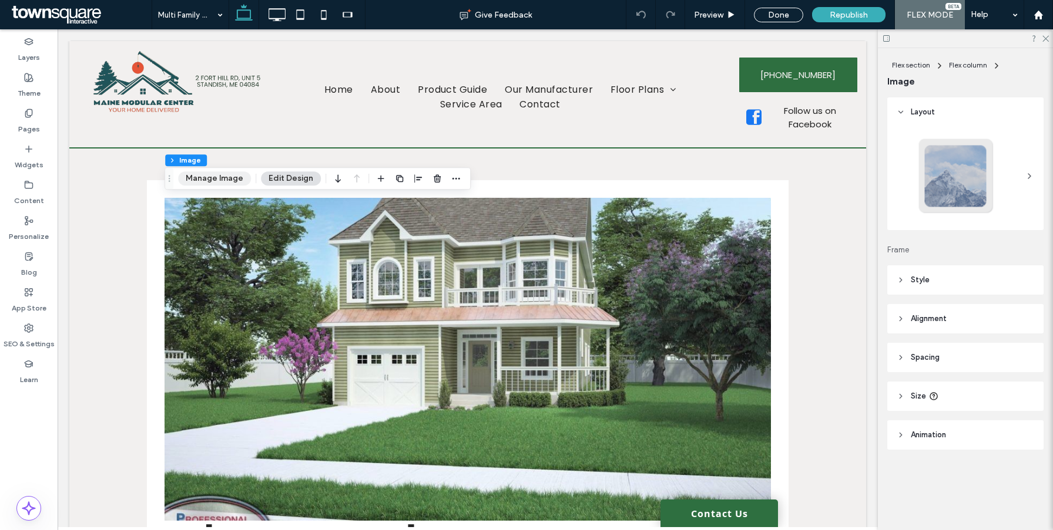
click at [210, 173] on button "Manage Image" at bounding box center [214, 179] width 73 height 14
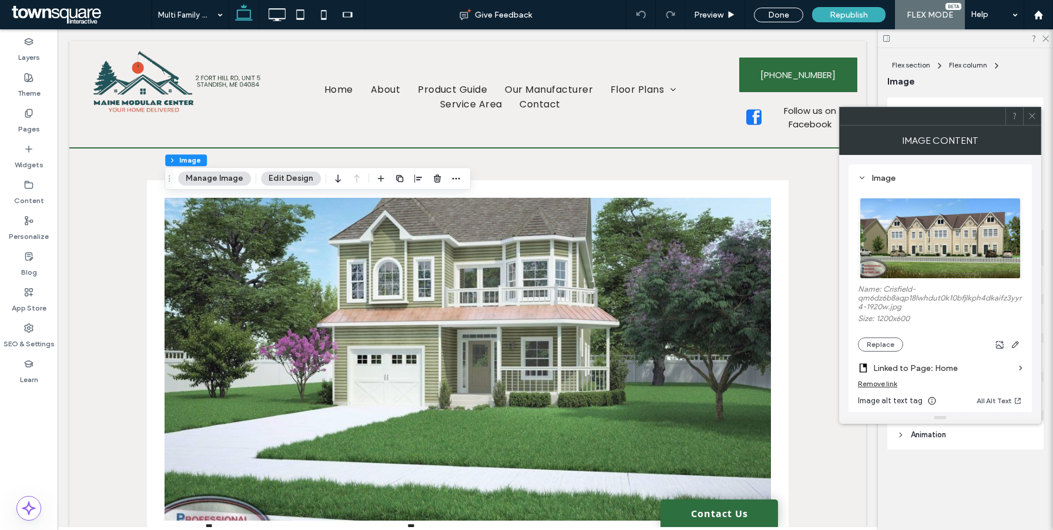
click at [871, 386] on div "Remove link" at bounding box center [877, 383] width 39 height 9
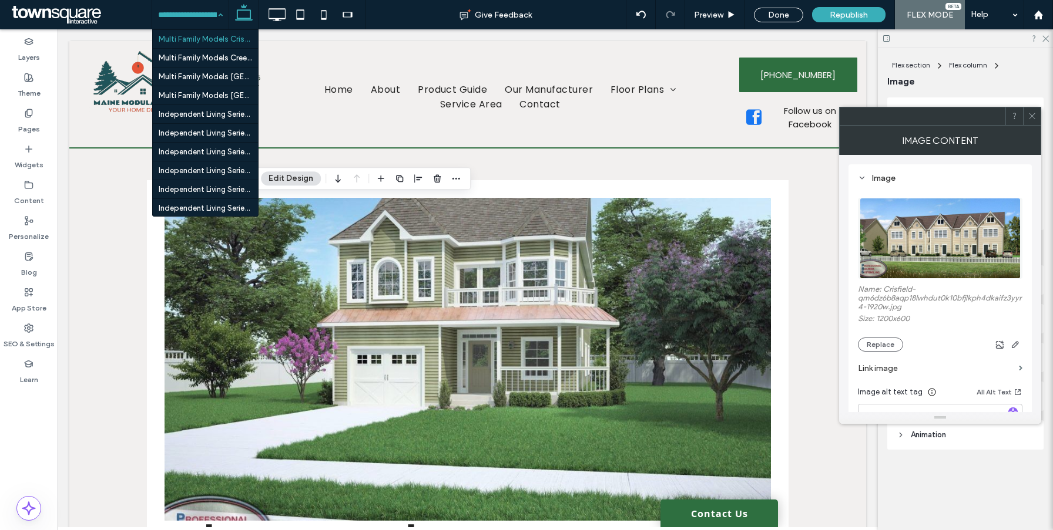
scroll to position [2991, 0]
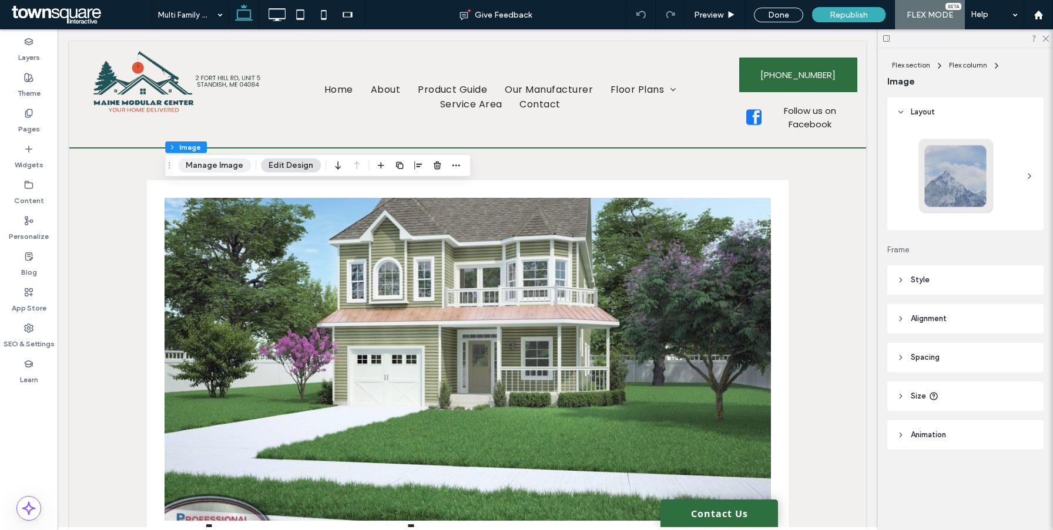
click at [213, 171] on button "Manage Image" at bounding box center [214, 166] width 73 height 14
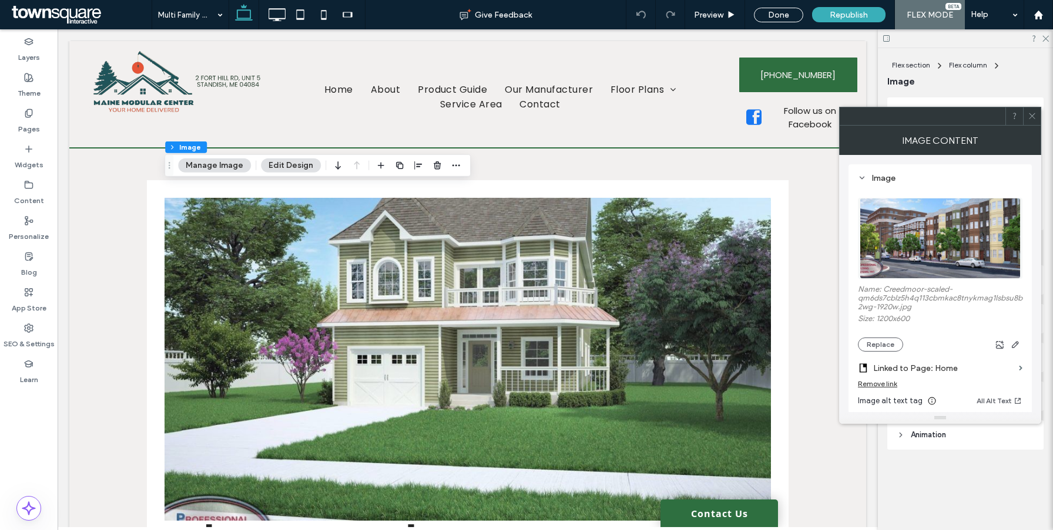
click at [876, 388] on div "Remove link" at bounding box center [877, 383] width 39 height 9
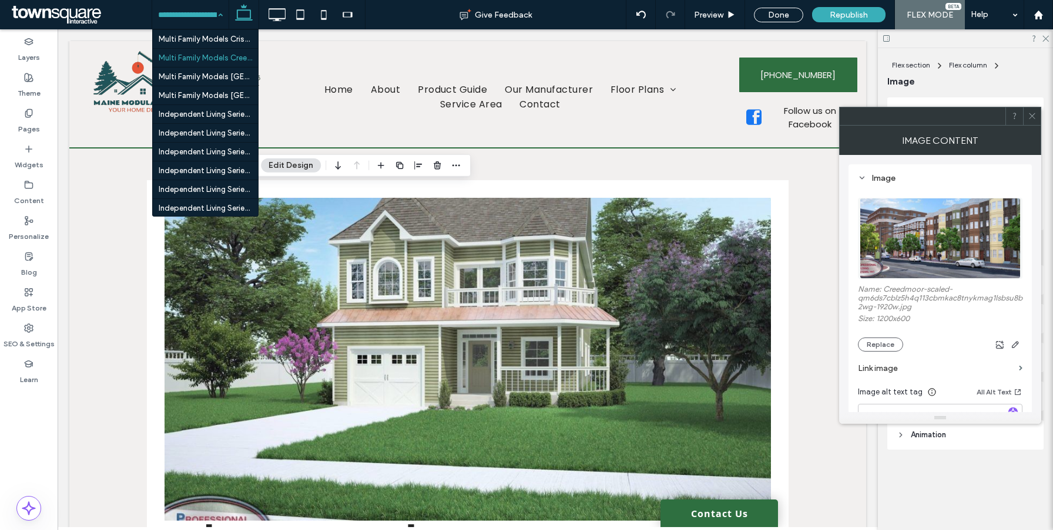
scroll to position [3029, 0]
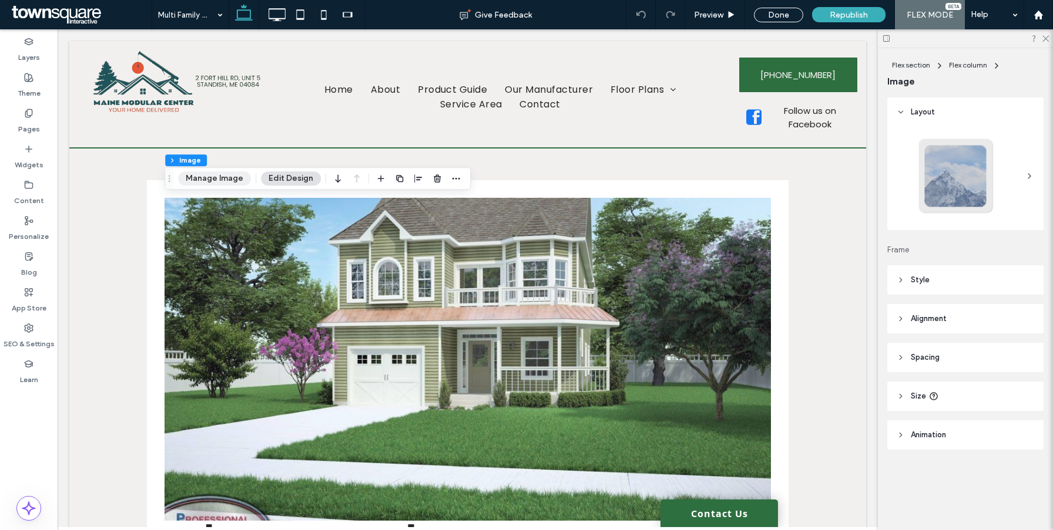
click at [221, 182] on button "Manage Image" at bounding box center [214, 179] width 73 height 14
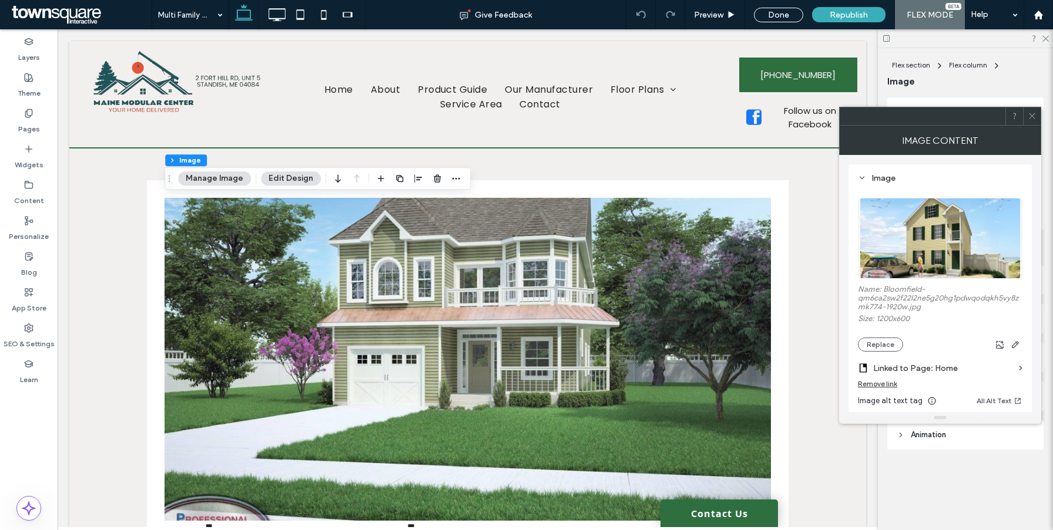
click at [876, 388] on div "Remove link" at bounding box center [877, 383] width 39 height 9
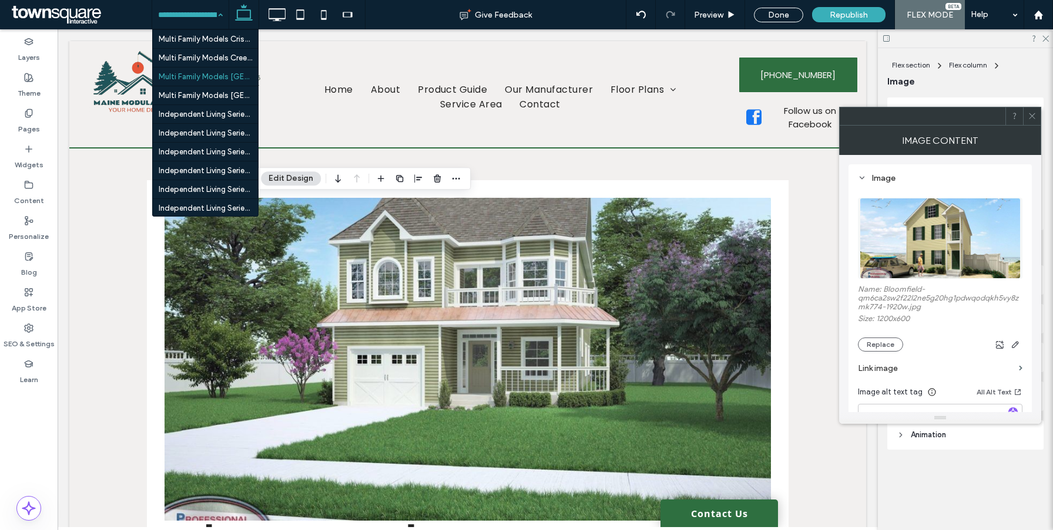
scroll to position [3029, 0]
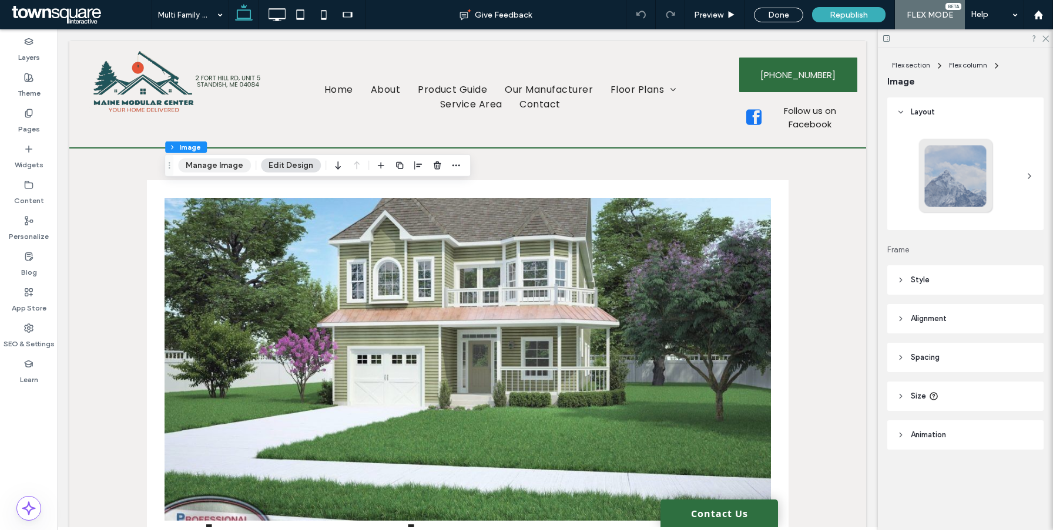
click at [219, 163] on button "Manage Image" at bounding box center [214, 166] width 73 height 14
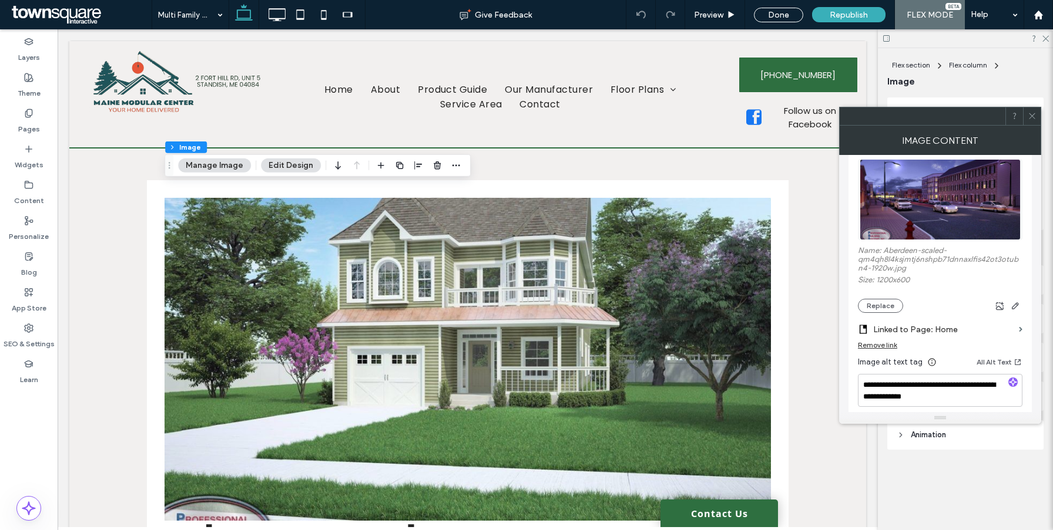
scroll to position [31, 0]
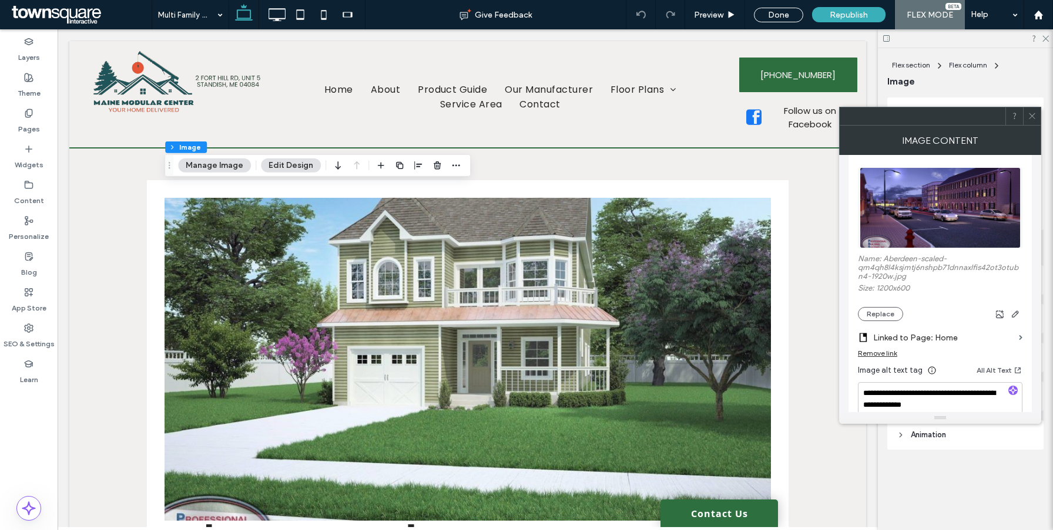
click at [886, 356] on div "Remove link" at bounding box center [877, 353] width 39 height 9
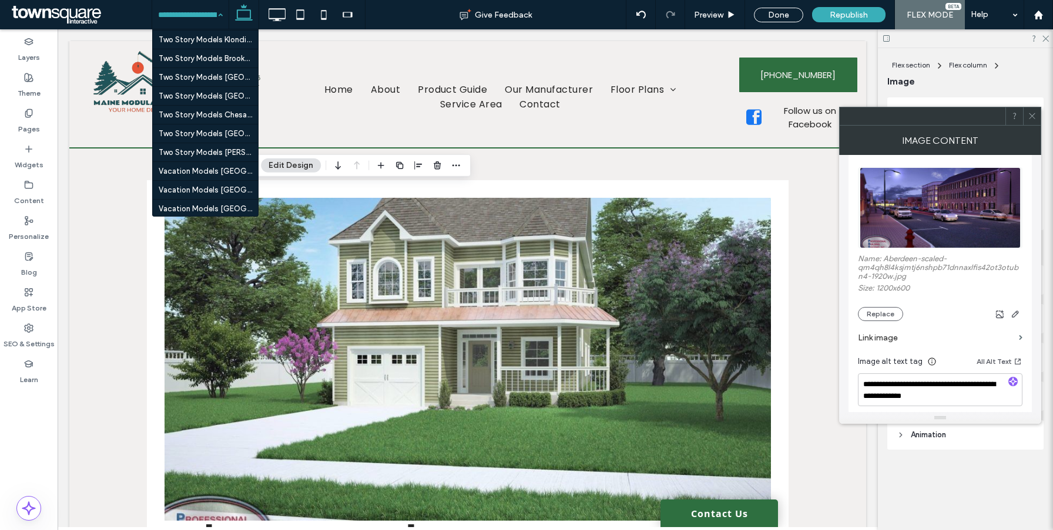
scroll to position [3029, 0]
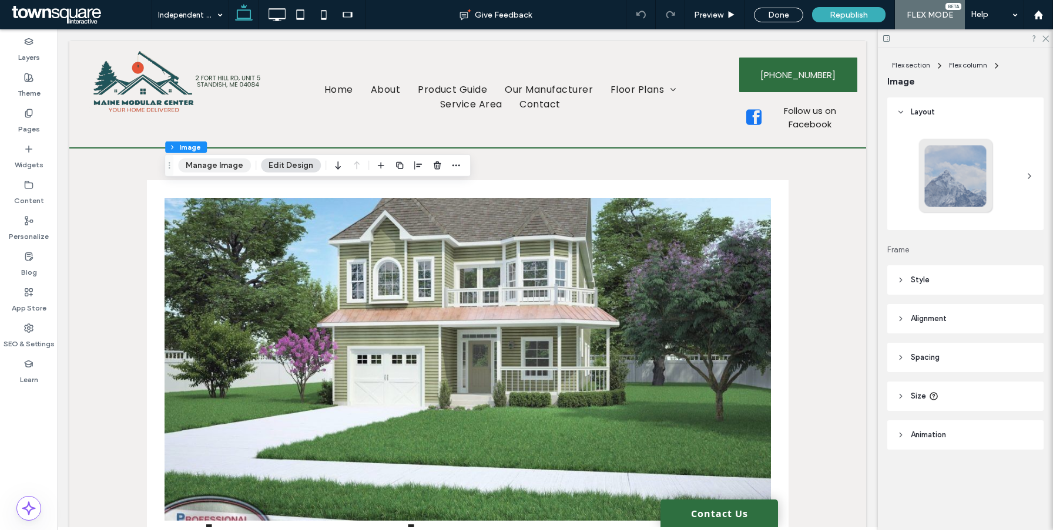
click at [222, 167] on button "Manage Image" at bounding box center [214, 166] width 73 height 14
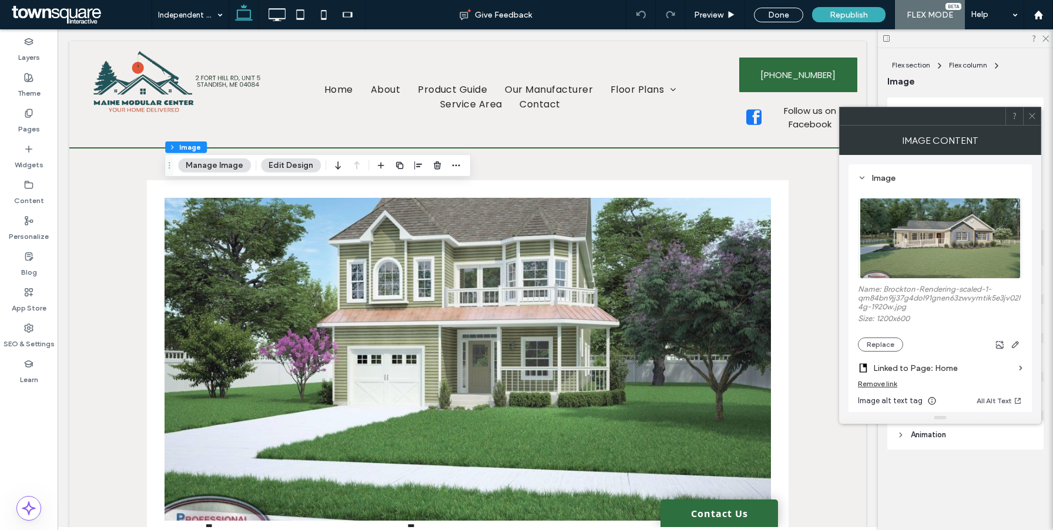
click at [864, 385] on div "Remove link" at bounding box center [877, 383] width 39 height 9
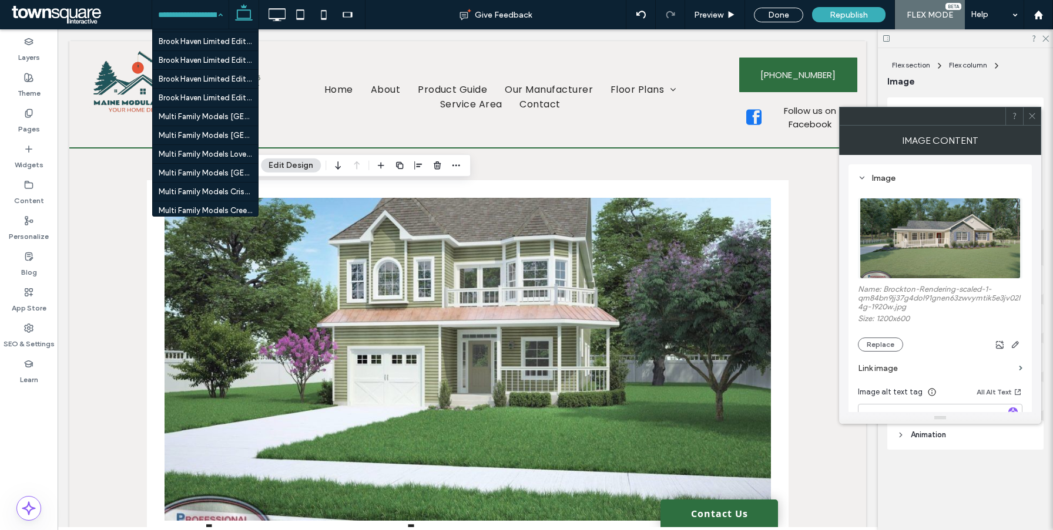
scroll to position [3029, 0]
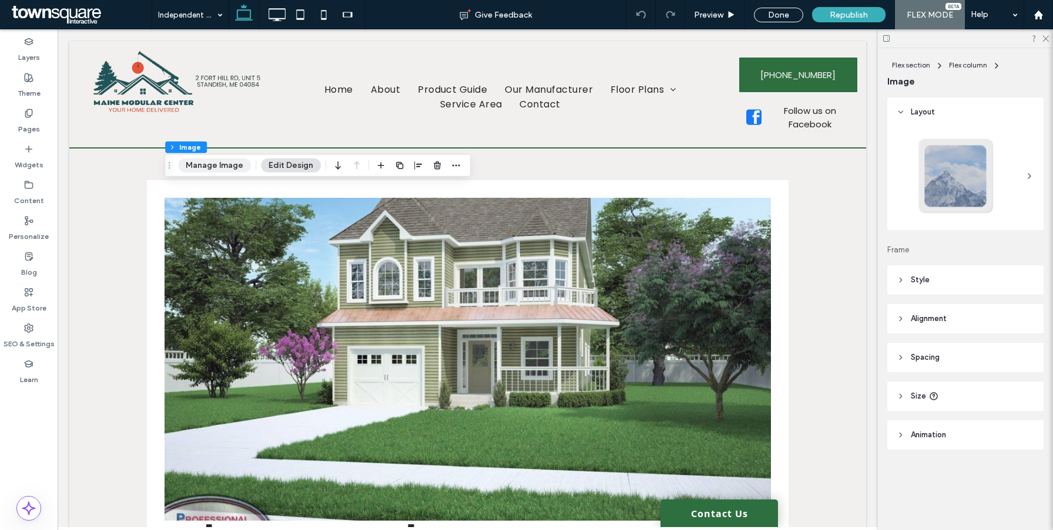
click at [233, 166] on button "Manage Image" at bounding box center [214, 166] width 73 height 14
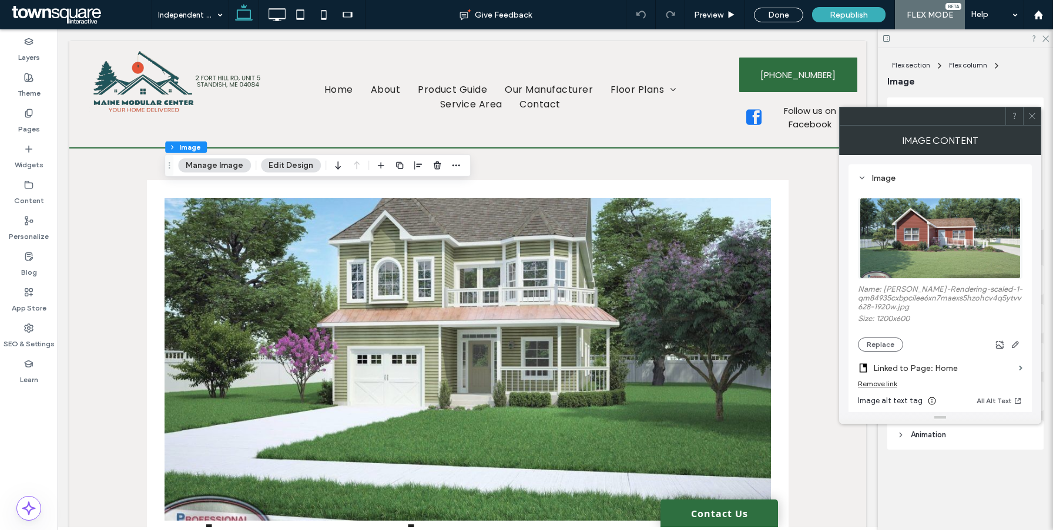
click at [880, 388] on div "Remove link" at bounding box center [877, 383] width 39 height 9
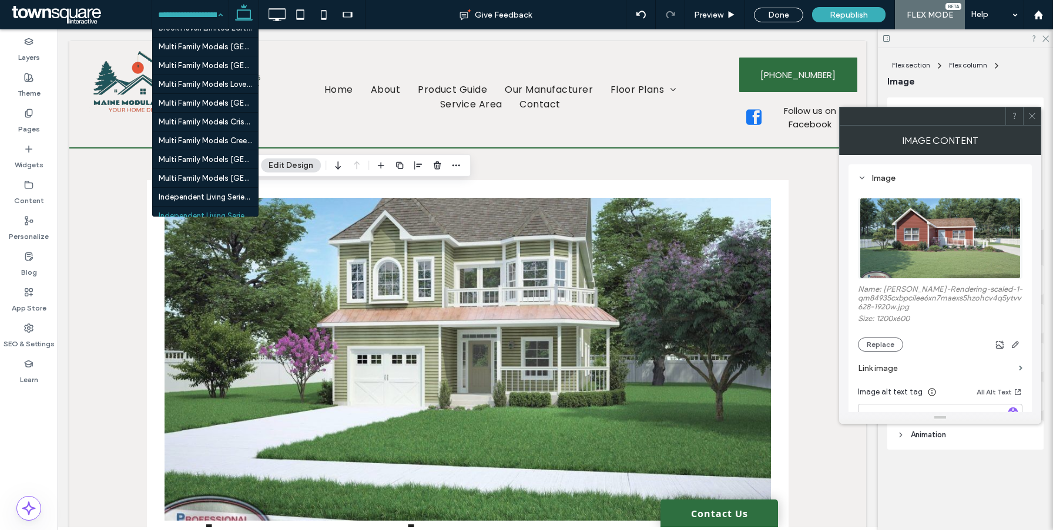
scroll to position [3029, 0]
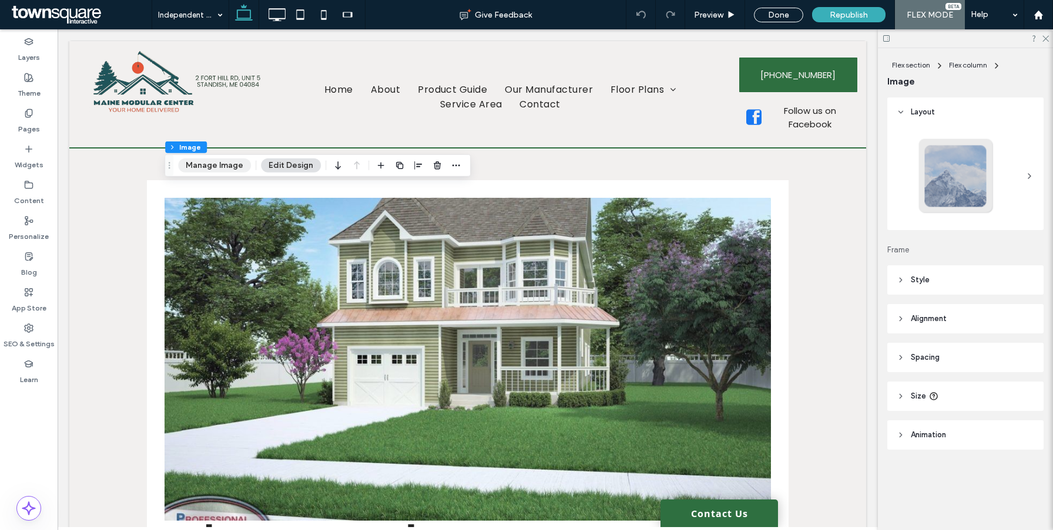
click at [228, 164] on button "Manage Image" at bounding box center [214, 166] width 73 height 14
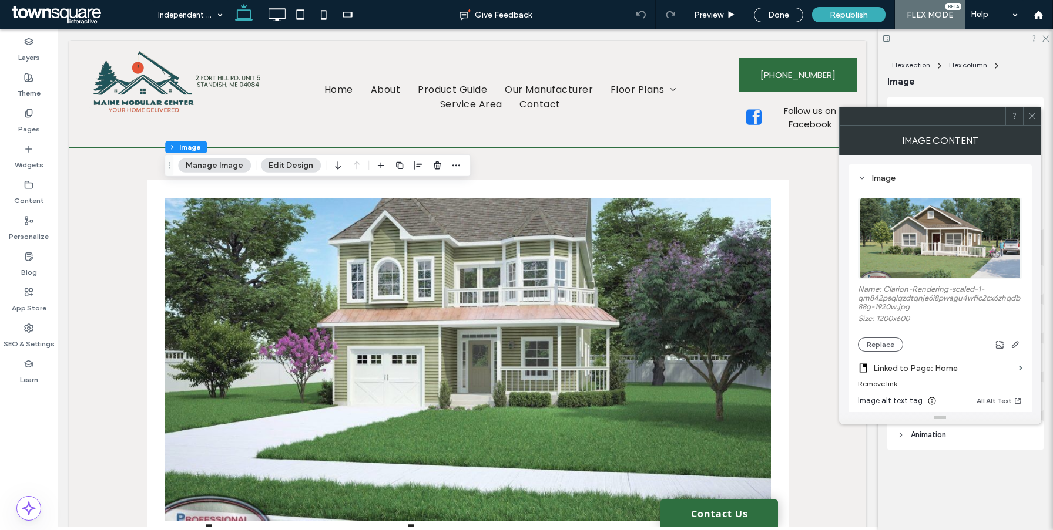
click at [865, 384] on div "Remove link" at bounding box center [877, 383] width 39 height 9
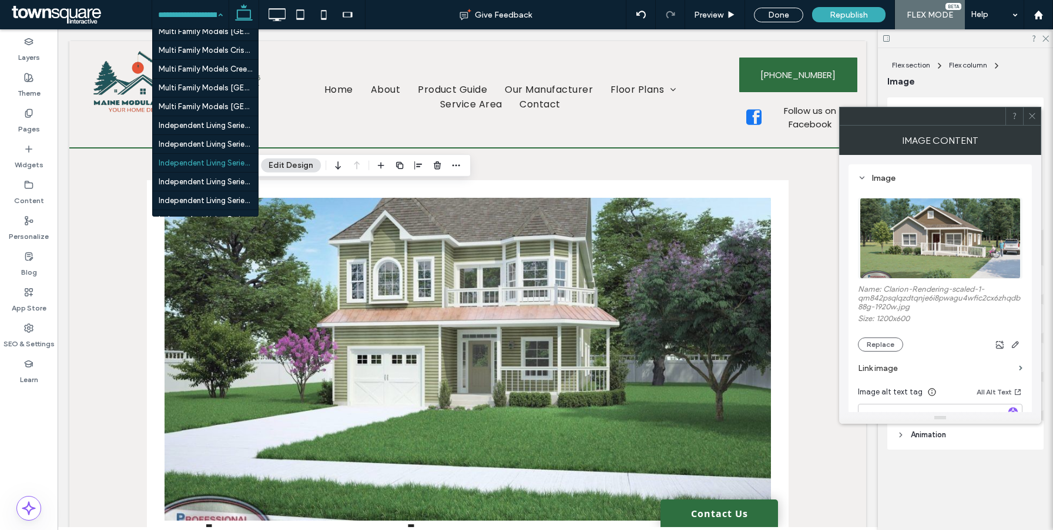
scroll to position [3029, 0]
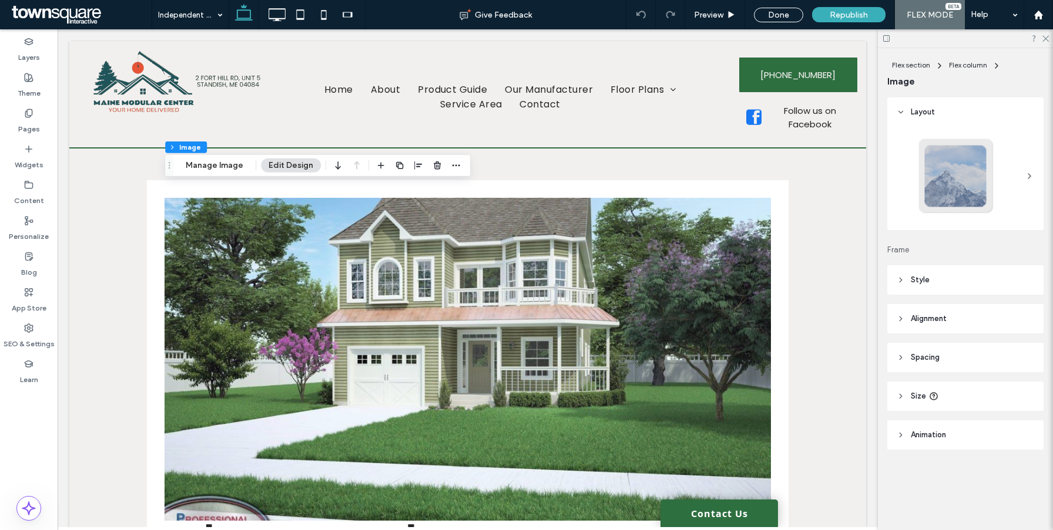
click at [223, 156] on div "Flex section Flex column Image Manage Image Edit Design" at bounding box center [317, 165] width 306 height 22
click at [223, 162] on button "Manage Image" at bounding box center [214, 166] width 73 height 14
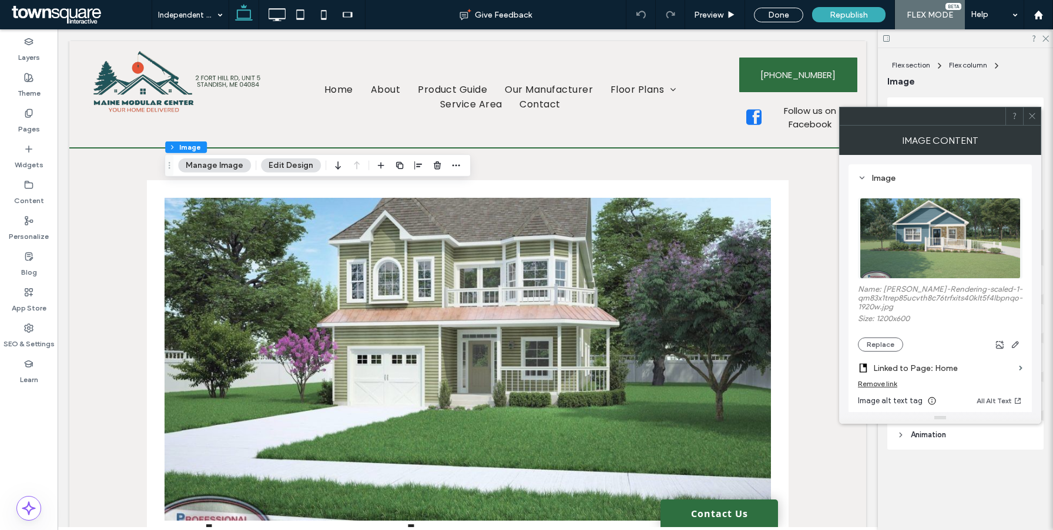
click at [881, 381] on div "Linked to Page: Home Remove link" at bounding box center [940, 373] width 164 height 42
click at [881, 381] on div "Remove link" at bounding box center [877, 383] width 39 height 9
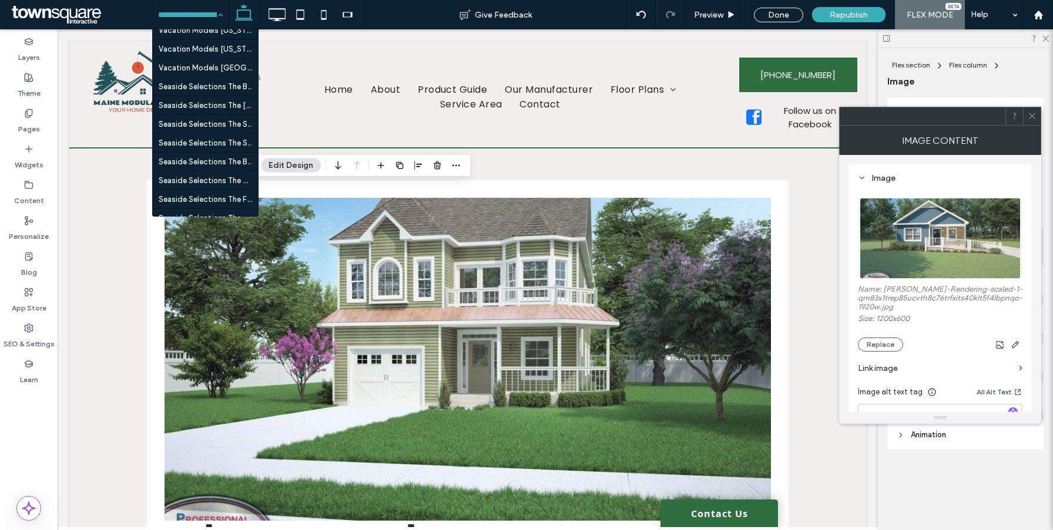
scroll to position [3029, 0]
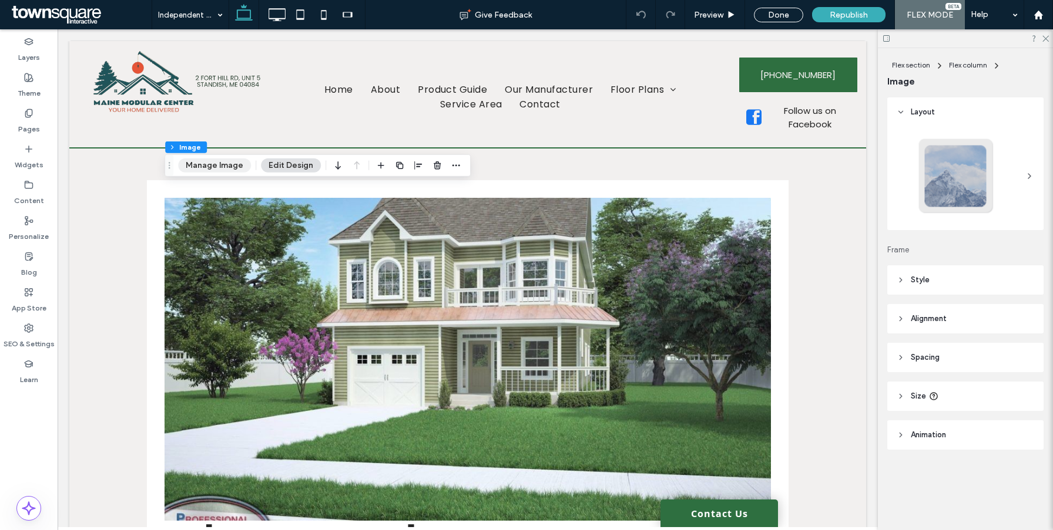
click at [226, 162] on button "Manage Image" at bounding box center [214, 166] width 73 height 14
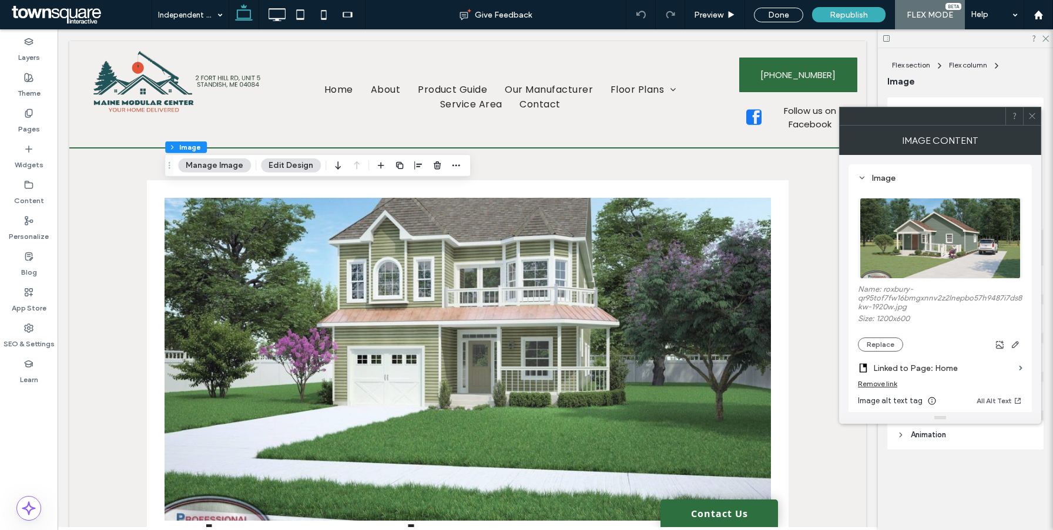
click at [876, 387] on div "Remove link" at bounding box center [877, 383] width 39 height 9
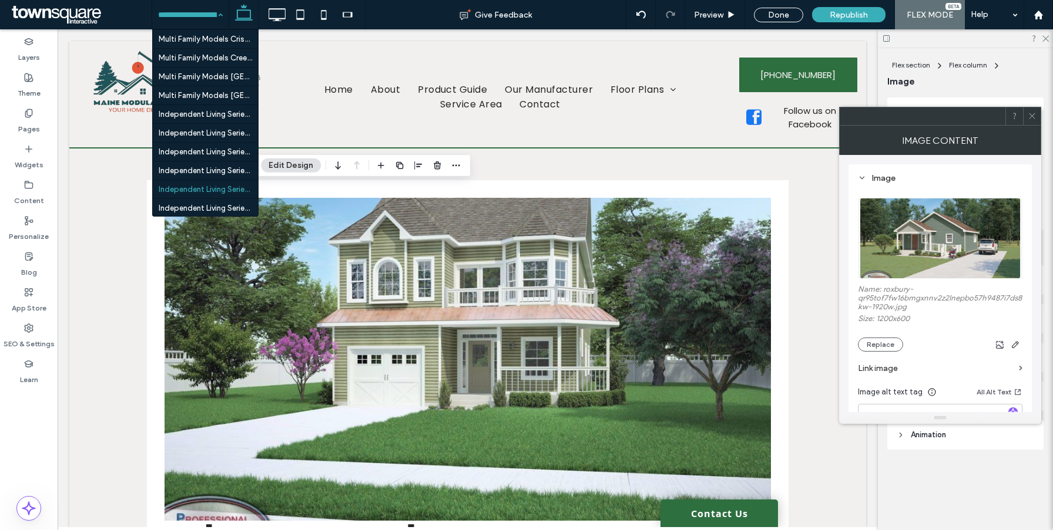
scroll to position [3029, 0]
click at [0, 0] on div at bounding box center [0, 0] width 0 height 0
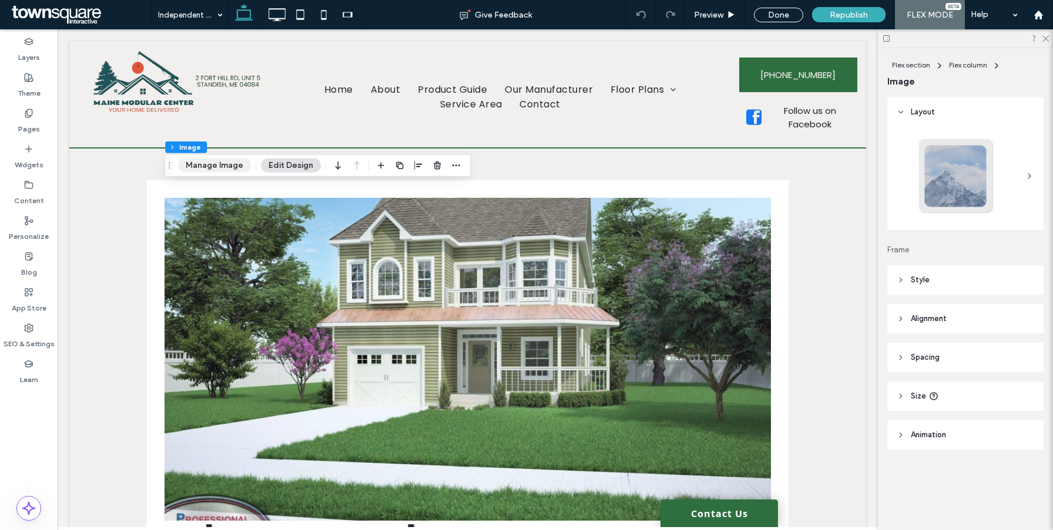
click at [230, 159] on button "Manage Image" at bounding box center [214, 166] width 73 height 14
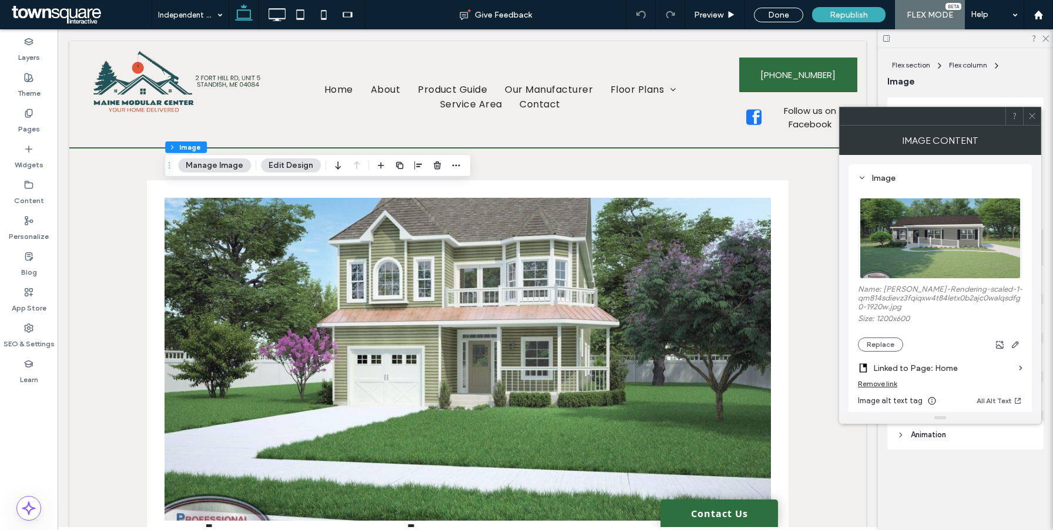
click at [887, 384] on div "Remove link" at bounding box center [877, 383] width 39 height 9
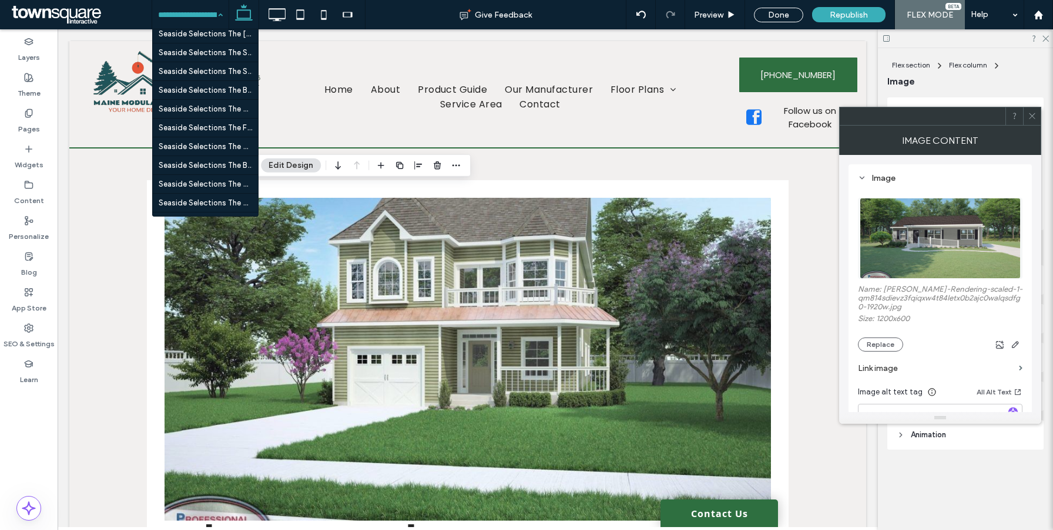
scroll to position [3029, 0]
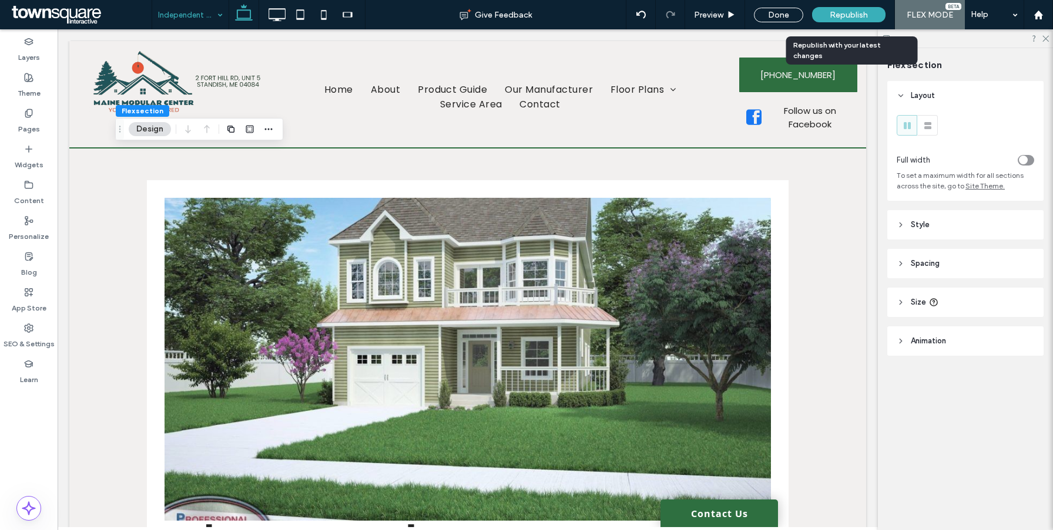
click at [843, 18] on span "Republish" at bounding box center [848, 15] width 38 height 10
